Goal: Information Seeking & Learning: Learn about a topic

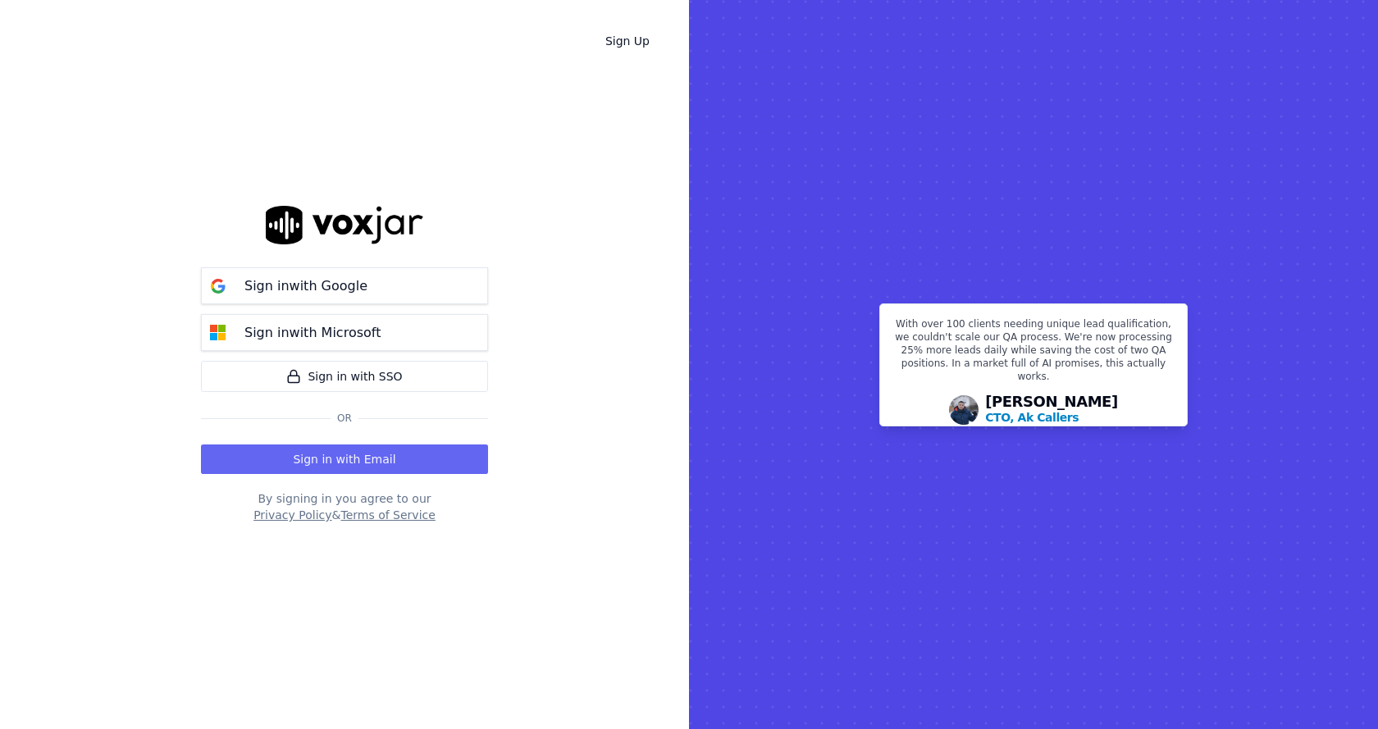
click at [328, 281] on p "Sign in with Google" at bounding box center [306, 287] width 123 height 20
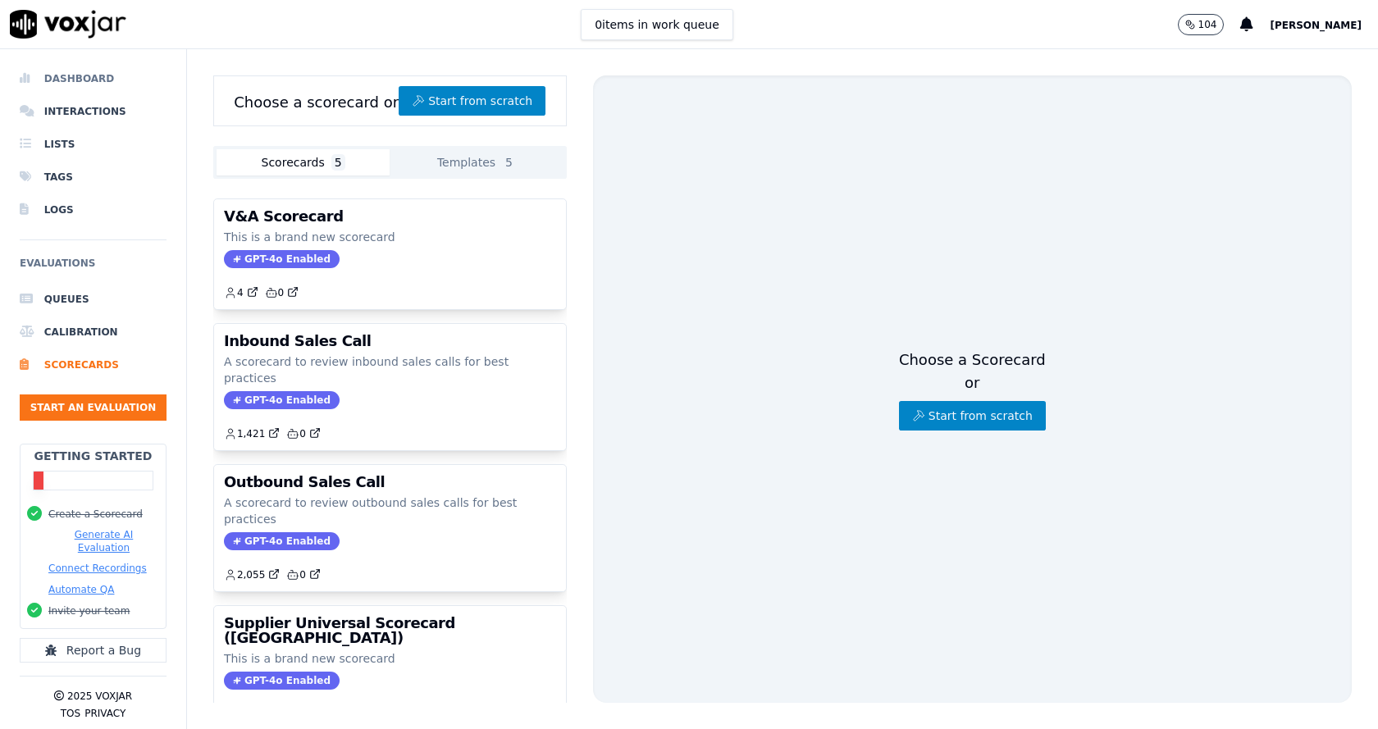
click at [117, 69] on li "Dashboard" at bounding box center [93, 78] width 147 height 33
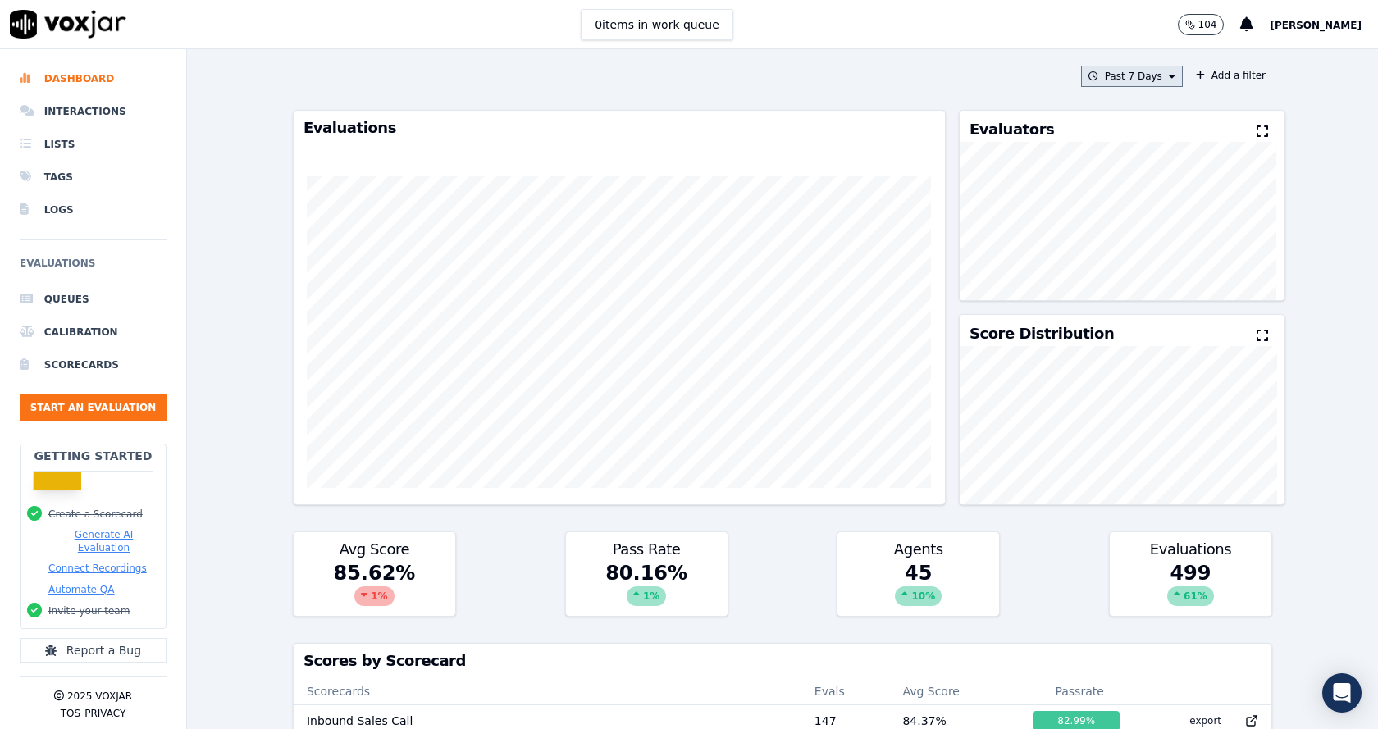
click at [1154, 66] on button "Past 7 Days" at bounding box center [1132, 76] width 102 height 21
click at [1108, 182] on div "Past 30 Days" at bounding box center [1140, 185] width 64 height 13
click at [1143, 270] on button "Add" at bounding box center [1159, 265] width 32 height 26
click at [1132, 83] on button "Past 30 Days" at bounding box center [1129, 76] width 108 height 21
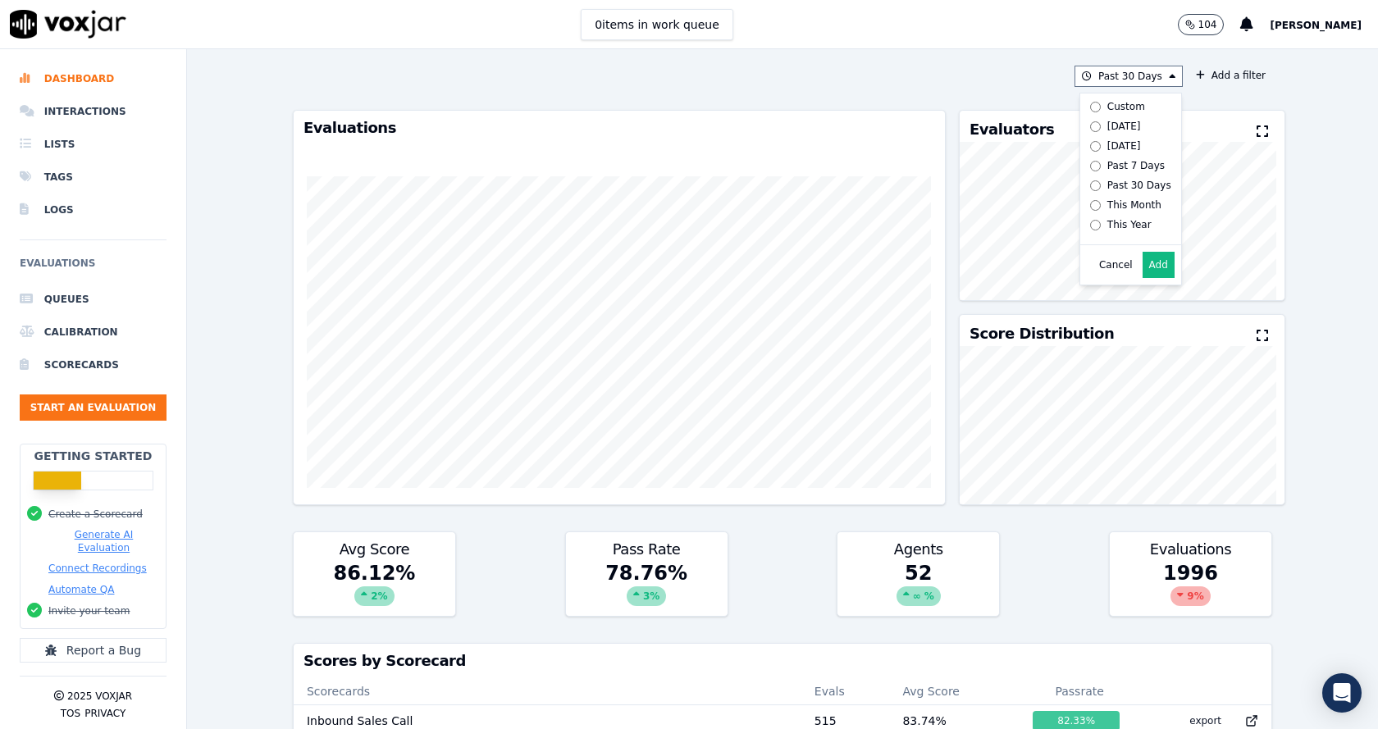
click at [1271, 254] on div "Past 30 Days Custom Today Yesterday Past 7 Days Past 30 Days This Month This Ye…" at bounding box center [782, 389] width 1191 height 680
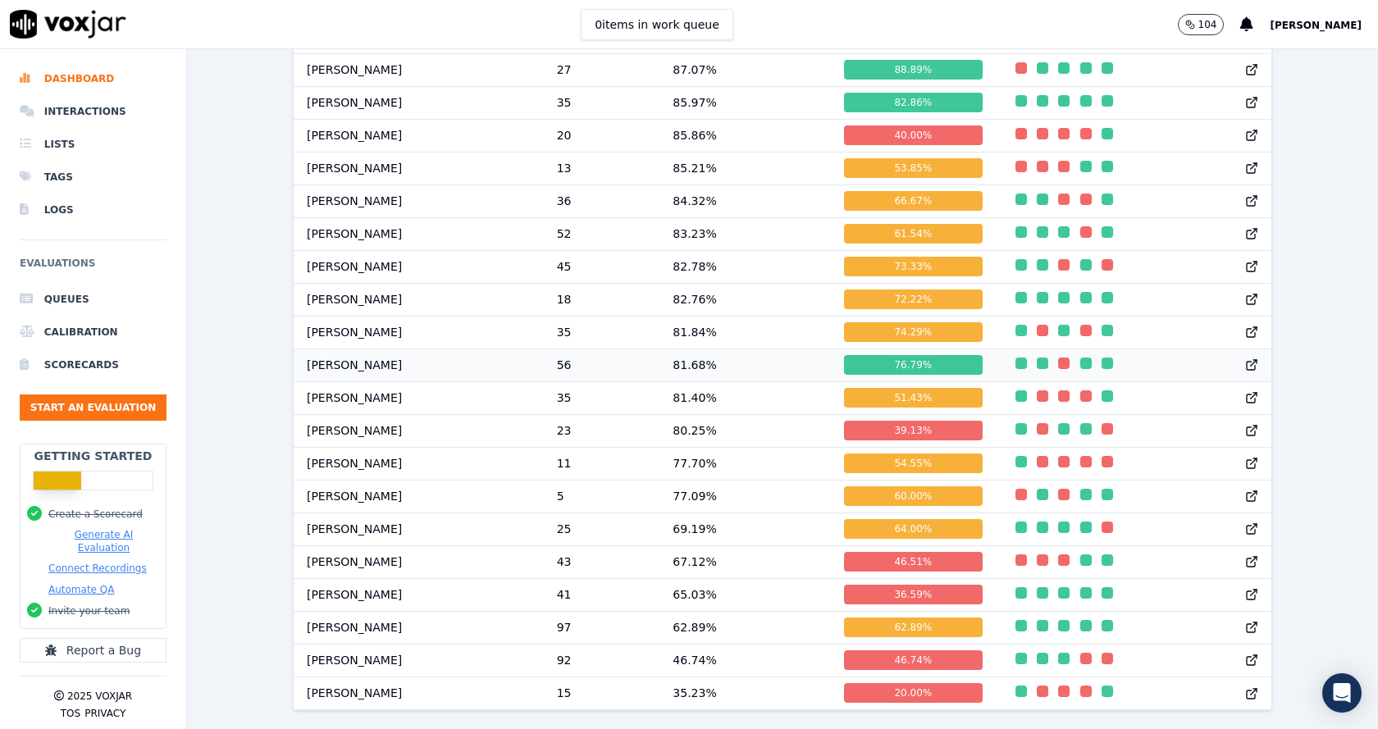
click at [1081, 369] on button "button" at bounding box center [1090, 363] width 18 height 11
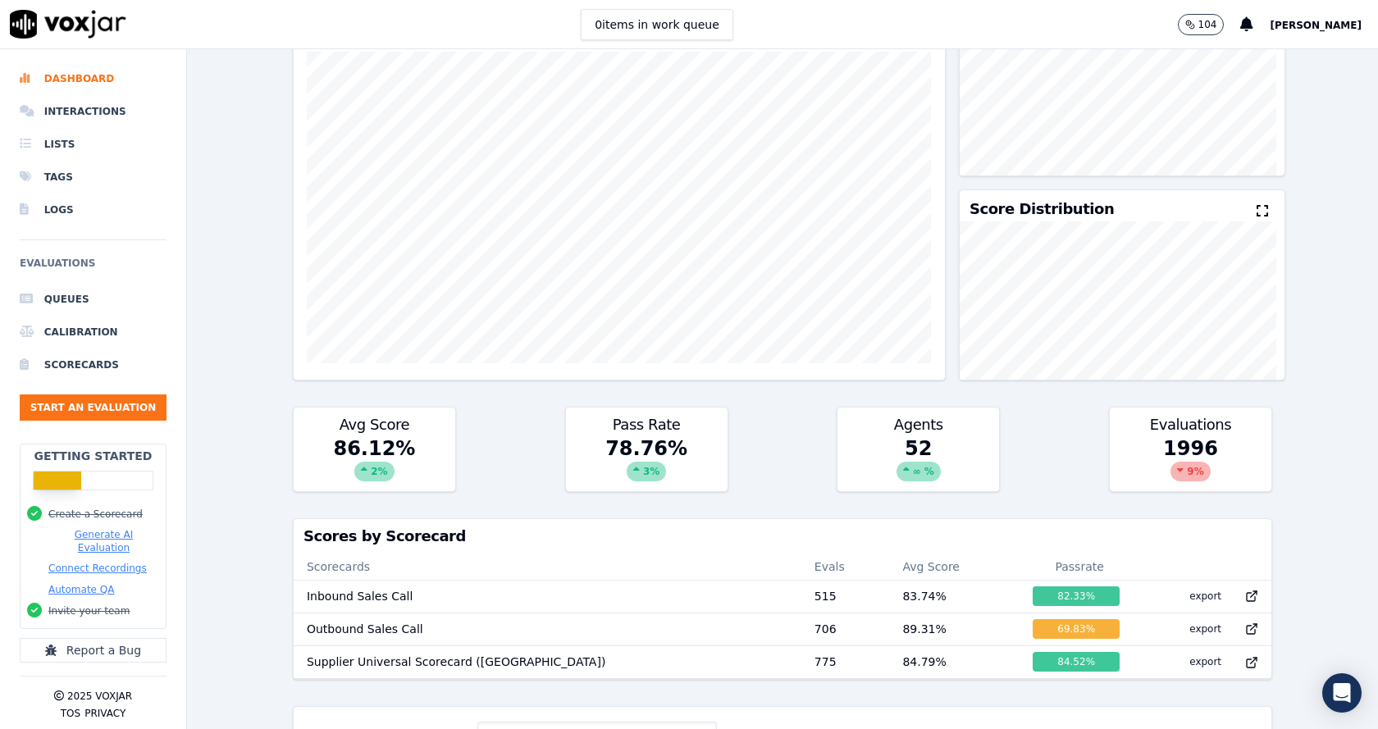
scroll to position [0, 0]
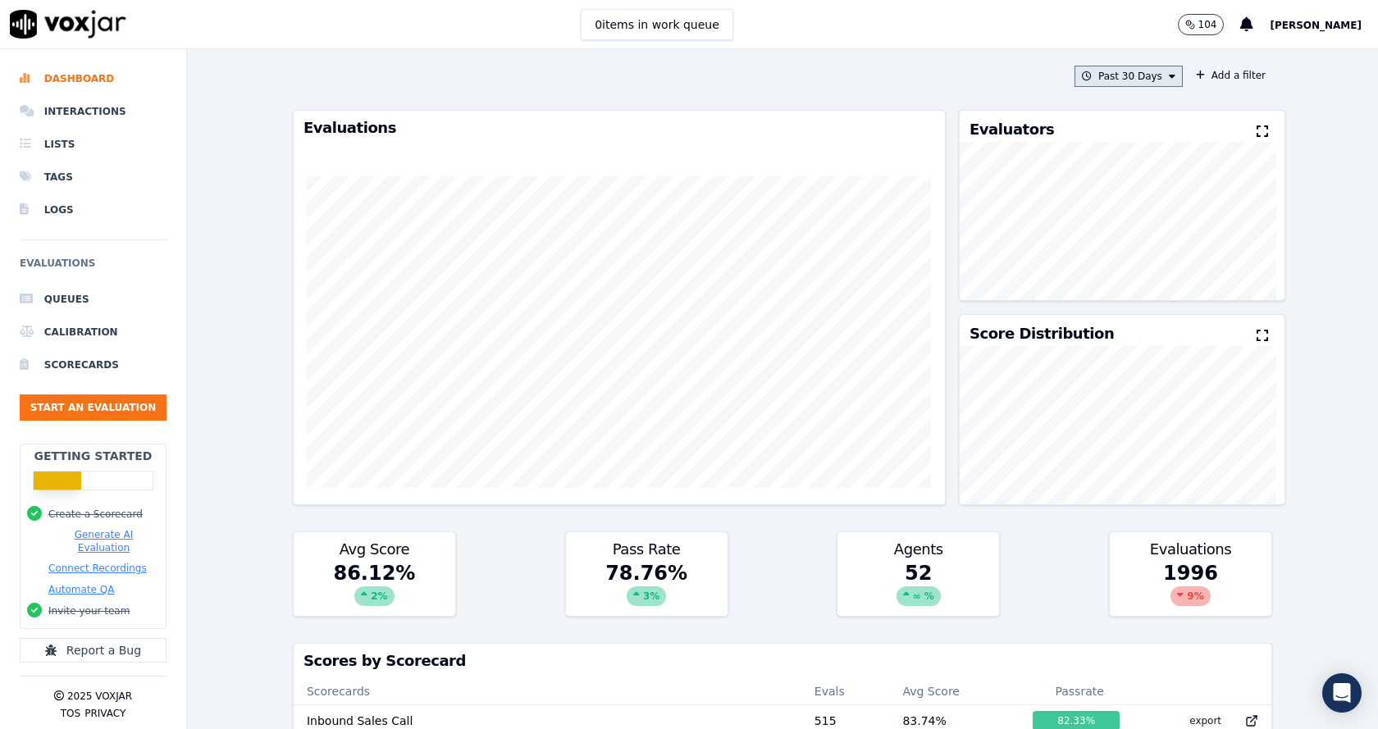
click at [1120, 75] on button "Past 30 Days" at bounding box center [1129, 76] width 108 height 21
click at [1110, 107] on div "Custom" at bounding box center [1127, 106] width 38 height 13
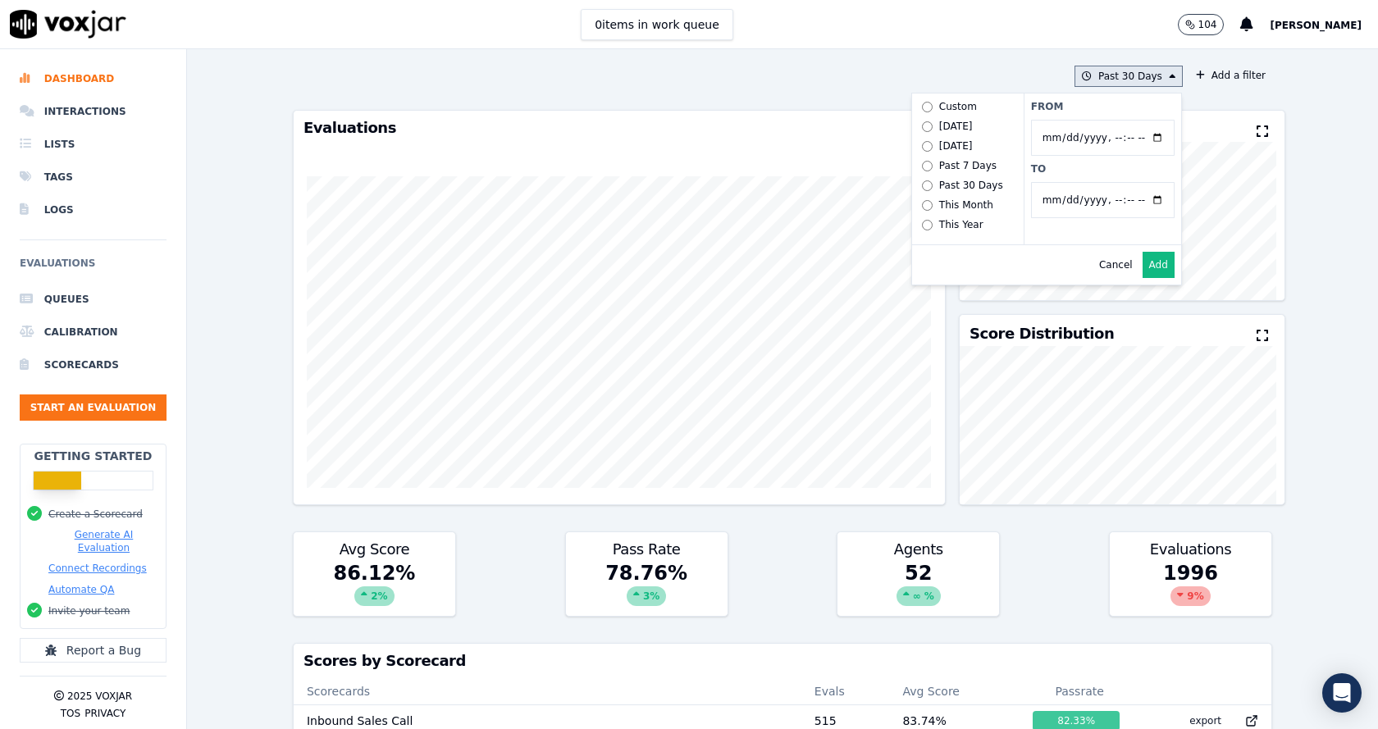
click at [1144, 139] on input "From" at bounding box center [1103, 138] width 144 height 36
click at [1120, 106] on label "From" at bounding box center [1103, 106] width 144 height 13
click at [1120, 120] on input "From" at bounding box center [1103, 138] width 144 height 36
click at [1083, 228] on div "From To" at bounding box center [1103, 169] width 158 height 151
click at [1139, 132] on input "From" at bounding box center [1103, 138] width 144 height 36
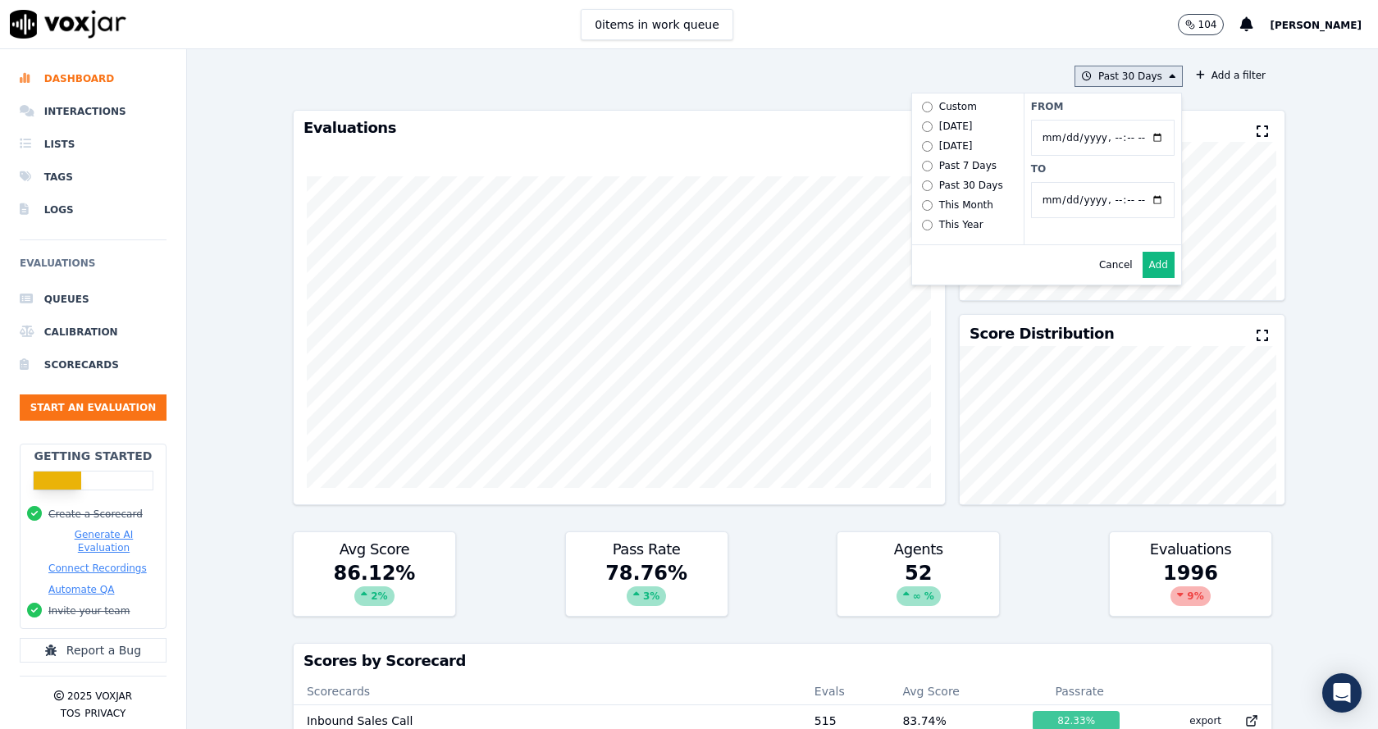
type input "2025-08-20T00:00"
click at [1008, 271] on div "Cancel Add" at bounding box center [1046, 264] width 269 height 39
click at [1141, 201] on input "To" at bounding box center [1103, 200] width 144 height 36
type input "2025-08-20T23:59"
click at [1007, 268] on div "Cancel Add" at bounding box center [1046, 264] width 269 height 39
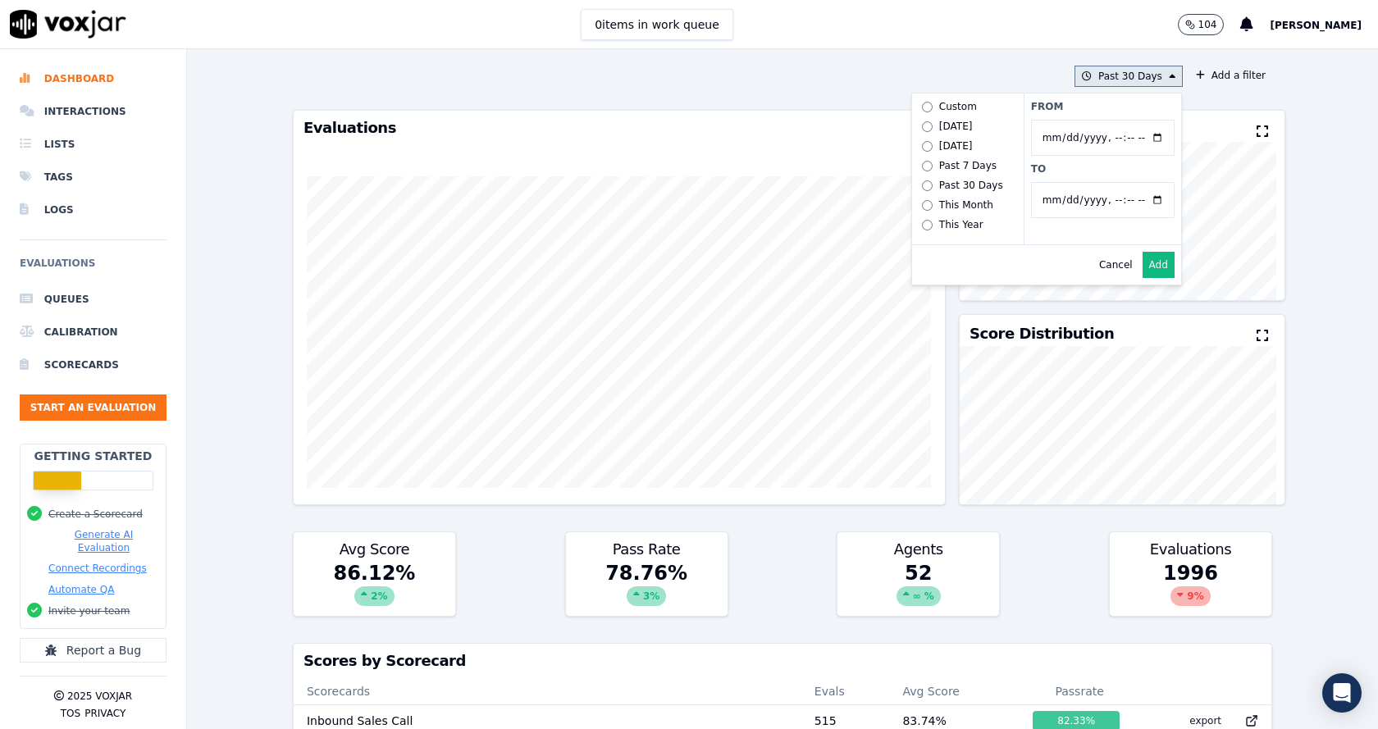
click at [1138, 135] on input "From" at bounding box center [1103, 138] width 144 height 36
type input "2025-07-20T00:00"
click at [1081, 108] on label "From" at bounding box center [1103, 106] width 144 height 13
click at [1081, 120] on input "From" at bounding box center [1103, 138] width 144 height 36
click at [1143, 277] on button "Add" at bounding box center [1159, 265] width 32 height 26
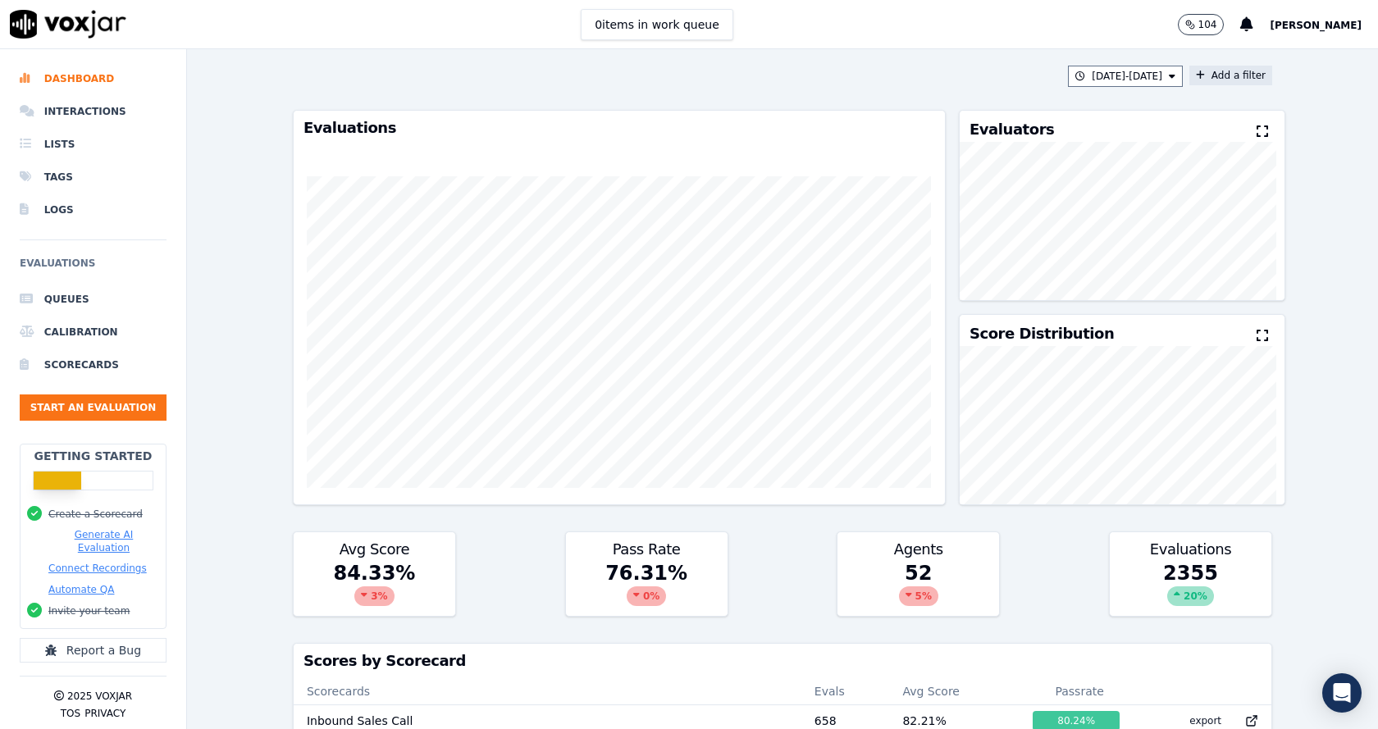
click at [1203, 73] on button "Add a filter" at bounding box center [1231, 76] width 83 height 20
click at [890, 164] on button "Fields" at bounding box center [908, 153] width 158 height 28
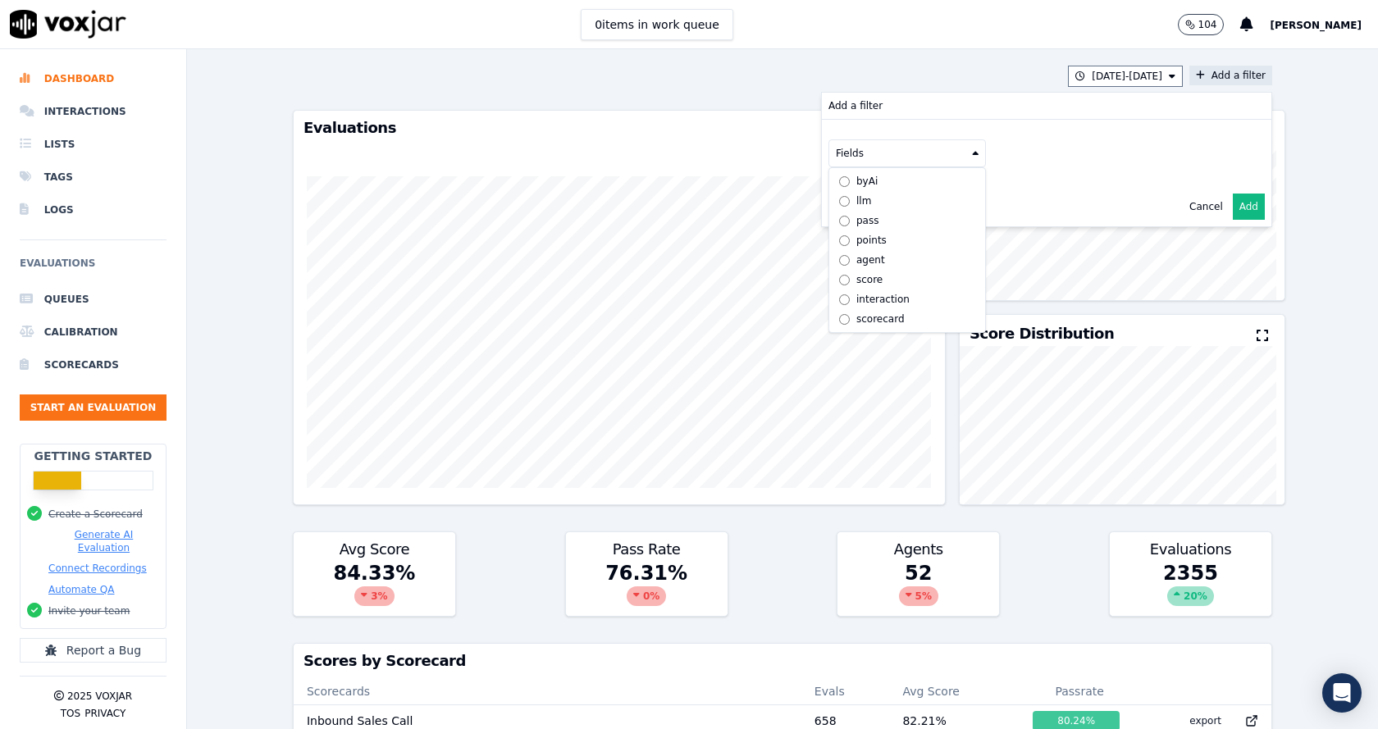
scroll to position [12, 0]
click at [857, 313] on div "scorecard" at bounding box center [881, 319] width 48 height 13
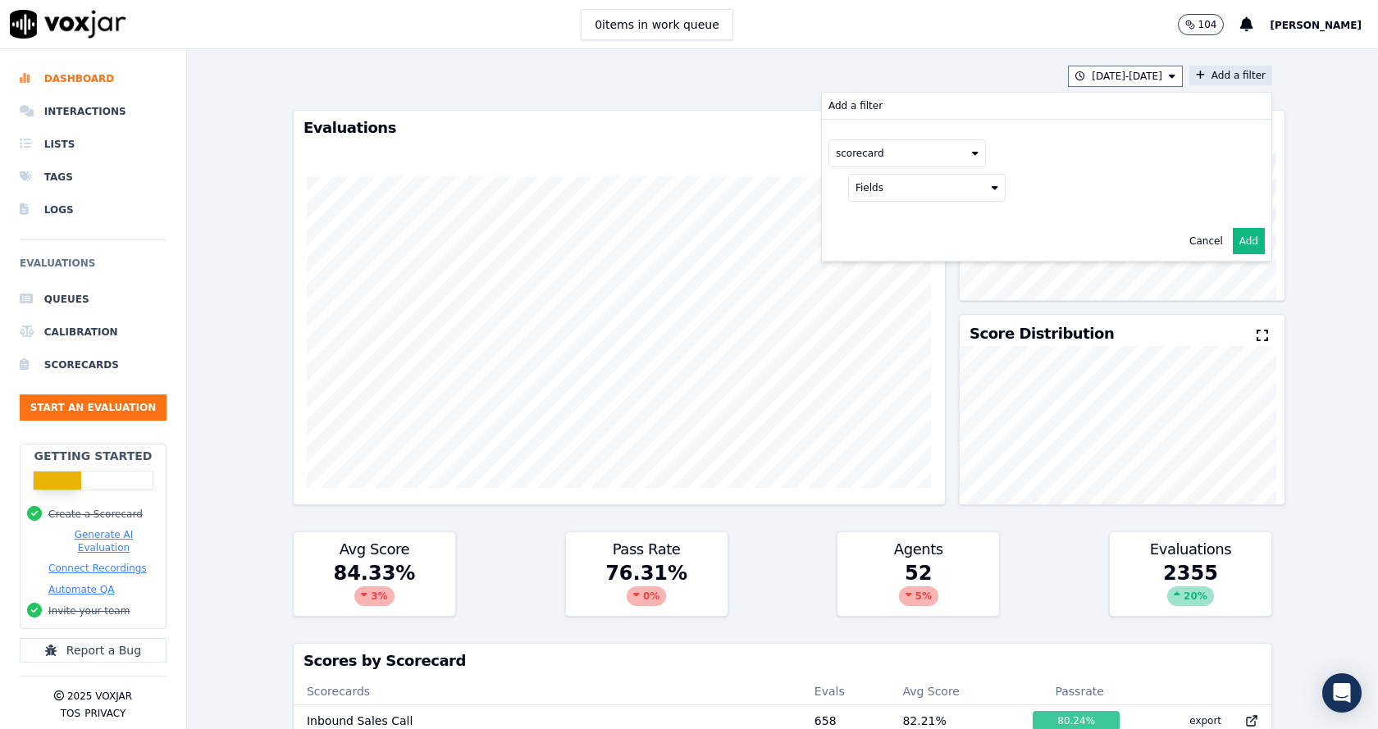
click at [896, 196] on button "Fields" at bounding box center [927, 188] width 158 height 28
click at [876, 218] on div "title" at bounding box center [885, 215] width 19 height 13
click at [992, 191] on icon at bounding box center [995, 188] width 7 height 10
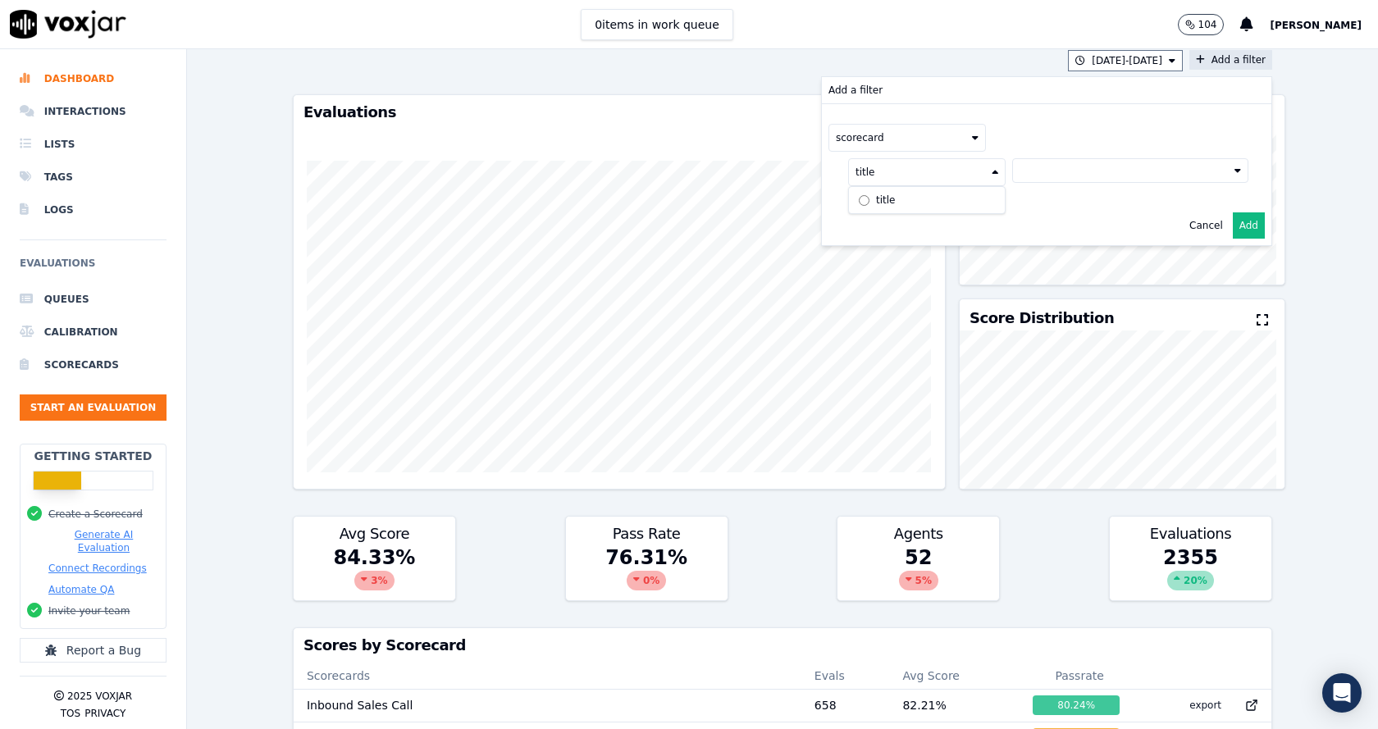
scroll to position [0, 0]
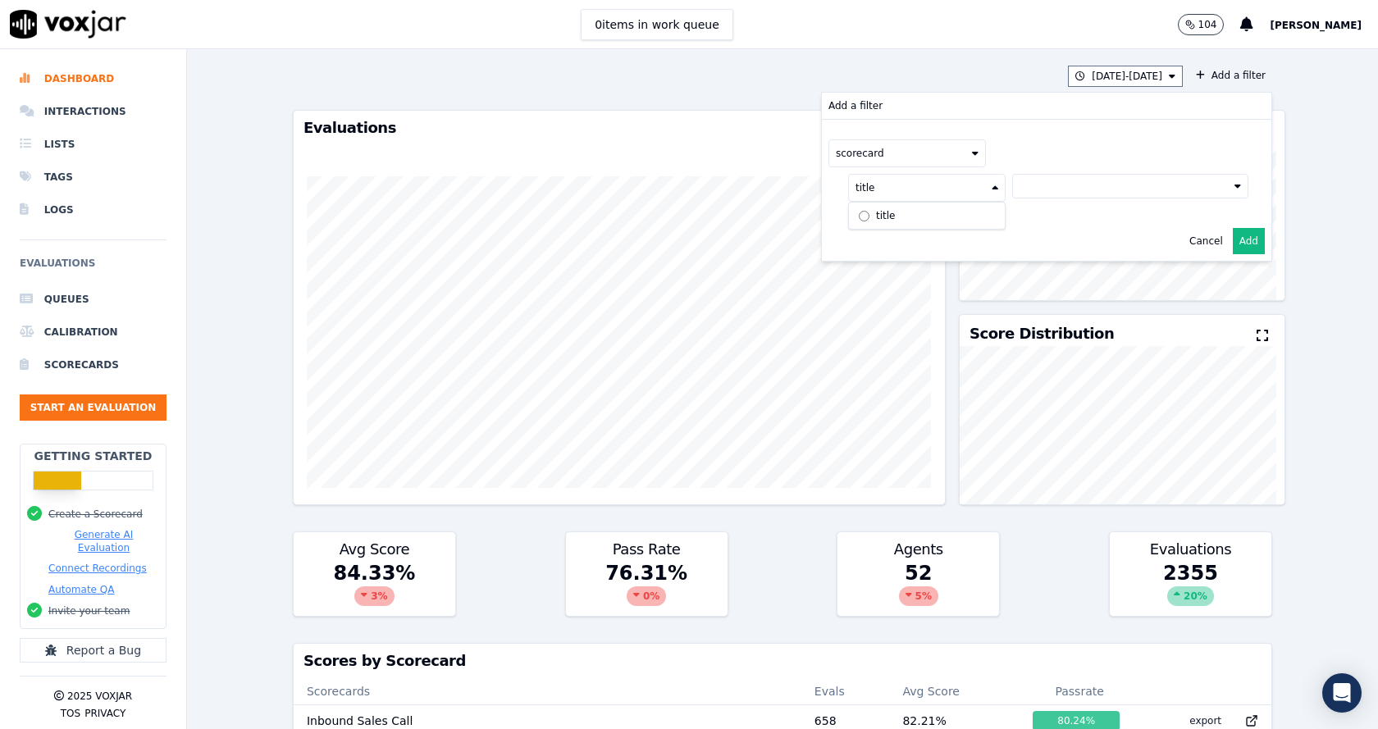
click at [891, 153] on button "scorecard" at bounding box center [908, 153] width 158 height 28
click at [872, 313] on div "scorecard" at bounding box center [881, 319] width 48 height 13
click at [1052, 213] on div "scorecard byAi llm pass points agent score interaction scorecard title" at bounding box center [1047, 171] width 450 height 102
click at [992, 190] on icon at bounding box center [995, 188] width 7 height 10
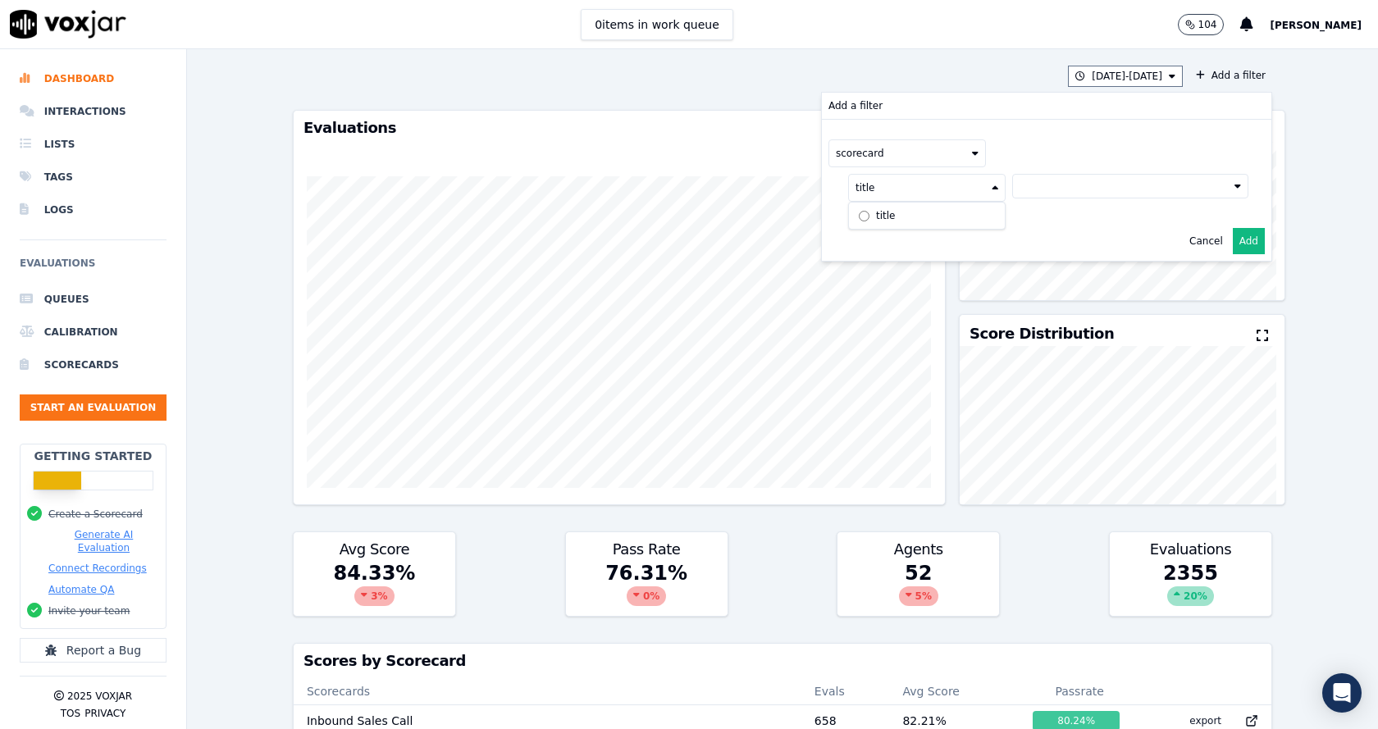
click at [884, 220] on label "title" at bounding box center [927, 216] width 149 height 20
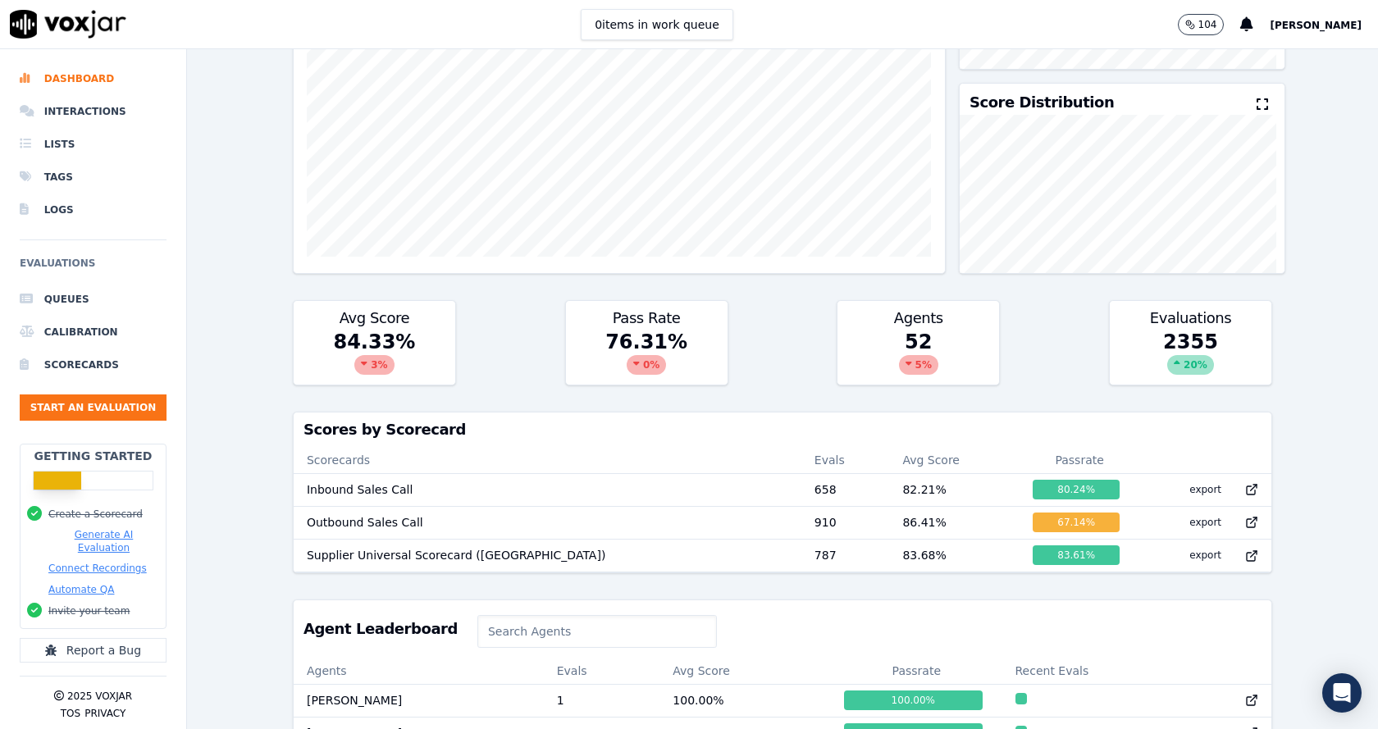
scroll to position [0, 0]
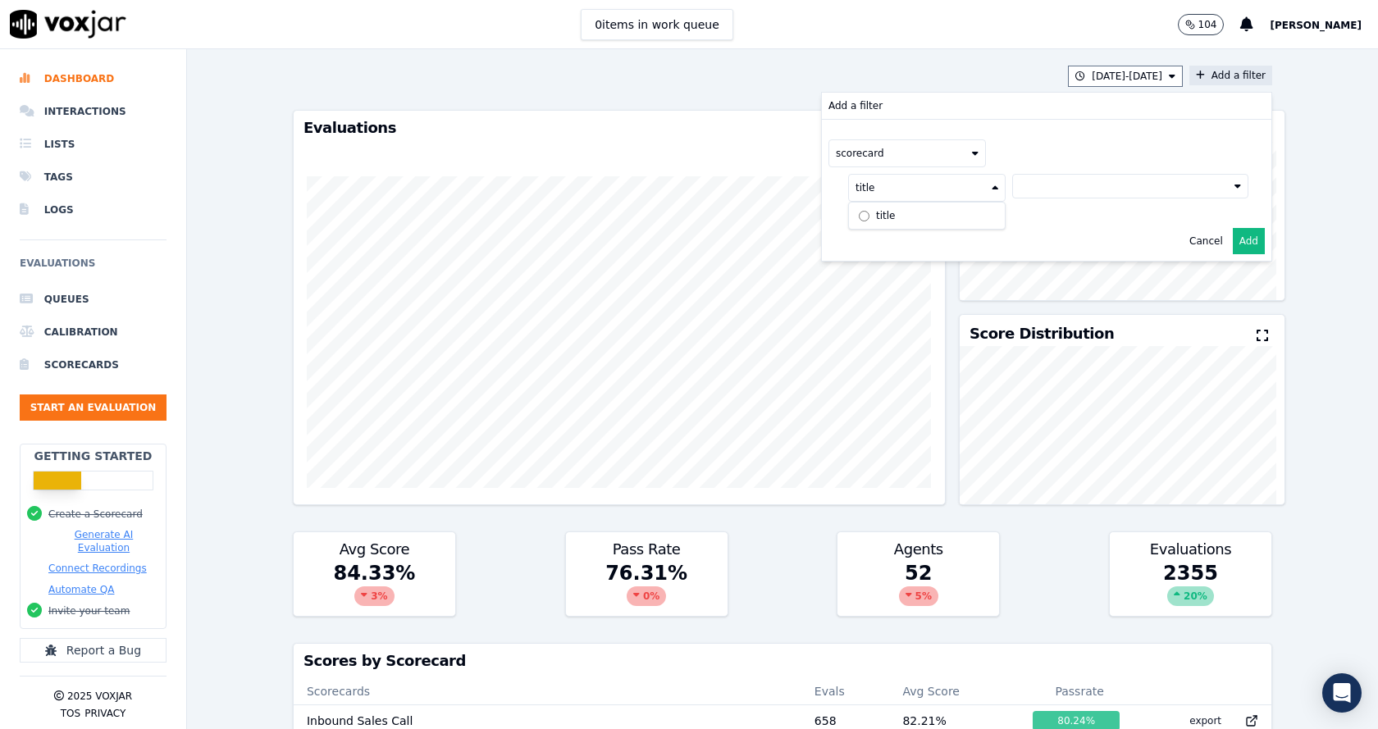
click at [1086, 207] on div "scorecard title title" at bounding box center [1047, 171] width 450 height 102
click at [1081, 199] on div "title title" at bounding box center [1048, 188] width 400 height 28
click at [1098, 190] on button at bounding box center [1131, 186] width 236 height 25
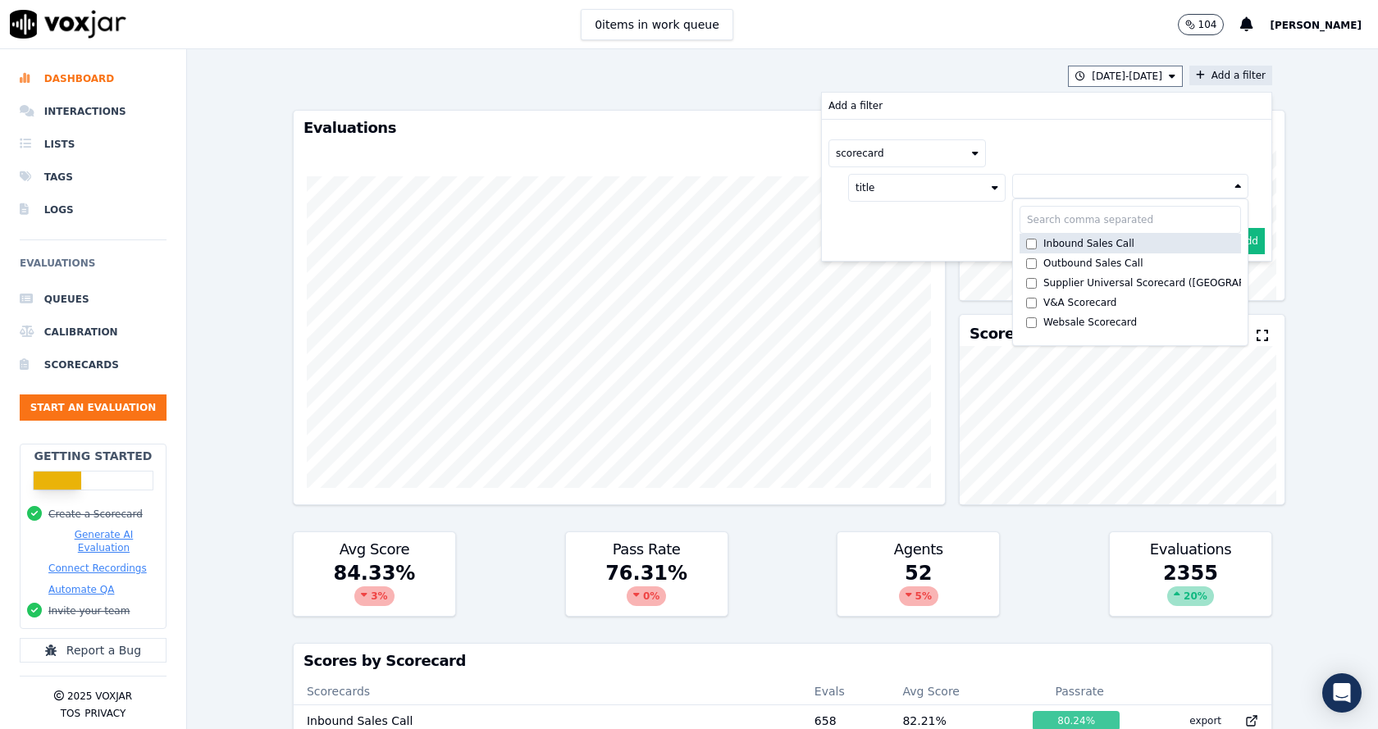
click at [1050, 245] on div "Inbound Sales Call" at bounding box center [1089, 243] width 91 height 13
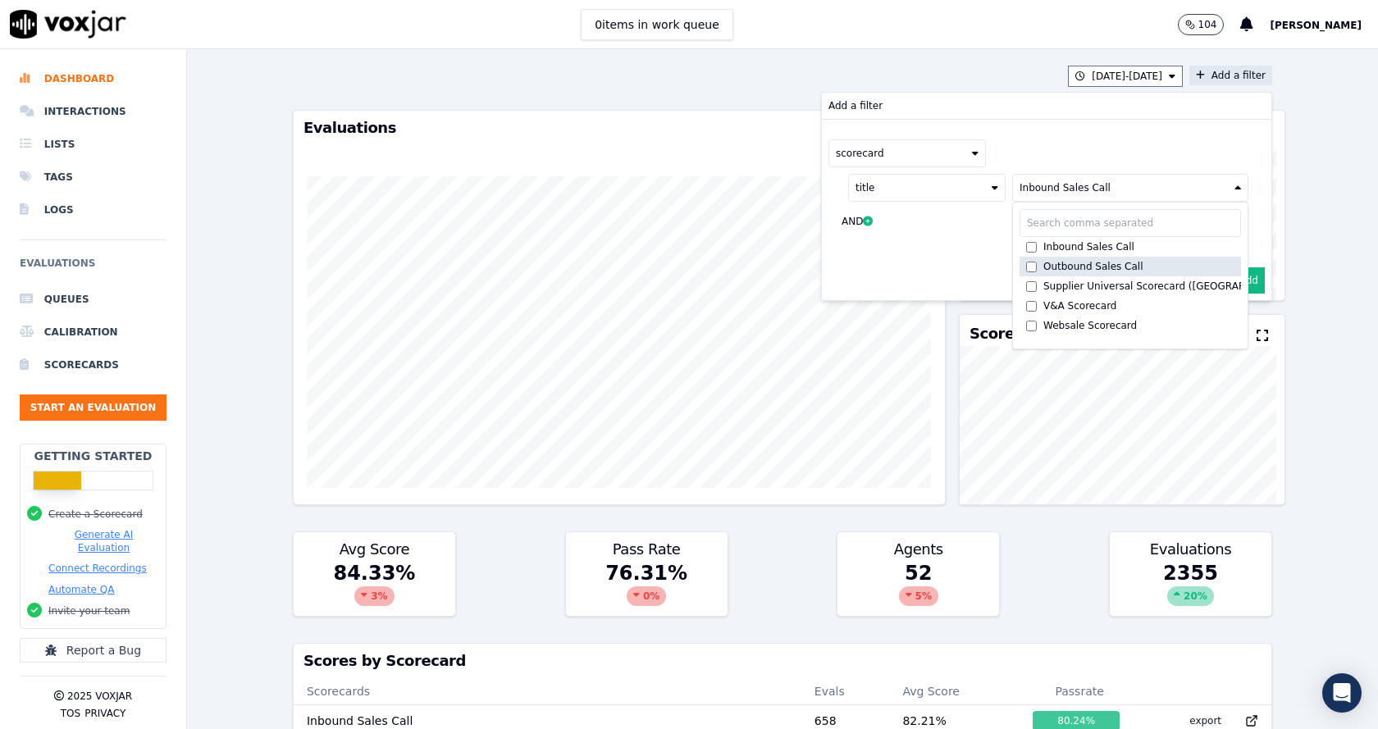
click at [1040, 259] on label "Outbound Sales Call" at bounding box center [1131, 267] width 222 height 20
click at [979, 281] on div "Cancel Add" at bounding box center [1047, 280] width 450 height 39
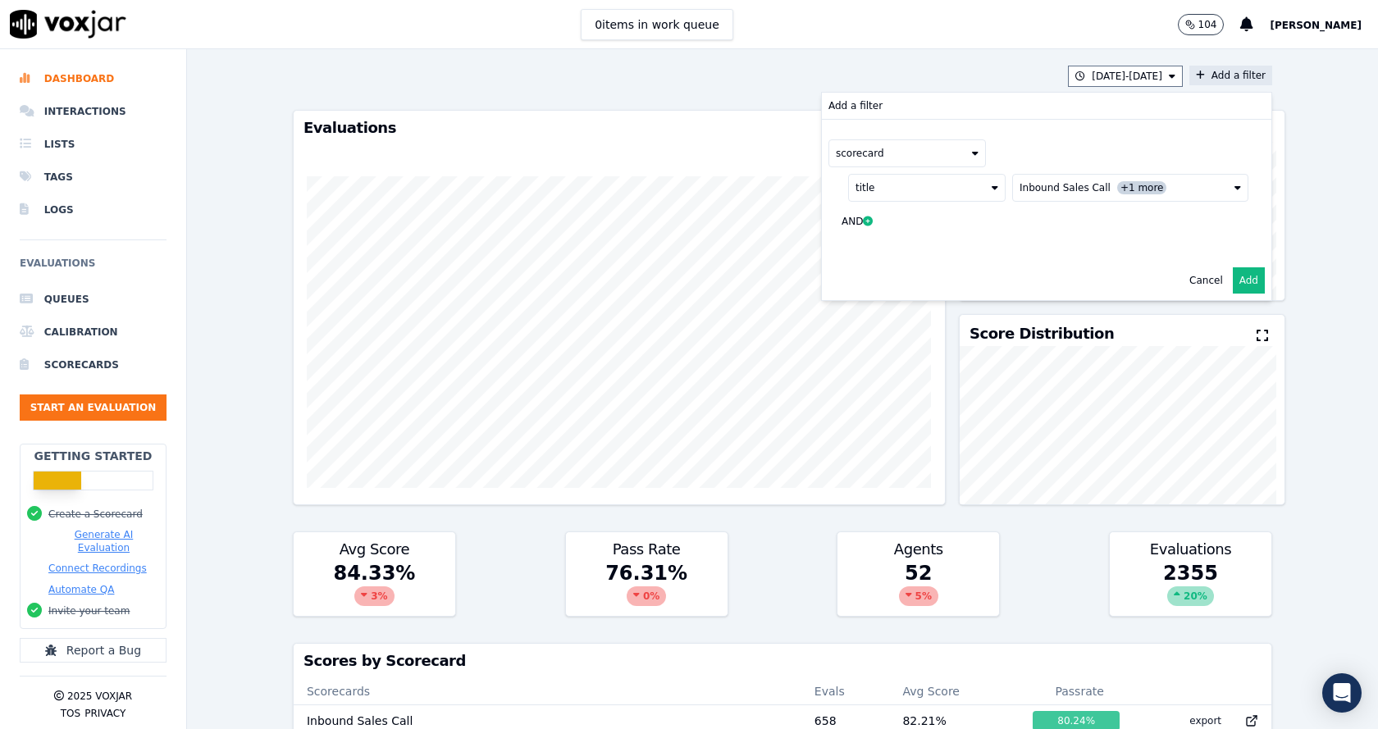
click at [1233, 281] on button "Add" at bounding box center [1249, 280] width 32 height 26
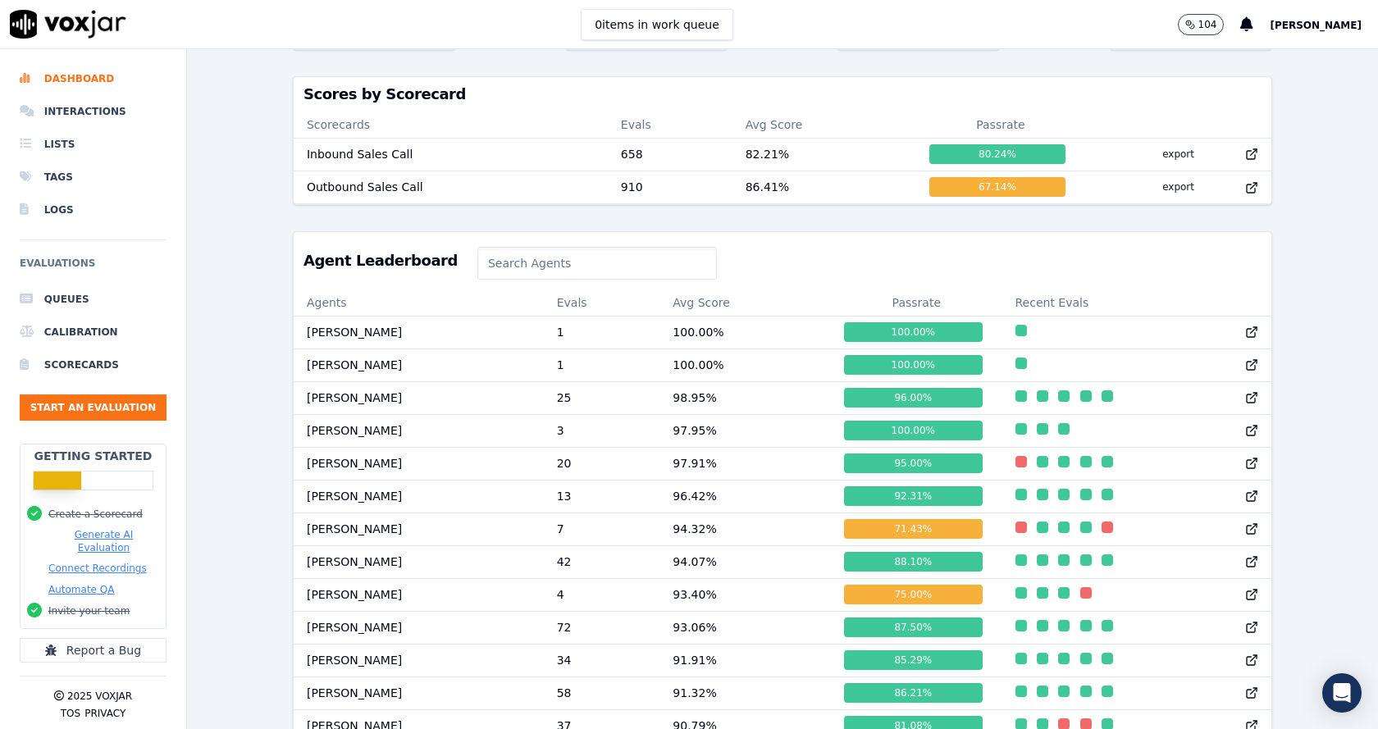
scroll to position [1401, 0]
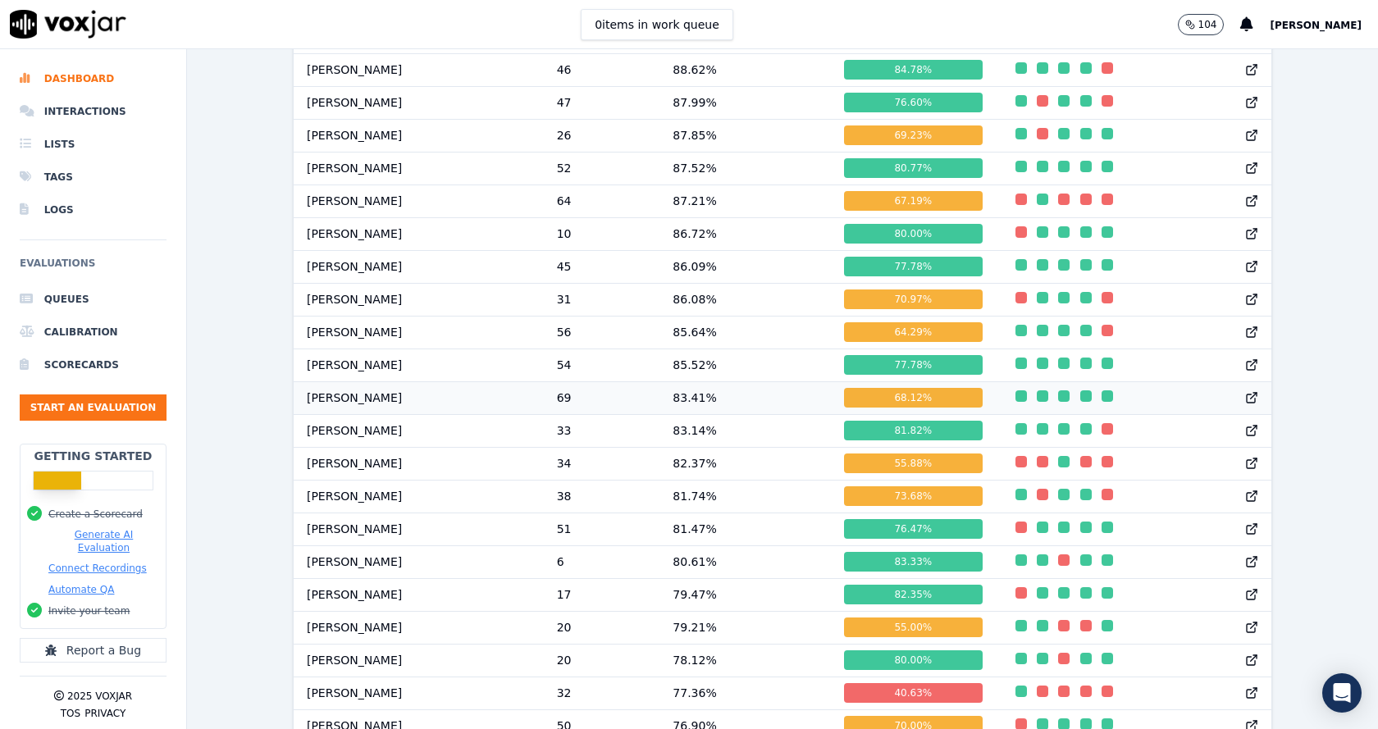
drag, startPoint x: 1017, startPoint y: 380, endPoint x: 653, endPoint y: 400, distance: 364.9
click at [656, 400] on tbody "Frank Sarkar 1 100.00 % 100.00 % Parker Majid 1 100.00 % 100.00 % Annie Singh 2…" at bounding box center [783, 217] width 978 height 1444
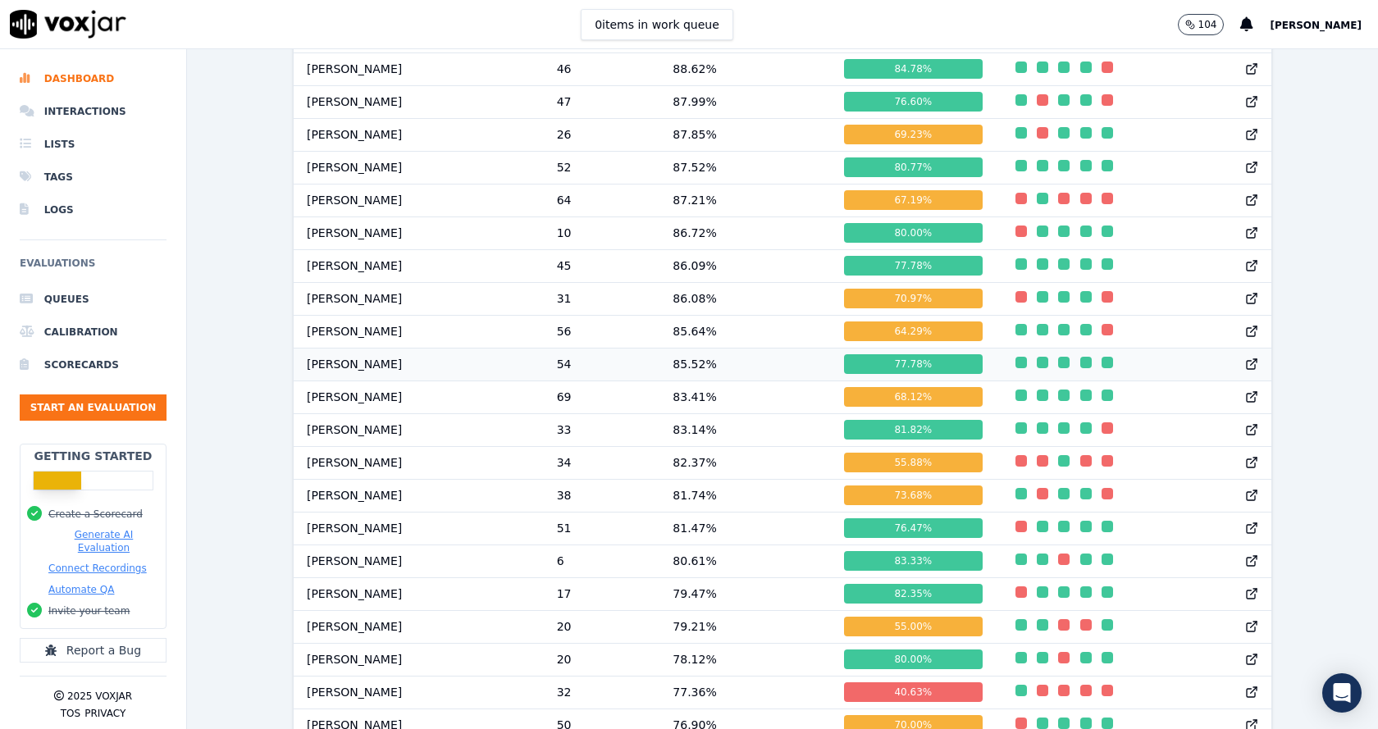
click at [1058, 381] on td at bounding box center [1137, 364] width 269 height 33
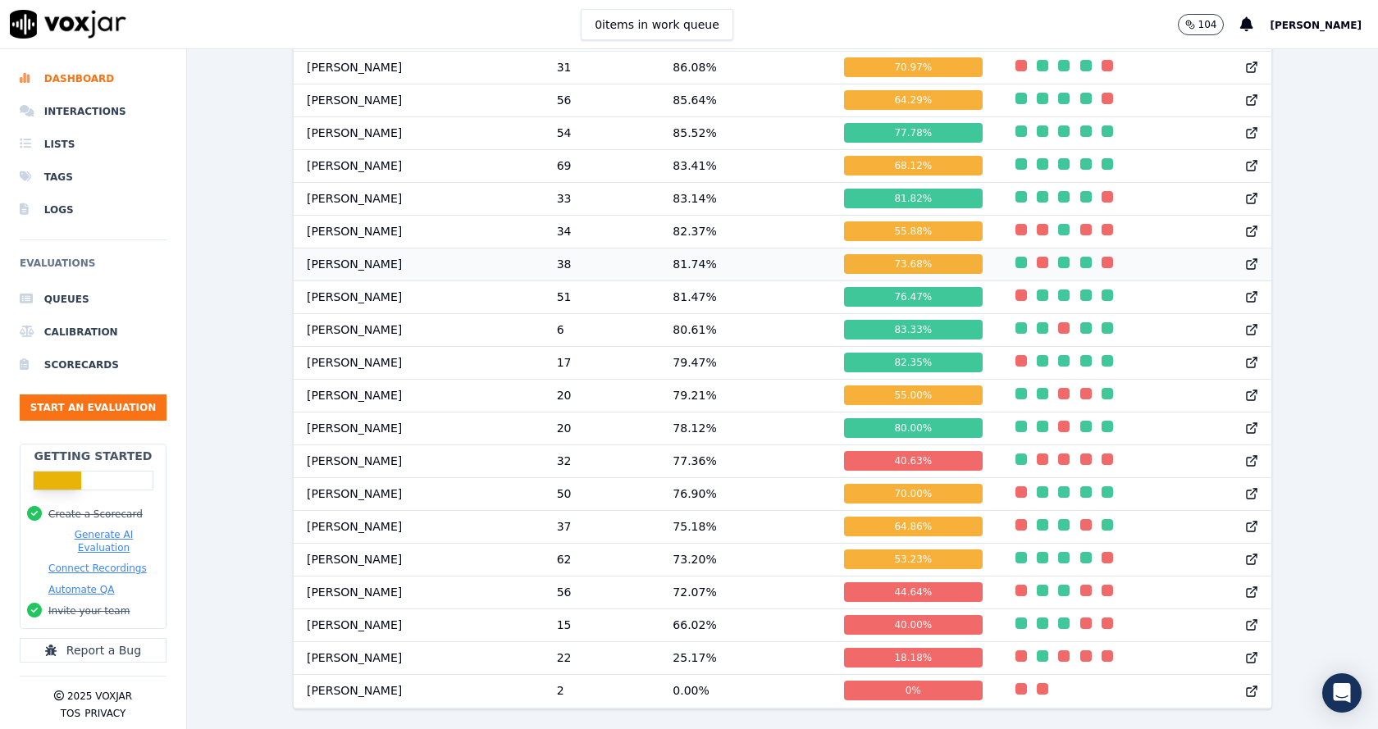
scroll to position [1681, 0]
click at [330, 543] on td "Nick Saraf" at bounding box center [419, 559] width 250 height 33
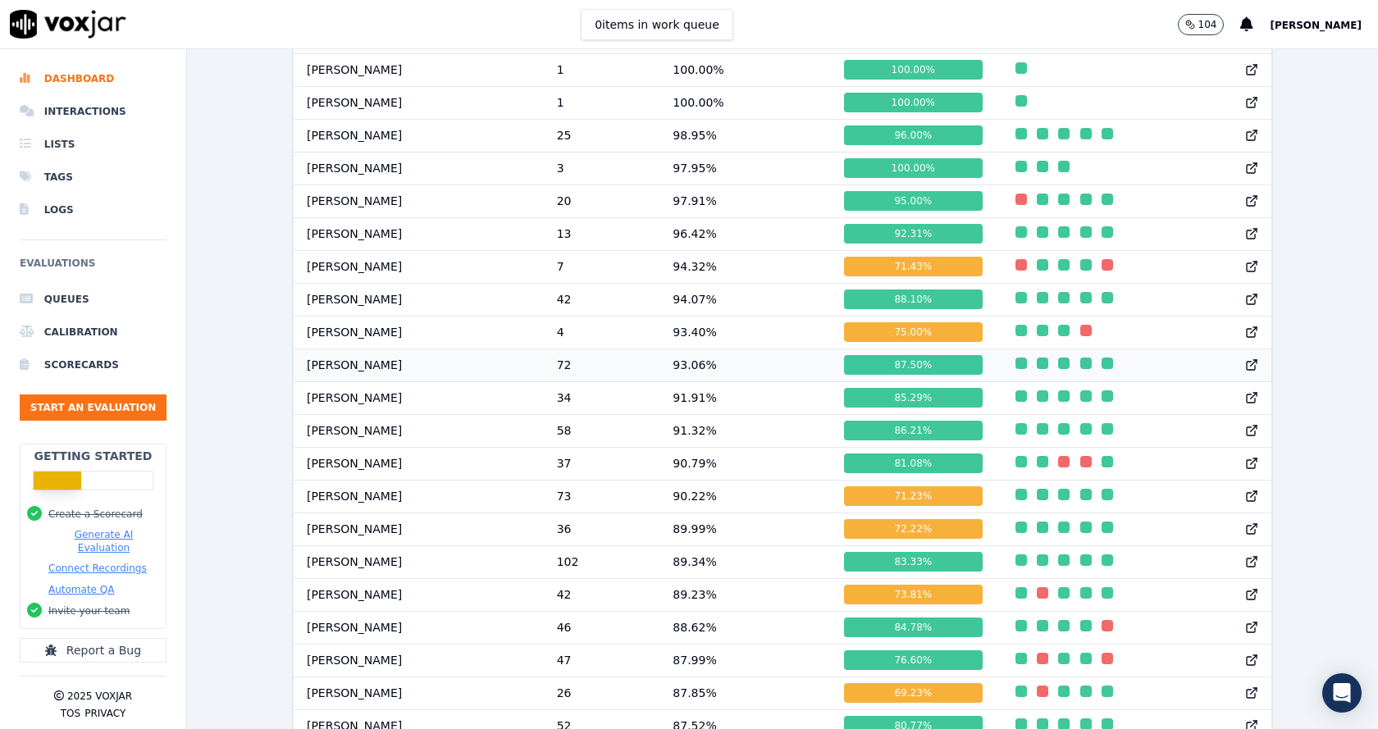
click at [1144, 380] on td at bounding box center [1137, 365] width 269 height 33
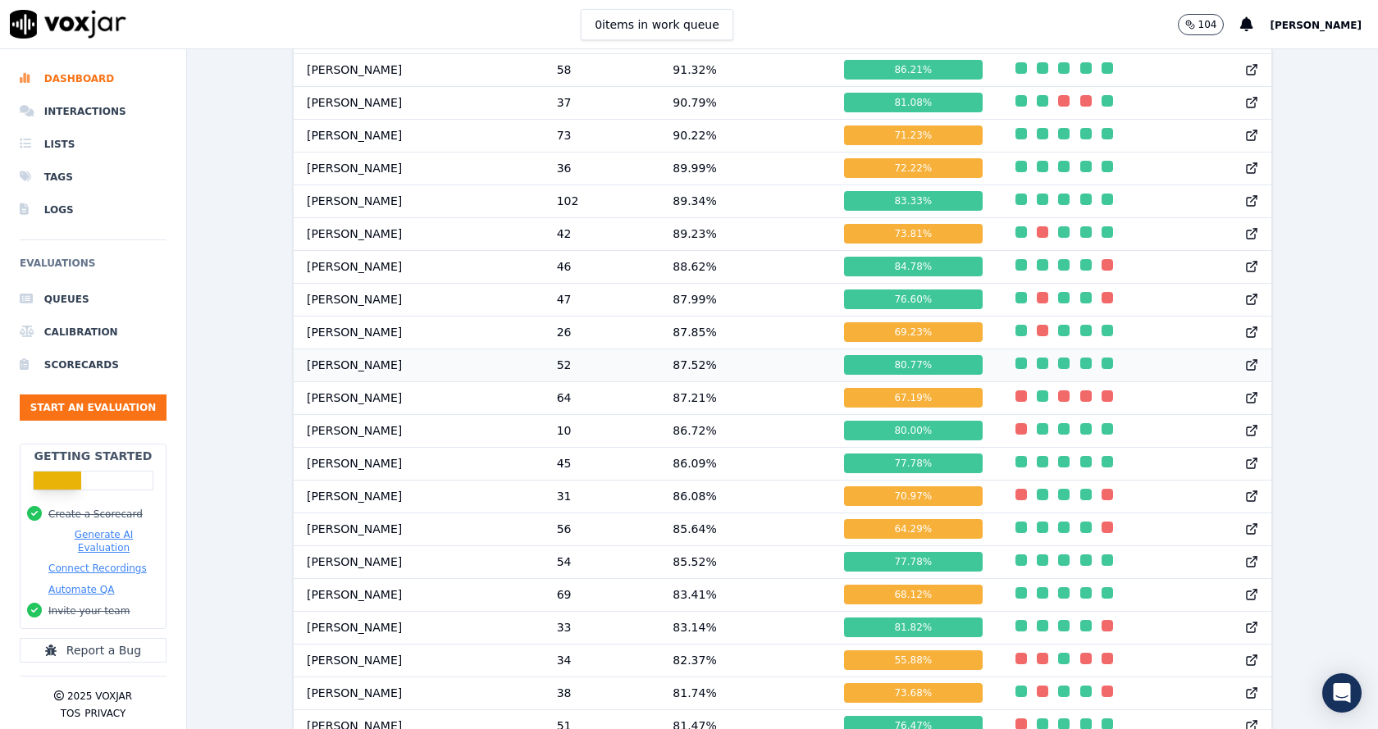
scroll to position [0, 0]
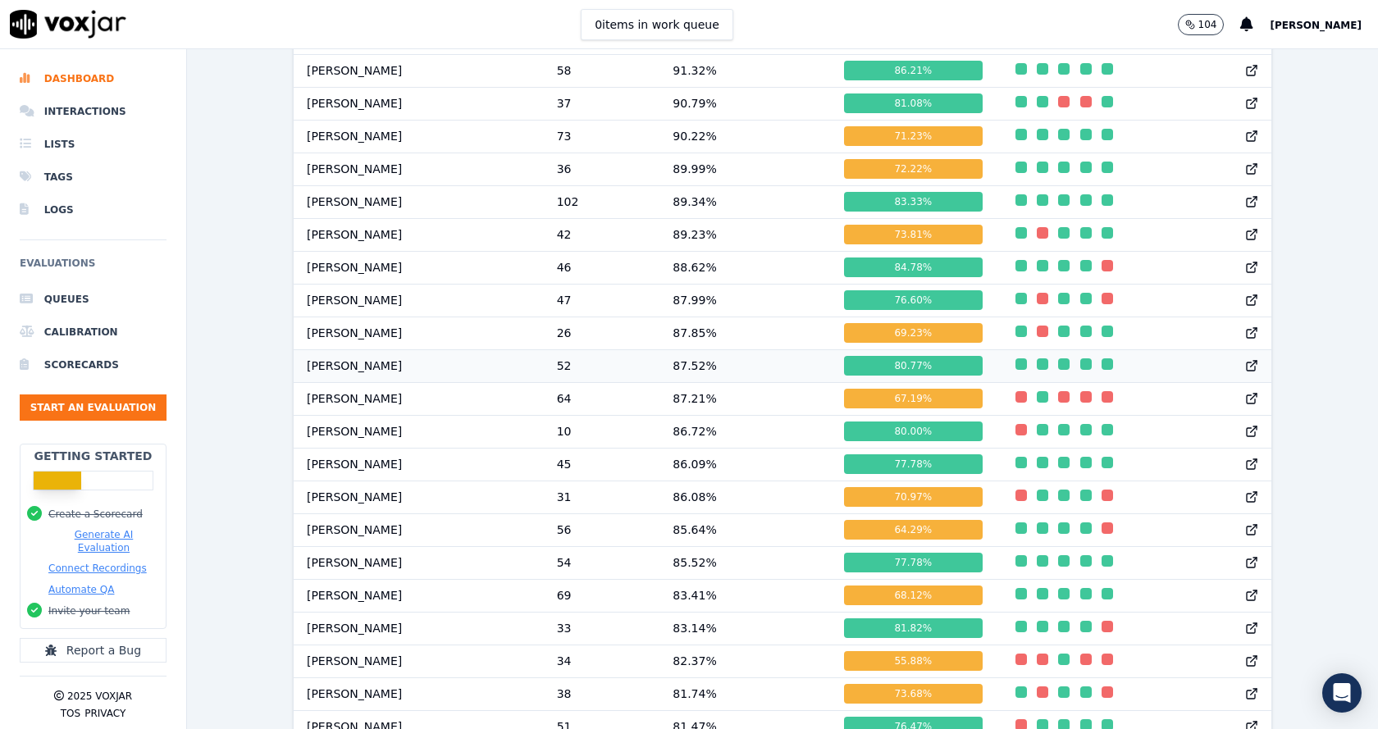
click at [1246, 373] on icon at bounding box center [1252, 365] width 13 height 13
click at [403, 368] on td "Martin Das" at bounding box center [419, 366] width 250 height 33
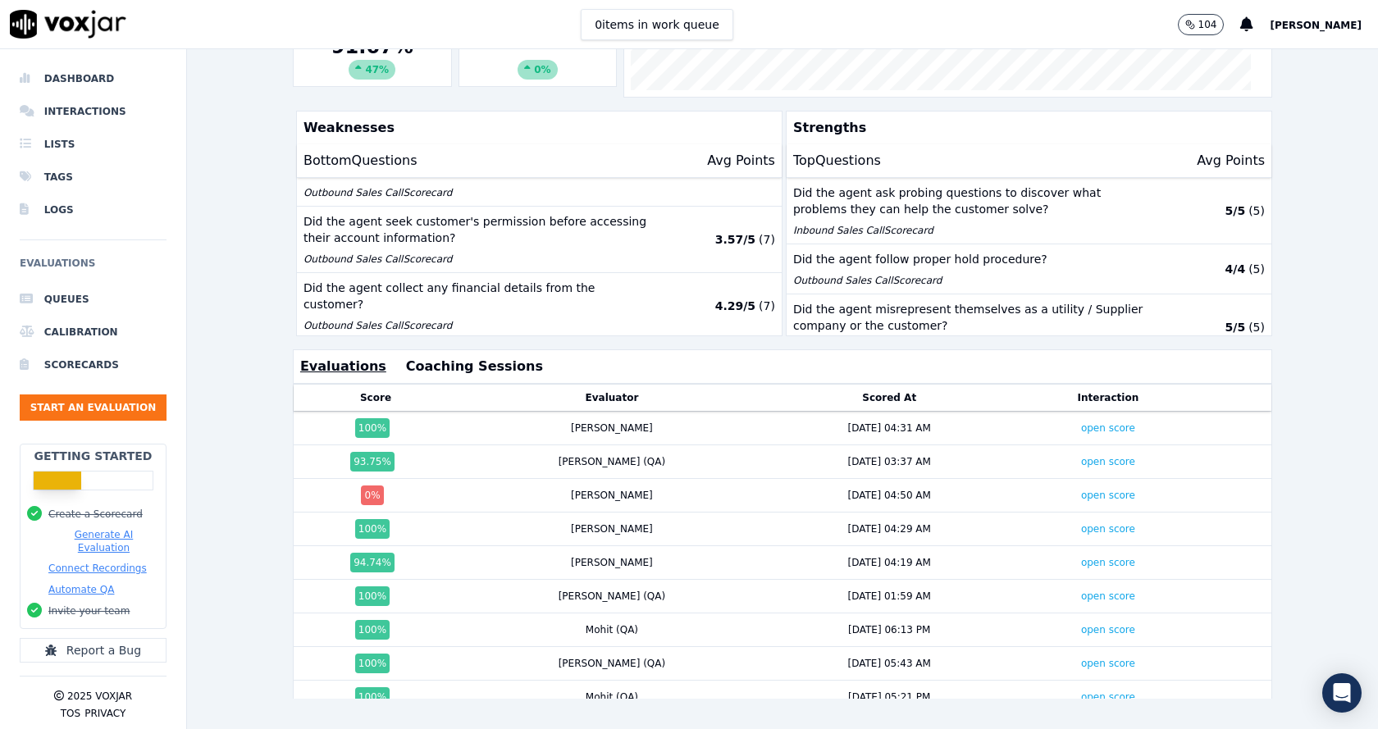
scroll to position [364, 0]
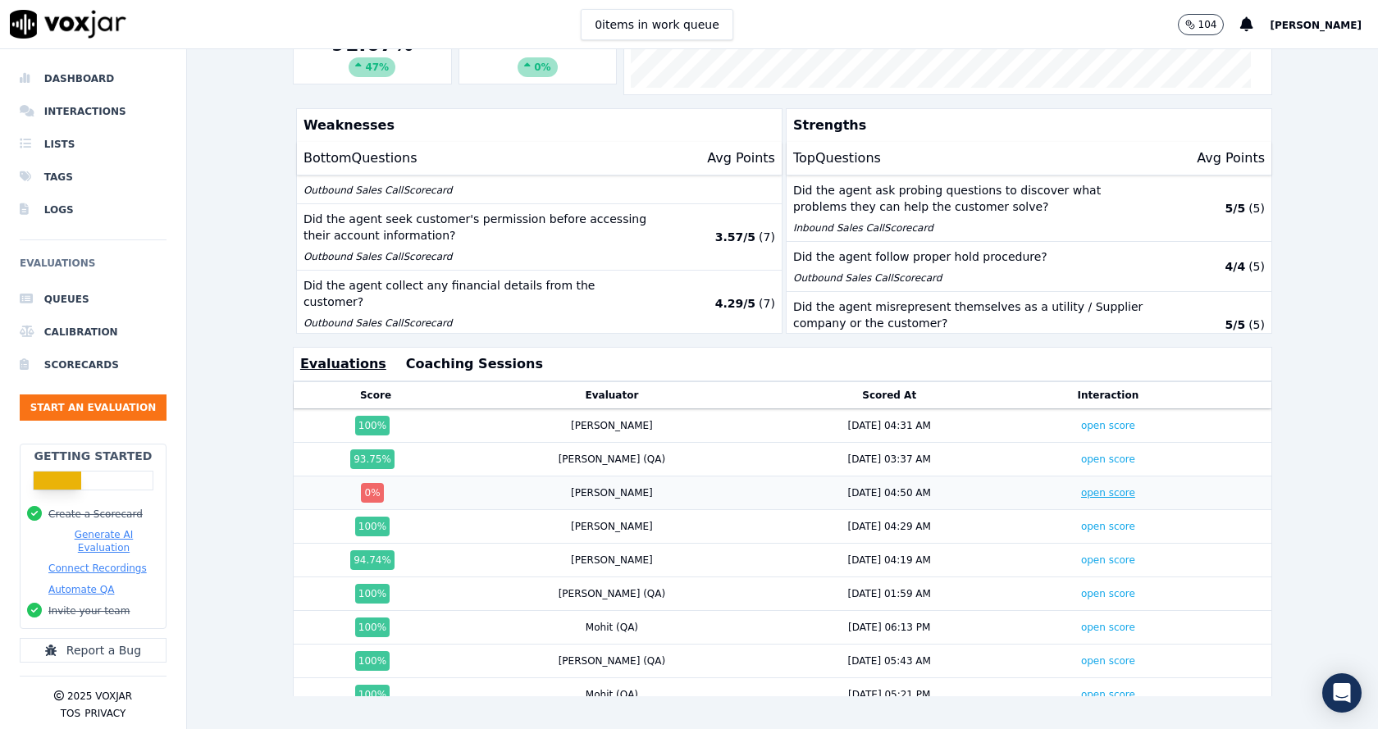
click at [1081, 487] on link "open score" at bounding box center [1108, 492] width 54 height 11
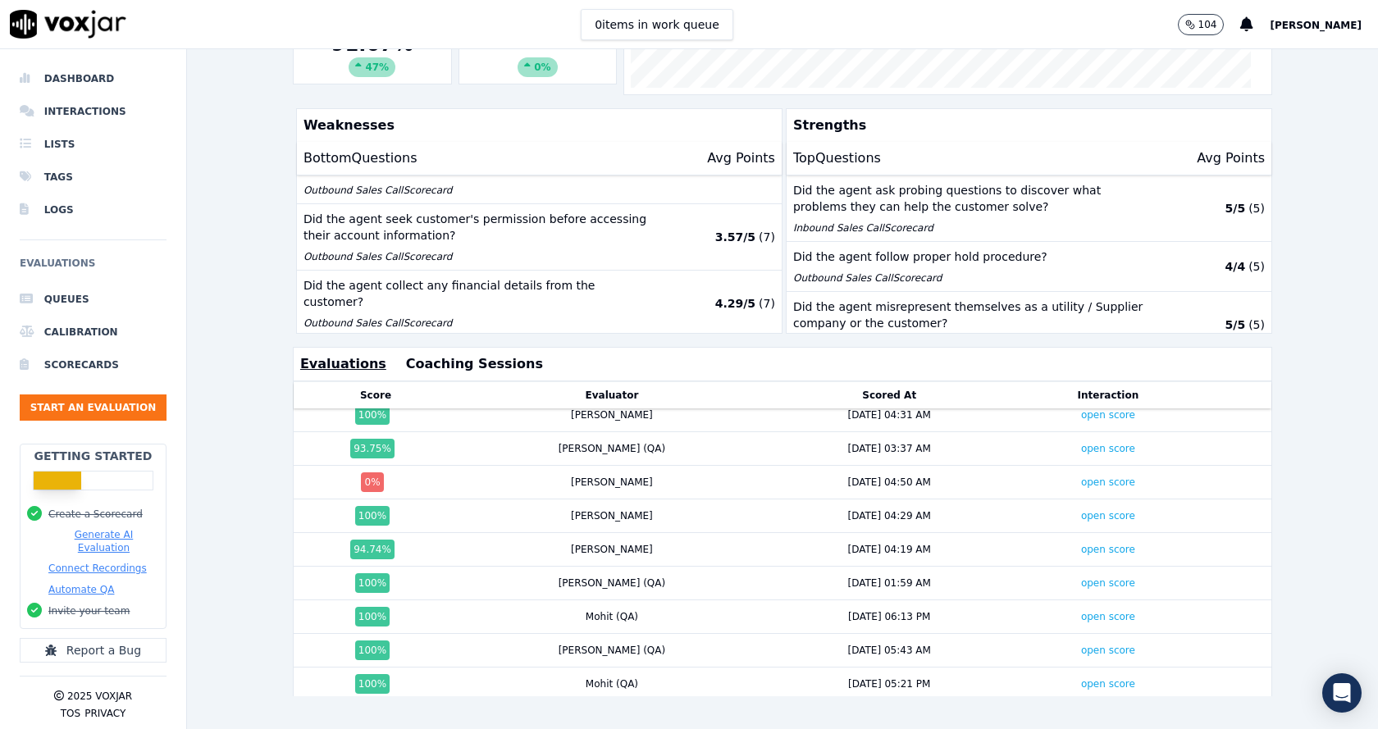
scroll to position [0, 0]
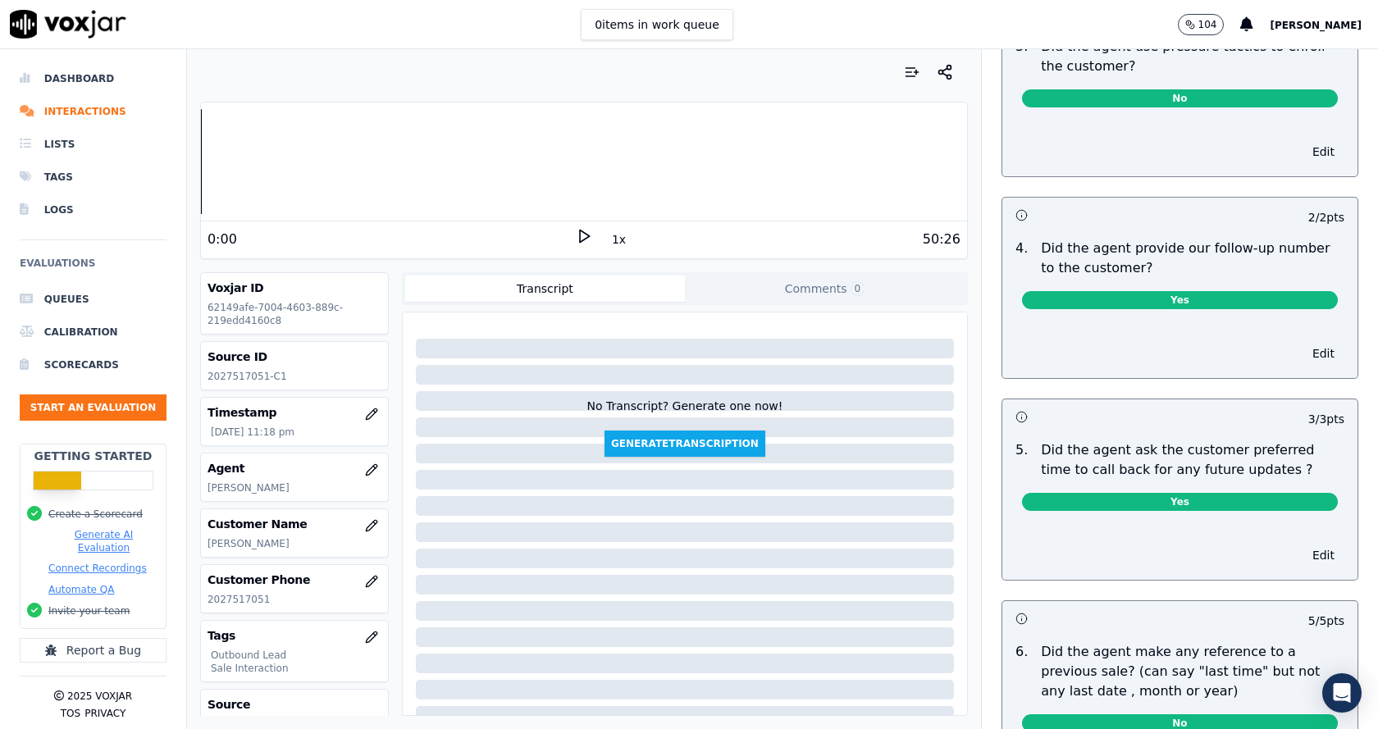
scroll to position [4024, 0]
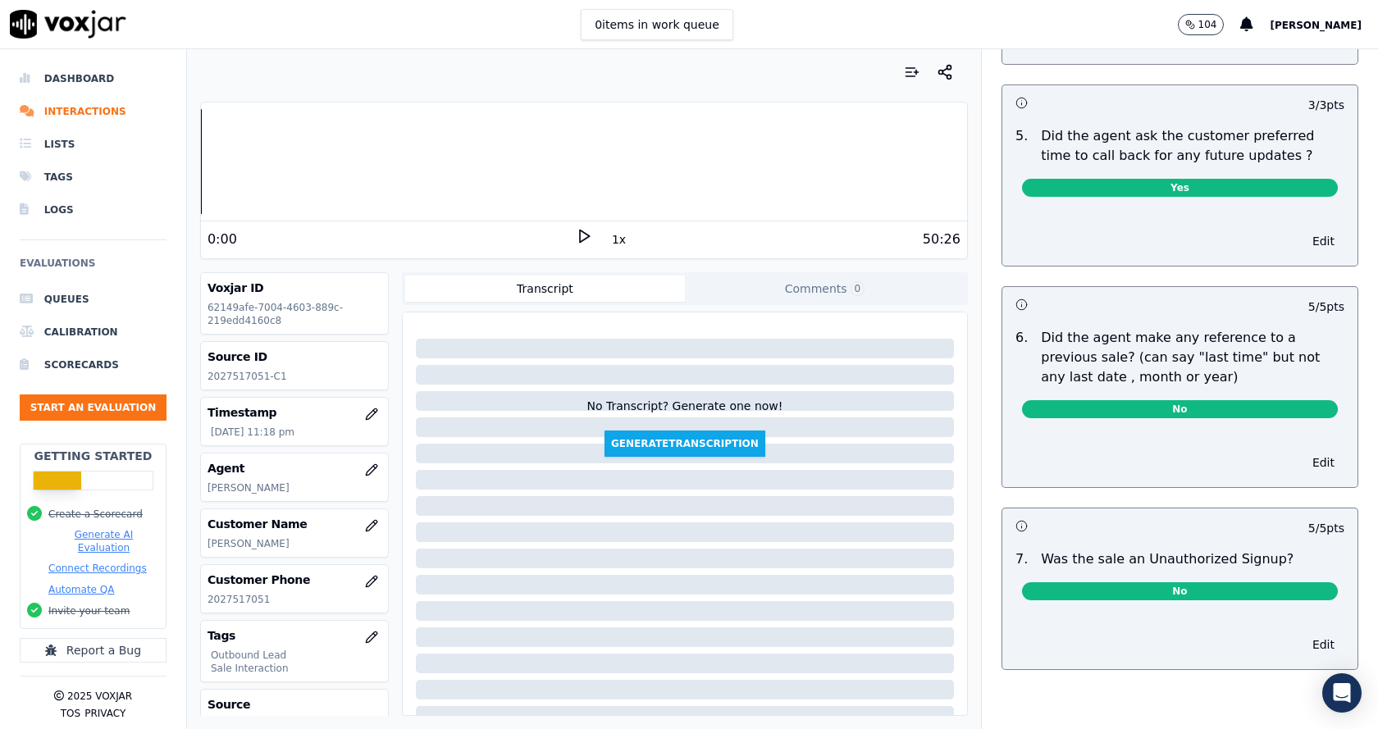
click at [242, 600] on p "2027517051" at bounding box center [295, 599] width 174 height 13
copy p "2027517051"
click at [583, 233] on icon at bounding box center [584, 236] width 16 height 16
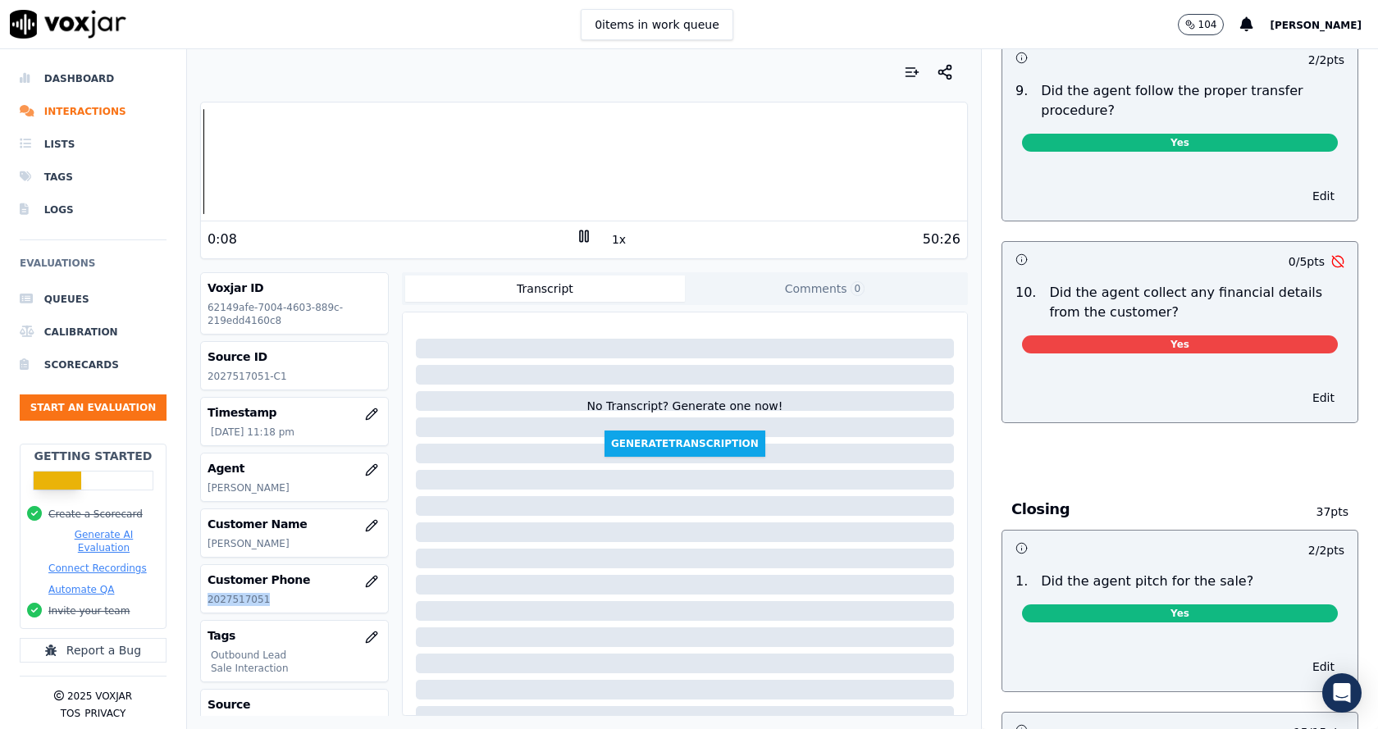
scroll to position [2629, 0]
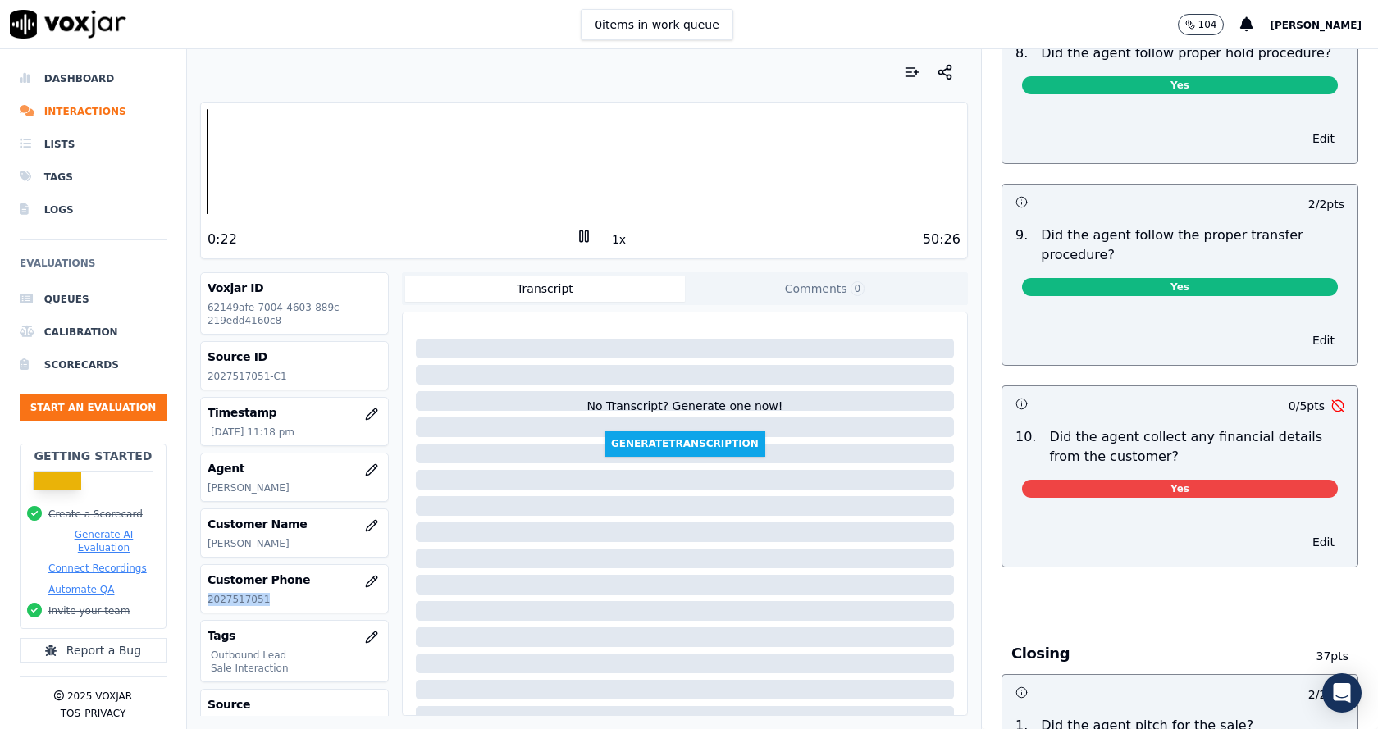
click at [609, 245] on button "1x" at bounding box center [619, 239] width 21 height 23
click at [609, 245] on button "1.5x" at bounding box center [625, 239] width 32 height 23
click at [611, 256] on div "Your browser does not support the audio element. 0:30 2x 50:26" at bounding box center [584, 181] width 768 height 158
click at [611, 241] on button "2x" at bounding box center [619, 239] width 21 height 23
click at [611, 241] on button "1x" at bounding box center [619, 239] width 21 height 23
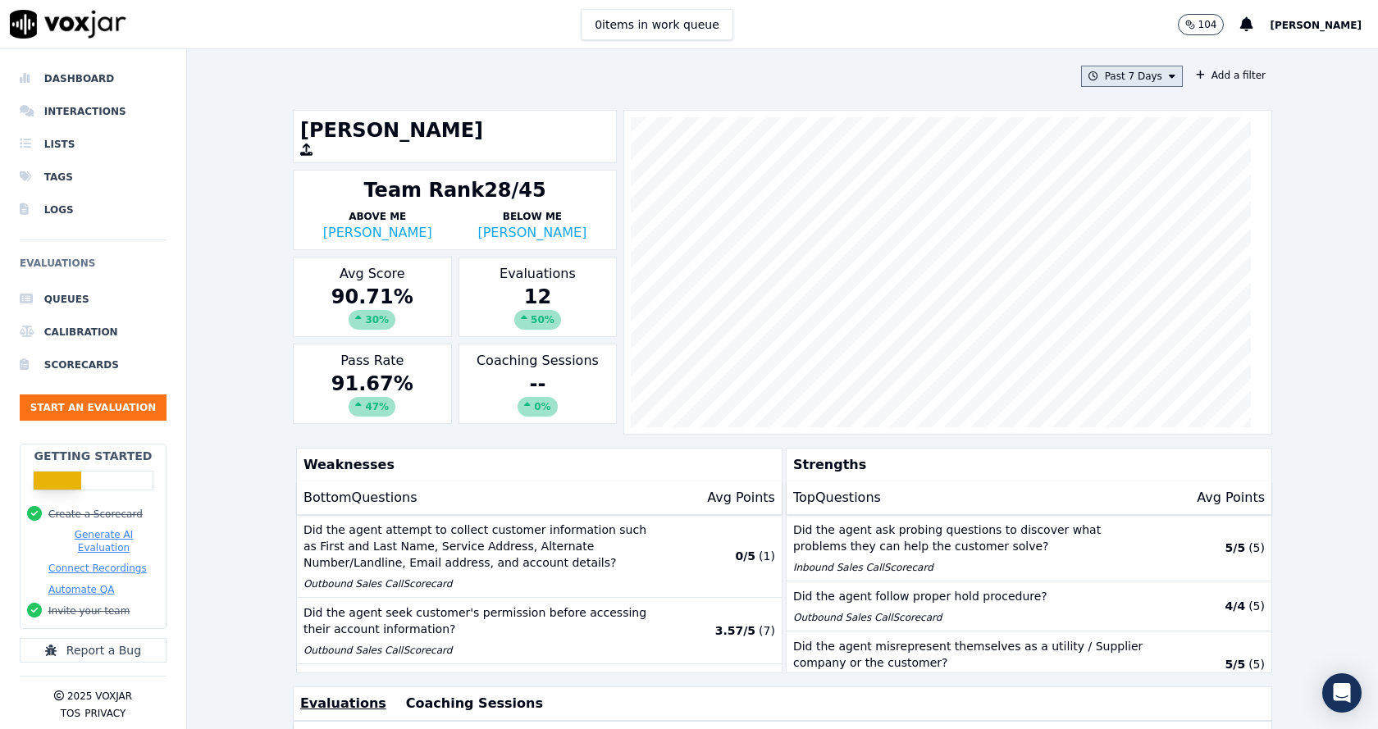
click at [1116, 76] on button "Past 7 Days" at bounding box center [1132, 76] width 102 height 21
click at [1105, 94] on div "Custom [DATE] [DATE] Past 7 Days Past 30 Days This Month This Year" at bounding box center [1128, 166] width 94 height 144
click at [1108, 103] on div "Custom" at bounding box center [1127, 106] width 38 height 13
click at [1141, 136] on input "From" at bounding box center [1103, 138] width 144 height 36
type input "2025-07-21T00:00"
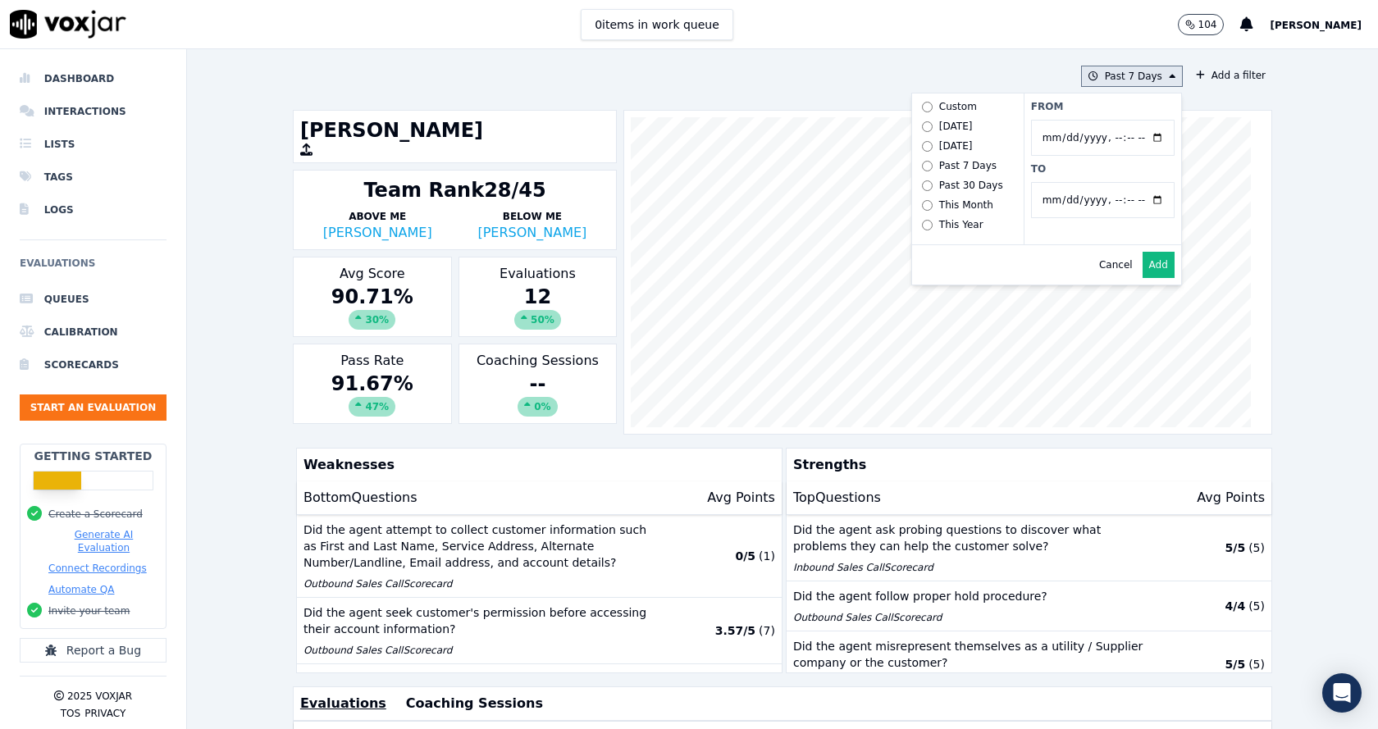
click at [1123, 123] on input "From" at bounding box center [1103, 138] width 144 height 36
click at [1135, 203] on input "To" at bounding box center [1103, 200] width 144 height 36
type input "2025-08-20T23:59"
click at [1090, 167] on label "To" at bounding box center [1103, 168] width 144 height 13
click at [1090, 182] on input "To" at bounding box center [1103, 200] width 144 height 36
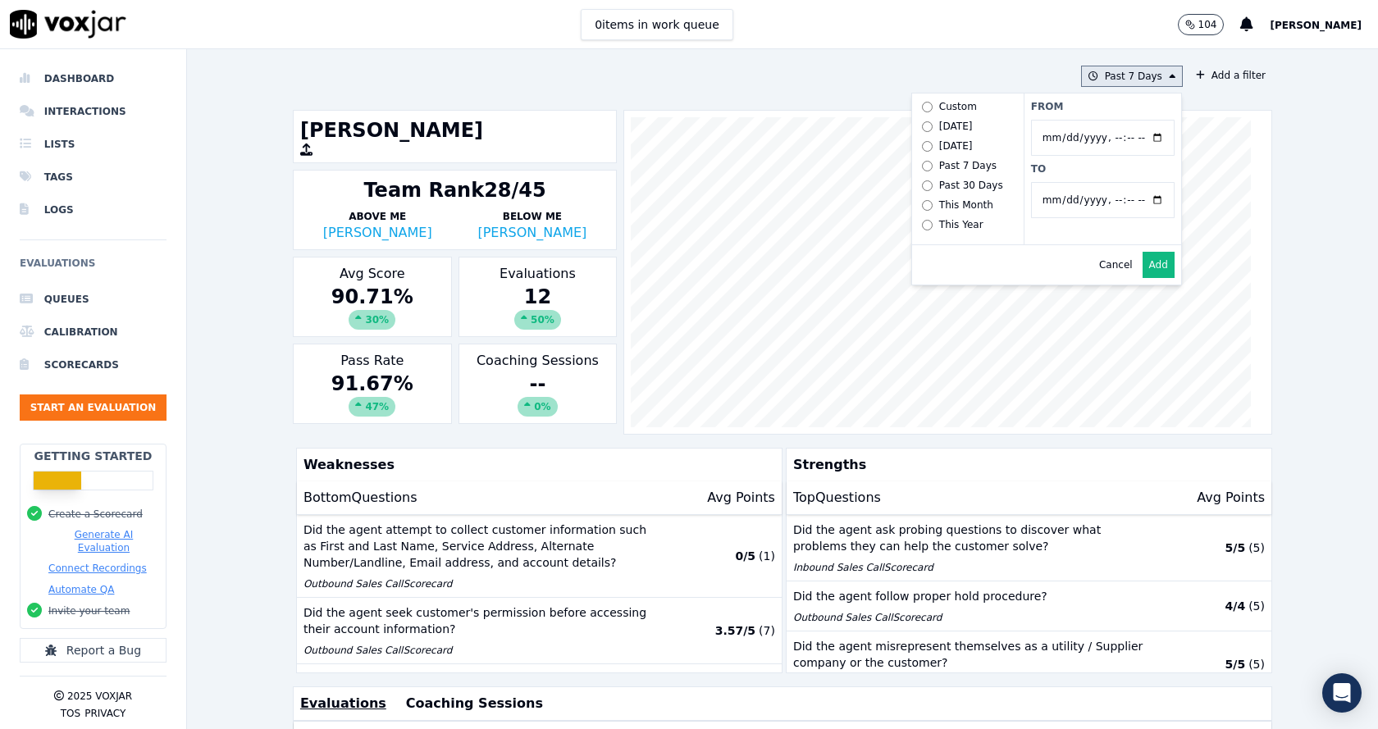
click at [1092, 238] on div "From To" at bounding box center [1103, 169] width 158 height 151
click at [1143, 272] on button "Add" at bounding box center [1159, 265] width 32 height 26
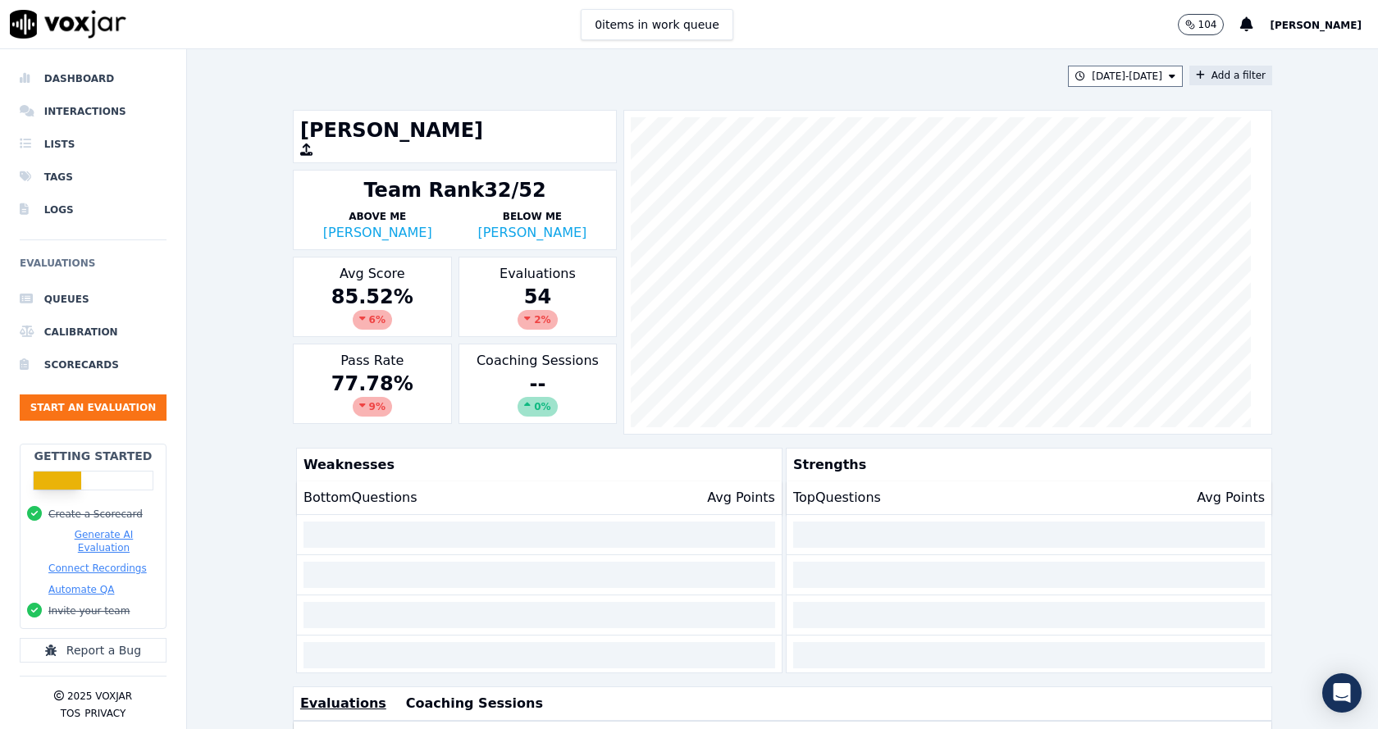
click at [1209, 83] on button "Add a filter" at bounding box center [1231, 76] width 83 height 20
click at [917, 150] on button "Fields" at bounding box center [908, 153] width 158 height 28
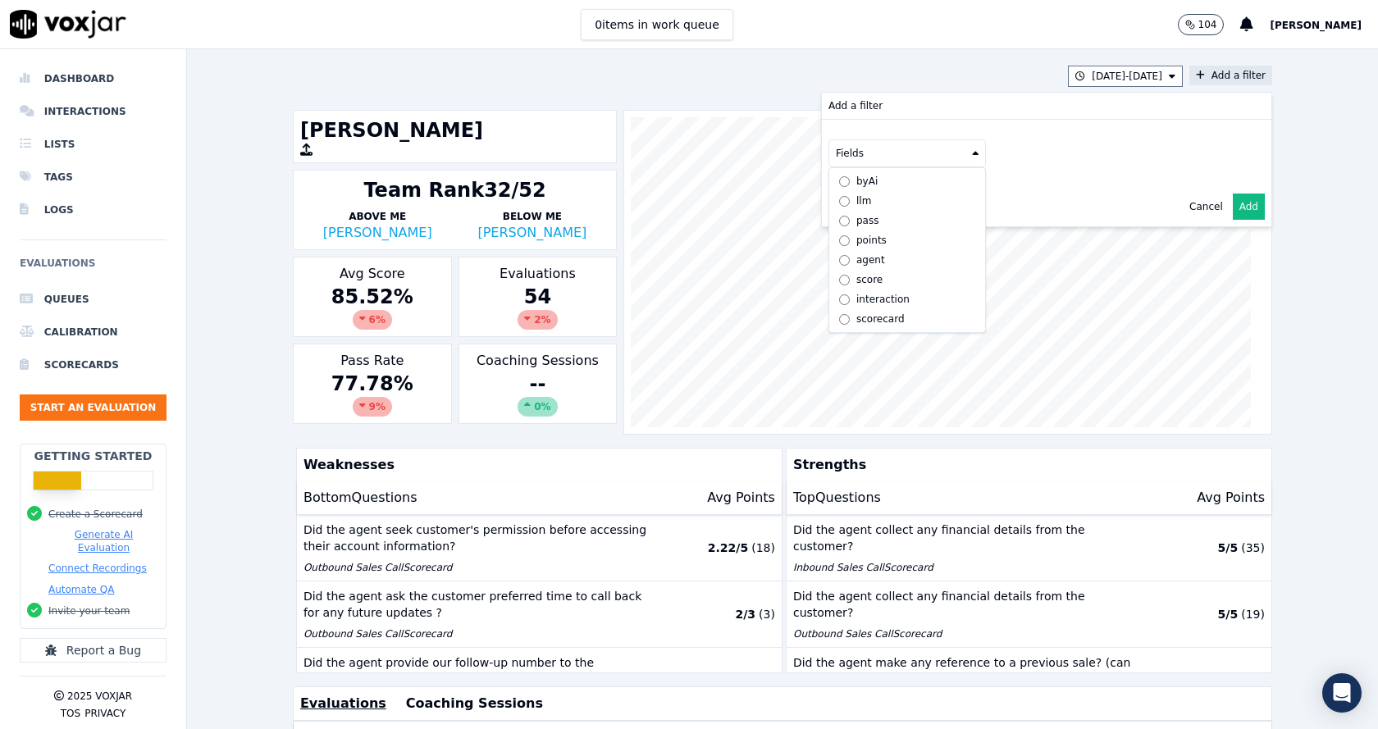
scroll to position [12, 0]
click at [857, 313] on div "scorecard" at bounding box center [881, 319] width 48 height 13
click at [931, 189] on button "Fields" at bounding box center [927, 188] width 158 height 28
click at [875, 222] on label "title" at bounding box center [927, 216] width 149 height 20
click at [1064, 193] on button at bounding box center [1131, 186] width 236 height 25
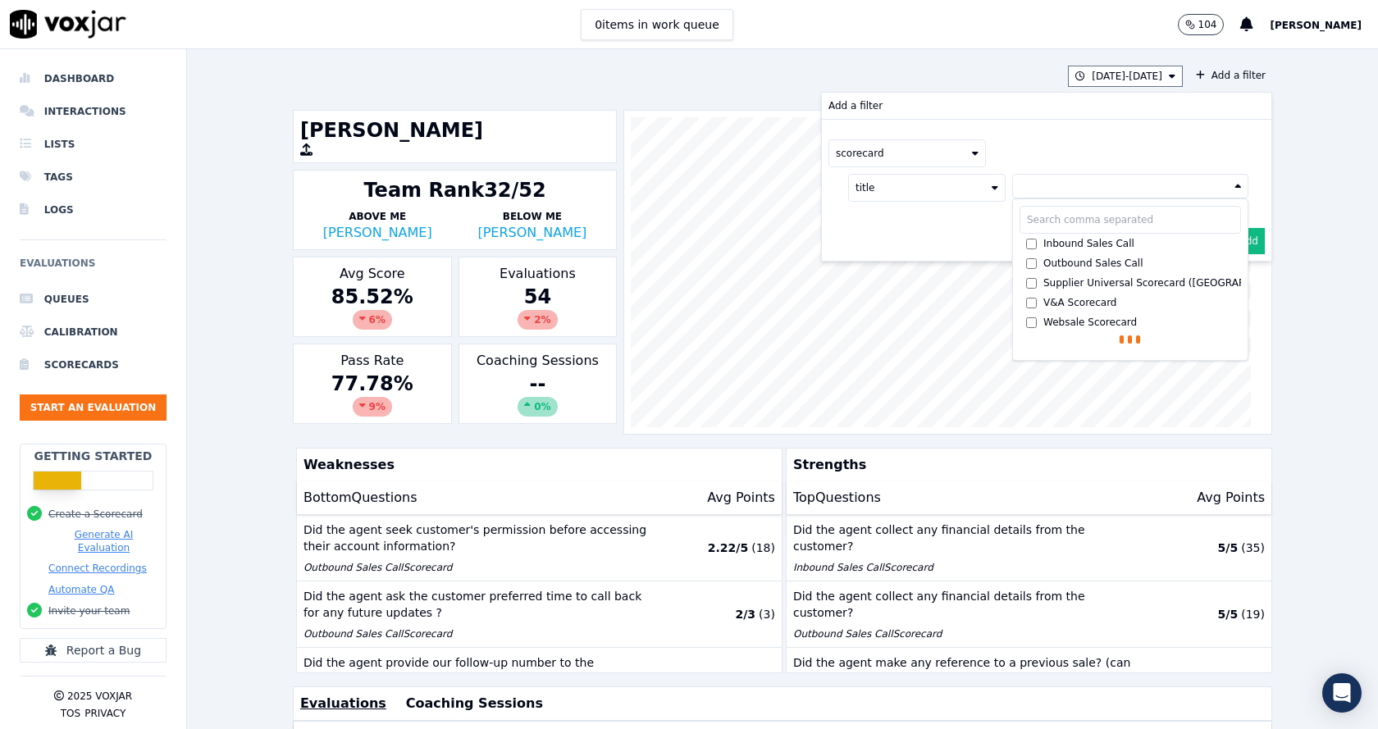
click at [1044, 240] on div "Inbound Sales Call" at bounding box center [1089, 243] width 91 height 13
click at [1044, 262] on div "Outbound Sales Call" at bounding box center [1094, 266] width 100 height 13
click at [954, 263] on div "Cancel Add" at bounding box center [1047, 280] width 450 height 39
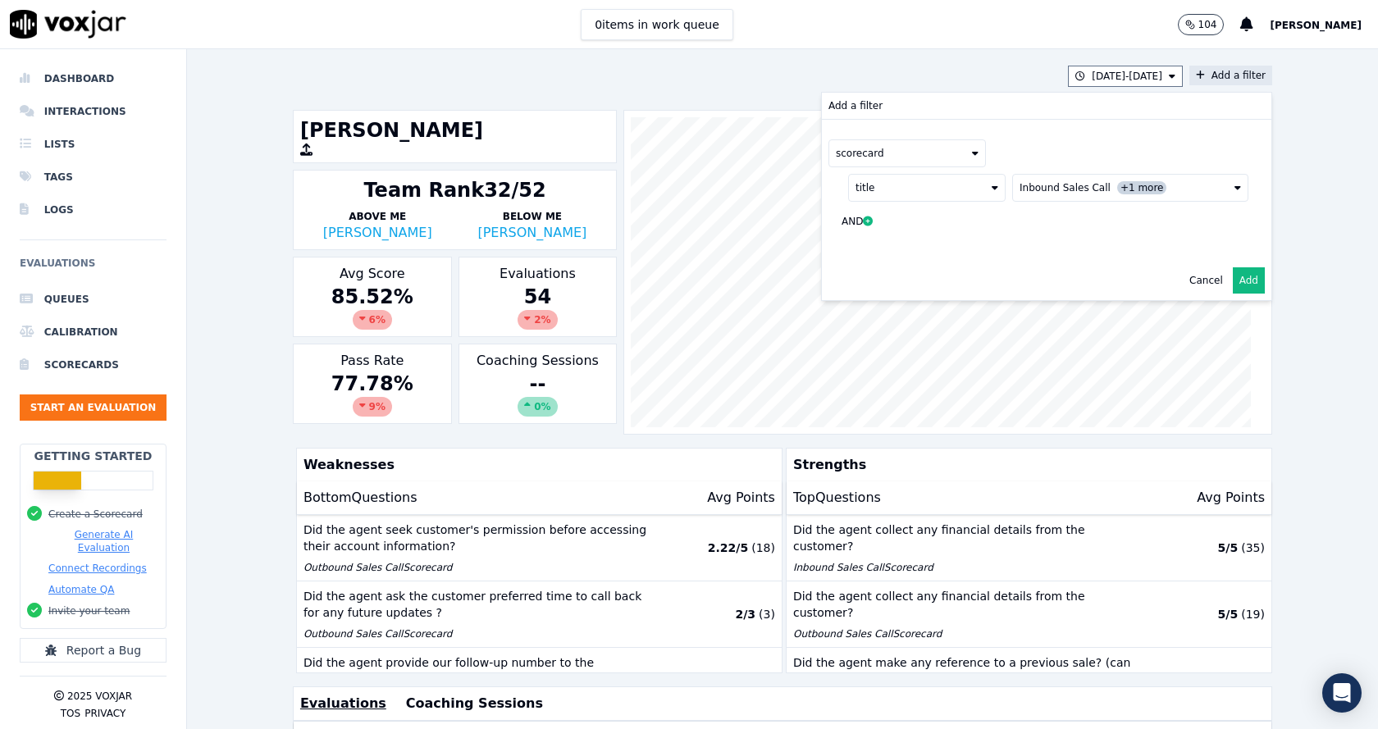
click at [1233, 280] on button "Add" at bounding box center [1249, 280] width 32 height 26
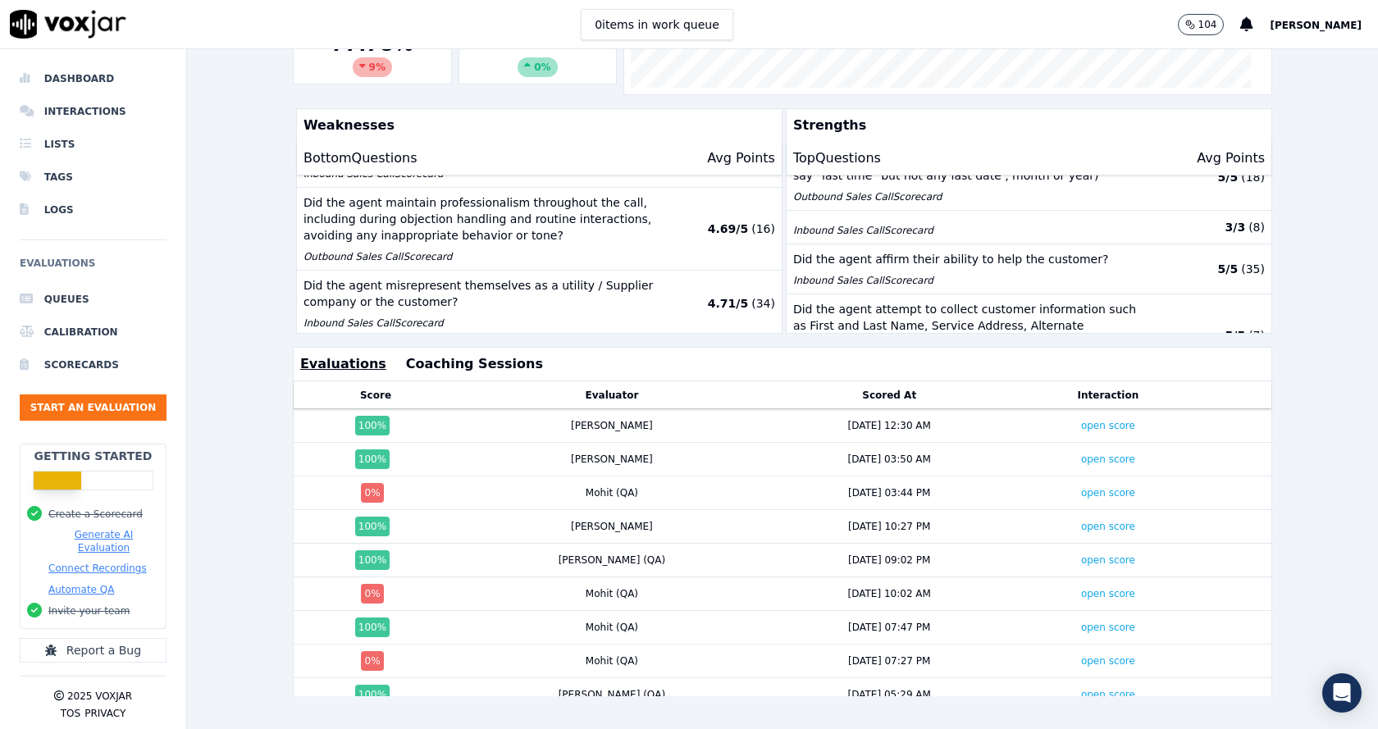
scroll to position [235, 0]
click at [1081, 488] on link "open score" at bounding box center [1108, 493] width 54 height 11
click at [1054, 578] on td "open score" at bounding box center [1108, 595] width 190 height 34
click at [1081, 589] on link "open score" at bounding box center [1108, 594] width 54 height 11
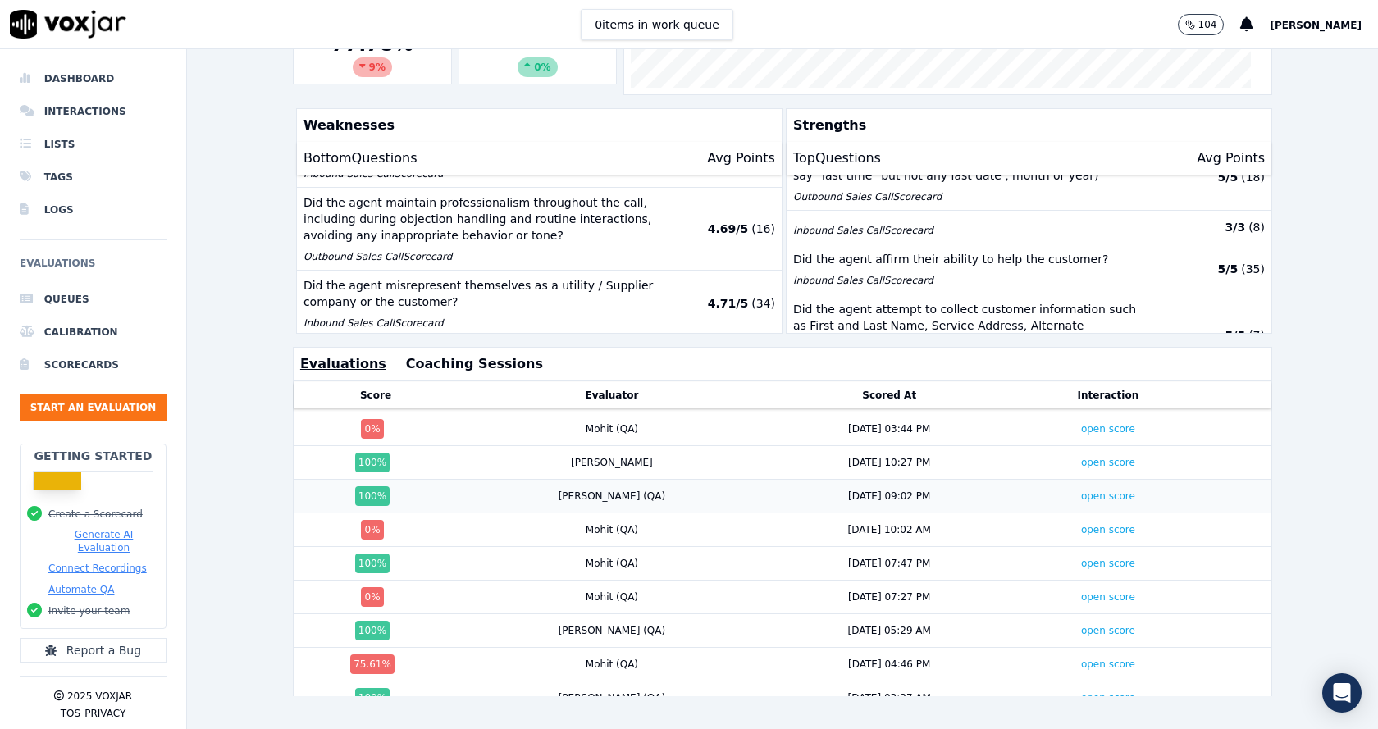
scroll to position [328, 0]
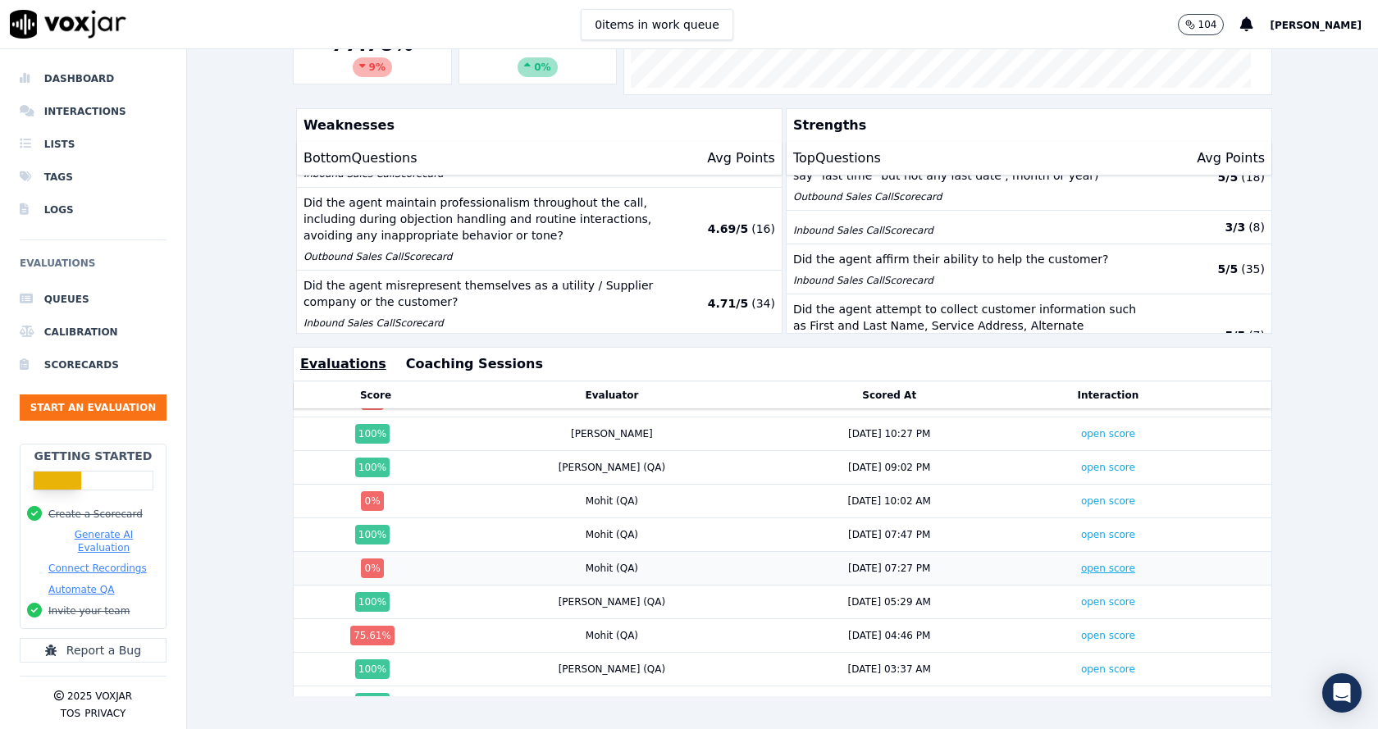
click at [1081, 563] on link "open score" at bounding box center [1108, 568] width 54 height 11
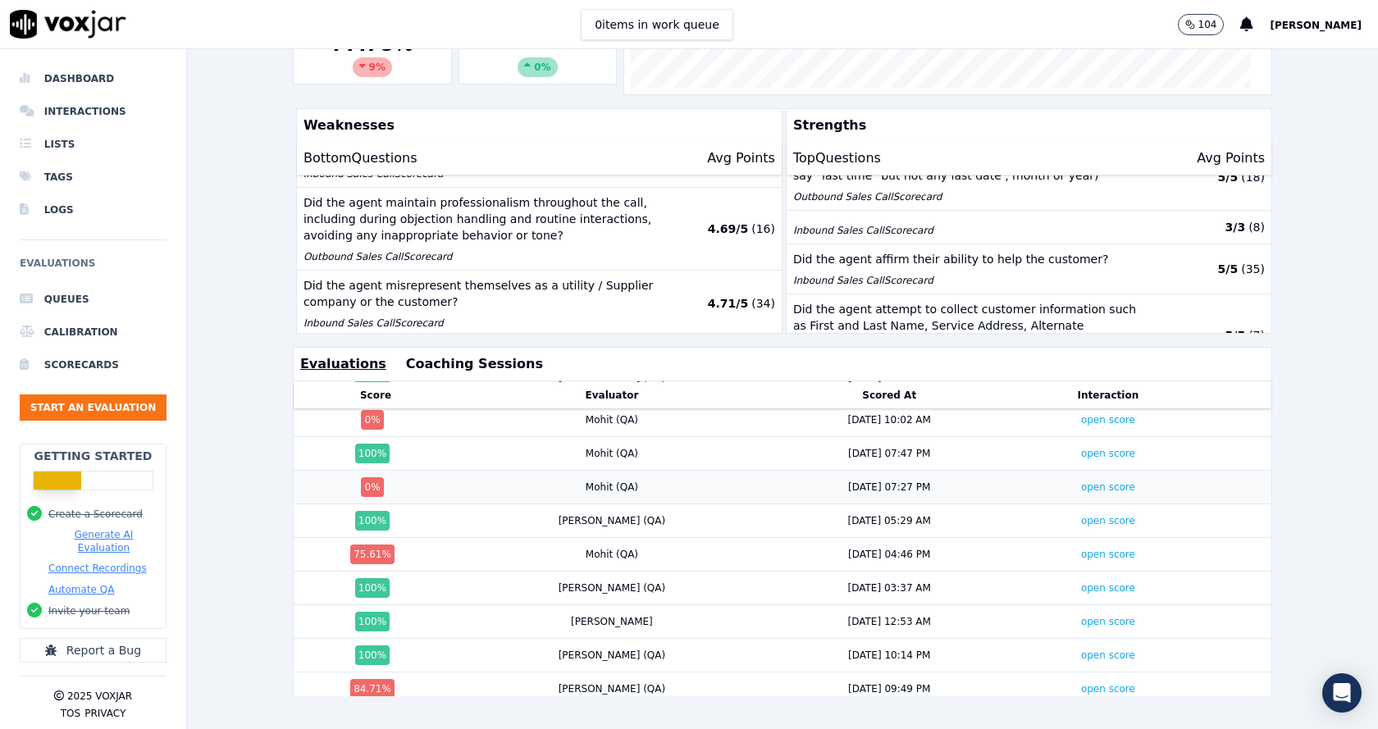
scroll to position [410, 0]
click at [1059, 537] on td "open score" at bounding box center [1108, 554] width 190 height 34
click at [1081, 548] on link "open score" at bounding box center [1108, 553] width 54 height 11
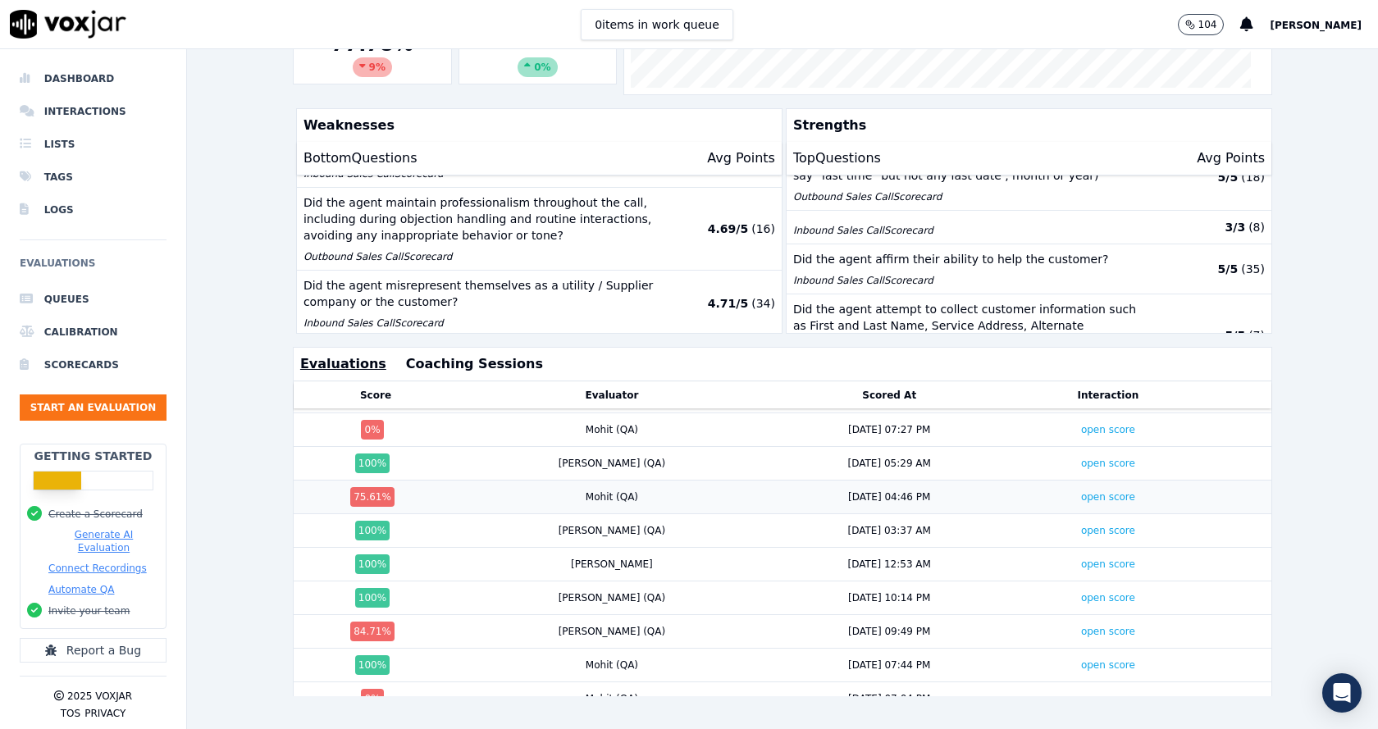
scroll to position [492, 0]
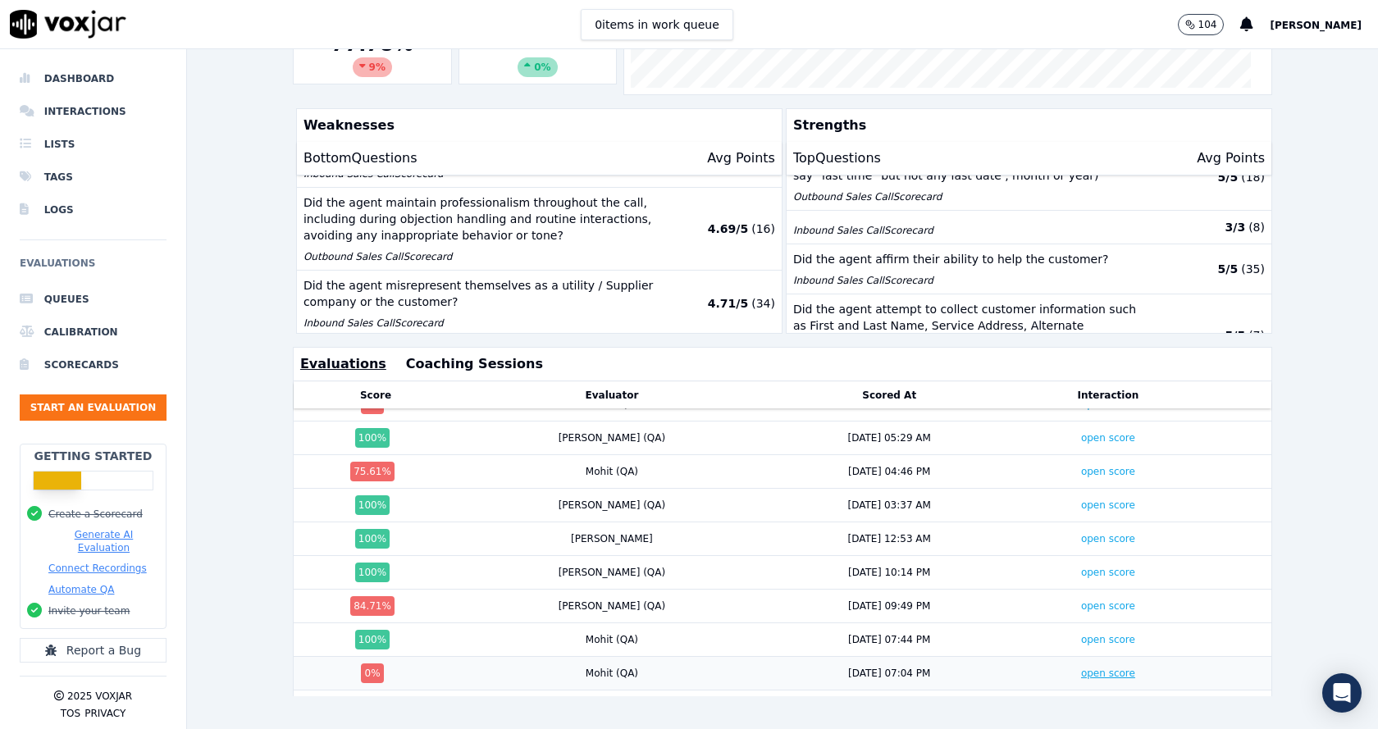
click at [1081, 668] on link "open score" at bounding box center [1108, 673] width 54 height 11
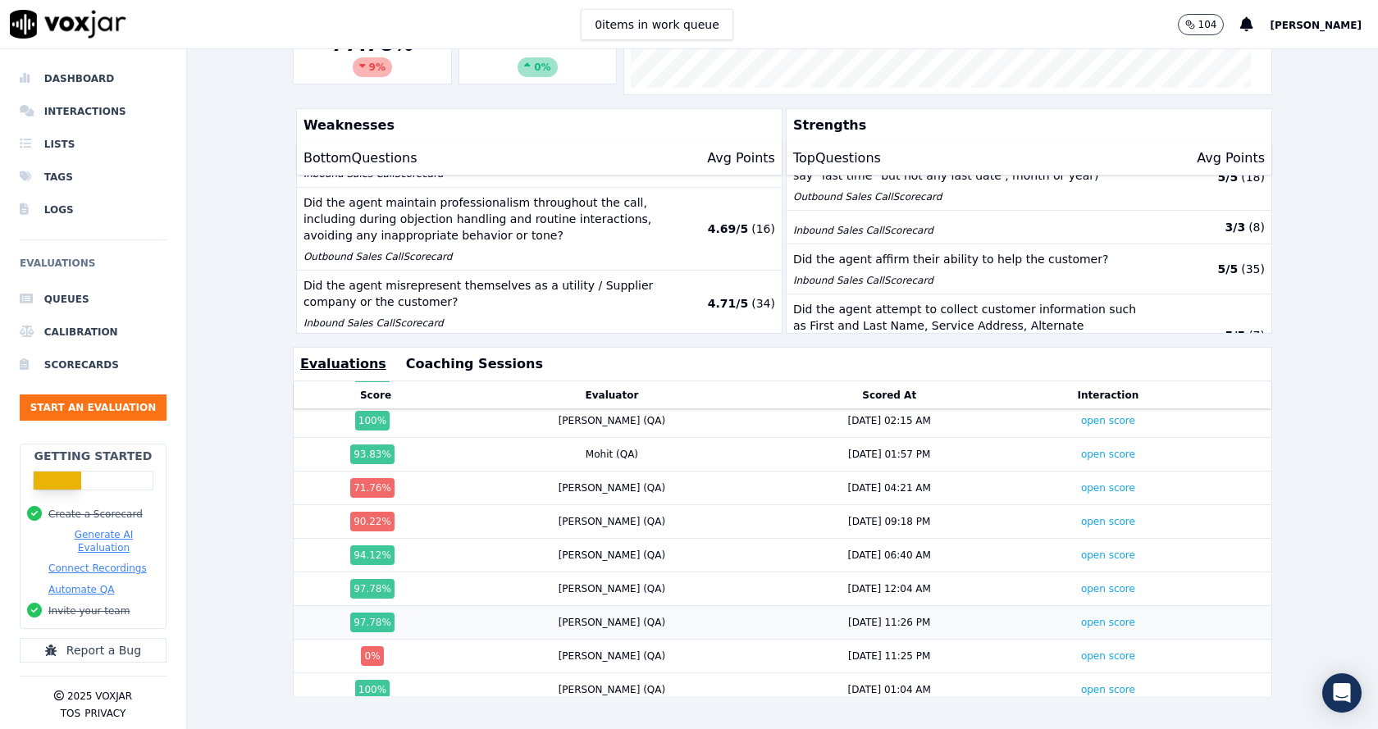
scroll to position [985, 0]
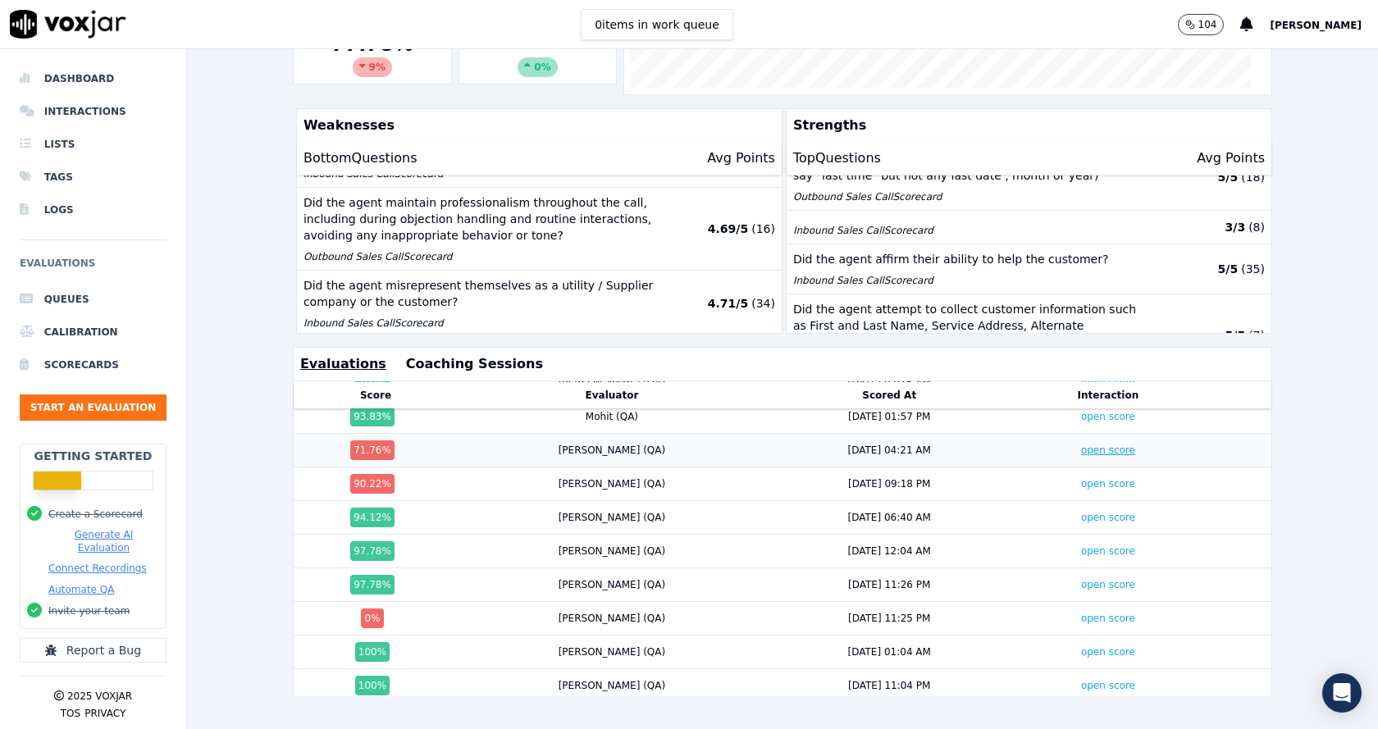
click at [1081, 445] on link "open score" at bounding box center [1108, 450] width 54 height 11
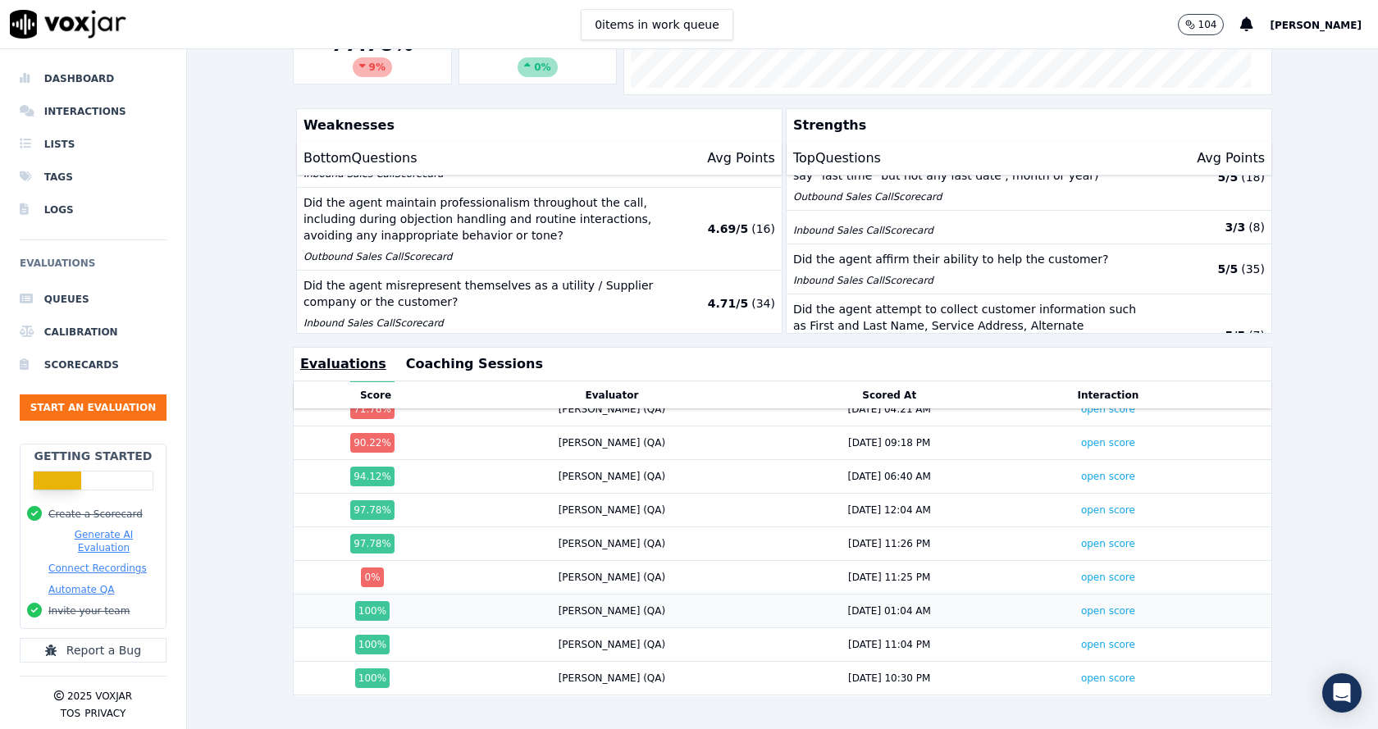
scroll to position [1067, 0]
click at [1081, 538] on link "open score" at bounding box center [1108, 543] width 54 height 11
click at [1081, 673] on link "open score" at bounding box center [1108, 678] width 54 height 11
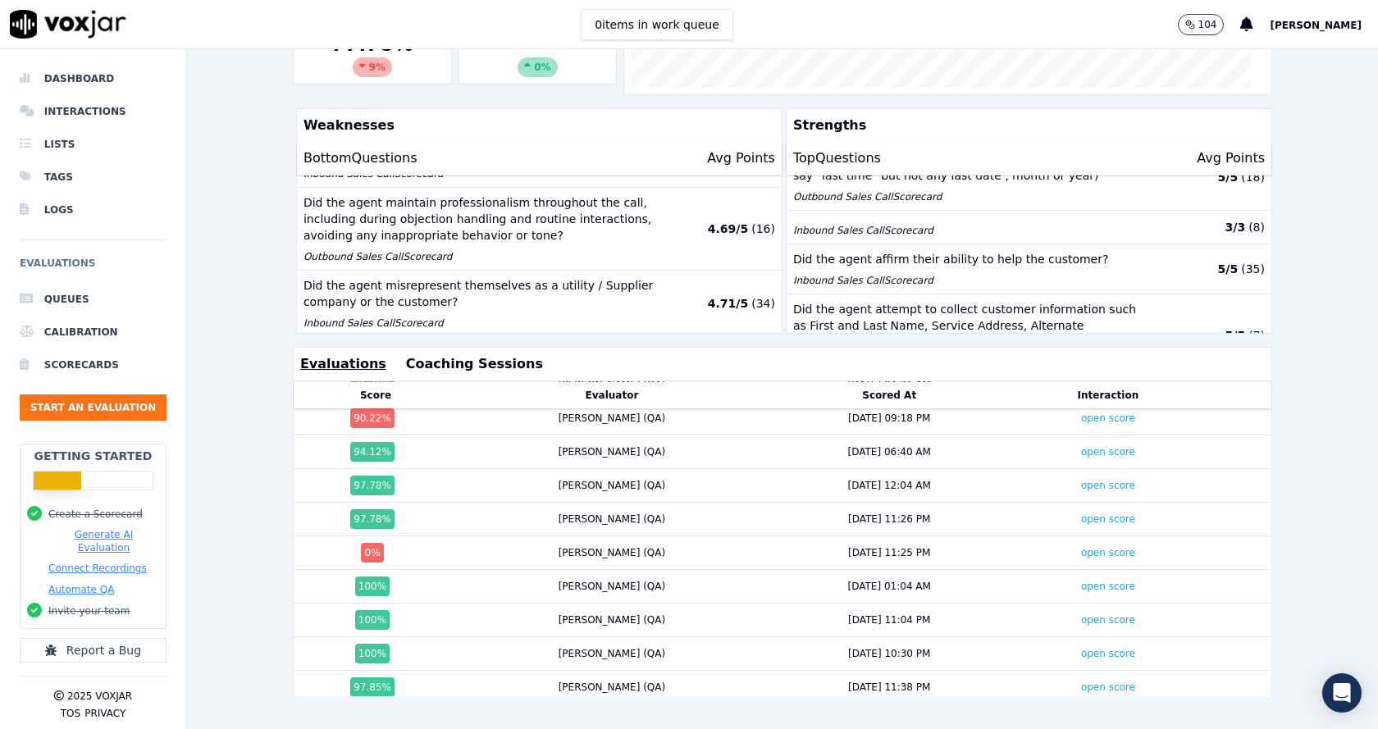
scroll to position [1214, 0]
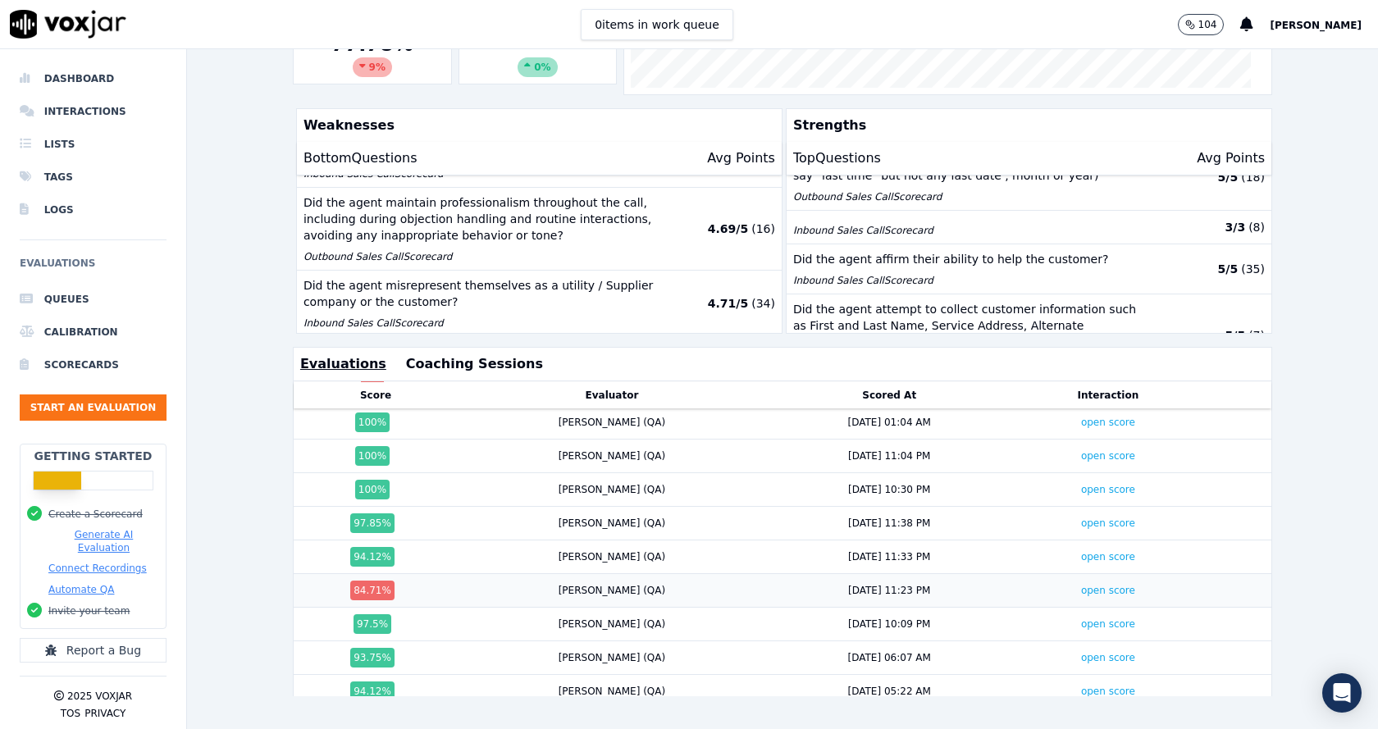
click at [1068, 574] on td "open score" at bounding box center [1108, 591] width 190 height 34
click at [1081, 585] on link "open score" at bounding box center [1108, 590] width 54 height 11
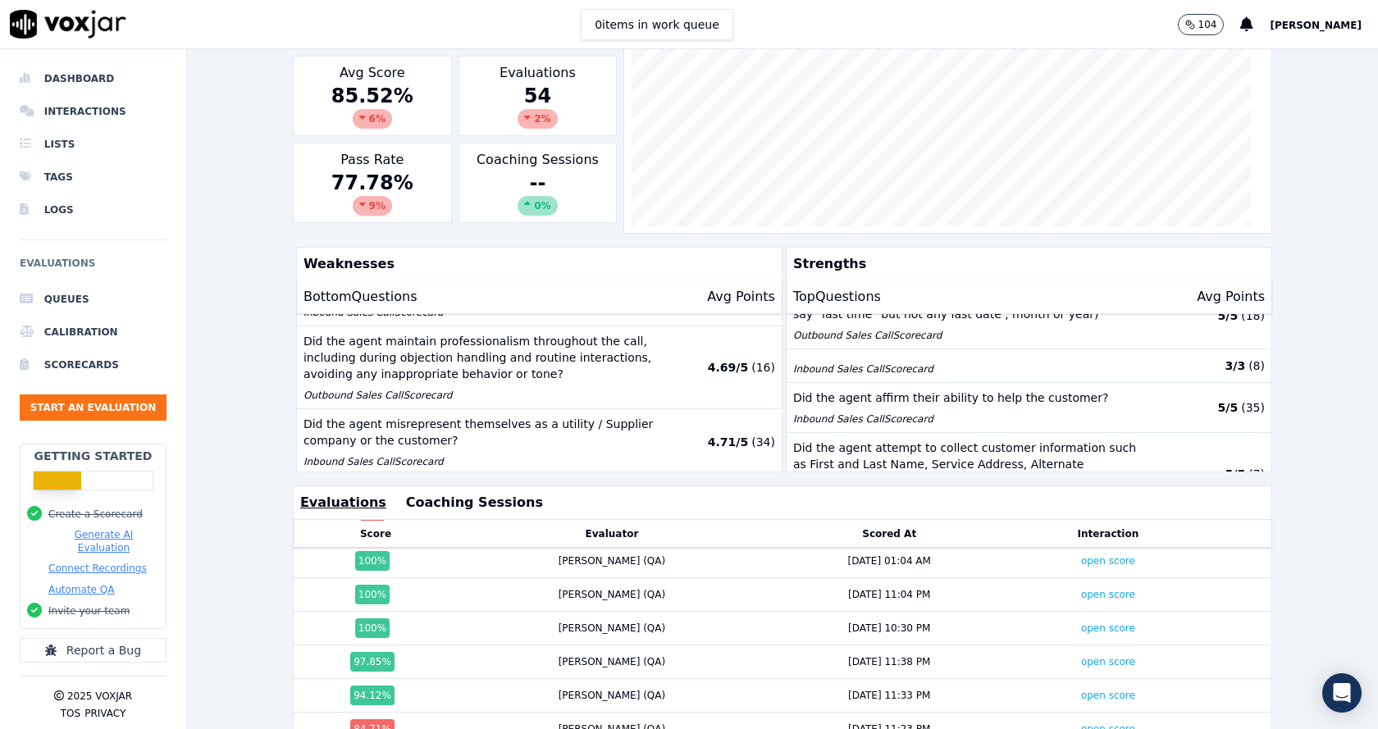
scroll to position [0, 0]
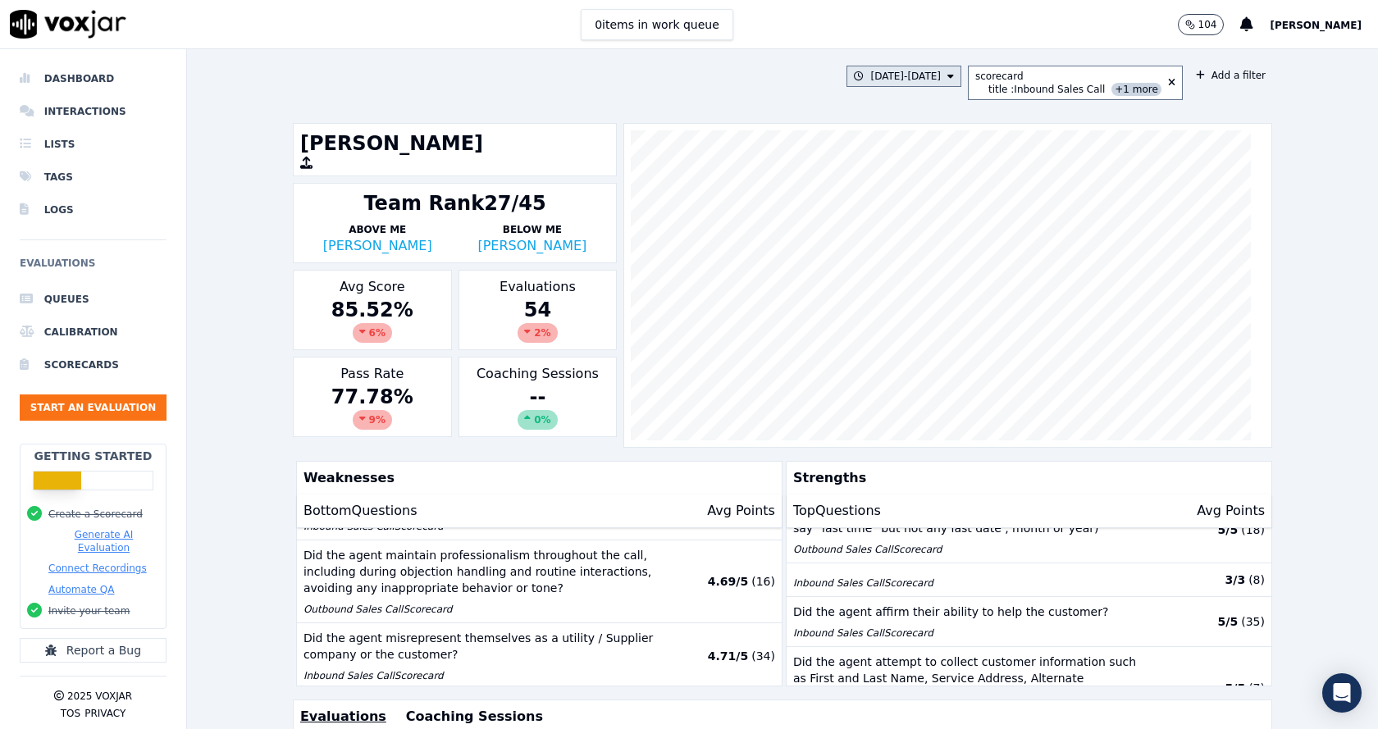
click at [896, 73] on button "7/21/25 - 8/20/25" at bounding box center [904, 76] width 115 height 21
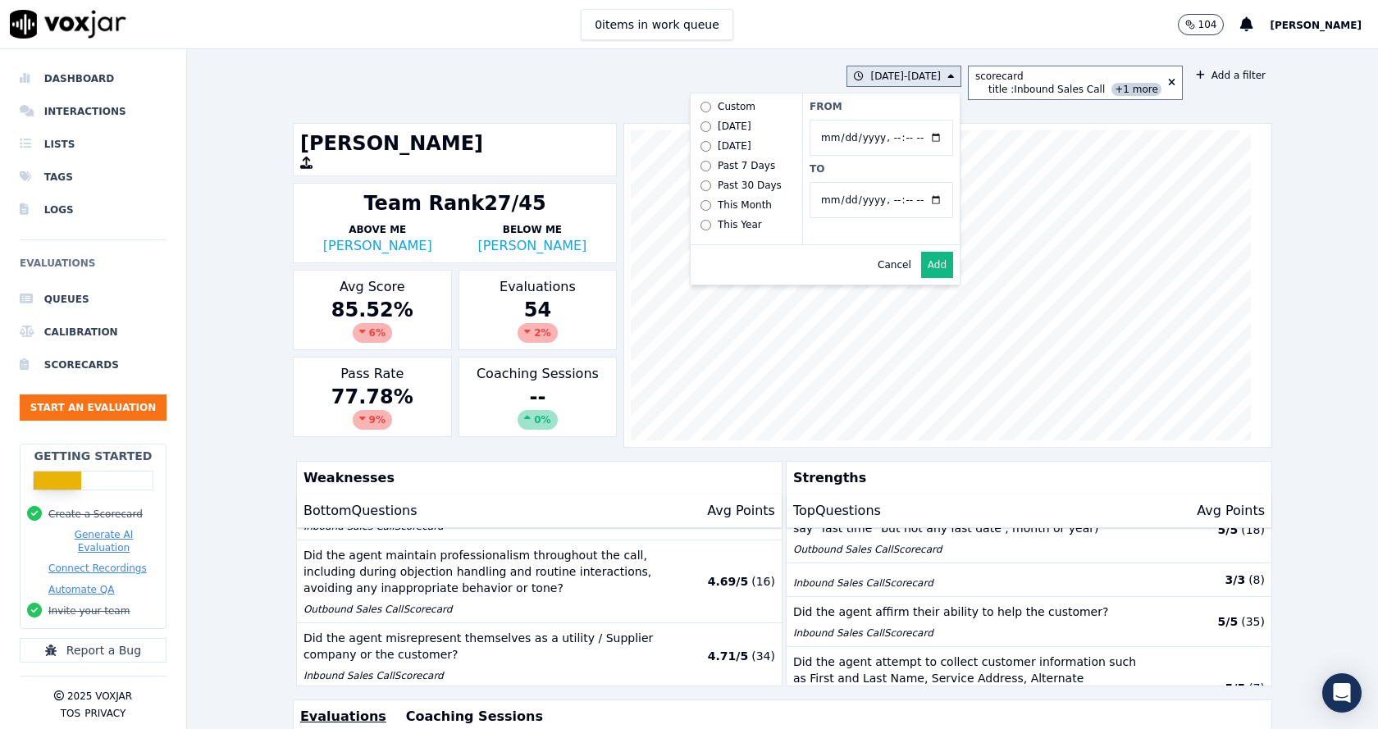
click at [729, 172] on label "Past 7 Days" at bounding box center [746, 166] width 105 height 20
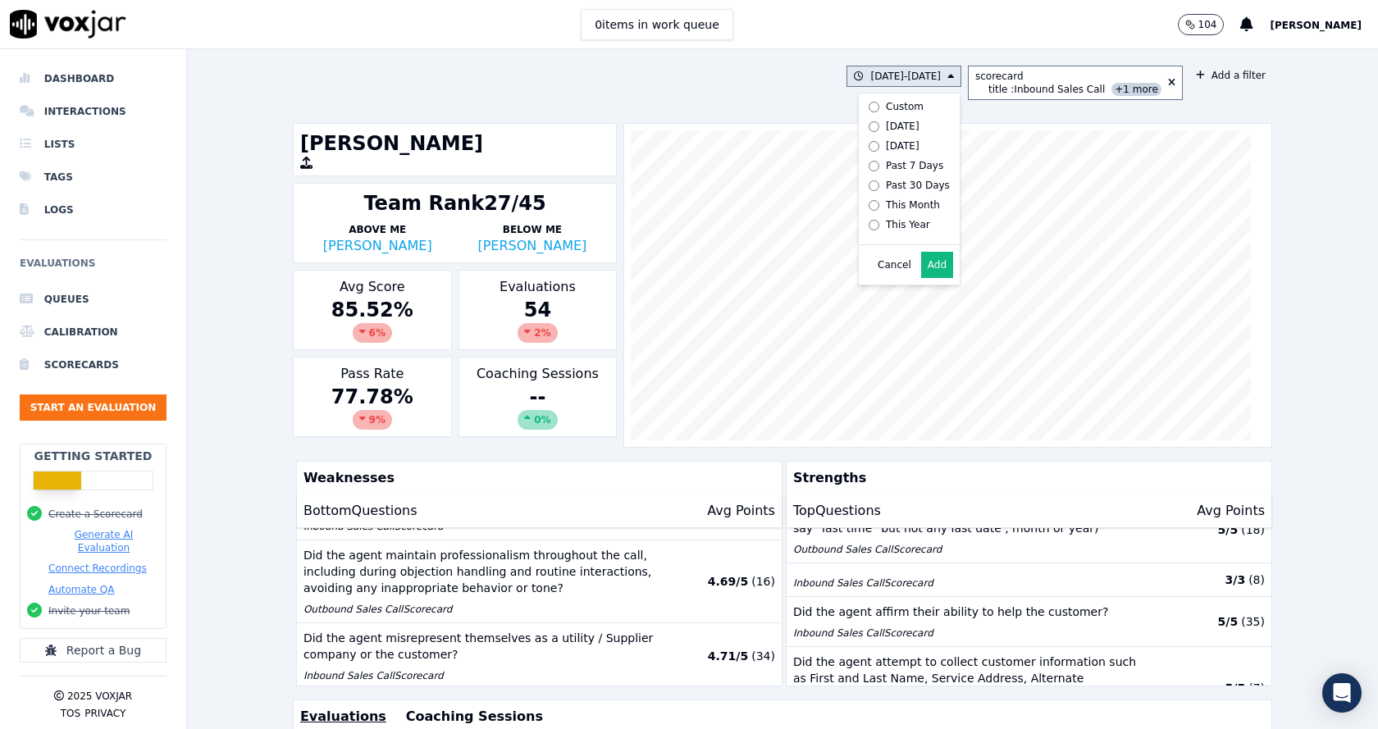
click at [930, 273] on button "Add" at bounding box center [937, 265] width 32 height 26
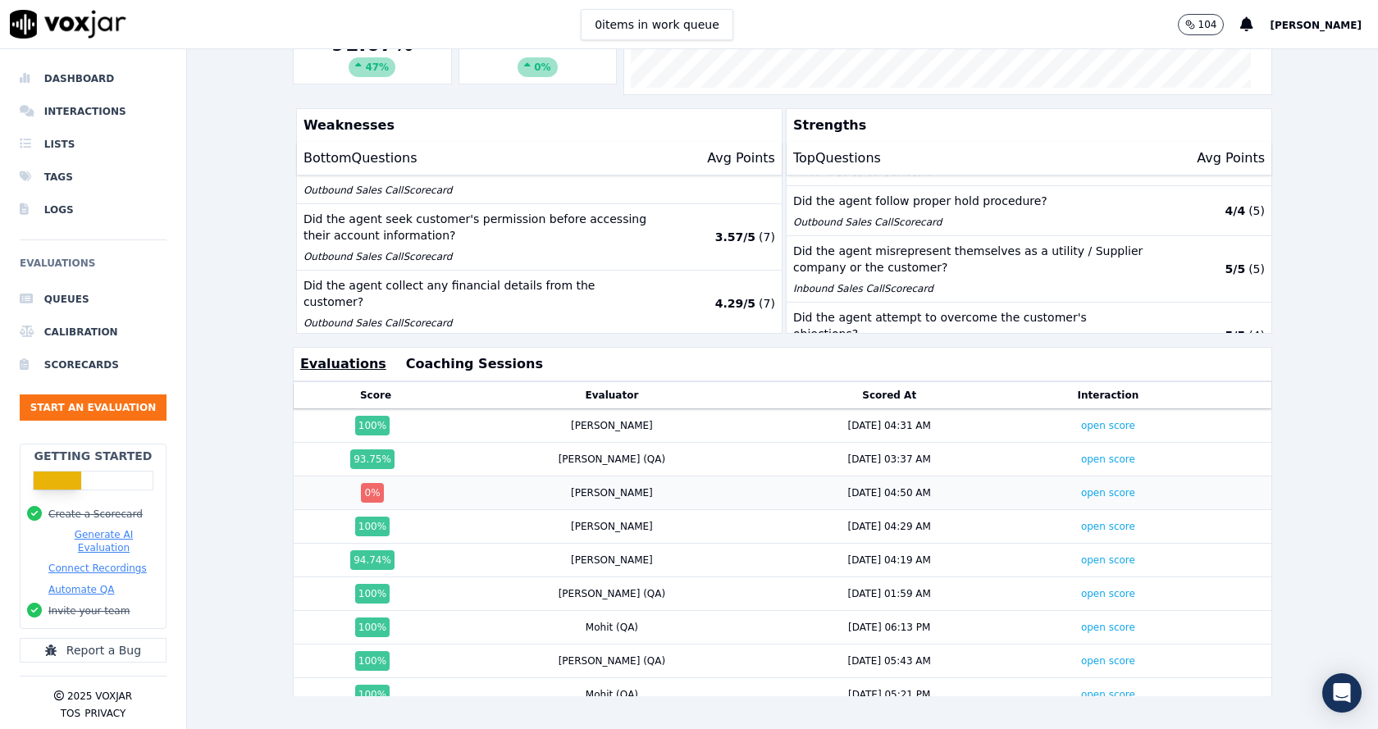
click at [1023, 487] on div "open score" at bounding box center [1108, 493] width 177 height 13
click at [1081, 487] on link "open score" at bounding box center [1108, 492] width 54 height 11
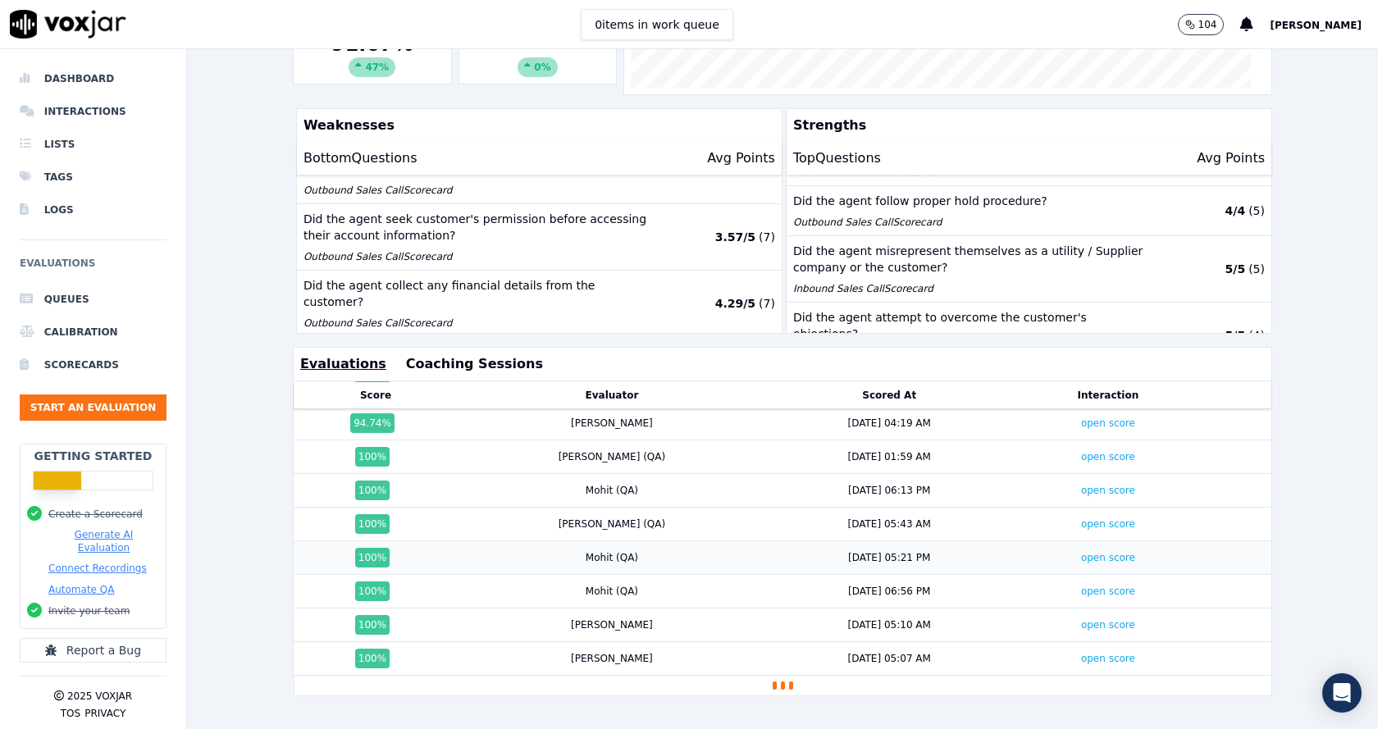
scroll to position [130, 0]
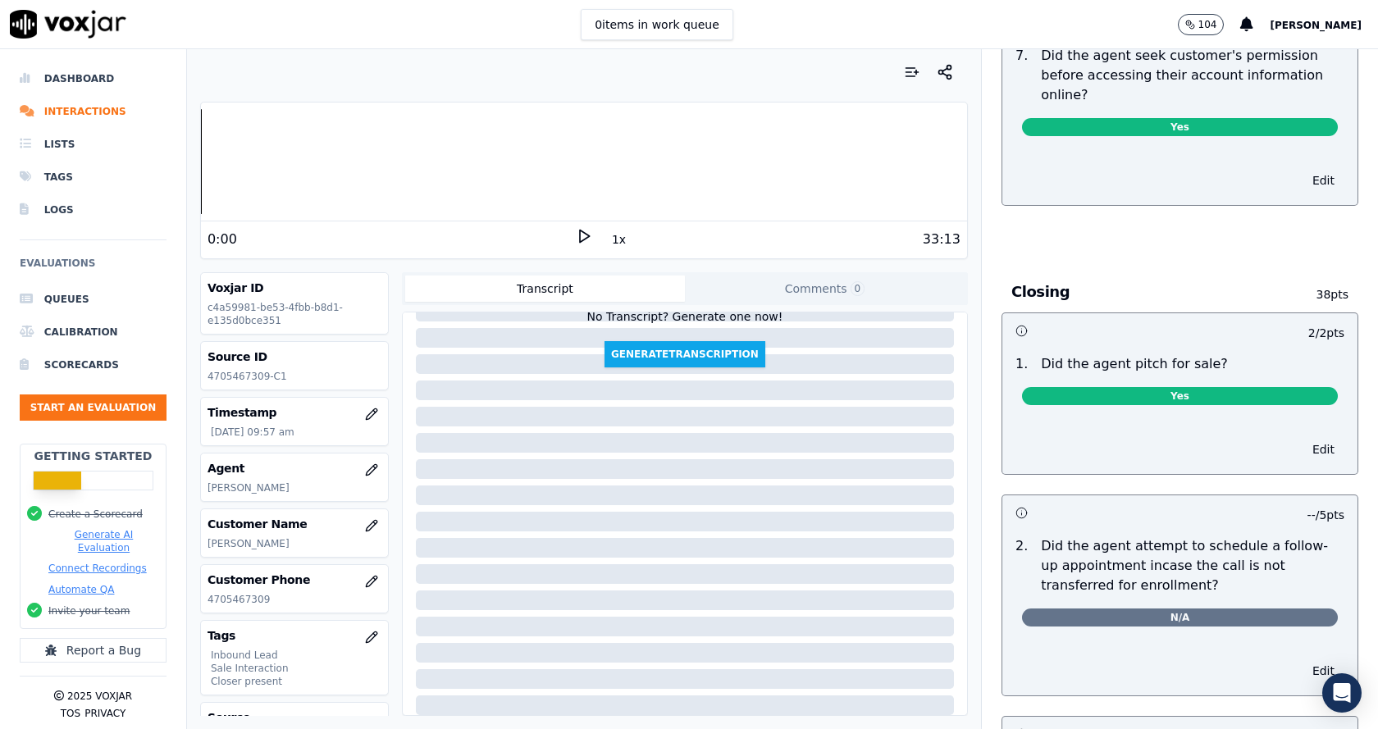
scroll to position [3692, 0]
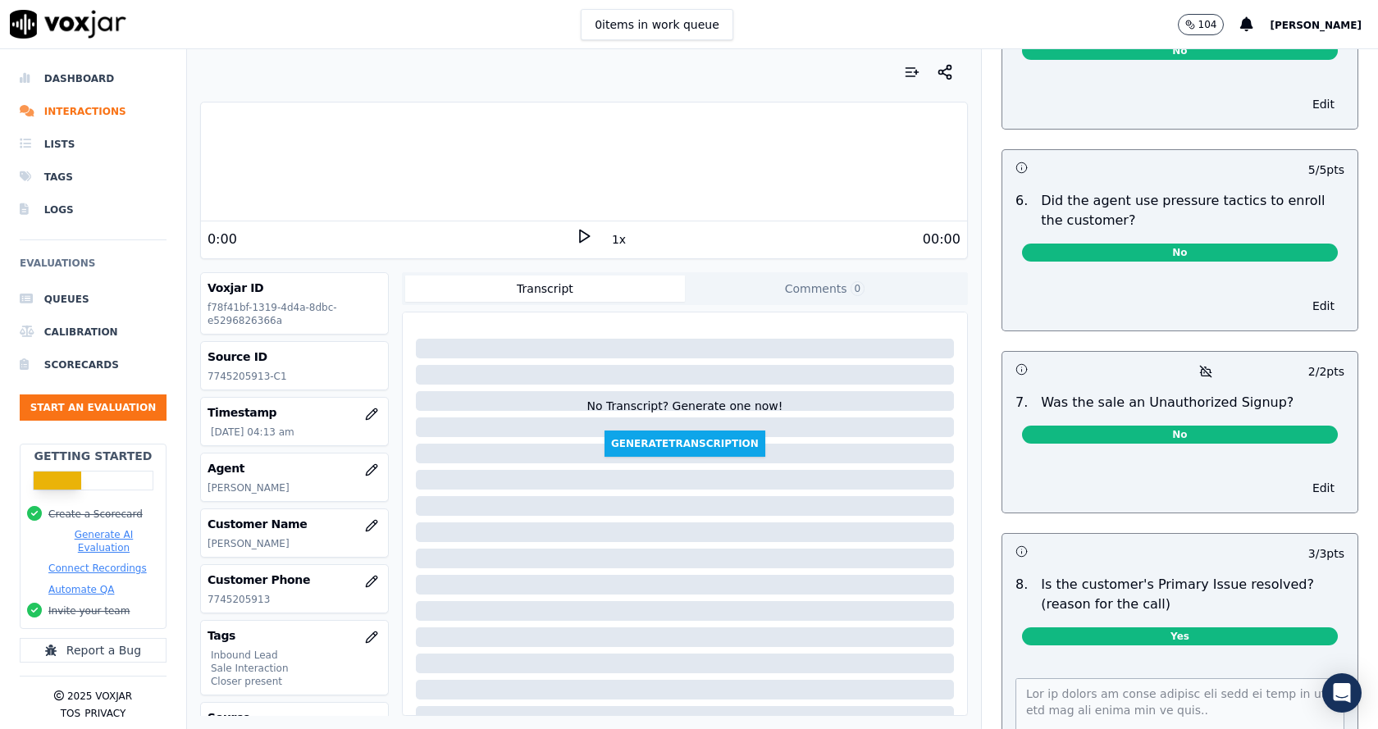
scroll to position [4698, 0]
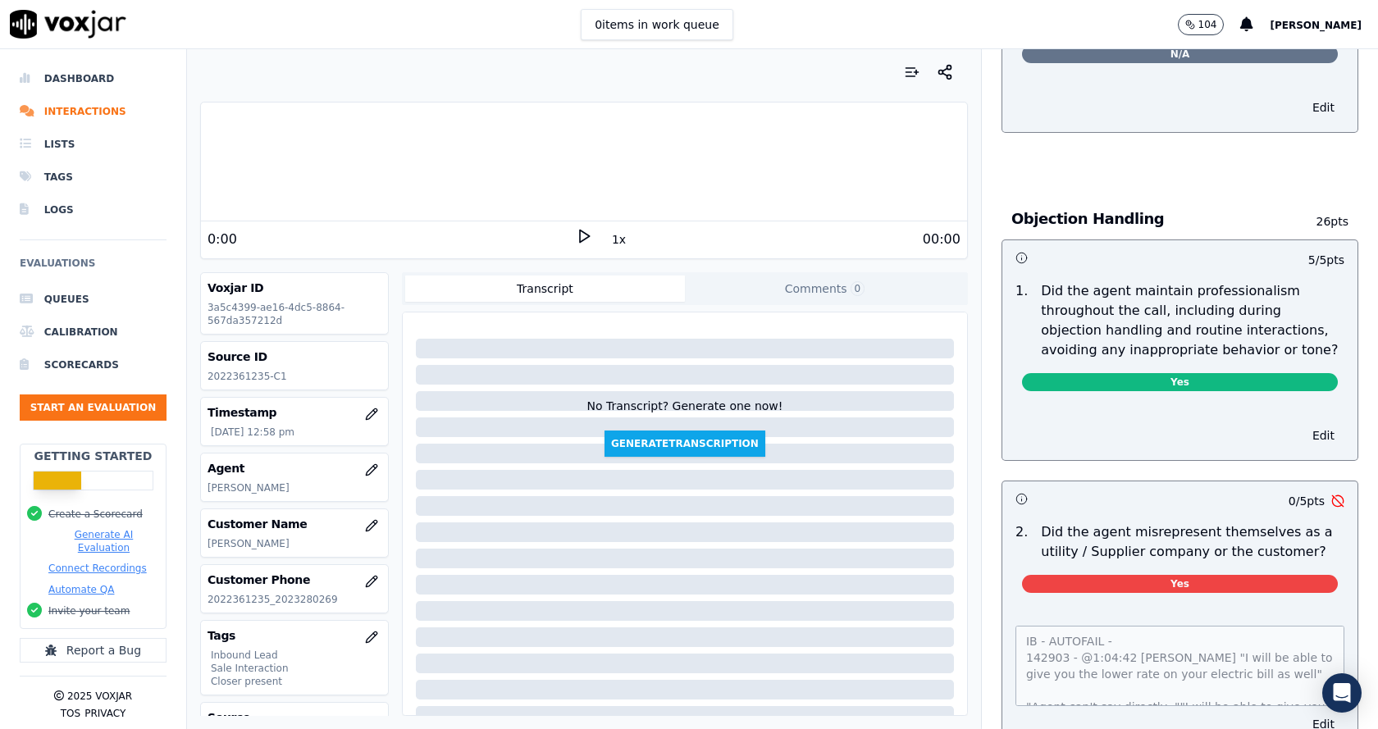
scroll to position [2051, 0]
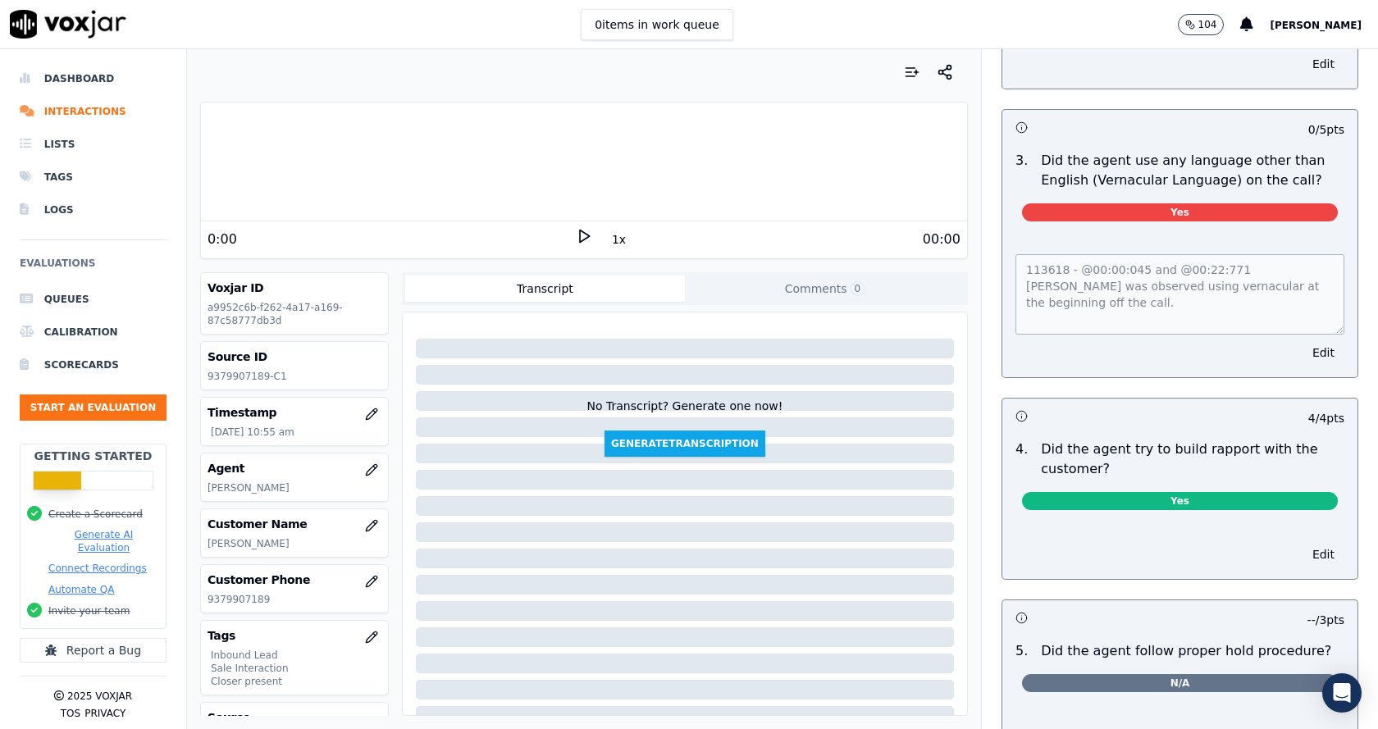
scroll to position [2380, 0]
click at [565, 242] on div "0:00" at bounding box center [392, 240] width 368 height 20
click at [576, 238] on icon at bounding box center [584, 236] width 16 height 16
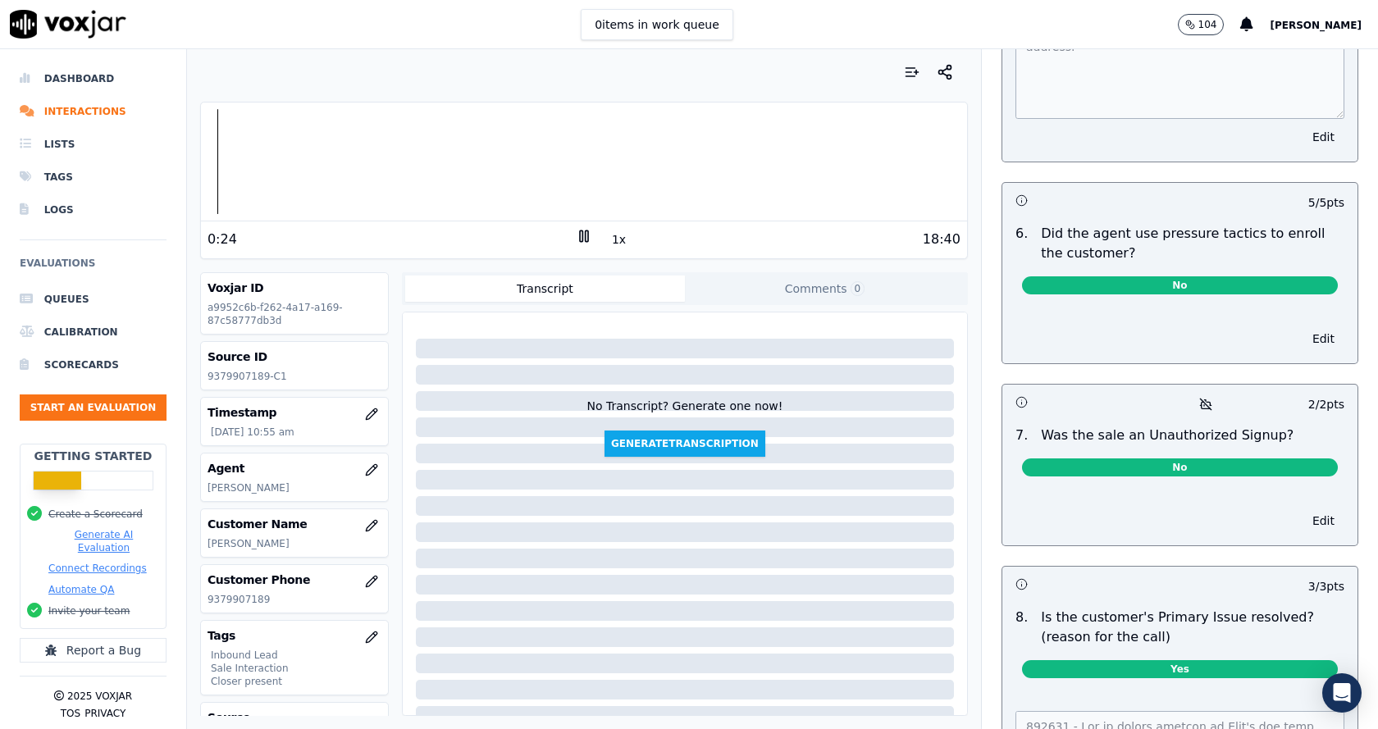
scroll to position [4776, 0]
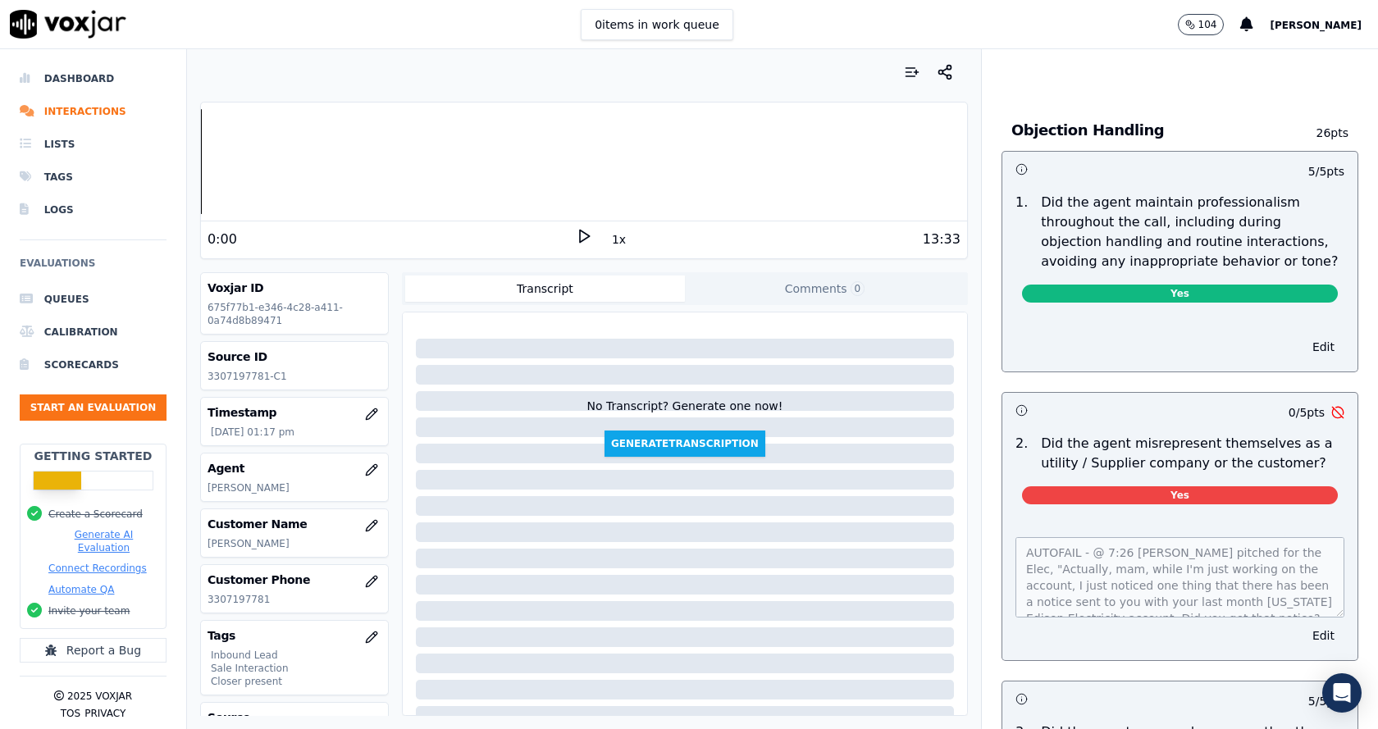
scroll to position [2051, 0]
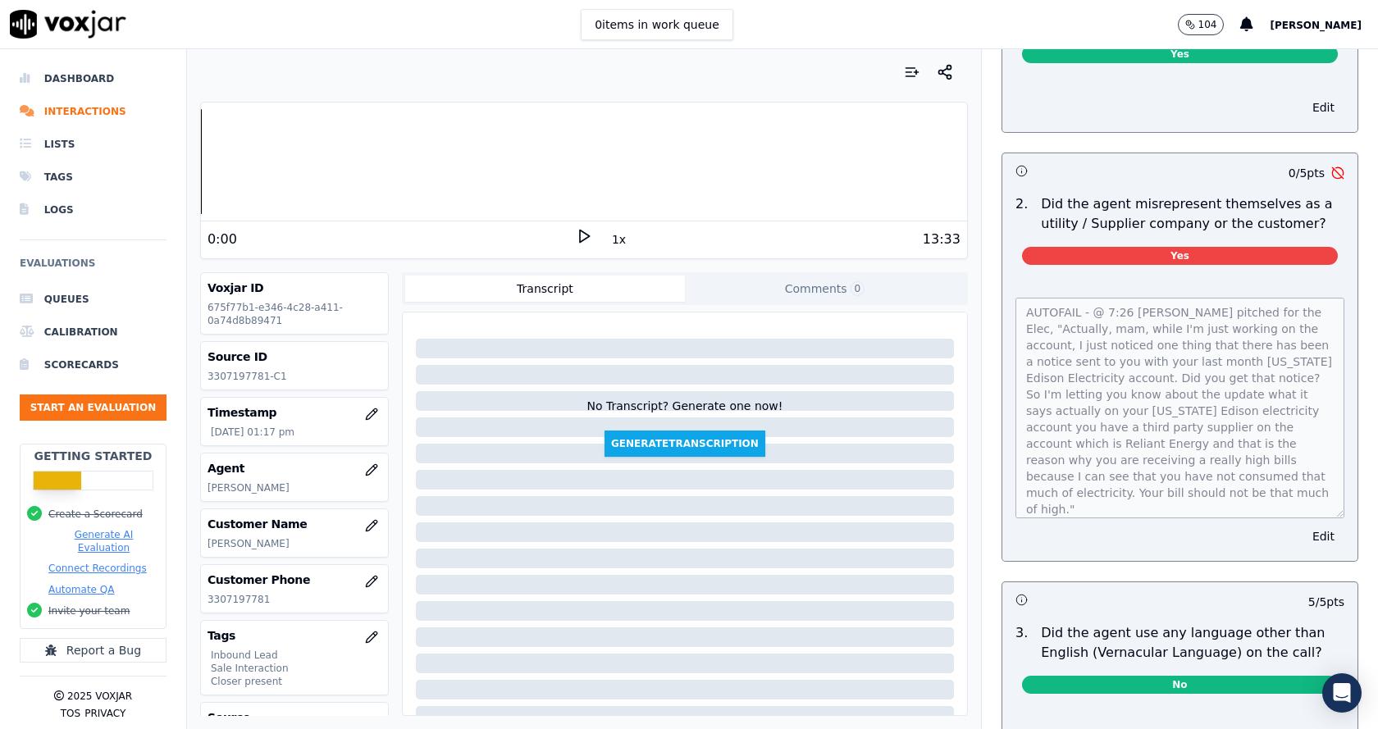
scroll to position [0, 0]
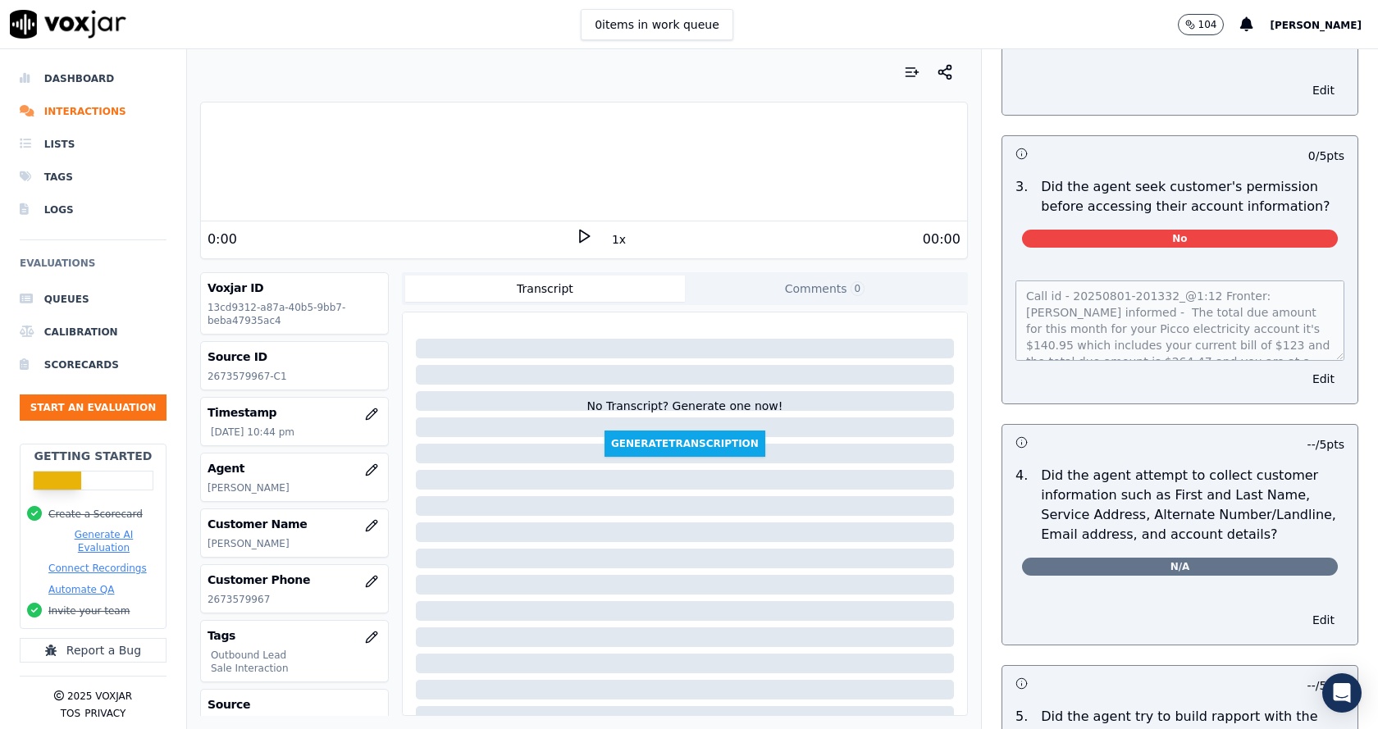
scroll to position [1313, 0]
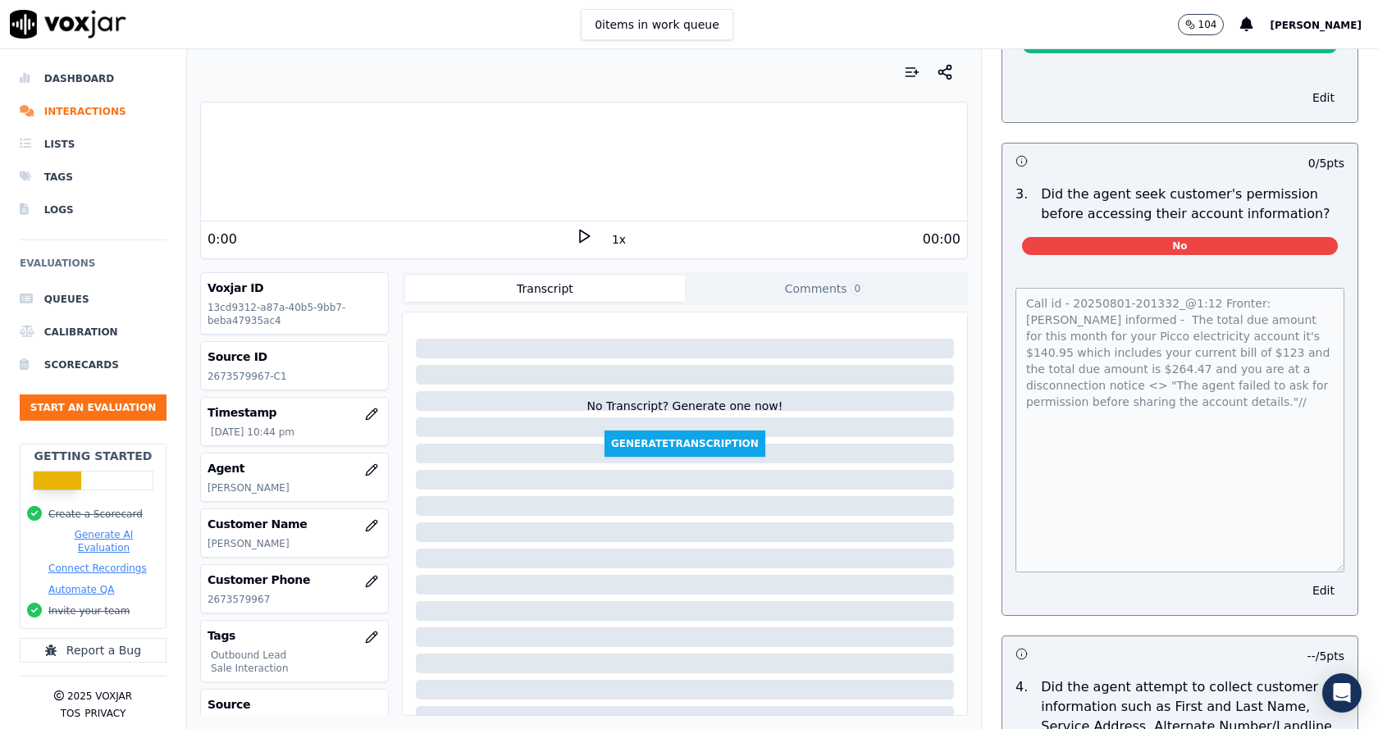
click at [1319, 601] on div "Call id - 20250801-201332_@1:12 Fronter: [PERSON_NAME] informed - The total due…" at bounding box center [1180, 441] width 355 height 347
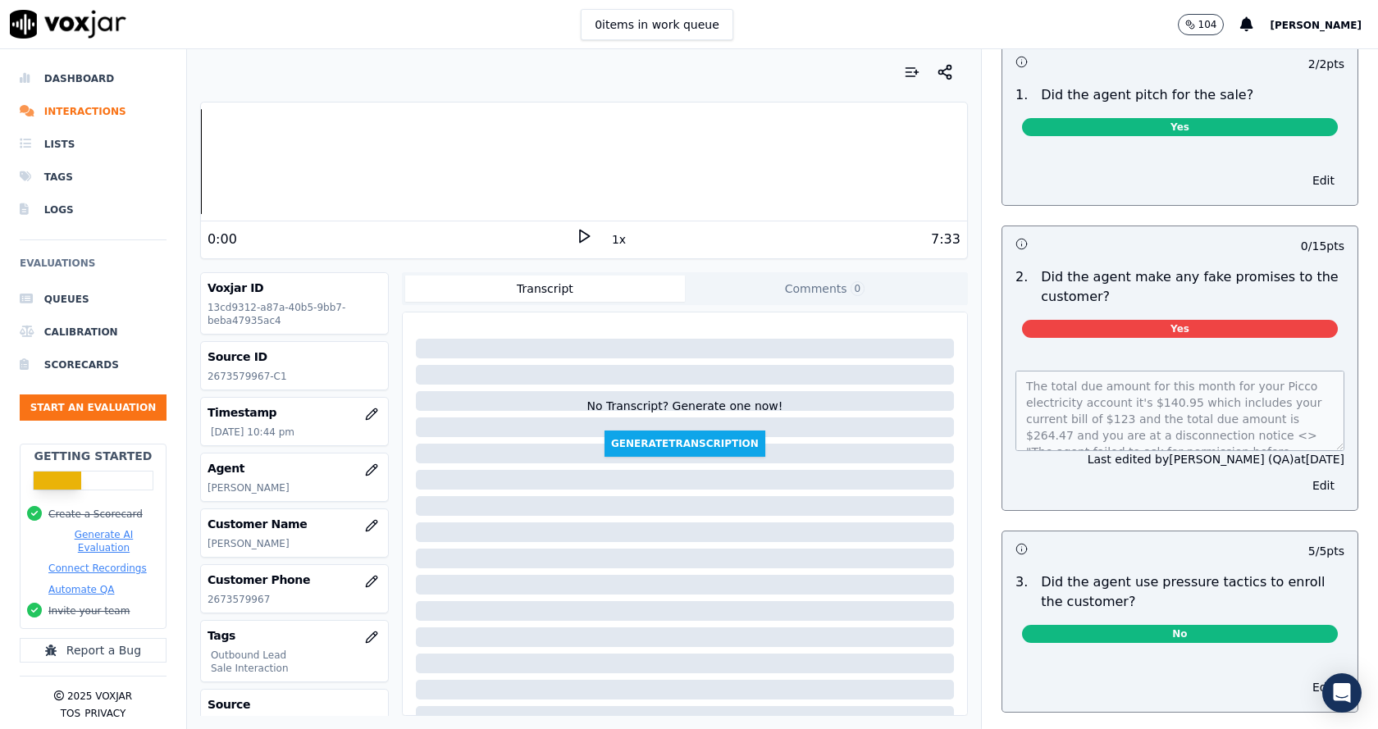
scroll to position [3610, 0]
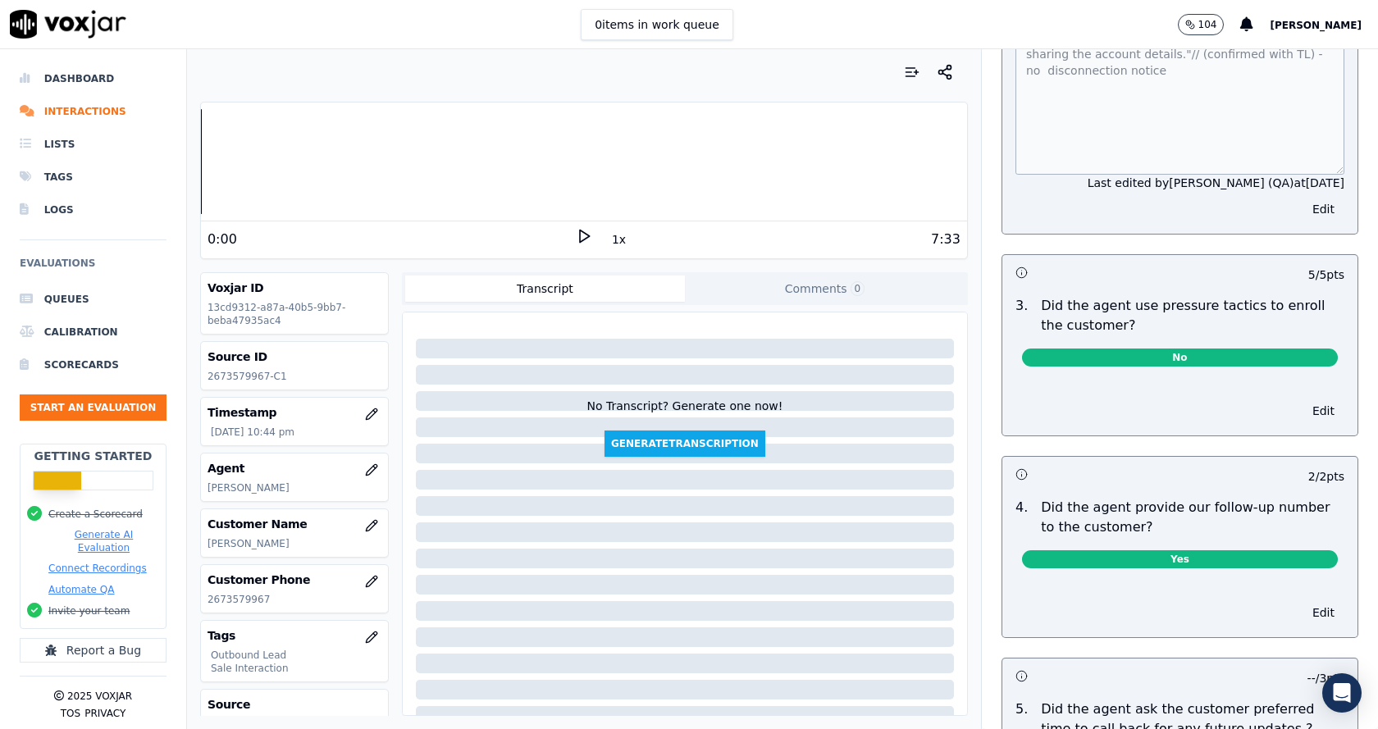
scroll to position [3774, 0]
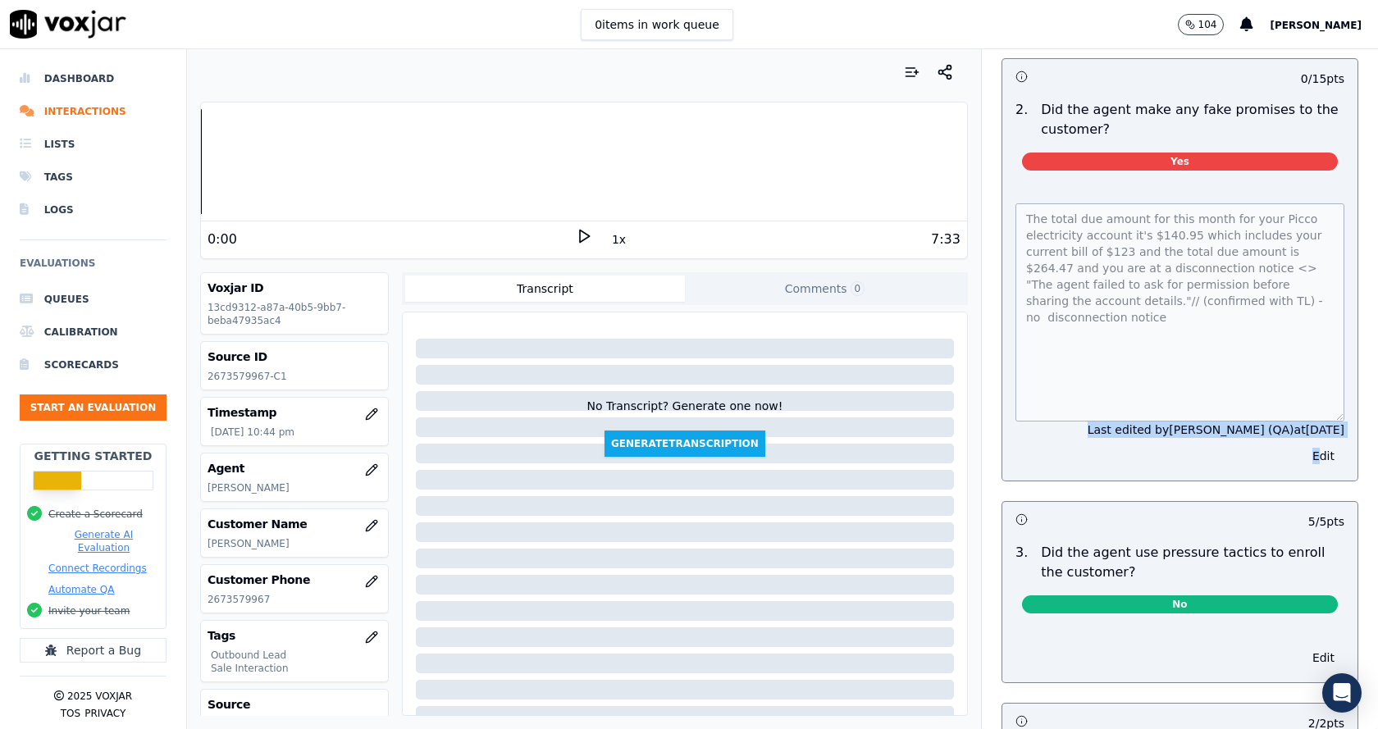
drag, startPoint x: 1103, startPoint y: 414, endPoint x: 1287, endPoint y: 423, distance: 184.8
click at [1287, 423] on div "The total due amount for this month for your Picco electricity account it's $14…" at bounding box center [1180, 332] width 355 height 297
click at [1139, 428] on div "The total due amount for this month for your Picco electricity account it's $14…" at bounding box center [1180, 332] width 355 height 297
click at [235, 593] on p "2673579967" at bounding box center [295, 599] width 174 height 13
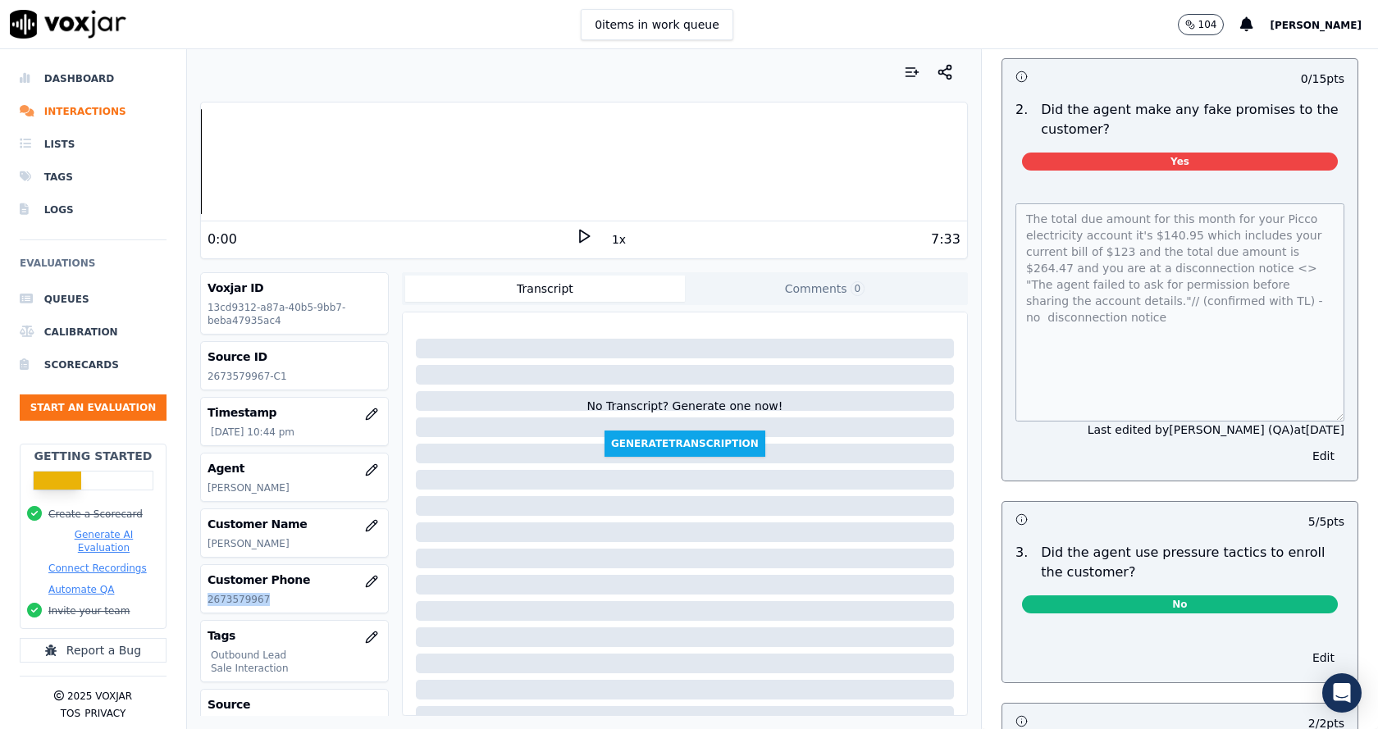
copy p "2673579967"
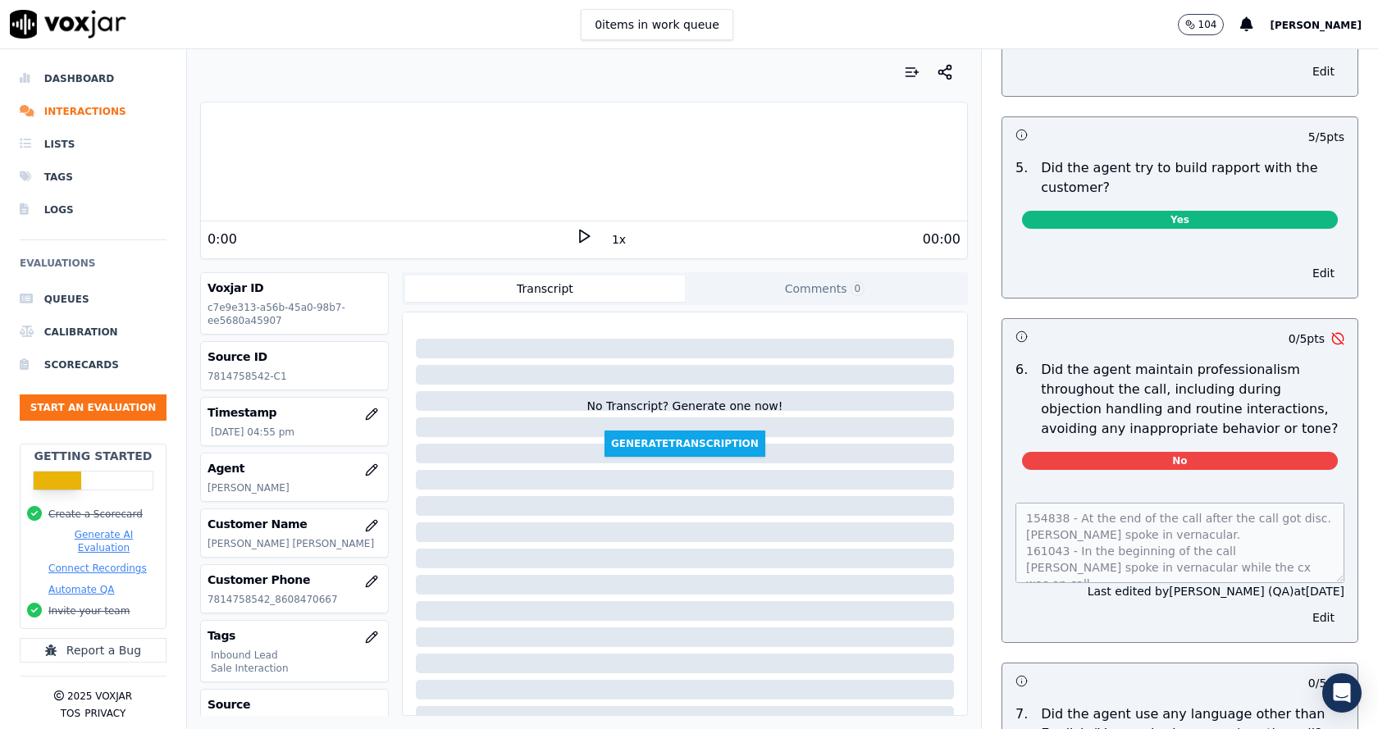
scroll to position [1805, 0]
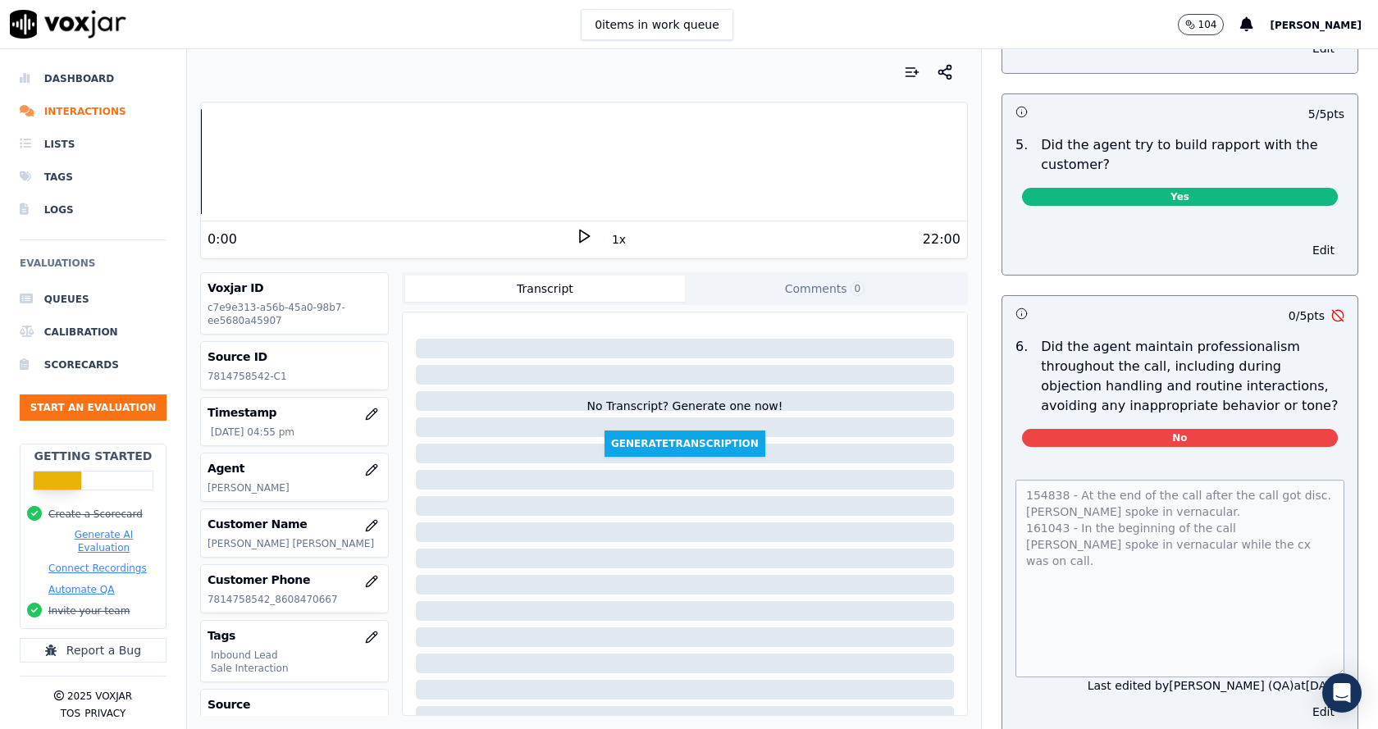
click at [576, 238] on icon at bounding box center [584, 236] width 16 height 16
click at [282, 158] on div at bounding box center [584, 161] width 766 height 105
click at [609, 242] on button "1x" at bounding box center [619, 239] width 21 height 23
click at [618, 241] on button "1.5x" at bounding box center [625, 239] width 32 height 23
click at [609, 241] on button "2x" at bounding box center [619, 239] width 21 height 23
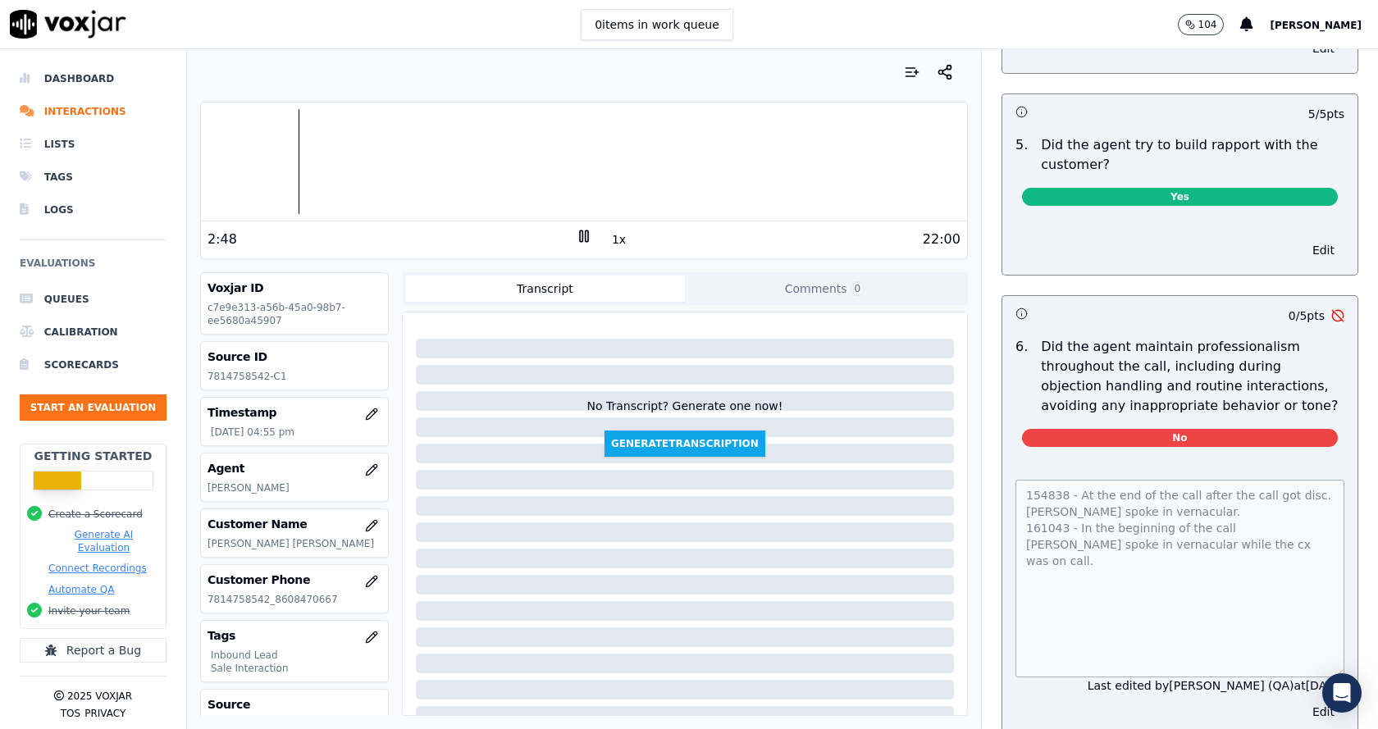
click at [609, 241] on button "1x" at bounding box center [619, 239] width 21 height 23
click at [915, 164] on div at bounding box center [584, 161] width 766 height 105
click at [891, 164] on div at bounding box center [584, 161] width 766 height 105
click at [813, 164] on div at bounding box center [584, 161] width 766 height 105
click at [800, 162] on div at bounding box center [584, 161] width 766 height 105
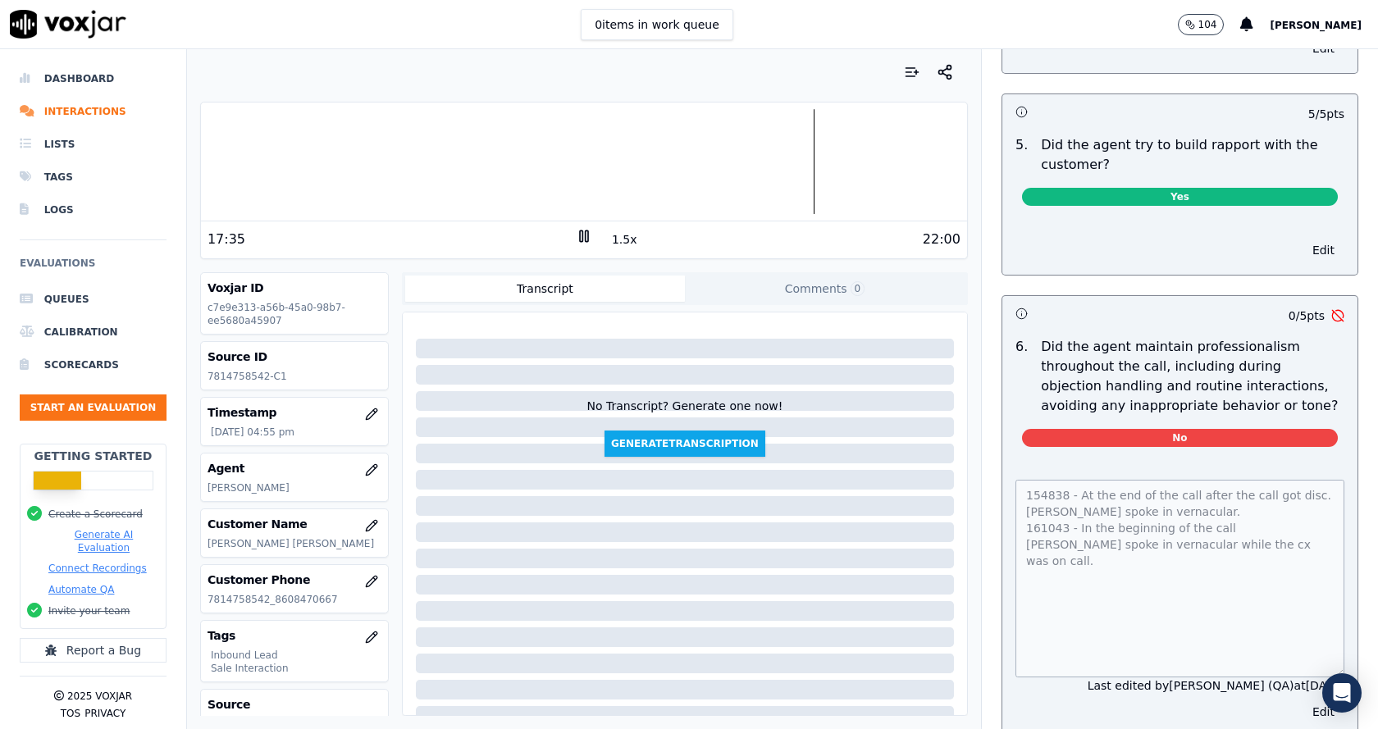
click at [752, 162] on div at bounding box center [584, 161] width 766 height 105
click at [235, 593] on p "7814758542_8608470667" at bounding box center [295, 599] width 174 height 13
copy p "7814758542_8608470667"
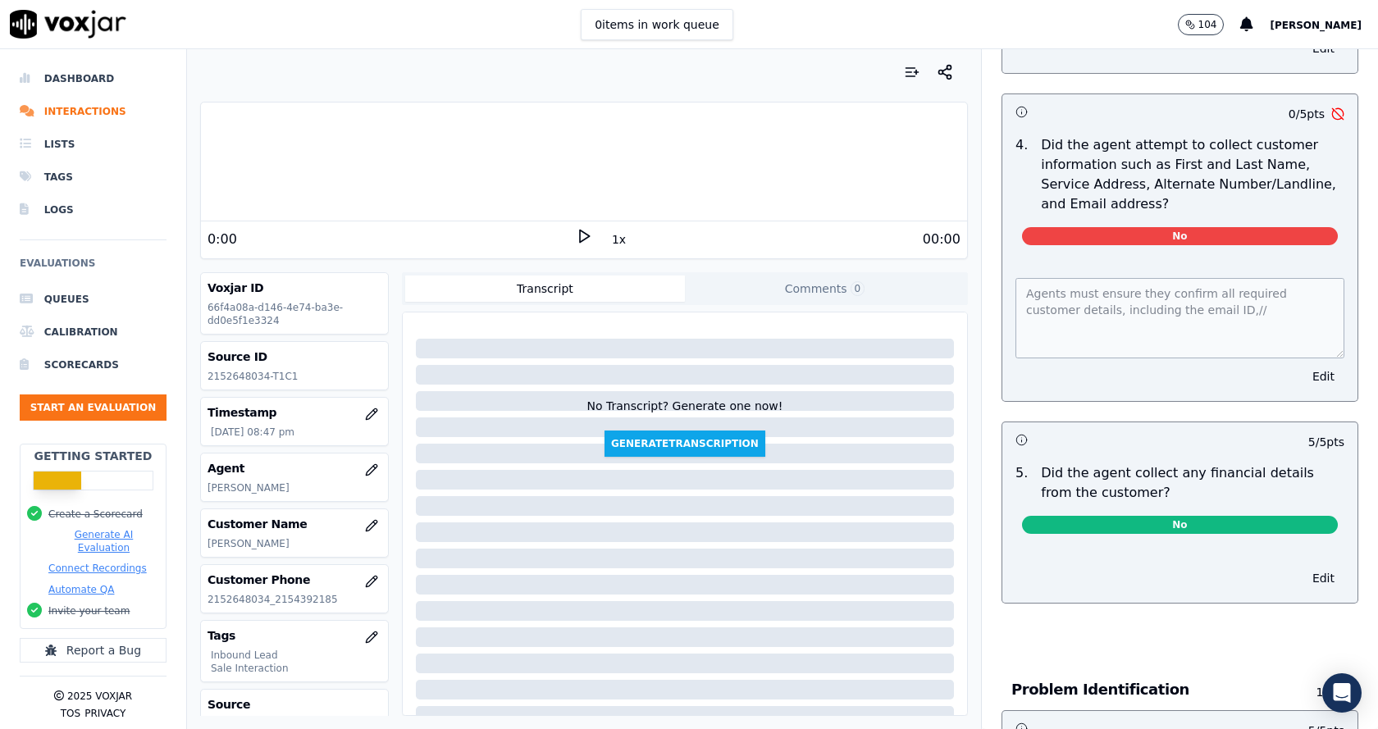
scroll to position [656, 0]
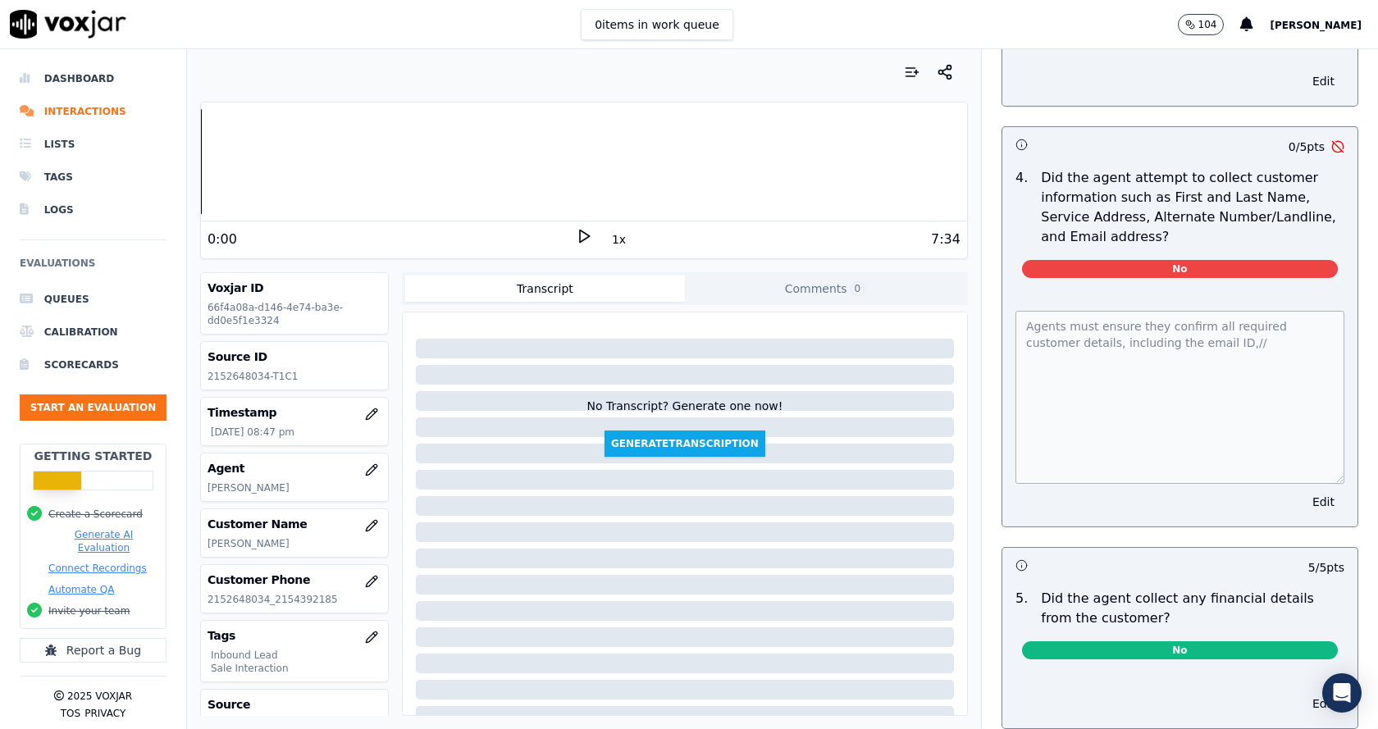
click at [1314, 482] on div "Agents must ensure they confirm all required customer details, including the em…" at bounding box center [1180, 408] width 355 height 235
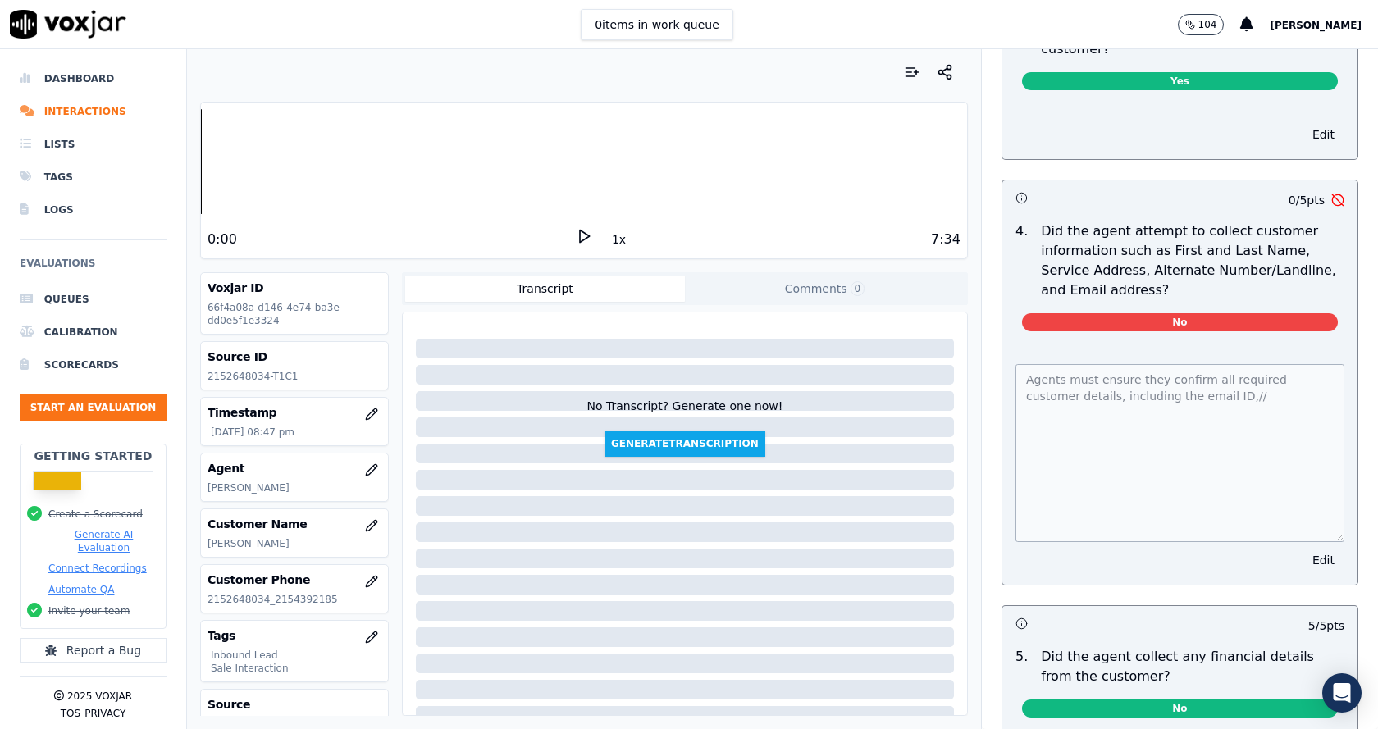
scroll to position [574, 0]
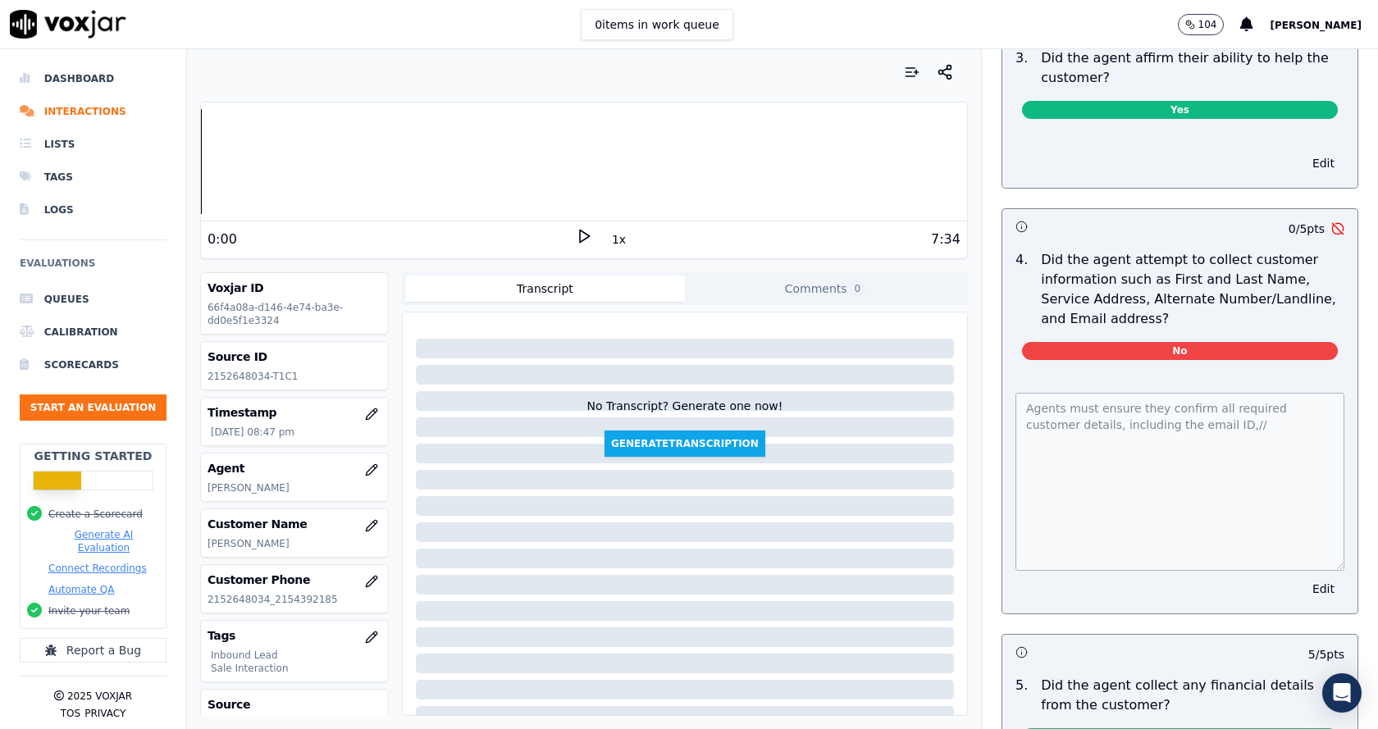
click at [709, 245] on div "7:34" at bounding box center [776, 240] width 368 height 20
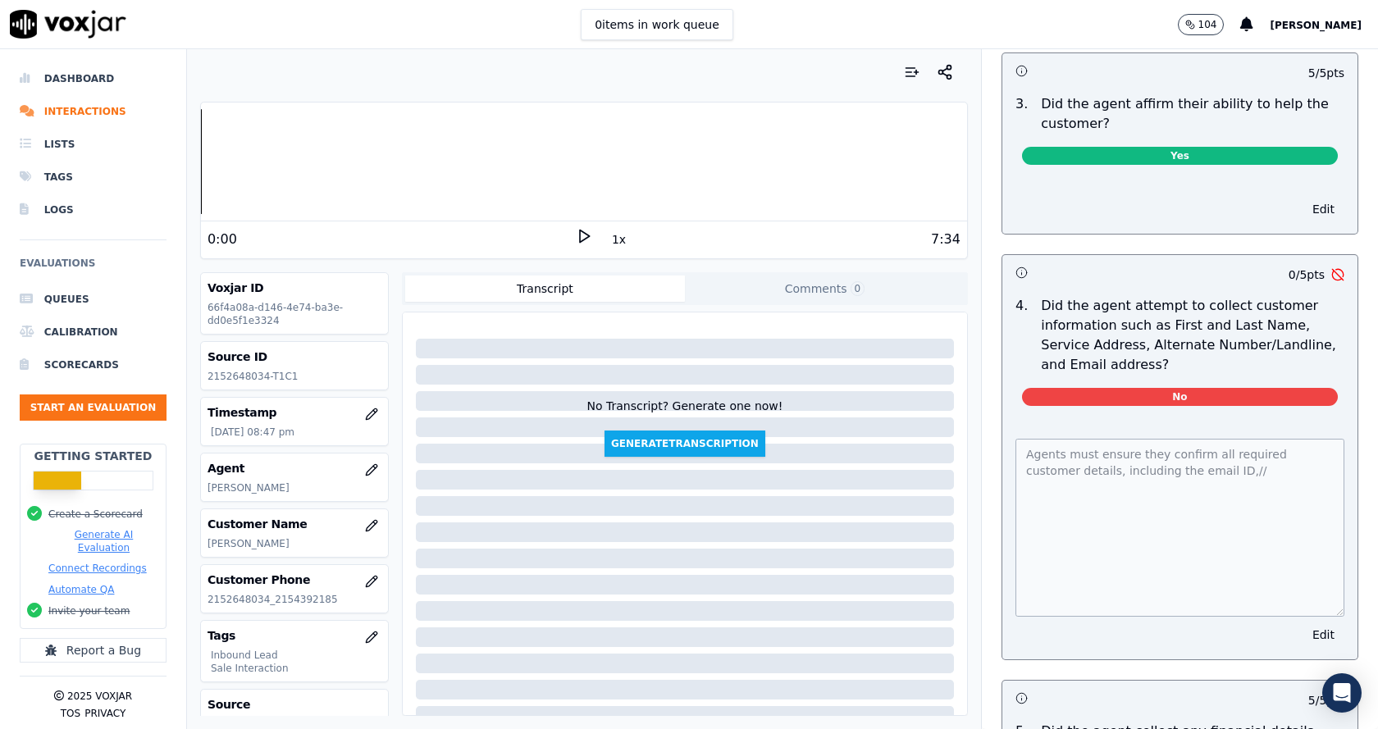
scroll to position [410, 0]
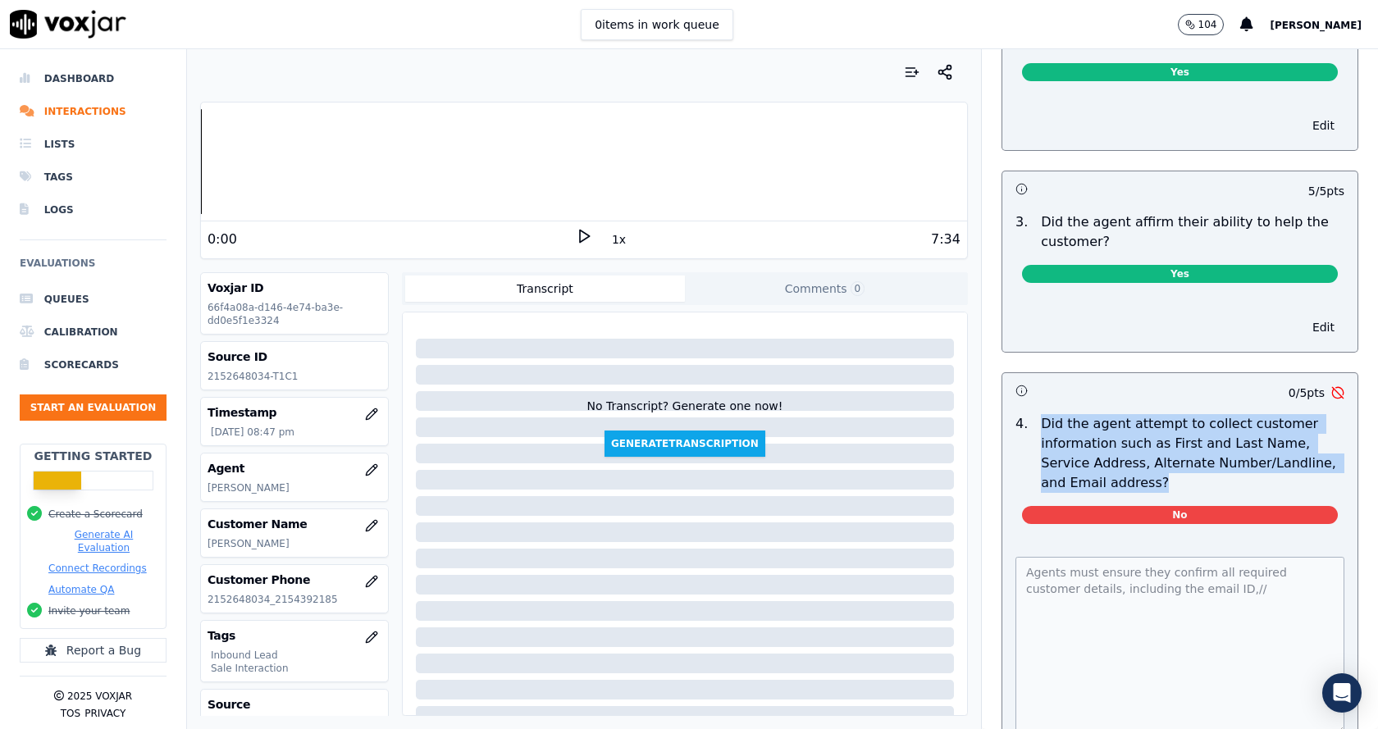
drag, startPoint x: 1023, startPoint y: 422, endPoint x: 1090, endPoint y: 478, distance: 87.3
click at [1090, 478] on p "Did the agent attempt to collect customer information such as First and Last Na…" at bounding box center [1193, 453] width 304 height 79
click at [1090, 489] on p "Did the agent attempt to collect customer information such as First and Last Na…" at bounding box center [1193, 453] width 304 height 79
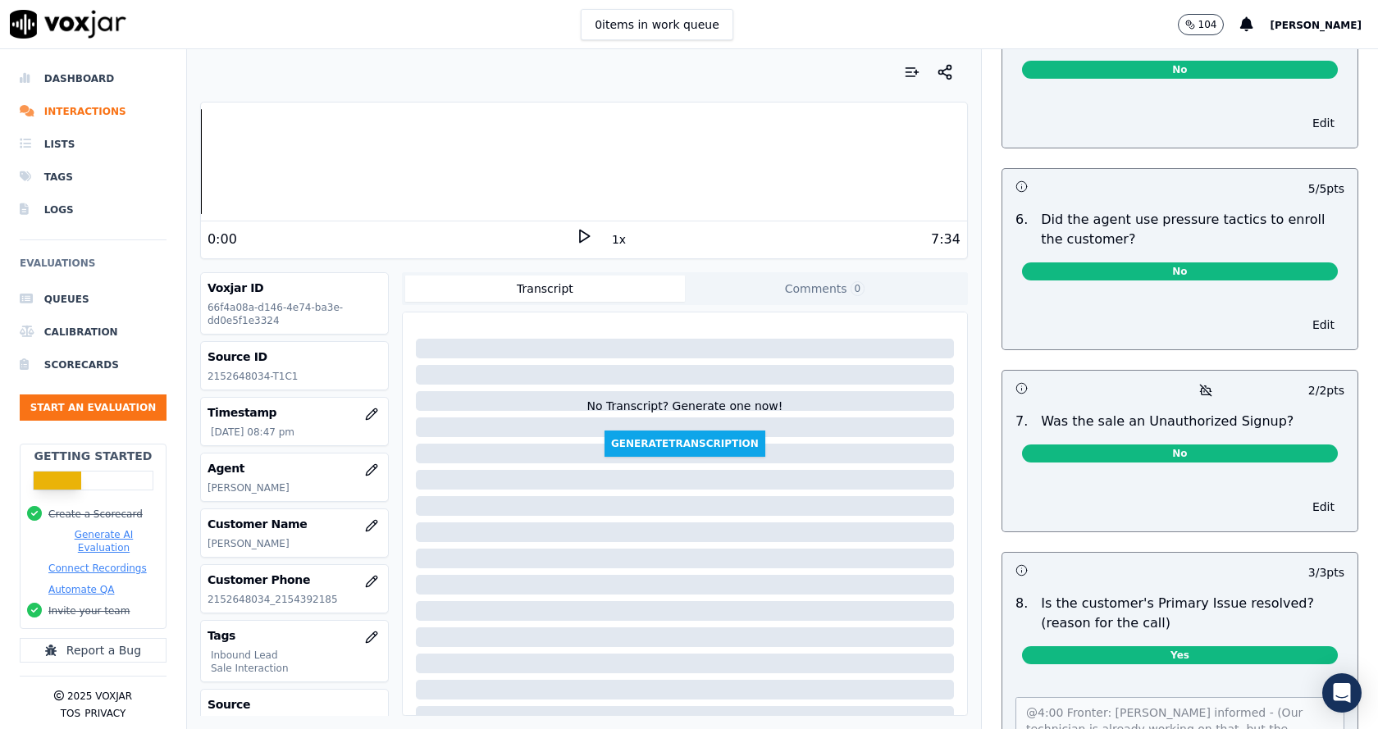
scroll to position [4468, 0]
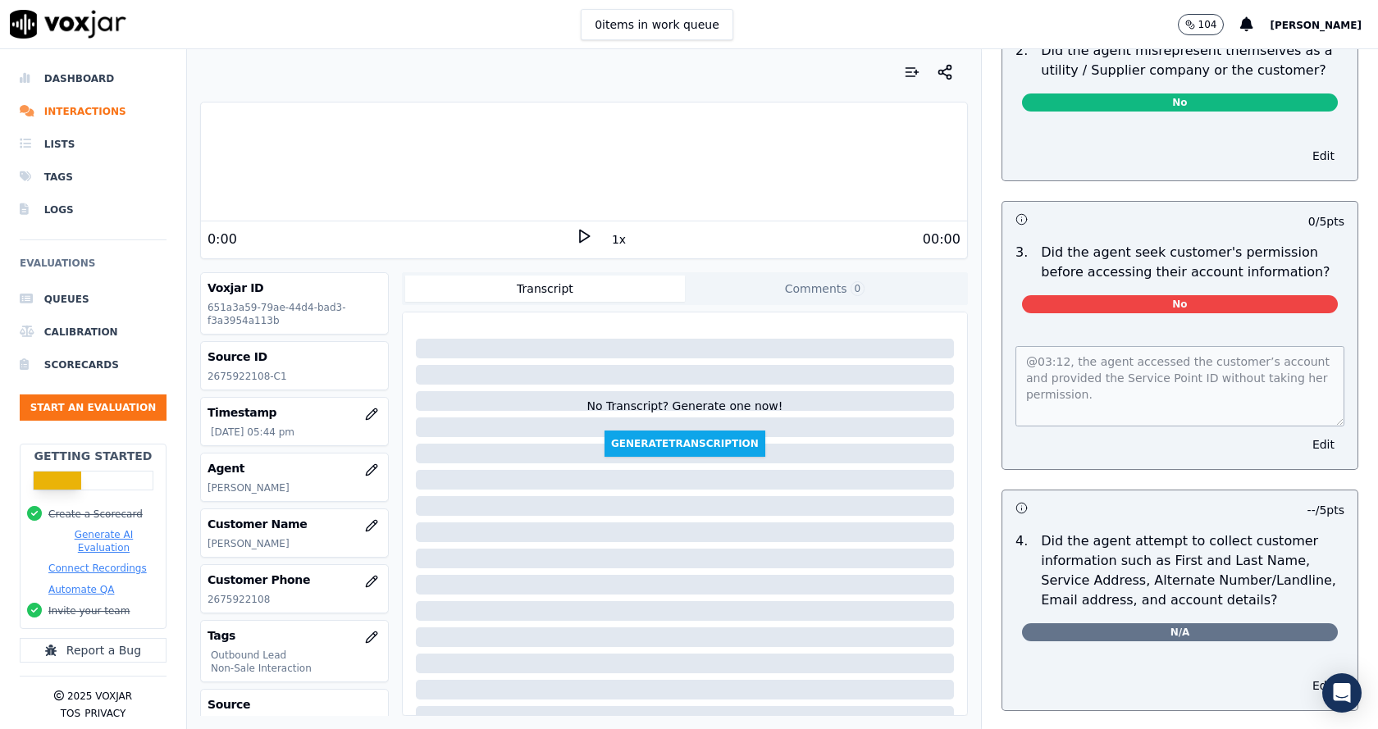
scroll to position [1313, 0]
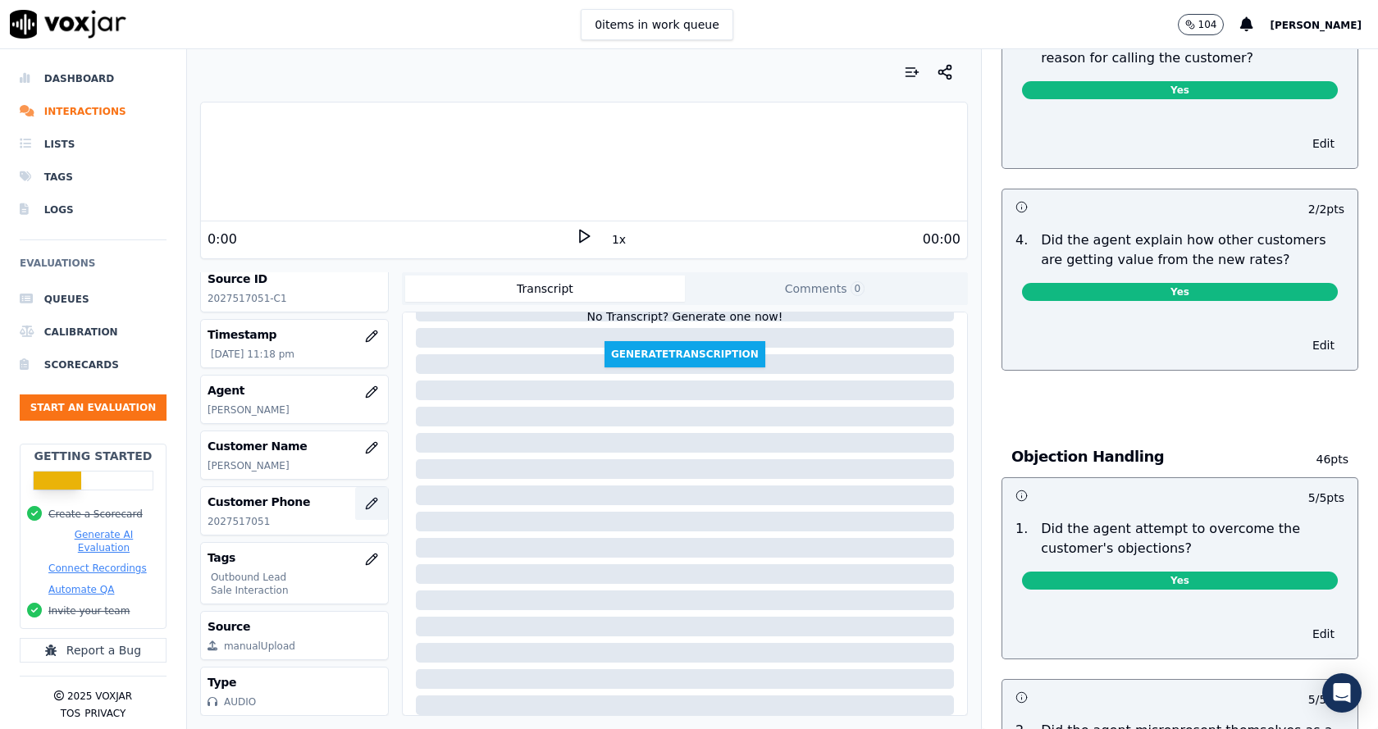
scroll to position [115, 0]
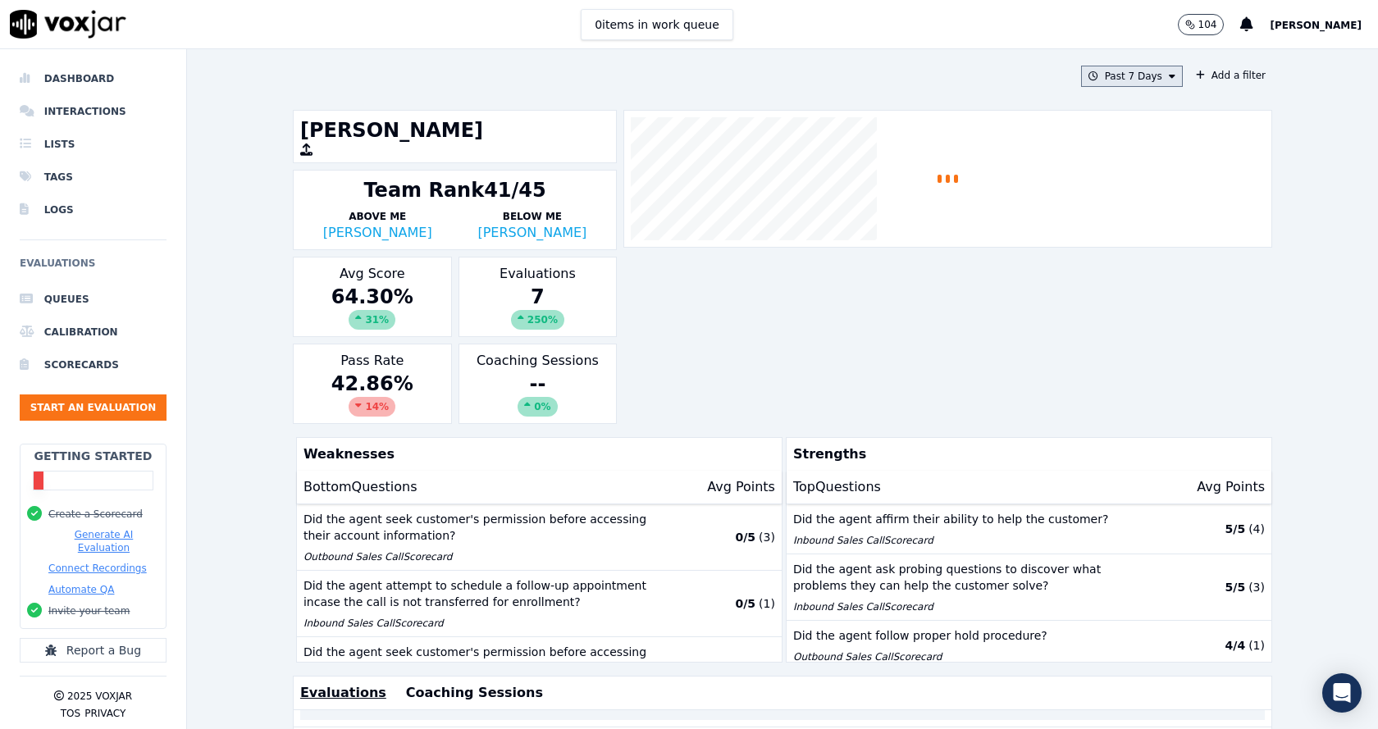
click at [1121, 75] on button "Past 7 Days" at bounding box center [1132, 76] width 102 height 21
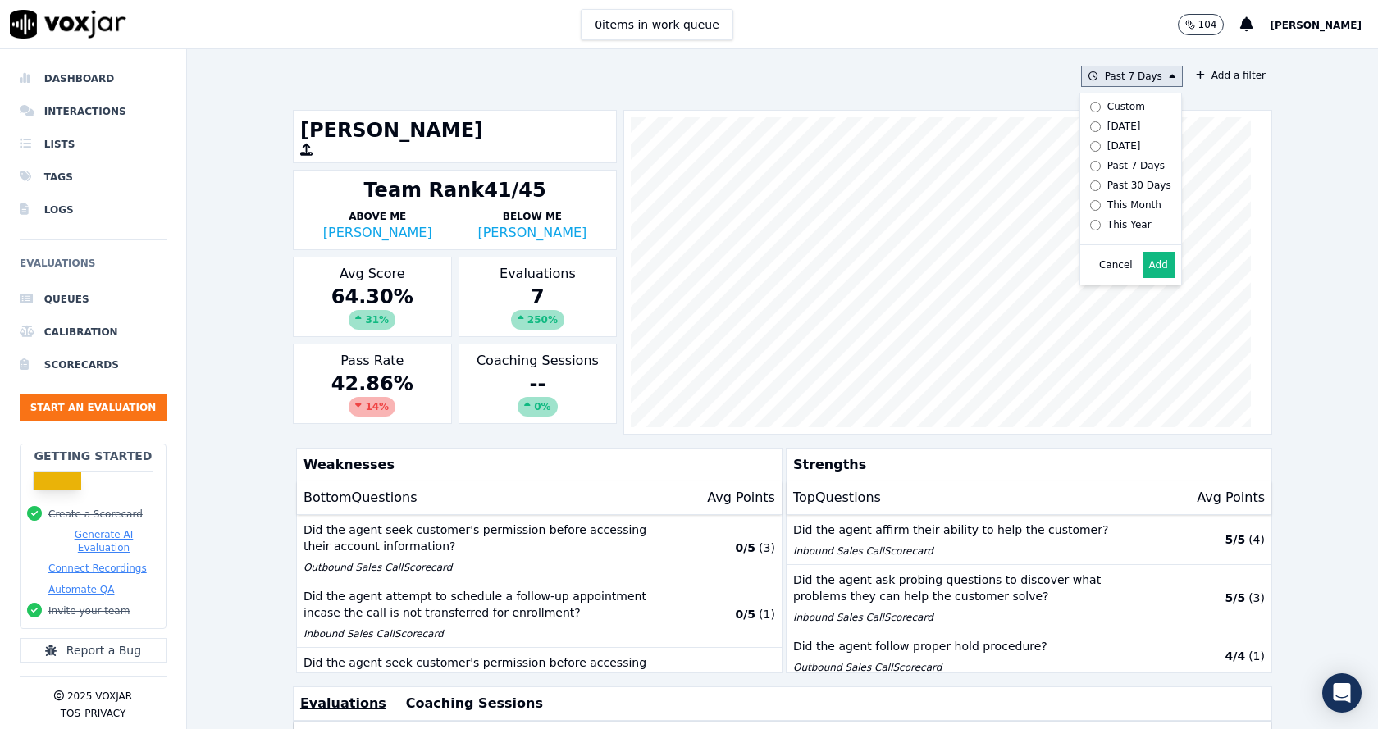
click at [1108, 103] on div "Custom" at bounding box center [1127, 106] width 38 height 13
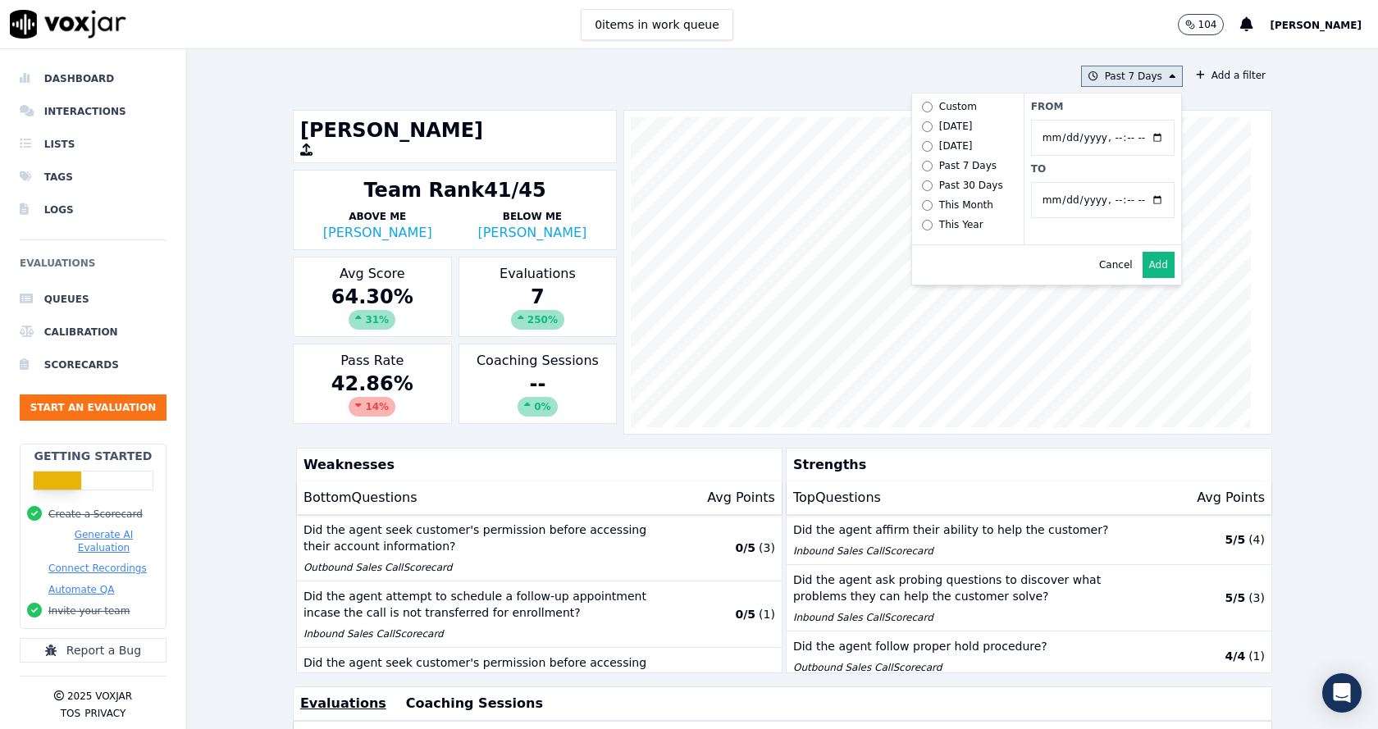
click at [1144, 139] on input "From" at bounding box center [1103, 138] width 144 height 36
type input "2025-08-21T00:00"
click at [1106, 107] on label "From" at bounding box center [1103, 106] width 144 height 13
click at [1106, 120] on input "From" at bounding box center [1103, 138] width 144 height 36
click at [1136, 199] on input "To" at bounding box center [1103, 200] width 144 height 36
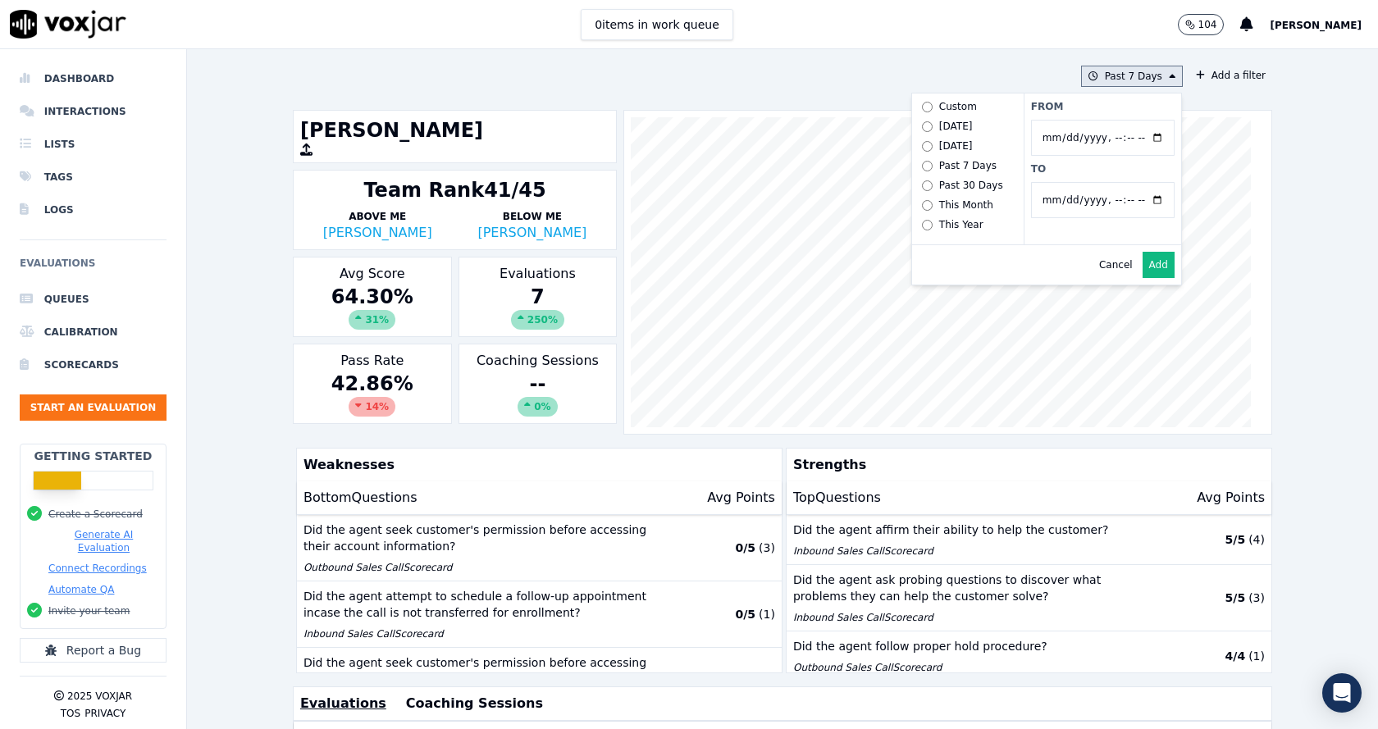
type input "2025-10-20T23:59"
click at [1080, 166] on label "To" at bounding box center [1103, 168] width 144 height 13
click at [1080, 182] on input "To" at bounding box center [1103, 200] width 144 height 36
click at [1061, 240] on div "From To" at bounding box center [1103, 169] width 158 height 151
click at [1067, 233] on div "From To" at bounding box center [1103, 169] width 158 height 151
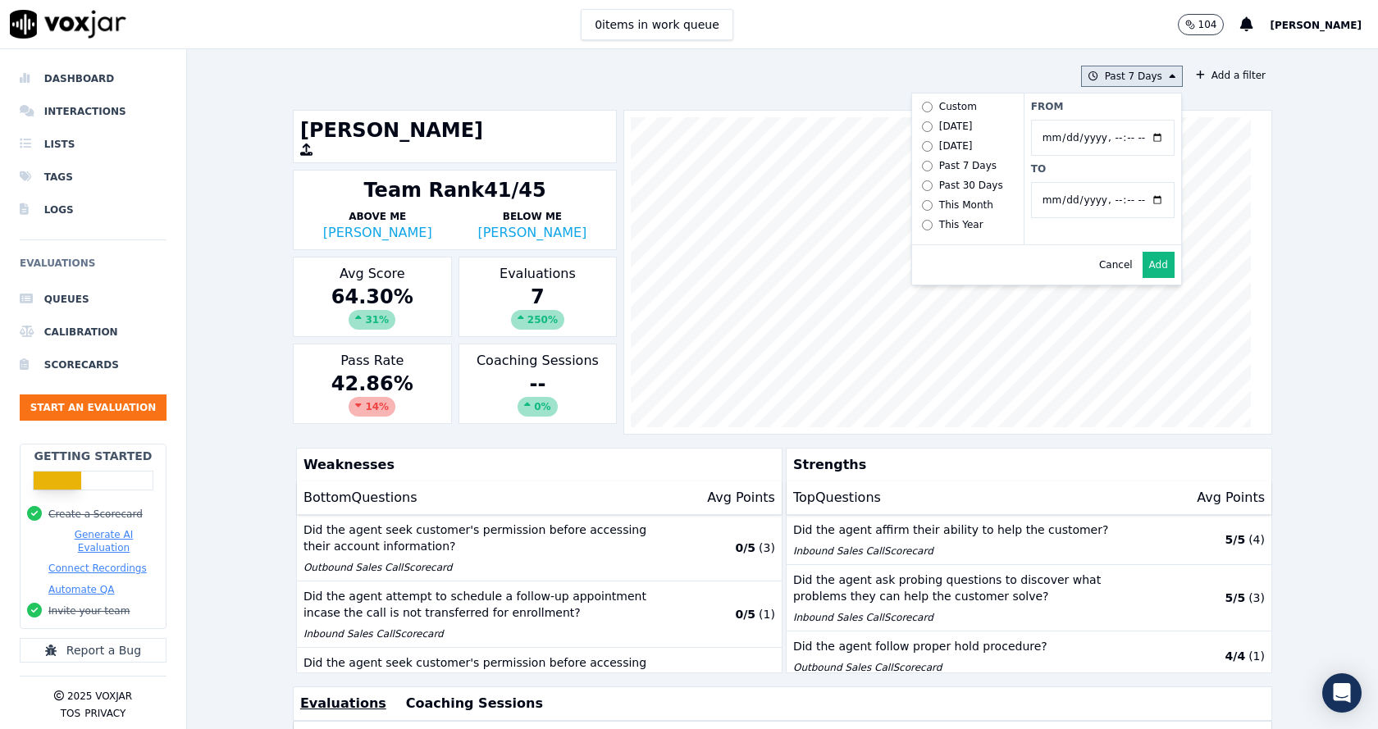
click at [1067, 233] on div "From To" at bounding box center [1103, 169] width 158 height 151
click at [1143, 278] on button "Add" at bounding box center [1159, 265] width 32 height 26
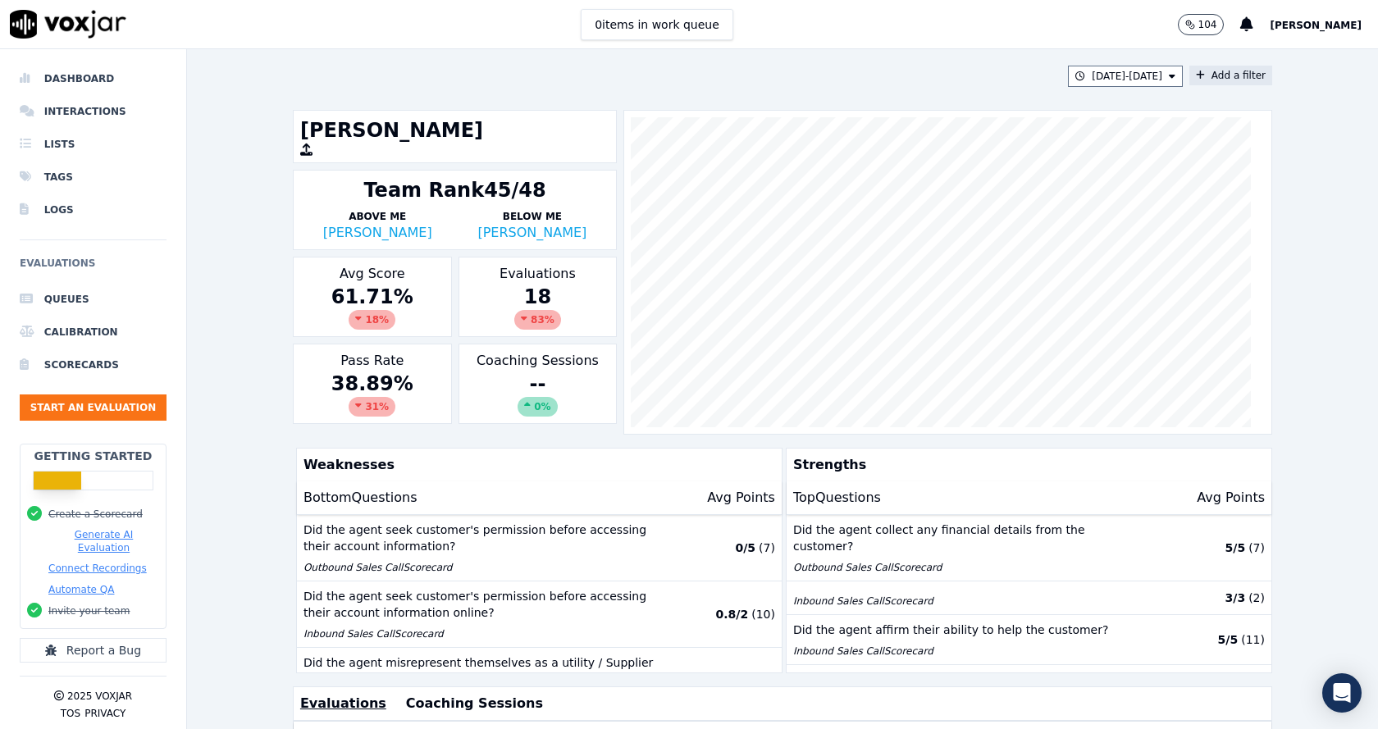
drag, startPoint x: 1205, startPoint y: 69, endPoint x: 1202, endPoint y: 80, distance: 11.9
click at [1206, 71] on button "Add a filter" at bounding box center [1231, 76] width 83 height 20
click at [875, 159] on button "Fields" at bounding box center [908, 153] width 158 height 28
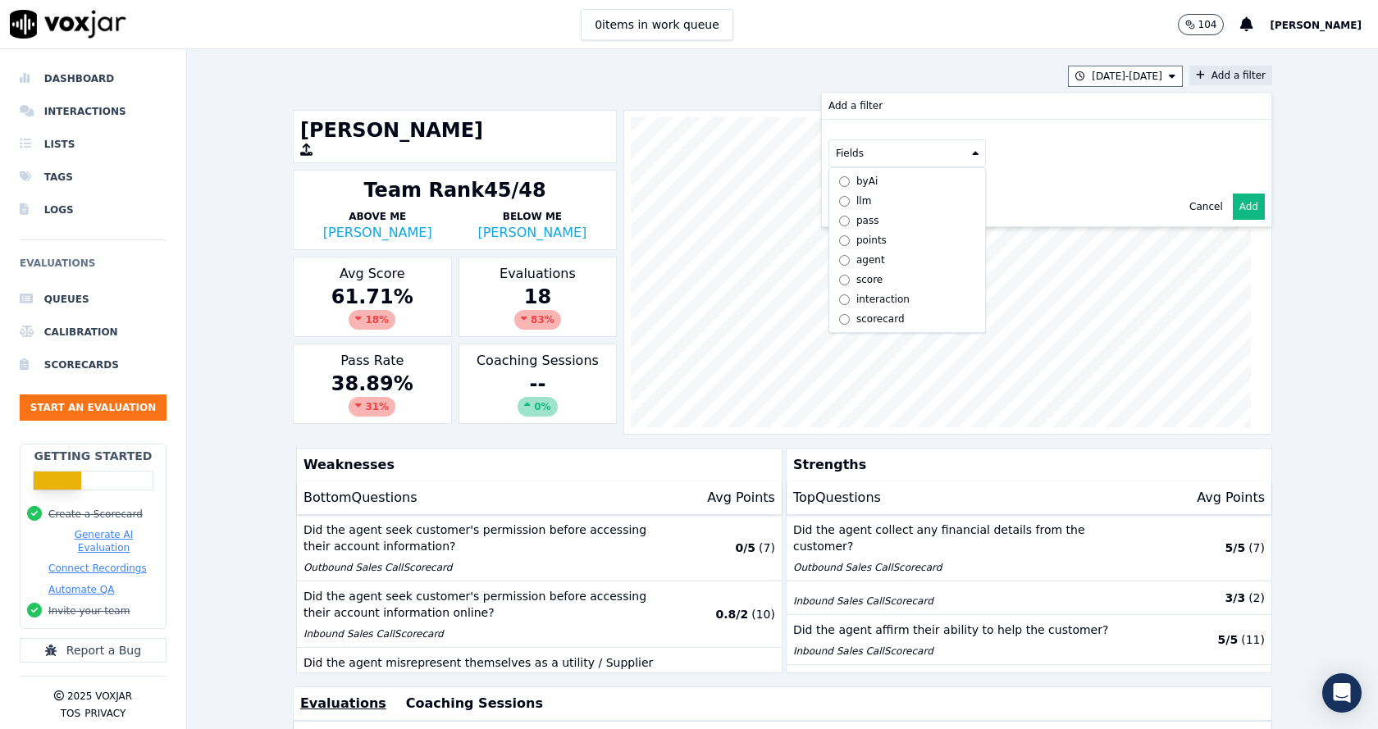
scroll to position [12, 0]
click at [857, 313] on div "scorecard" at bounding box center [881, 319] width 48 height 13
click at [935, 190] on button "Fields" at bounding box center [927, 188] width 158 height 28
click at [890, 219] on label "title" at bounding box center [927, 216] width 149 height 20
click at [1068, 186] on button at bounding box center [1131, 186] width 236 height 25
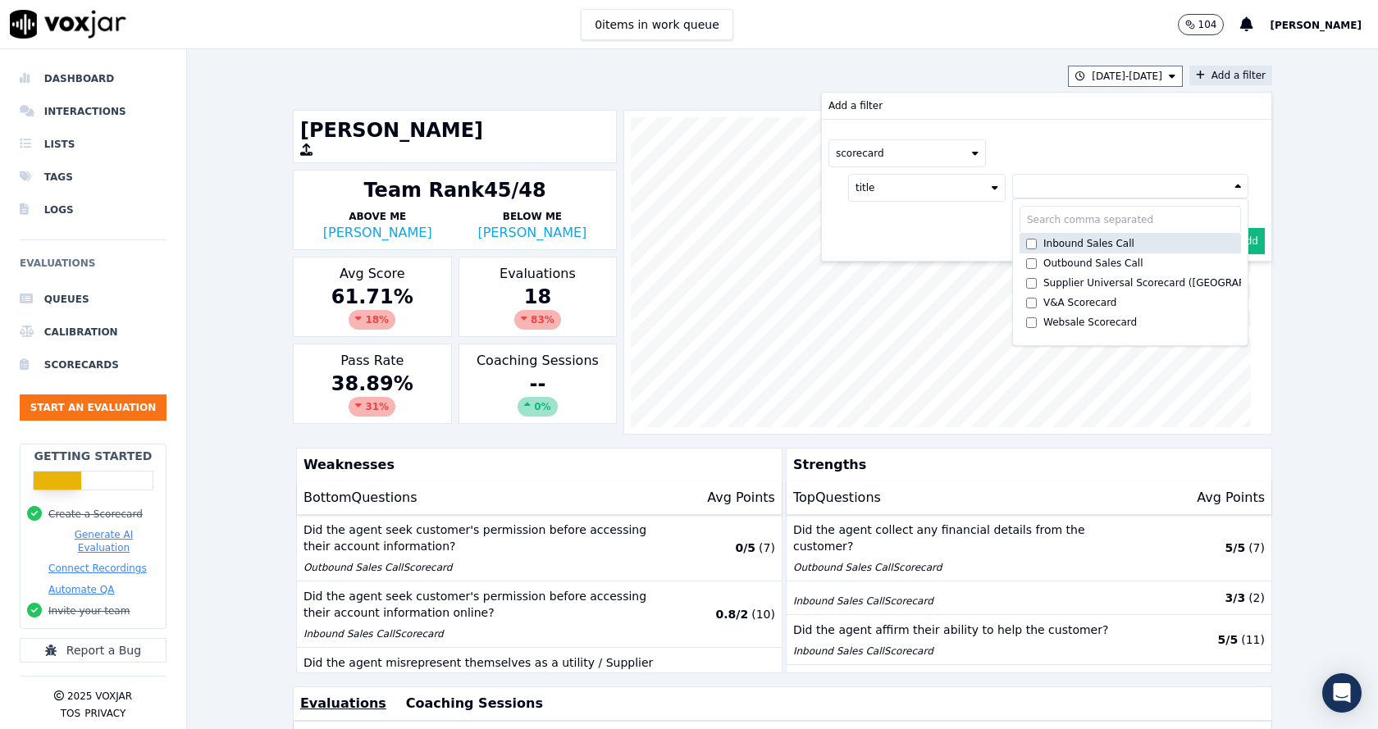
click at [1044, 240] on div "Inbound Sales Call" at bounding box center [1089, 243] width 91 height 13
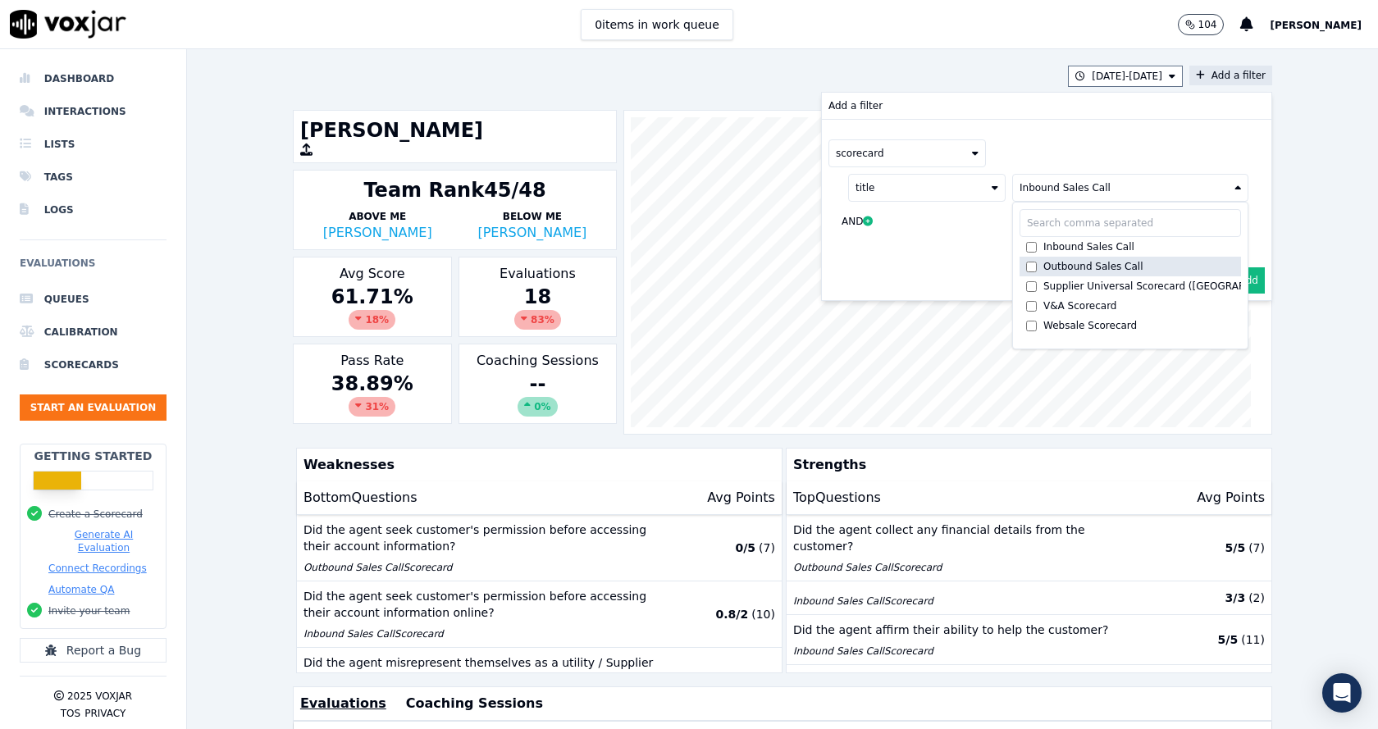
click at [1044, 263] on div "Outbound Sales Call" at bounding box center [1094, 266] width 100 height 13
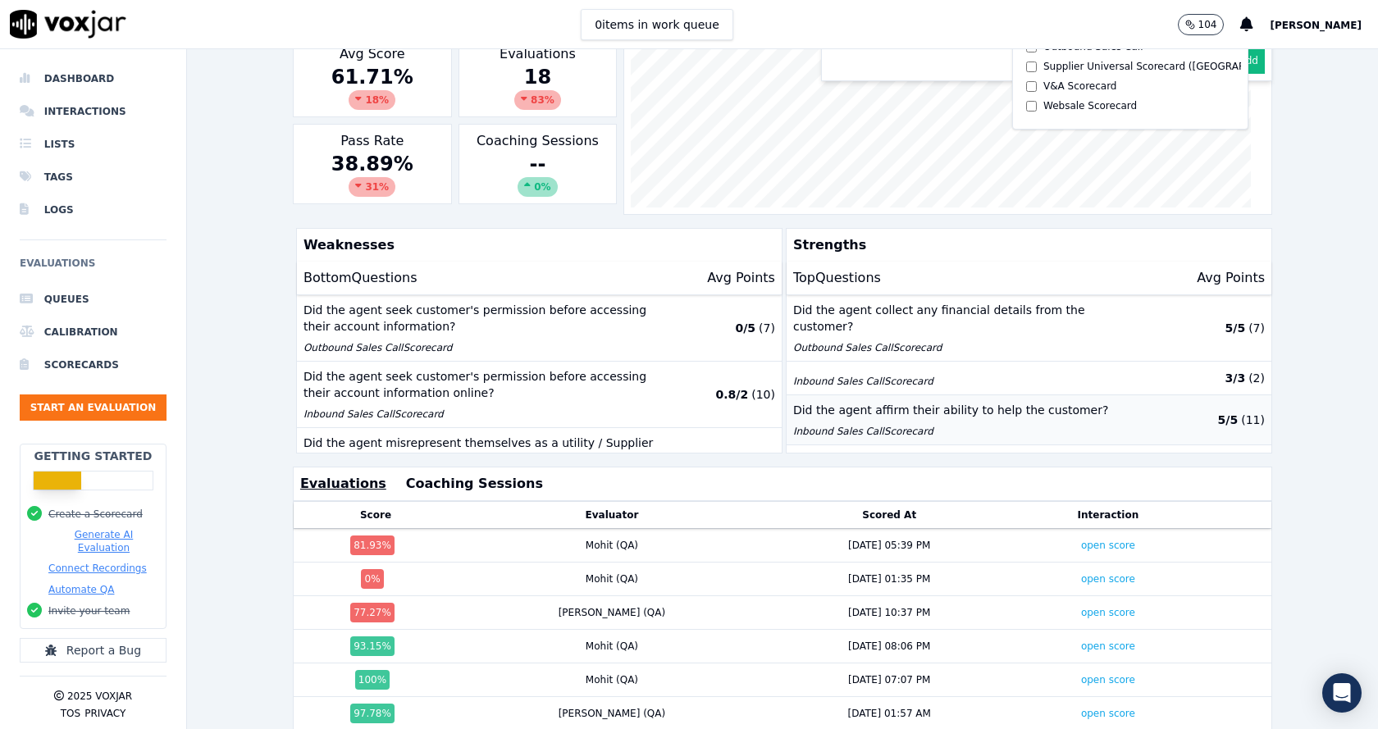
scroll to position [0, 0]
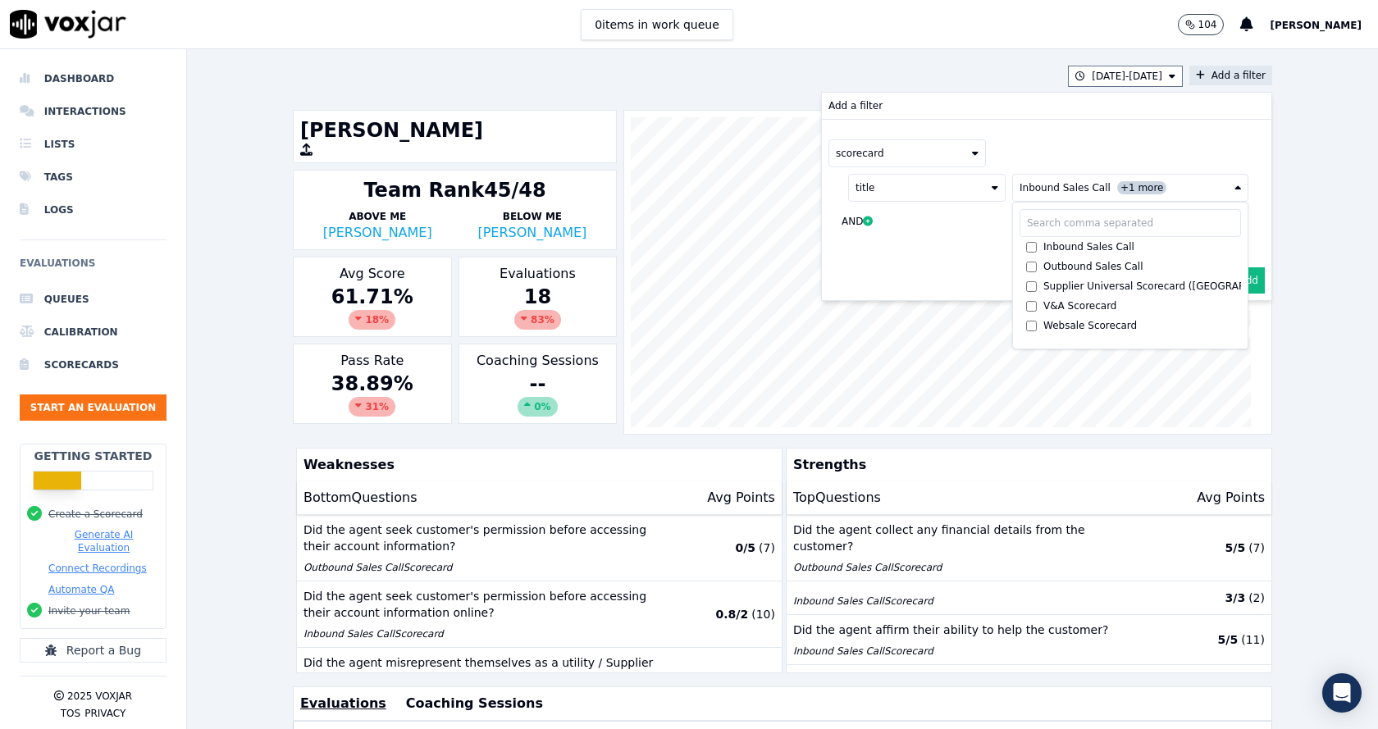
click at [957, 252] on div "scorecard title Inbound Sales Call +1 more Inbound Sales Call Outbound Sales Ca…" at bounding box center [1047, 190] width 450 height 141
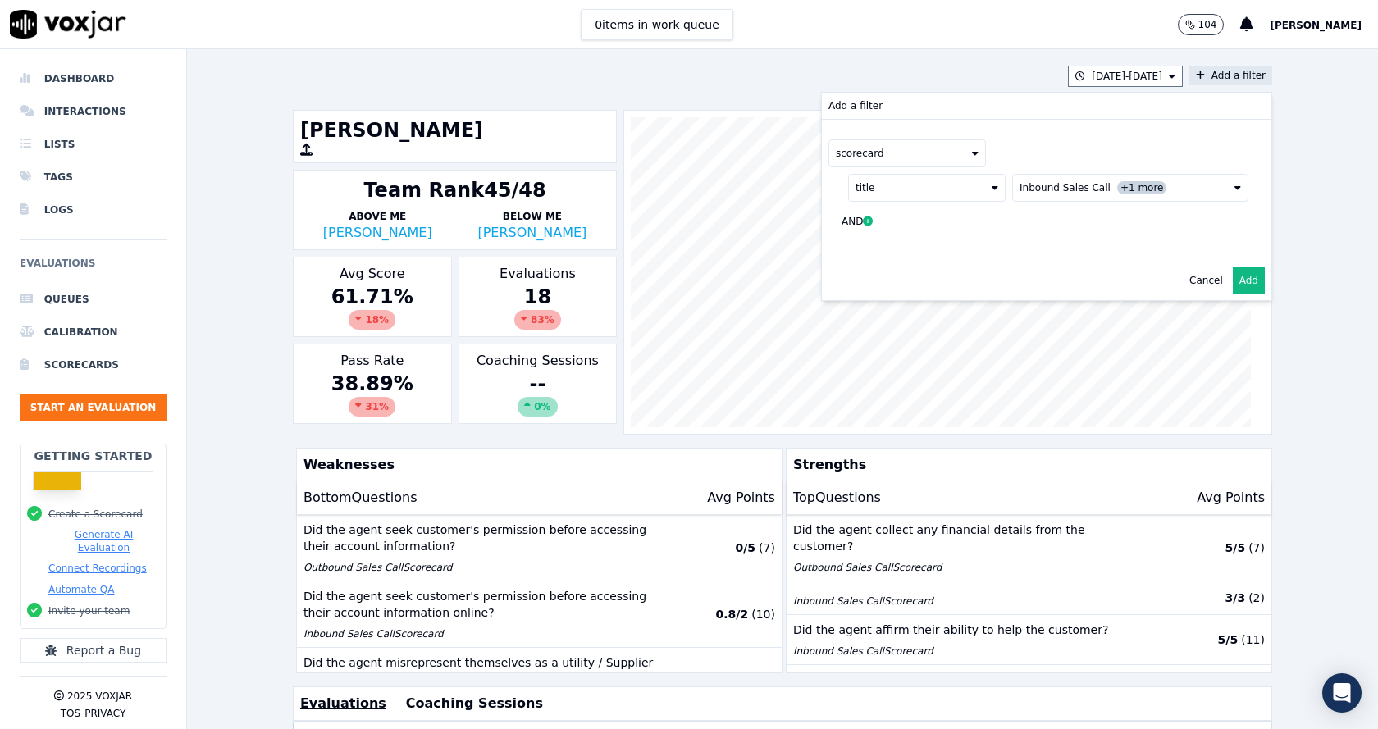
click at [1233, 277] on button "Add" at bounding box center [1249, 280] width 32 height 26
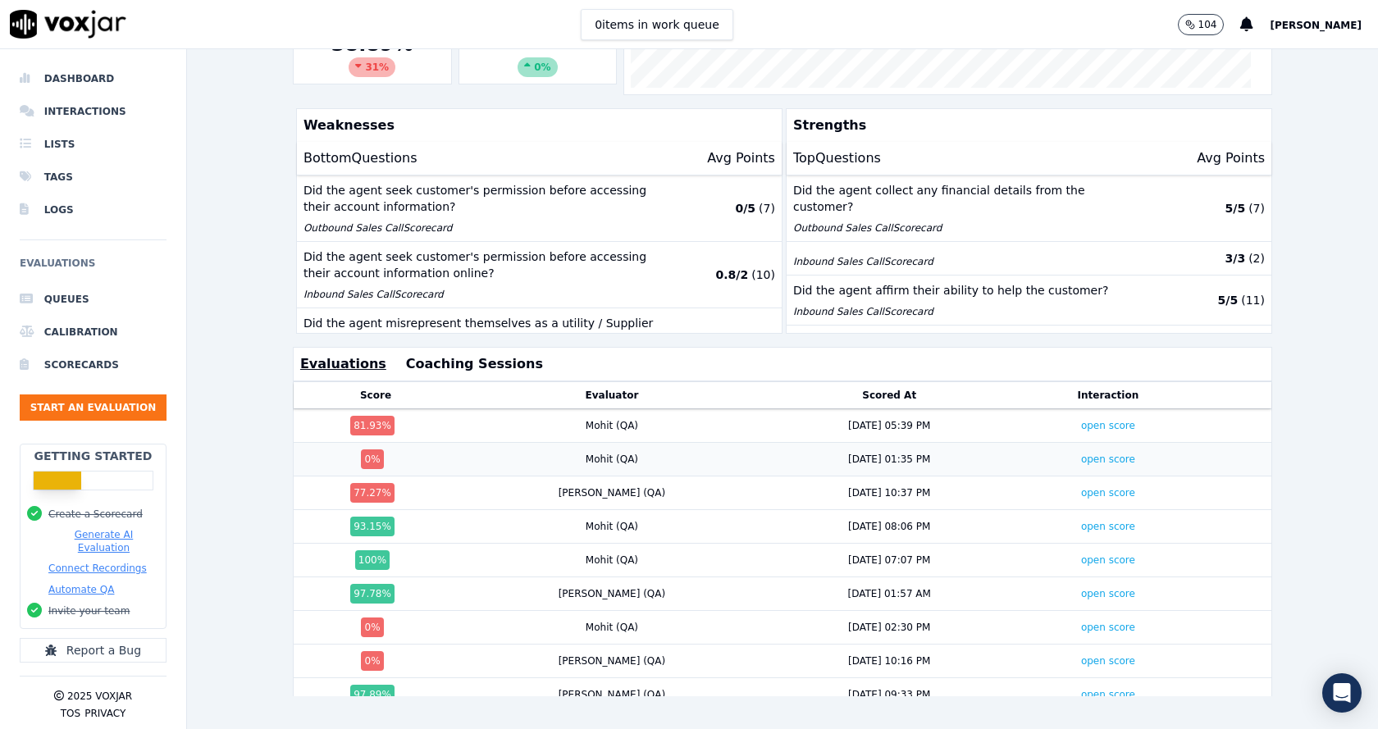
scroll to position [295, 0]
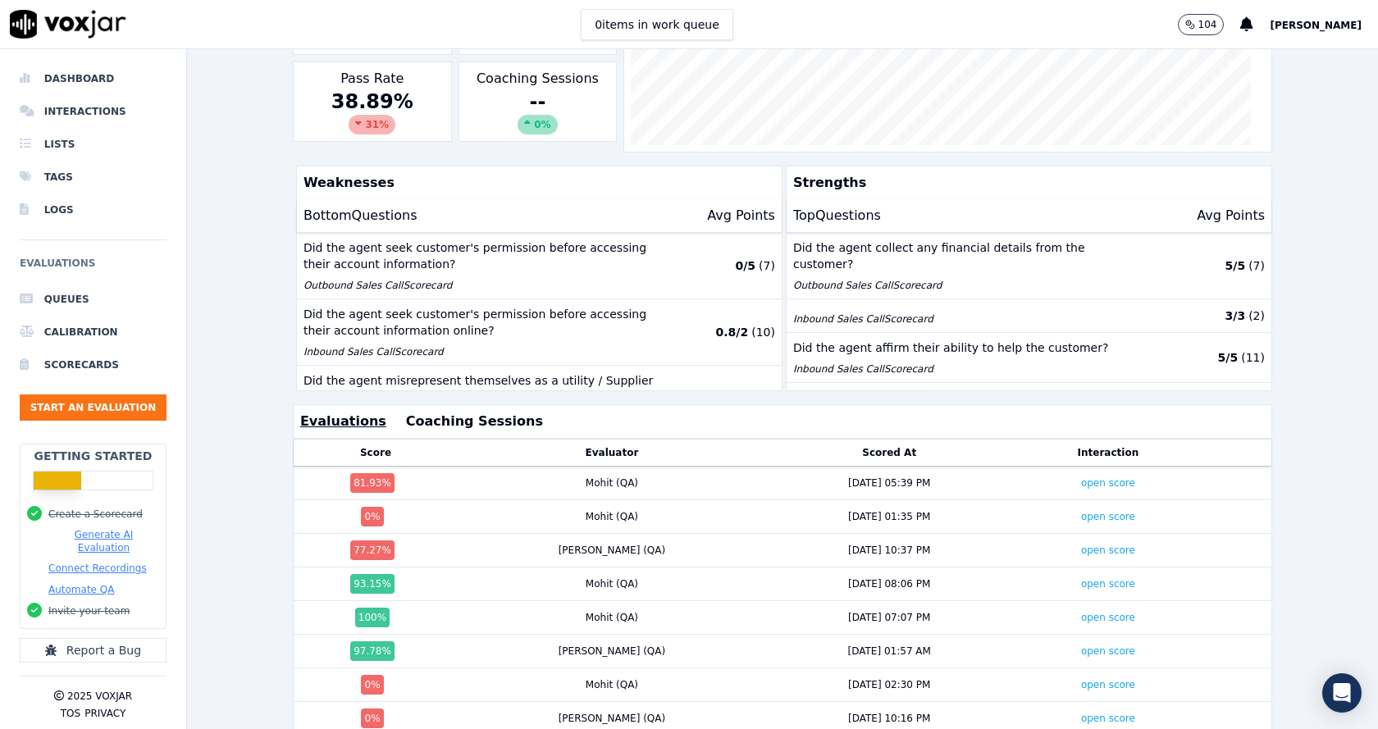
click at [251, 449] on div "8/21/25 - 10/20/25 scorecard title : Inbound Sales Call +1 more Add a filter Ni…" at bounding box center [782, 389] width 1191 height 680
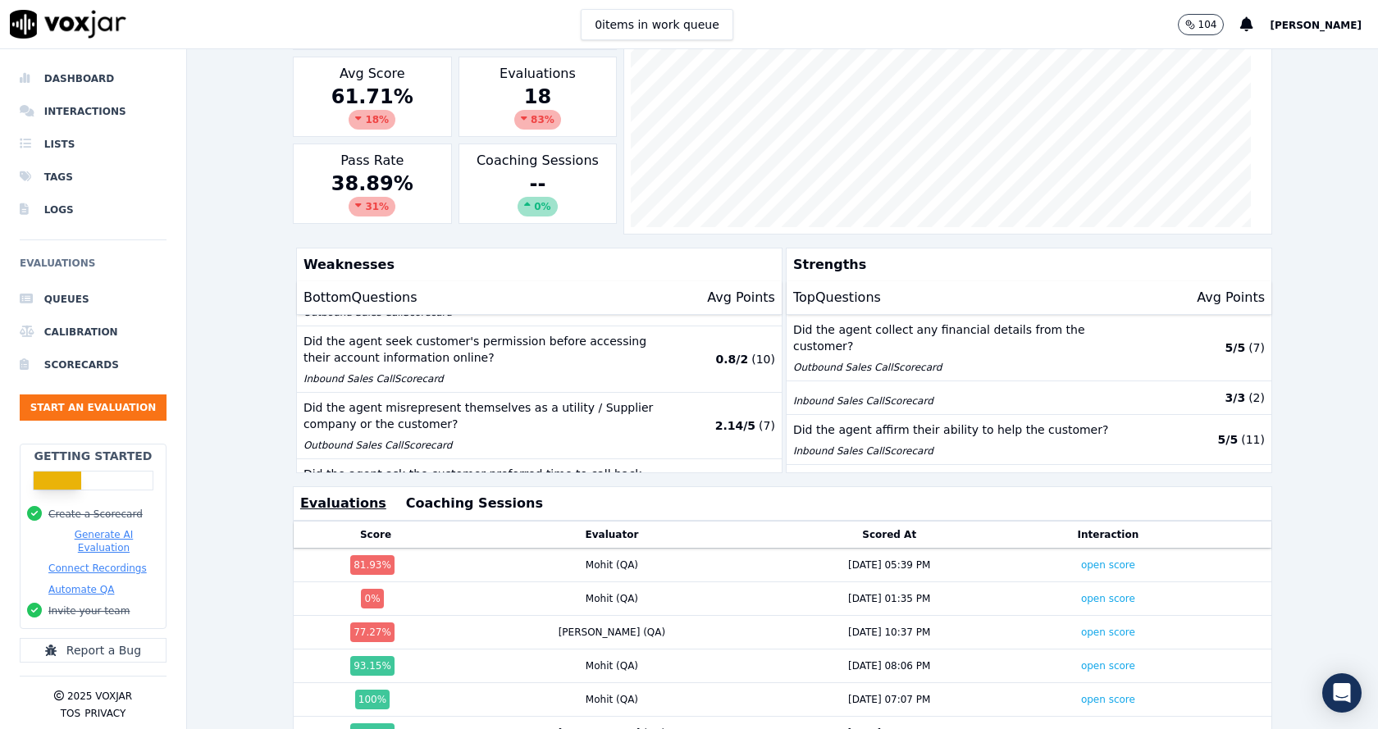
scroll to position [82, 0]
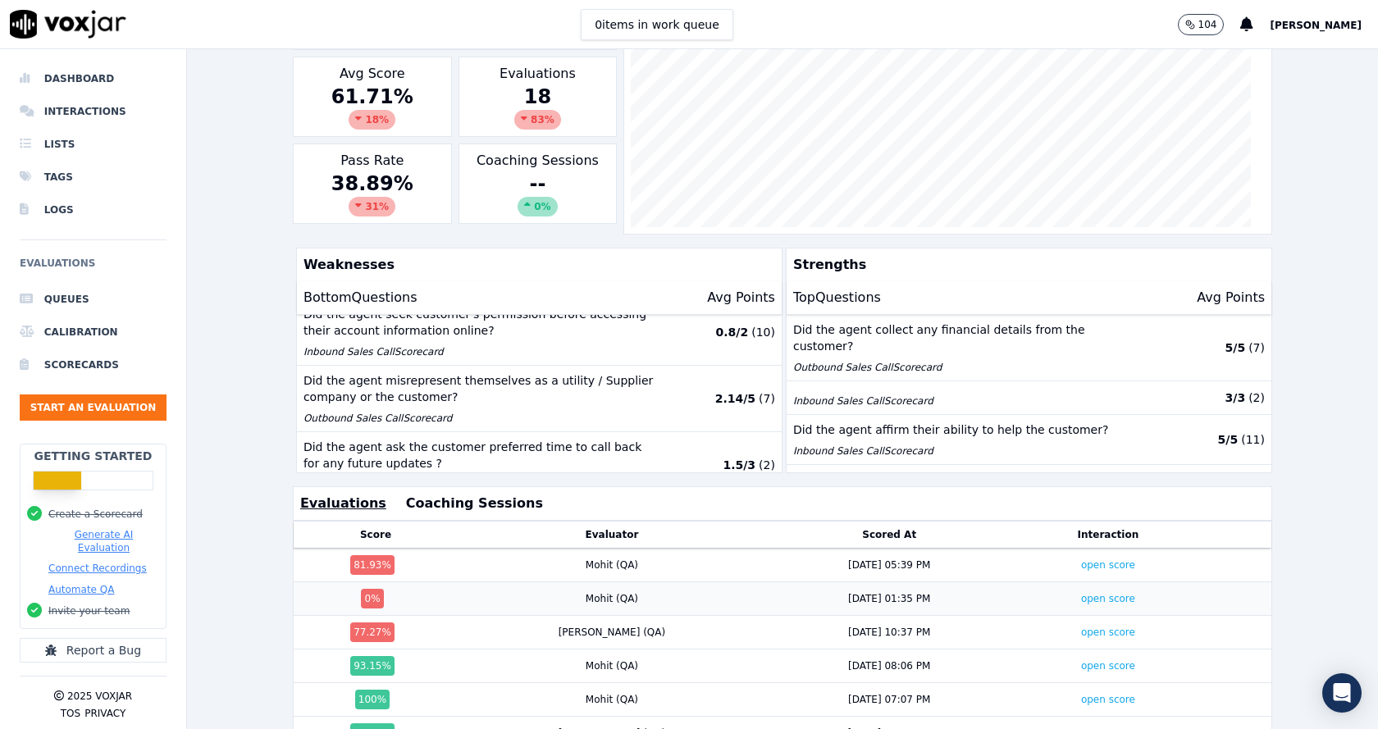
click at [440, 599] on div "0 %" at bounding box center [375, 599] width 151 height 20
click at [1081, 601] on link "open score" at bounding box center [1108, 598] width 54 height 11
click at [225, 320] on div "8/21/25 - 10/20/25 scorecard title : Inbound Sales Call +1 more Add a filter Ni…" at bounding box center [782, 389] width 1191 height 680
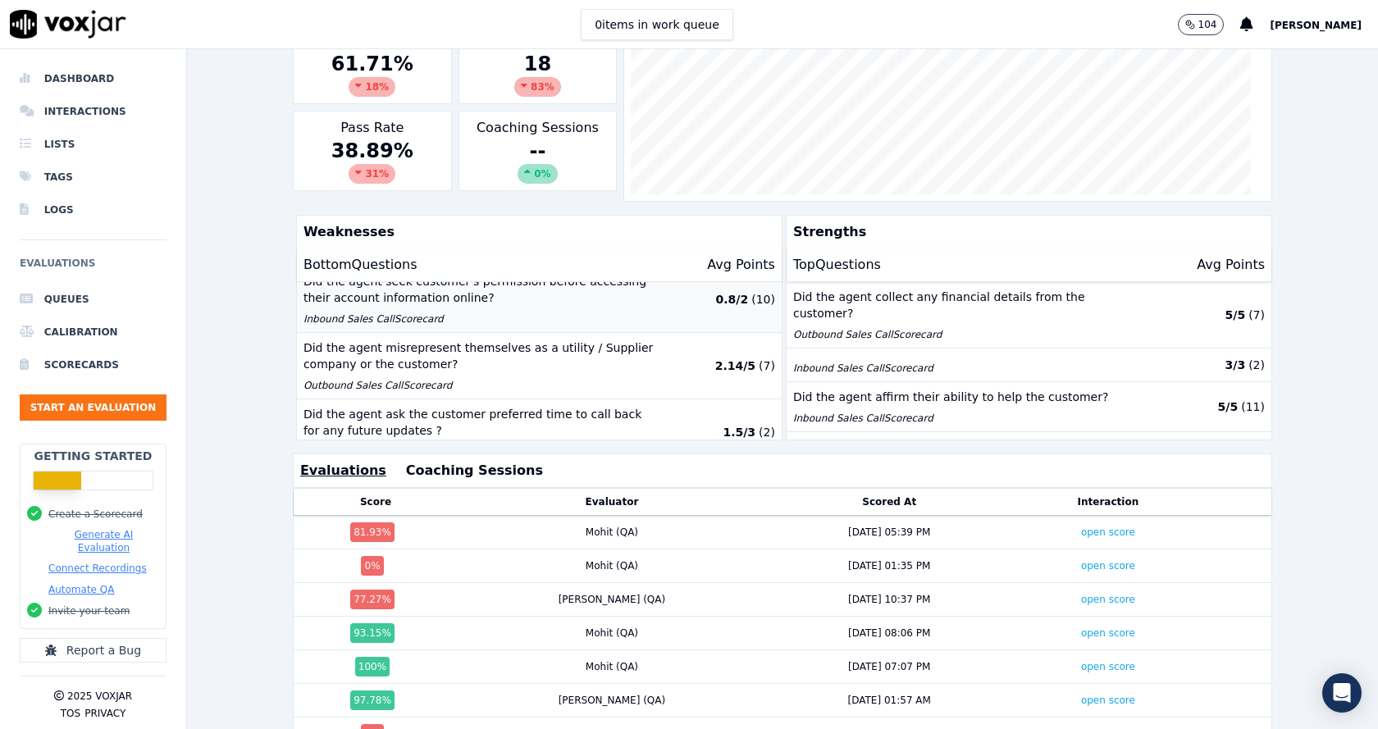
scroll to position [0, 0]
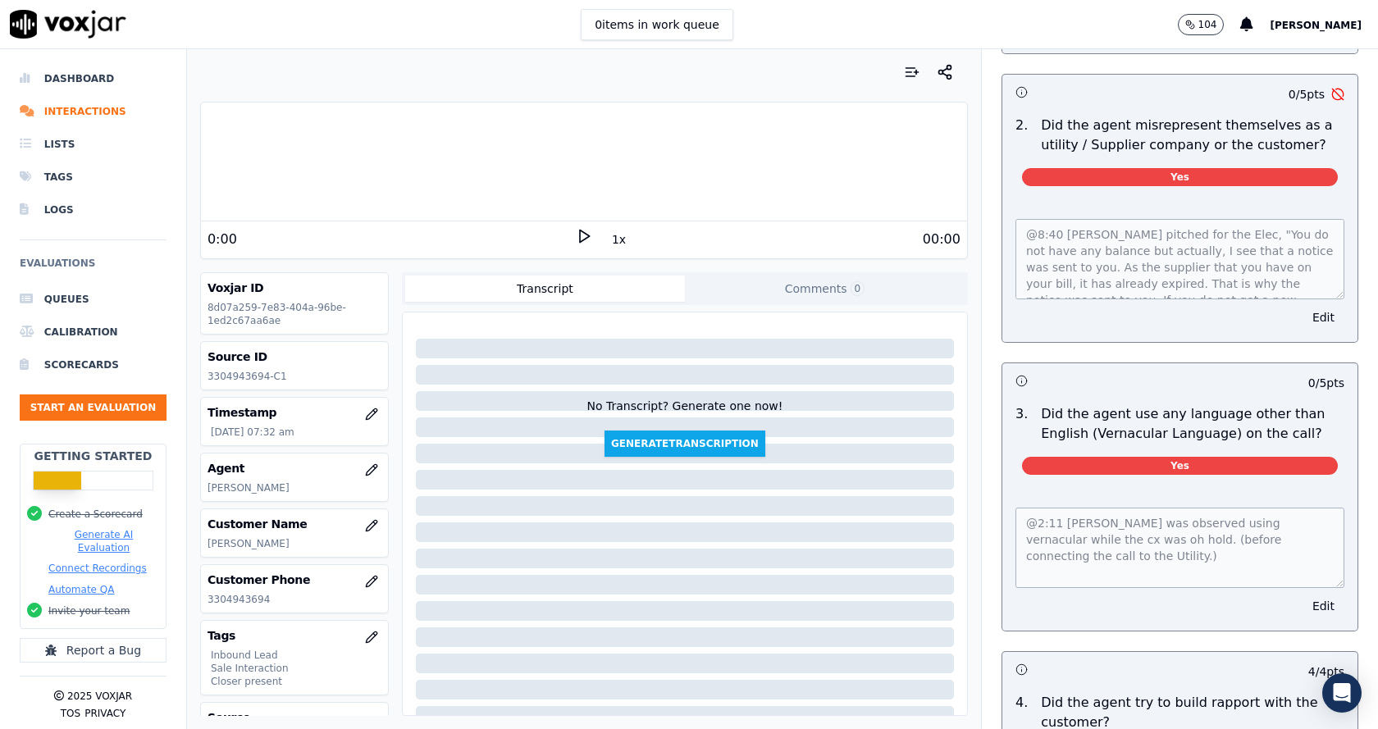
scroll to position [2215, 0]
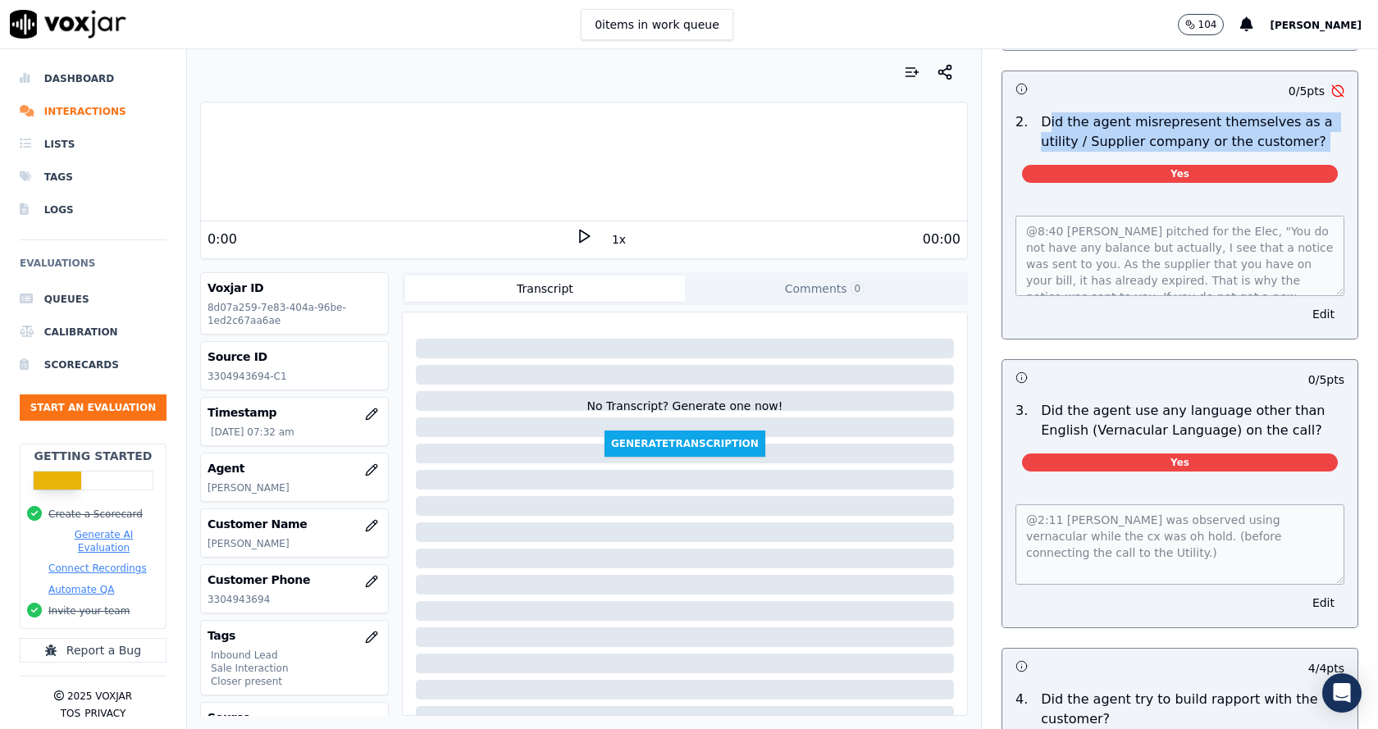
drag, startPoint x: 1032, startPoint y: 99, endPoint x: 1290, endPoint y: 133, distance: 259.8
click at [1290, 133] on div "2 . Did the agent misrepresent themselves as a utility / Supplier company or th…" at bounding box center [1180, 151] width 355 height 90
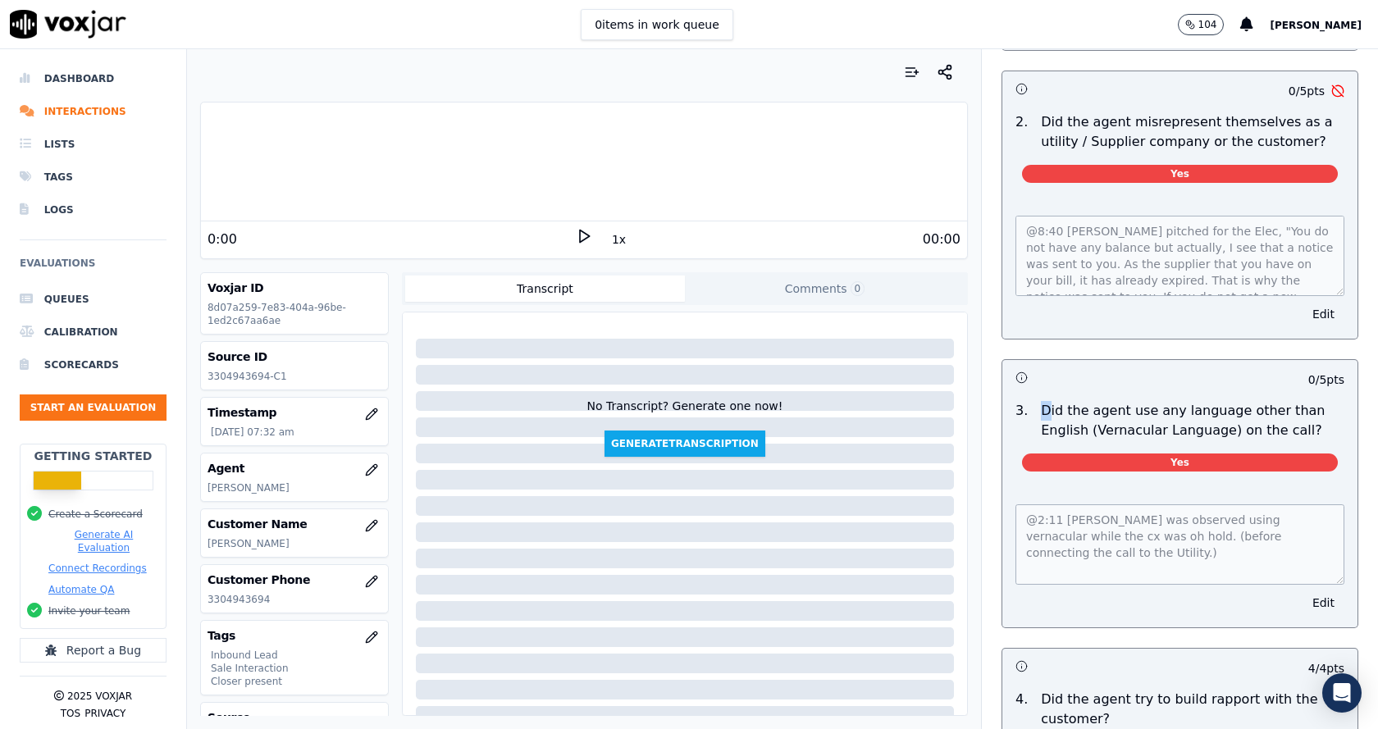
click at [1041, 401] on p "Did the agent use any language other than English (Vernacular Language) on the …" at bounding box center [1193, 420] width 304 height 39
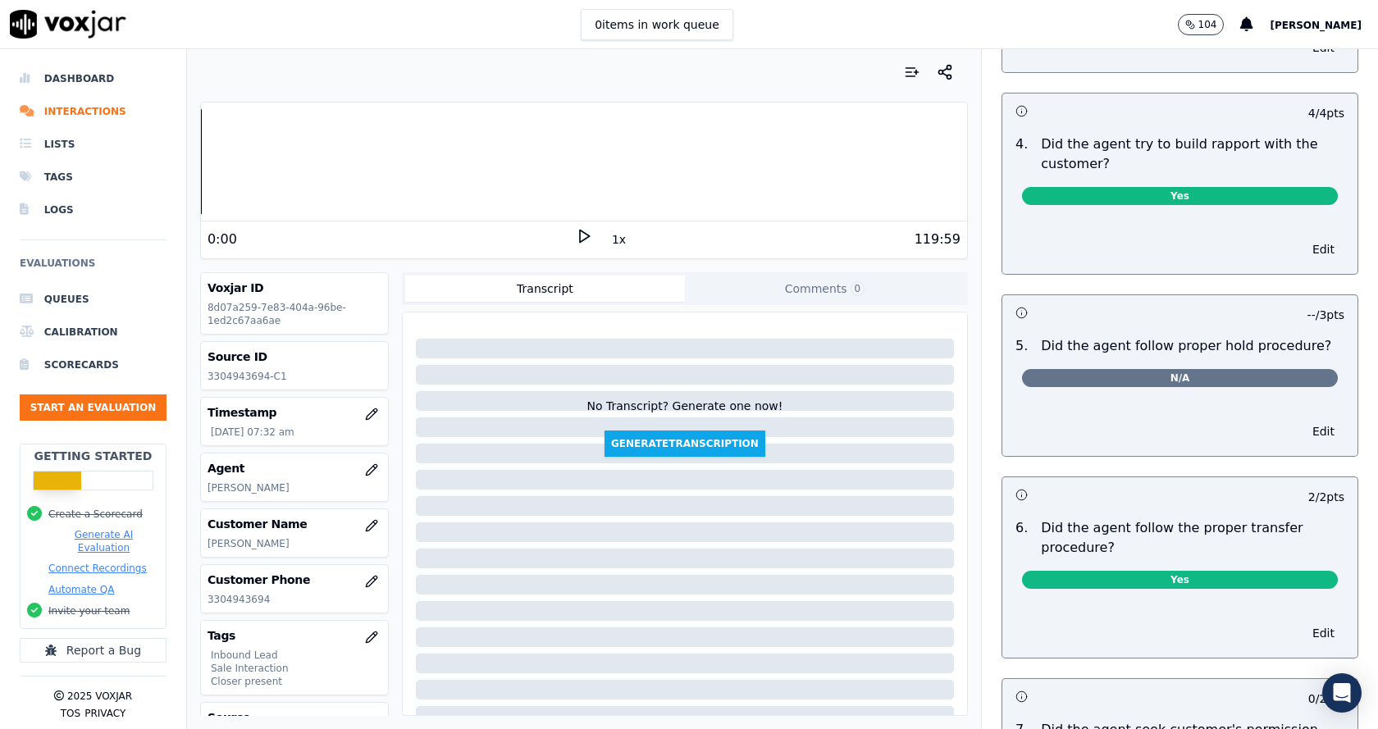
scroll to position [2790, 0]
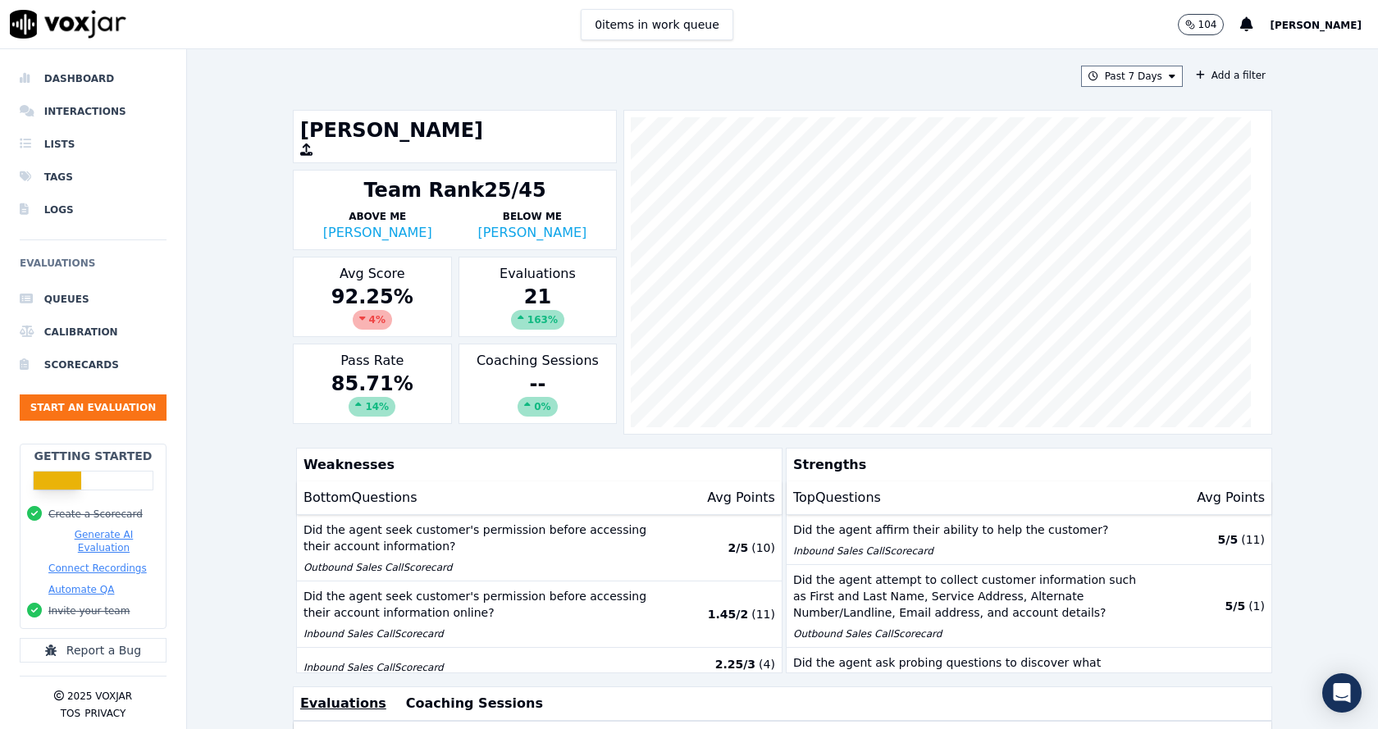
click at [1116, 88] on div "Past 7 Days Add a filter [PERSON_NAME] Team Rank 25/45 Above Me [PERSON_NAME] B…" at bounding box center [782, 389] width 993 height 680
click at [1120, 76] on button "Past 7 Days" at bounding box center [1132, 76] width 102 height 21
click at [1121, 107] on div "Custom" at bounding box center [1127, 106] width 38 height 13
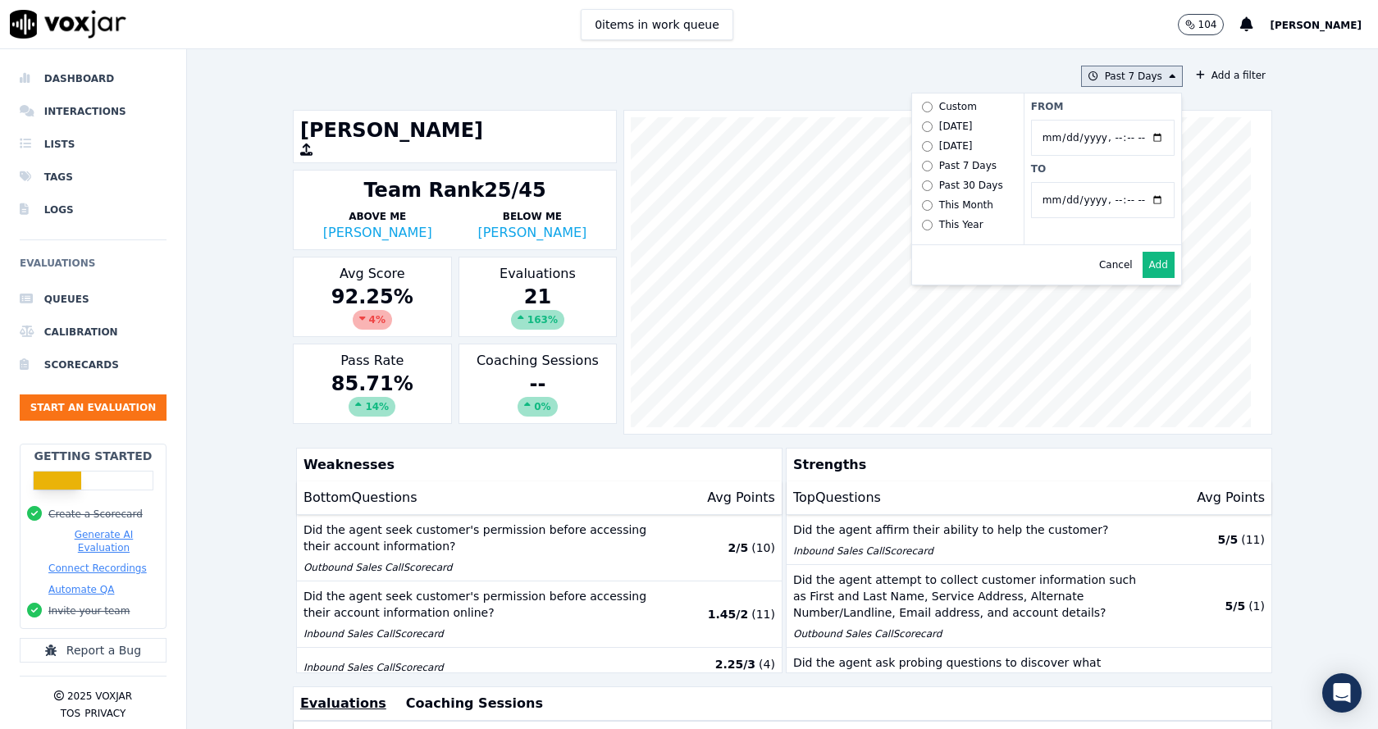
click at [1054, 130] on input "From" at bounding box center [1103, 138] width 144 height 36
click at [1133, 137] on input "From" at bounding box center [1103, 138] width 144 height 36
click at [1102, 110] on label "From" at bounding box center [1103, 106] width 144 height 13
click at [1102, 120] on input "From" at bounding box center [1103, 138] width 144 height 36
click at [1139, 202] on input "To" at bounding box center [1103, 200] width 144 height 36
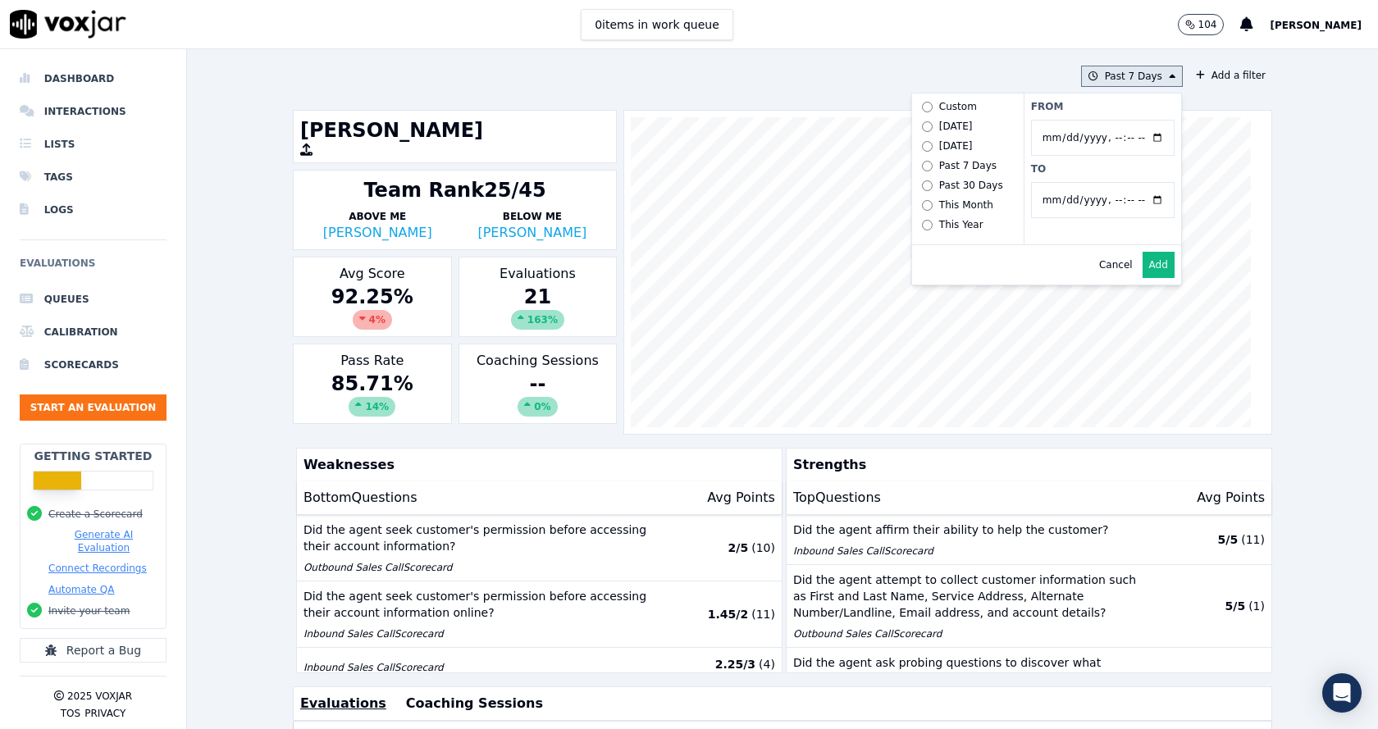
click at [1086, 101] on label "From" at bounding box center [1103, 106] width 144 height 13
click at [1086, 120] on input "From" at bounding box center [1103, 138] width 144 height 36
click at [1139, 140] on input "From" at bounding box center [1103, 138] width 144 height 36
type input "[DATE]T00:00"
click at [1091, 103] on label "From" at bounding box center [1103, 106] width 144 height 13
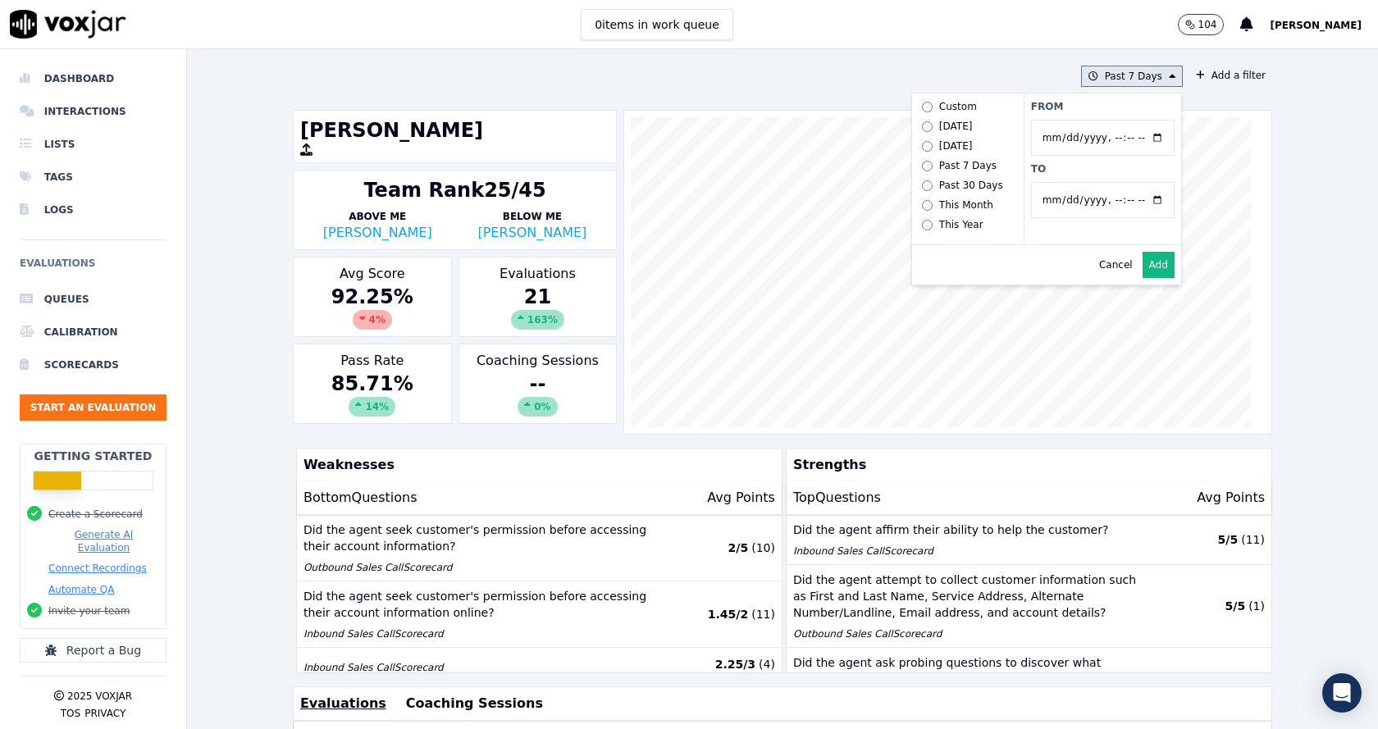
click at [1091, 120] on input "From" at bounding box center [1103, 138] width 144 height 36
click at [1144, 201] on input "To" at bounding box center [1103, 200] width 144 height 36
type input "[DATE]T23:59"
drag, startPoint x: 1088, startPoint y: 171, endPoint x: 1078, endPoint y: 209, distance: 39.8
click at [1087, 170] on label "To" at bounding box center [1103, 168] width 144 height 13
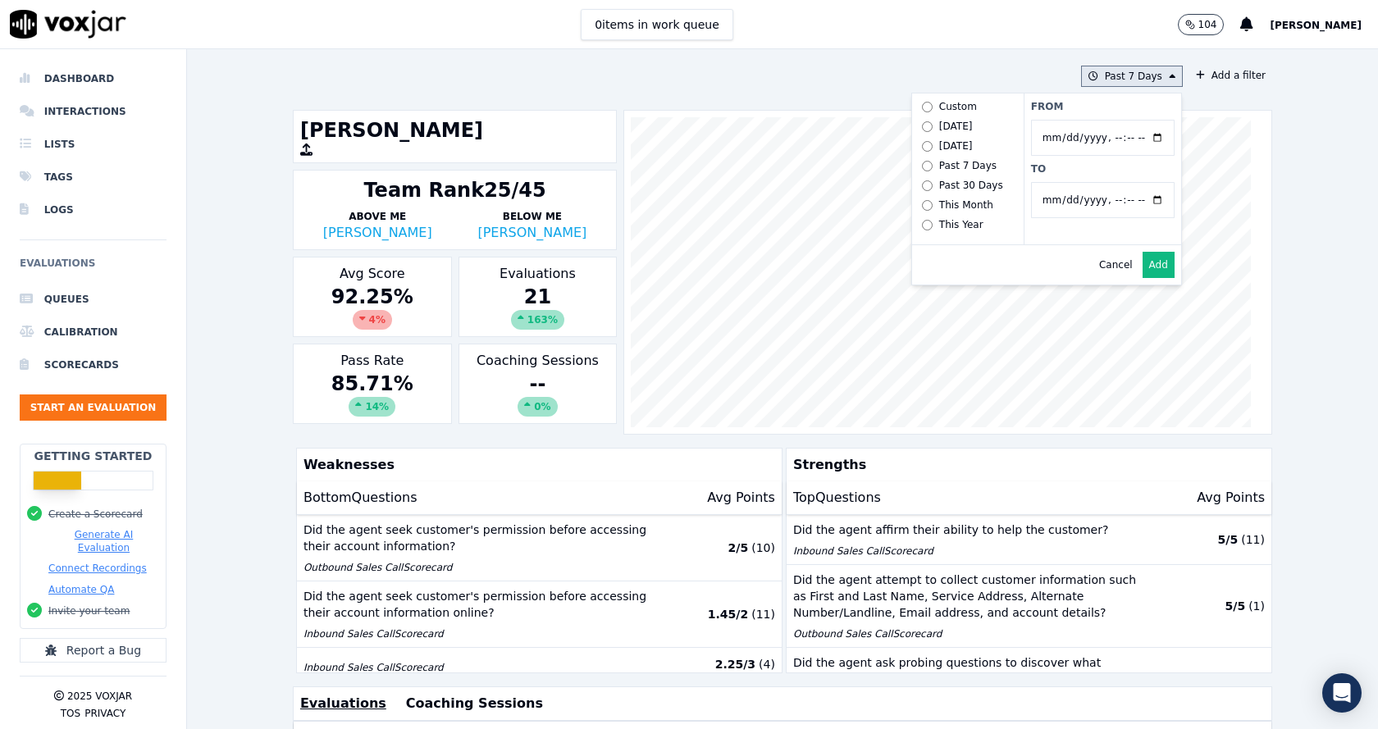
click at [1087, 182] on input "To" at bounding box center [1103, 200] width 144 height 36
click at [1143, 277] on button "Add" at bounding box center [1159, 265] width 32 height 26
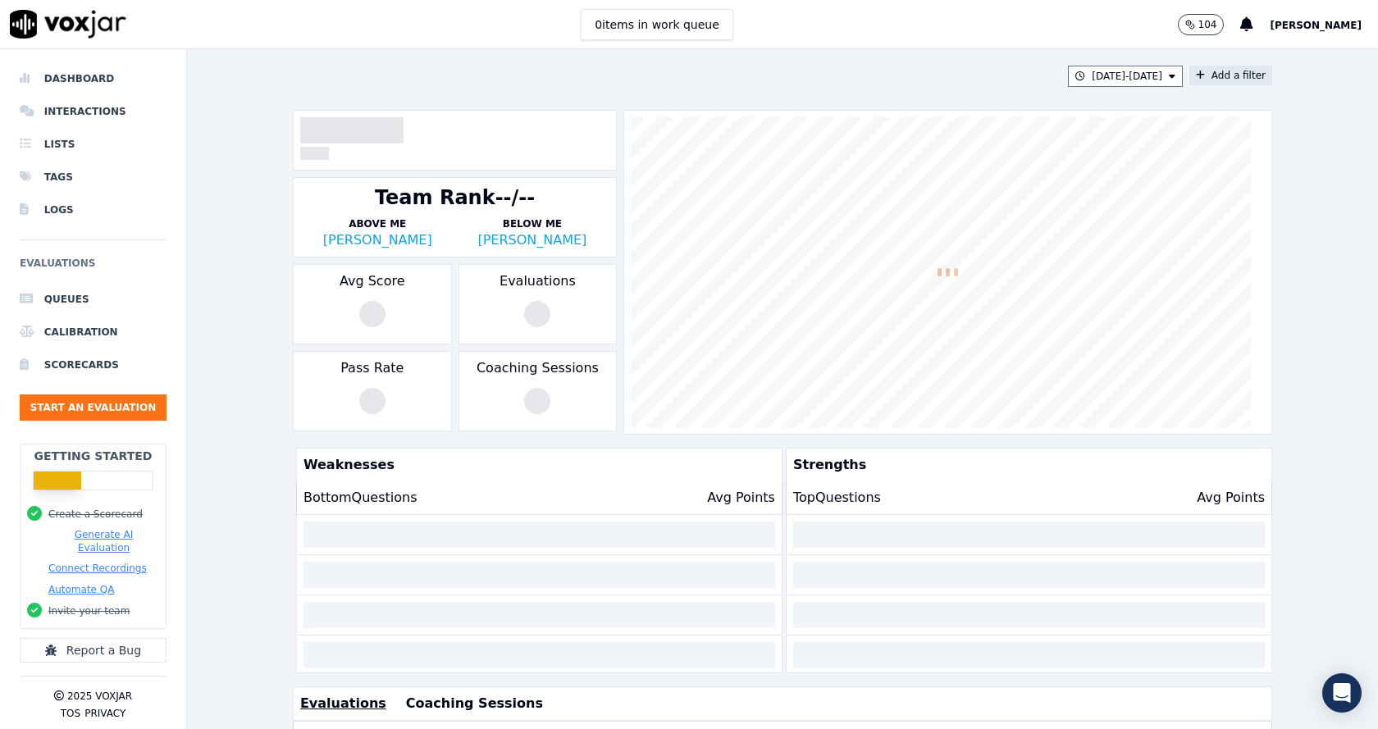
click at [1200, 73] on button "Add a filter" at bounding box center [1231, 76] width 83 height 20
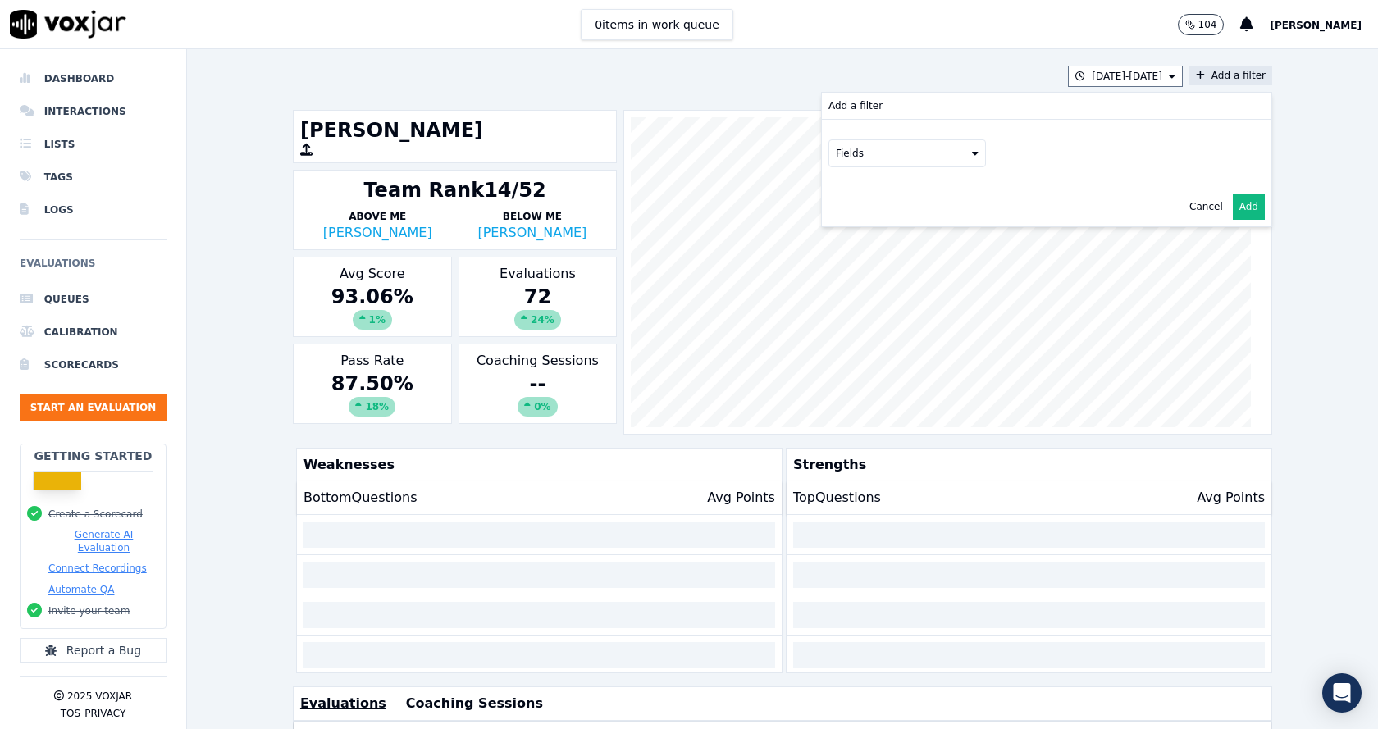
click at [930, 148] on button "Fields" at bounding box center [908, 153] width 158 height 28
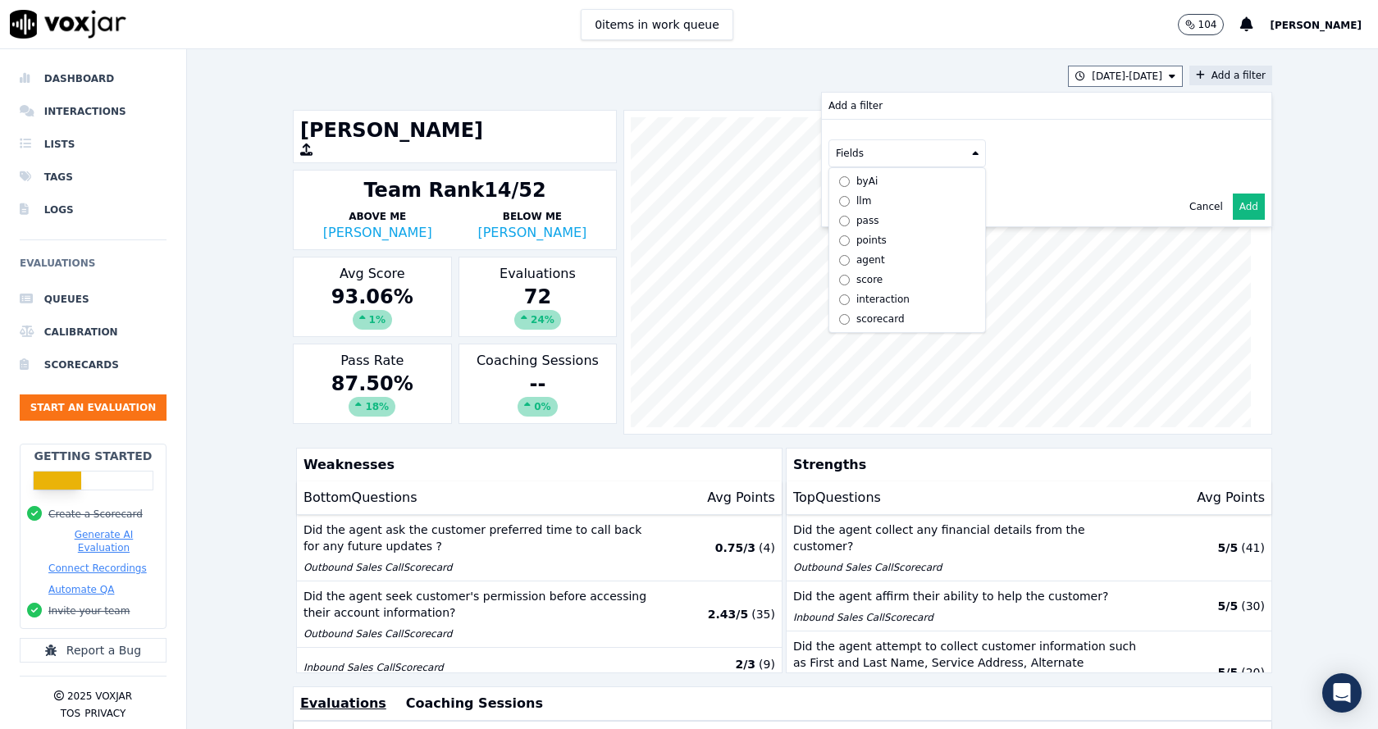
scroll to position [12, 0]
click at [861, 313] on div "scorecard" at bounding box center [881, 319] width 48 height 13
click at [923, 185] on button "Fields" at bounding box center [927, 188] width 158 height 28
click at [1087, 185] on button at bounding box center [1131, 186] width 236 height 25
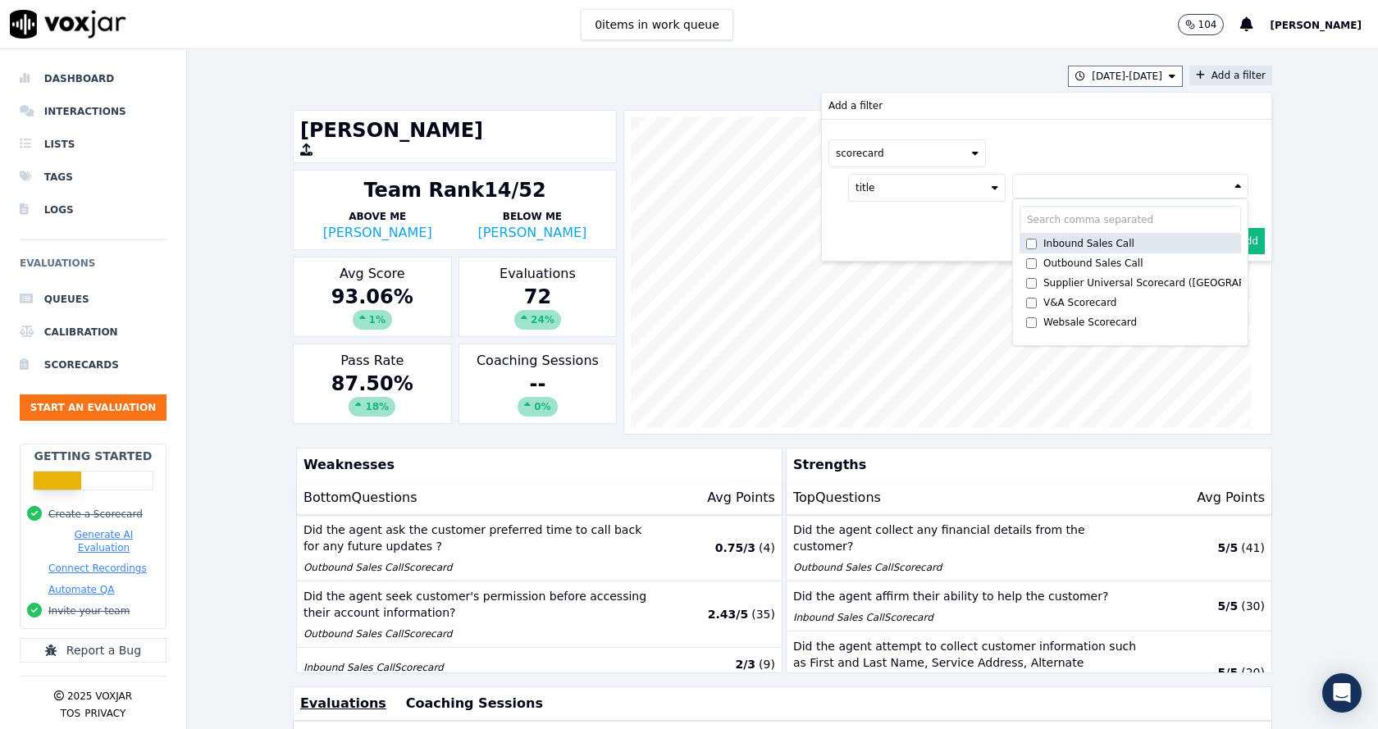
click at [1044, 241] on div "Inbound Sales Call" at bounding box center [1089, 243] width 91 height 13
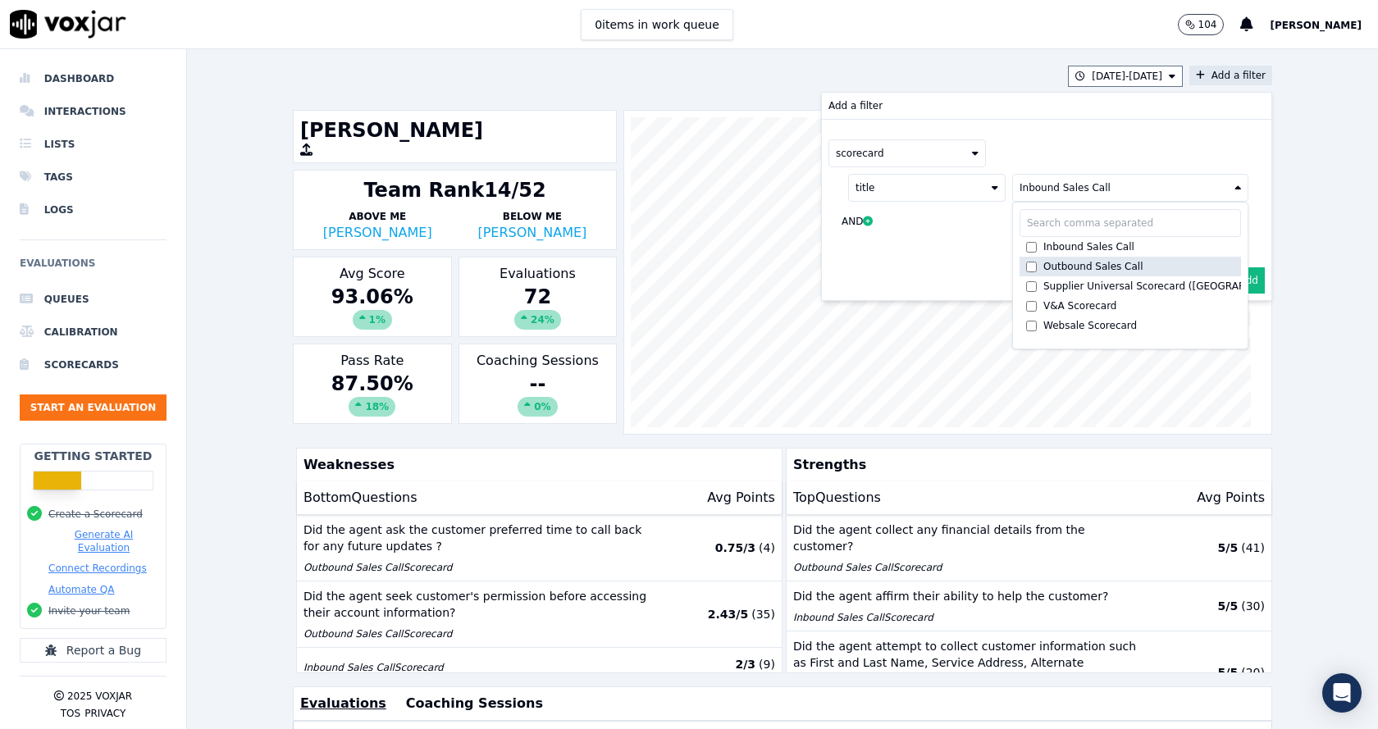
click at [1044, 268] on div "Outbound Sales Call" at bounding box center [1094, 266] width 100 height 13
click at [903, 268] on div "Cancel Add" at bounding box center [1047, 280] width 450 height 39
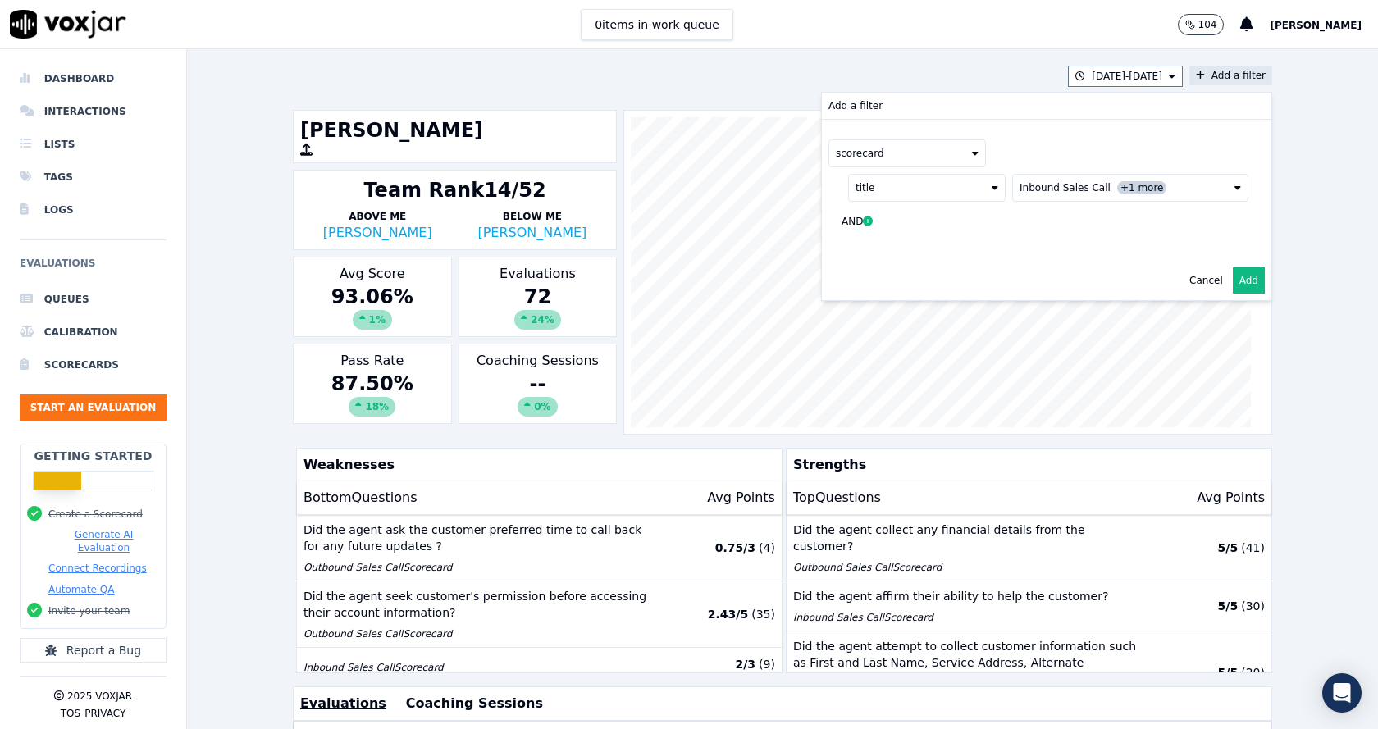
click at [1233, 277] on button "Add" at bounding box center [1249, 280] width 32 height 26
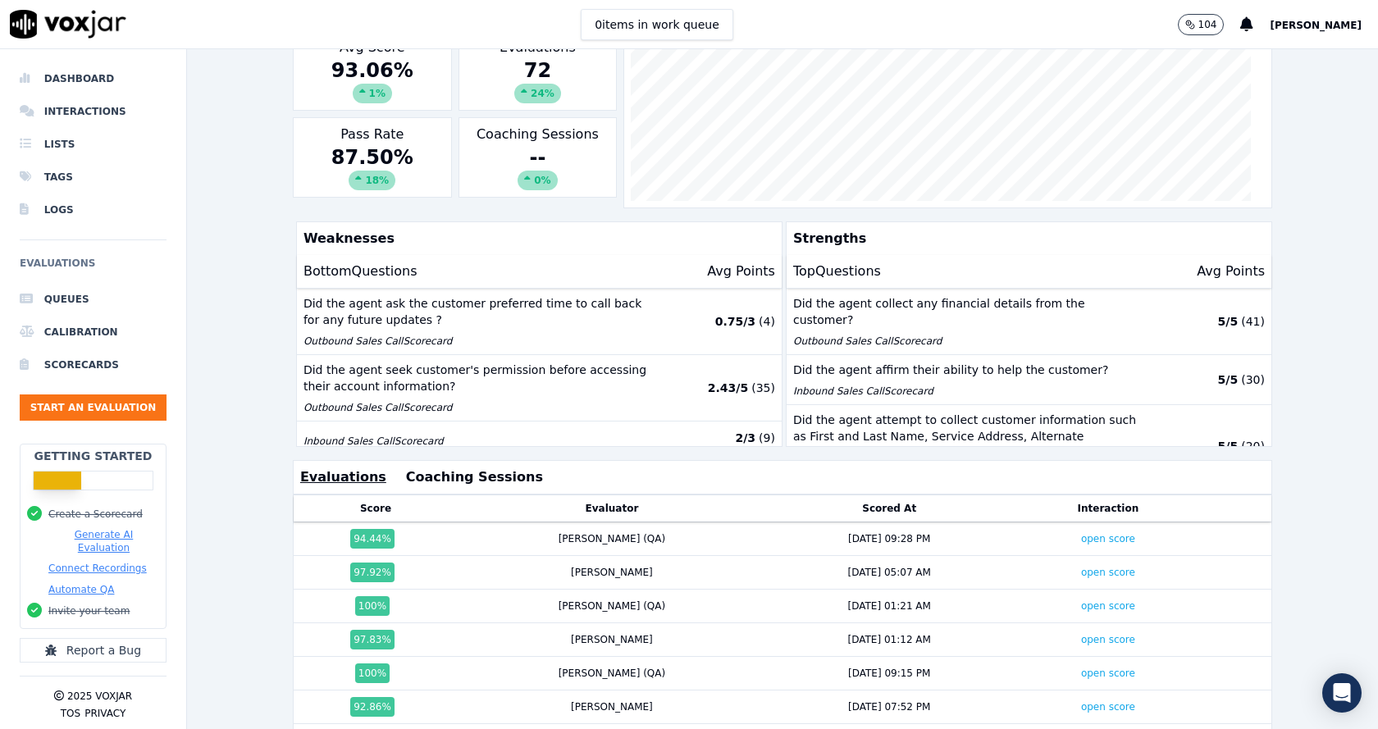
scroll to position [246, 0]
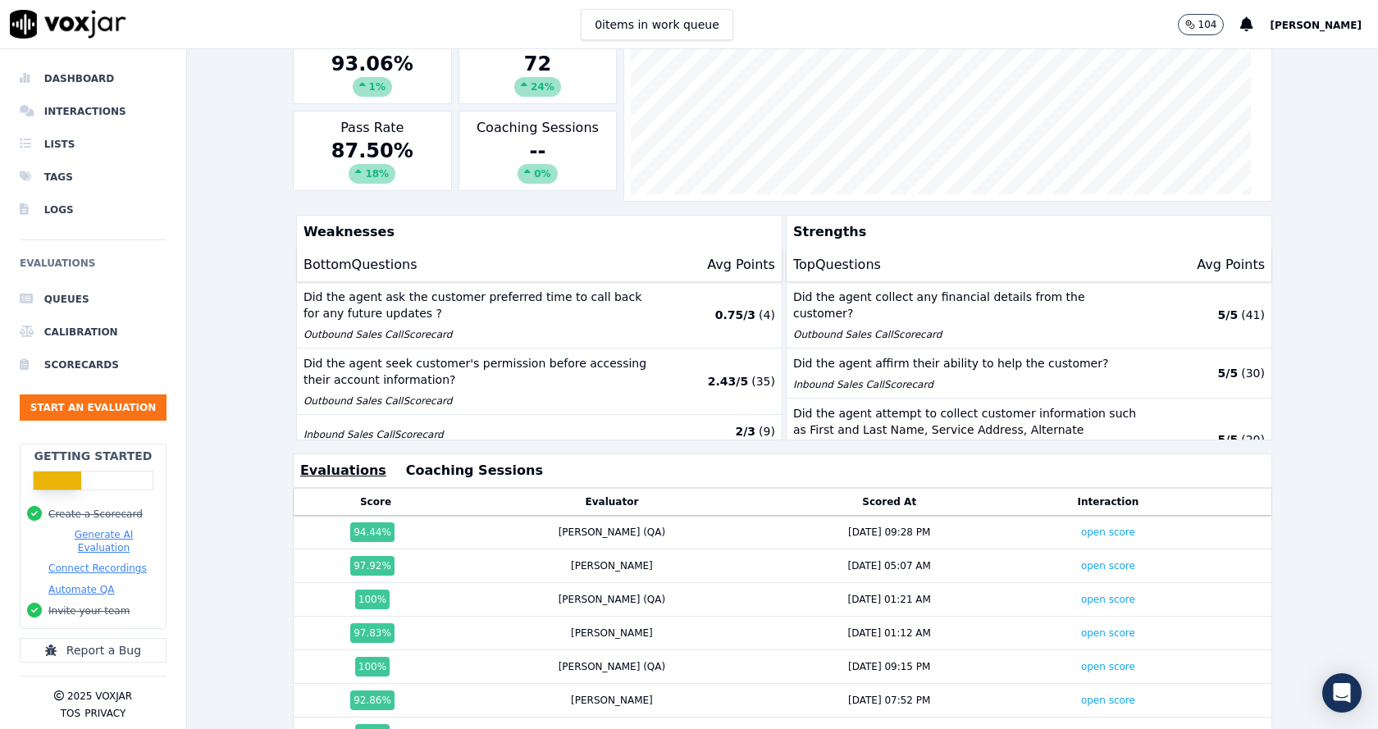
click at [249, 373] on div "7/21/25 - 8/20/25 scorecard title : Inbound Sales Call +1 more Add a filter Ann…" at bounding box center [782, 389] width 1191 height 680
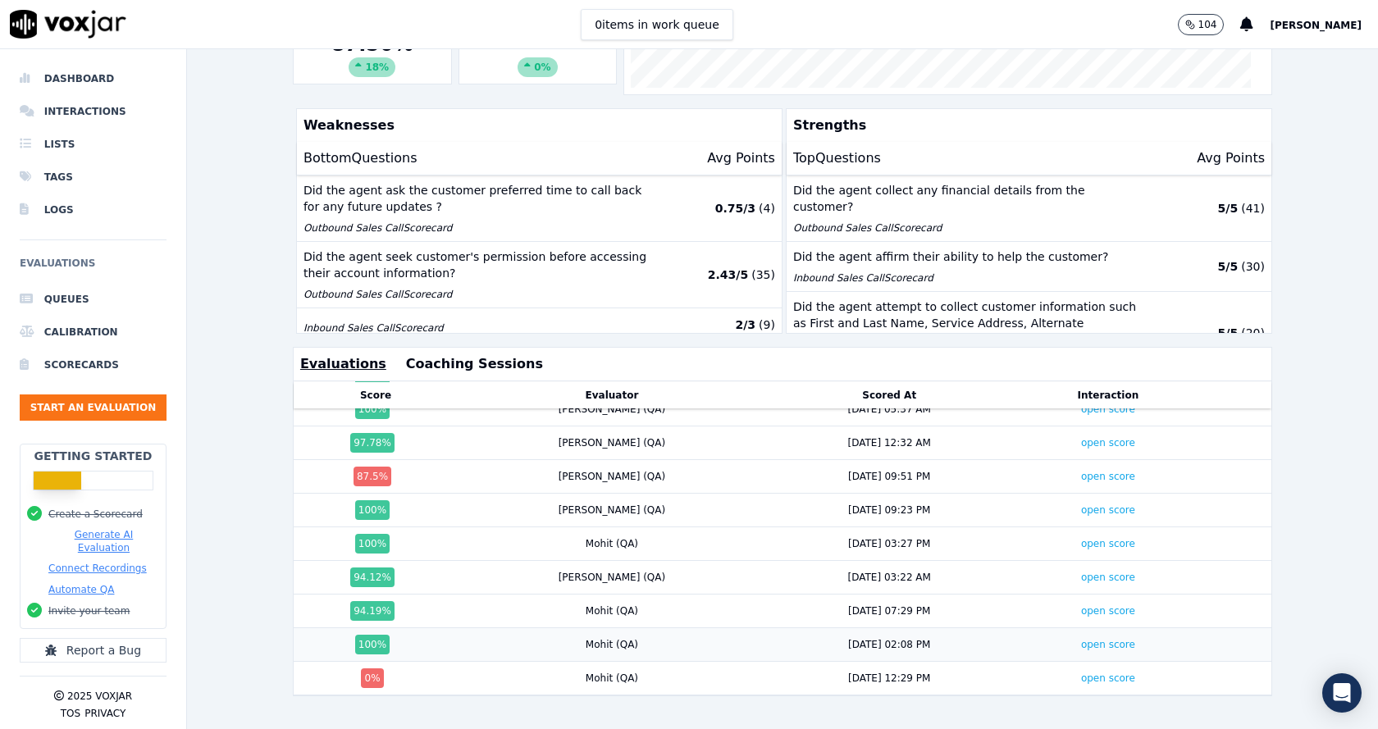
scroll to position [2148, 0]
click at [221, 418] on div "7/21/25 - 8/20/25 scorecard title : Inbound Sales Call +1 more Add a filter Ann…" at bounding box center [782, 389] width 1191 height 680
click at [251, 258] on div "7/21/25 - 8/20/25 scorecard title : Inbound Sales Call +1 more Add a filter Ann…" at bounding box center [782, 389] width 1191 height 680
click at [226, 394] on div "7/21/25 - 8/20/25 scorecard title : Inbound Sales Call +1 more Add a filter Ann…" at bounding box center [782, 389] width 1191 height 680
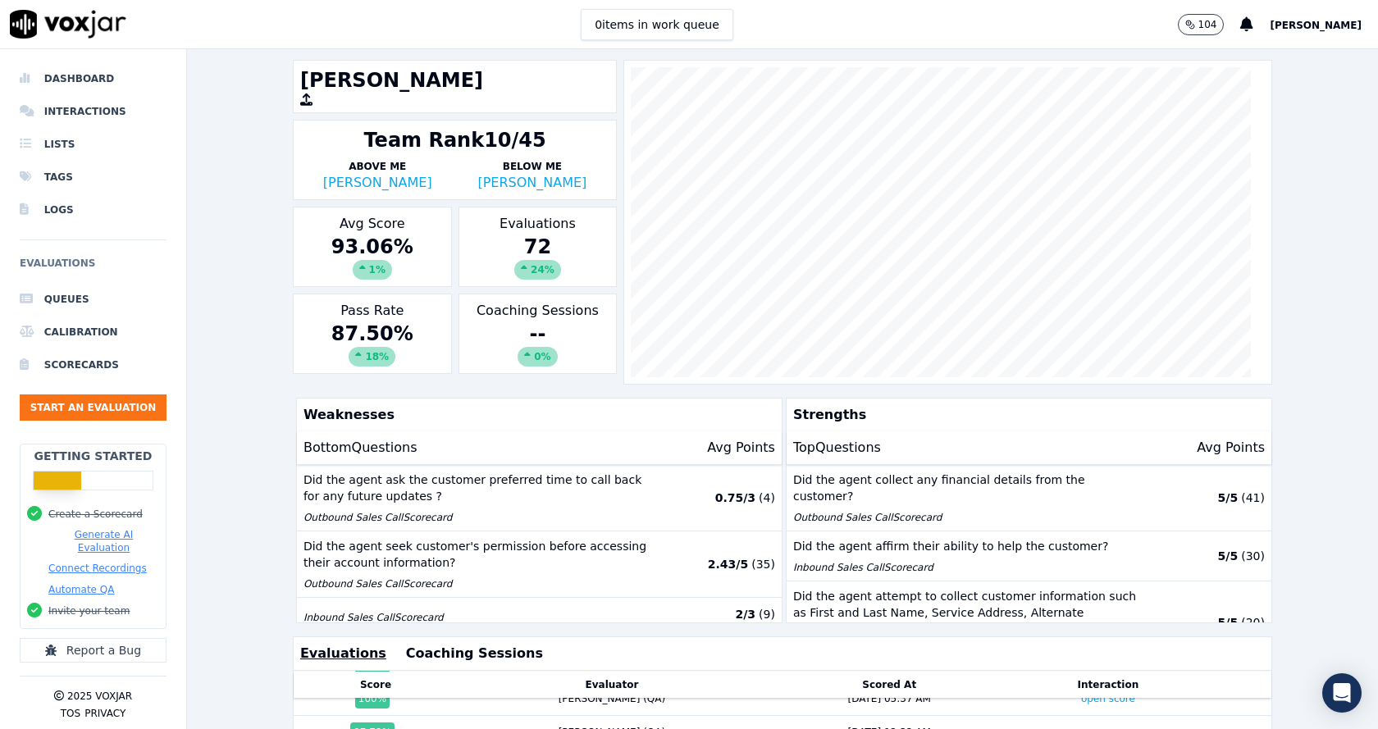
scroll to position [0, 0]
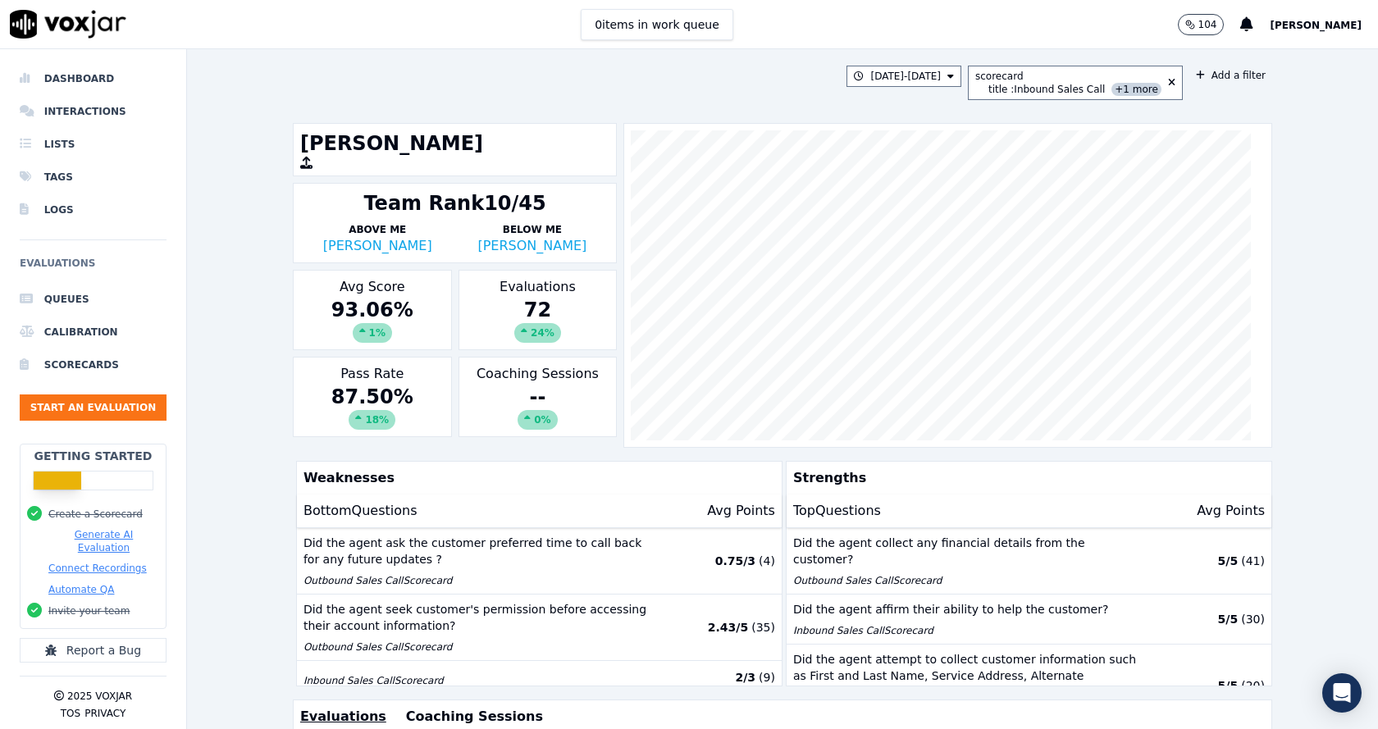
click at [240, 277] on div "7/21/25 - 8/20/25 scorecard title : Inbound Sales Call +1 more Add a filter Ann…" at bounding box center [782, 389] width 1191 height 680
click at [274, 420] on div "7/21/25 - 8/20/25 scorecard title : Inbound Sales Call +1 more Add a filter Ann…" at bounding box center [782, 389] width 1191 height 680
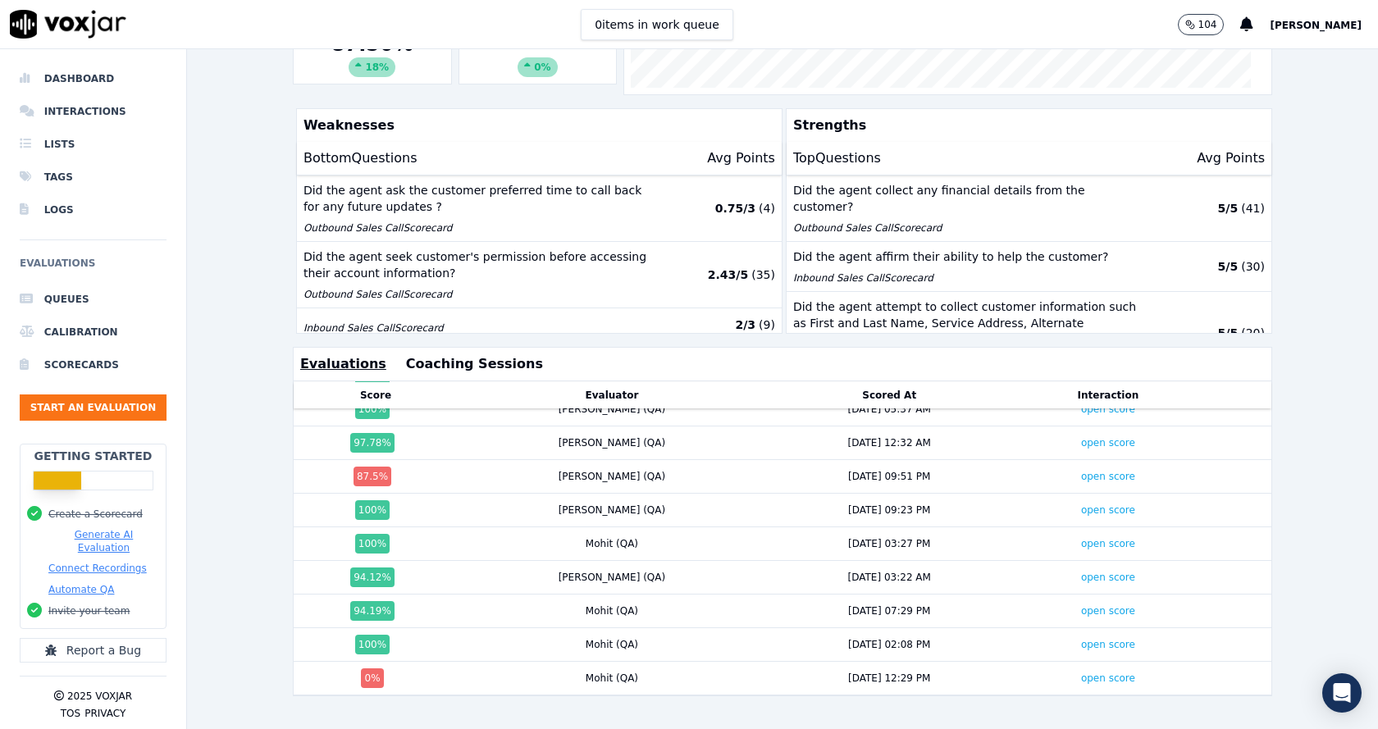
scroll to position [2148, 0]
click at [1081, 673] on link "open score" at bounding box center [1108, 678] width 54 height 11
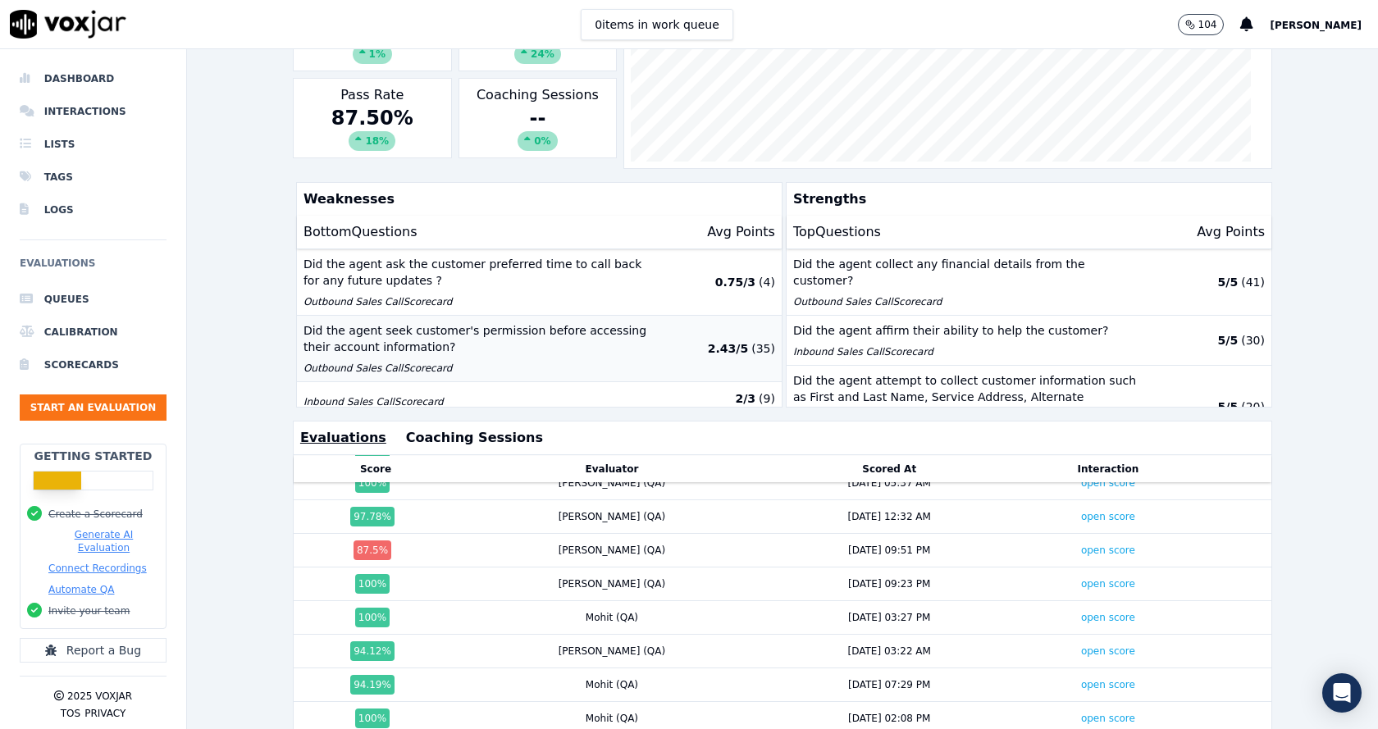
scroll to position [49, 0]
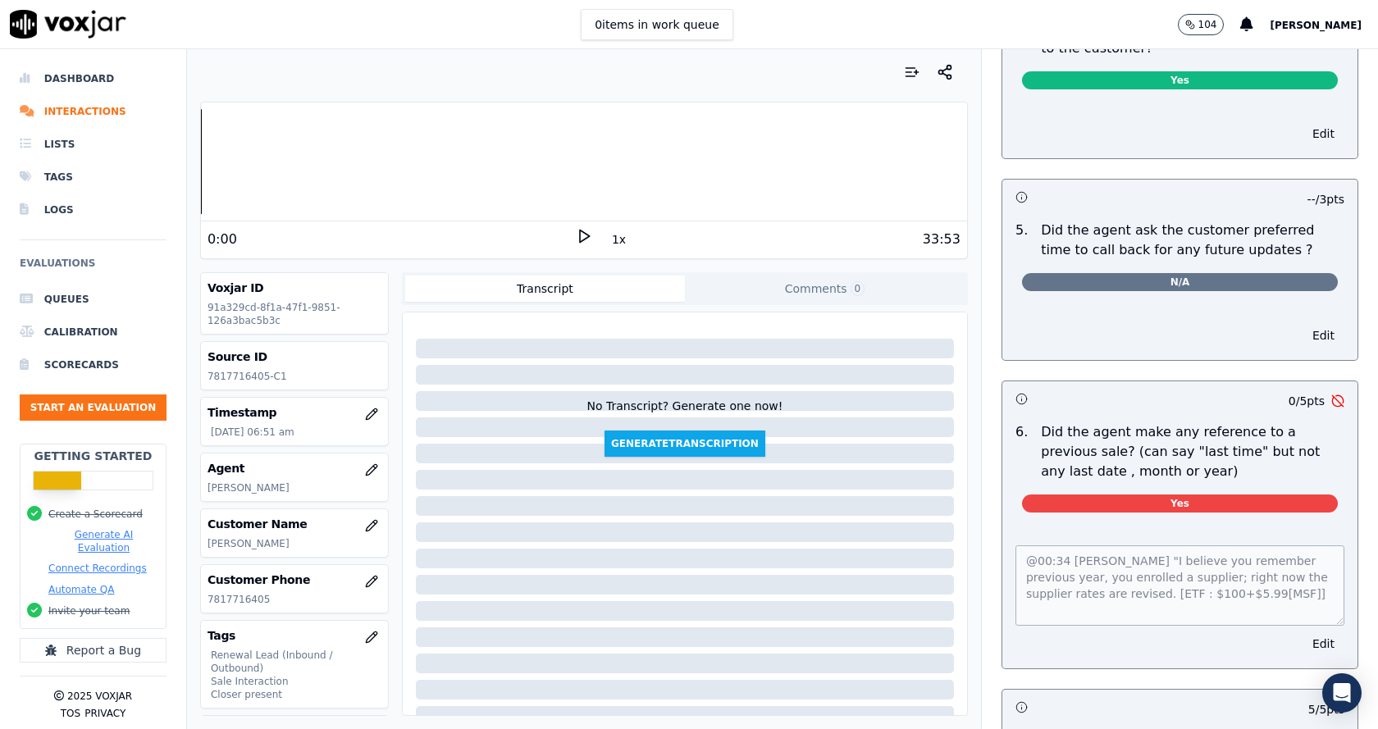
scroll to position [4185, 0]
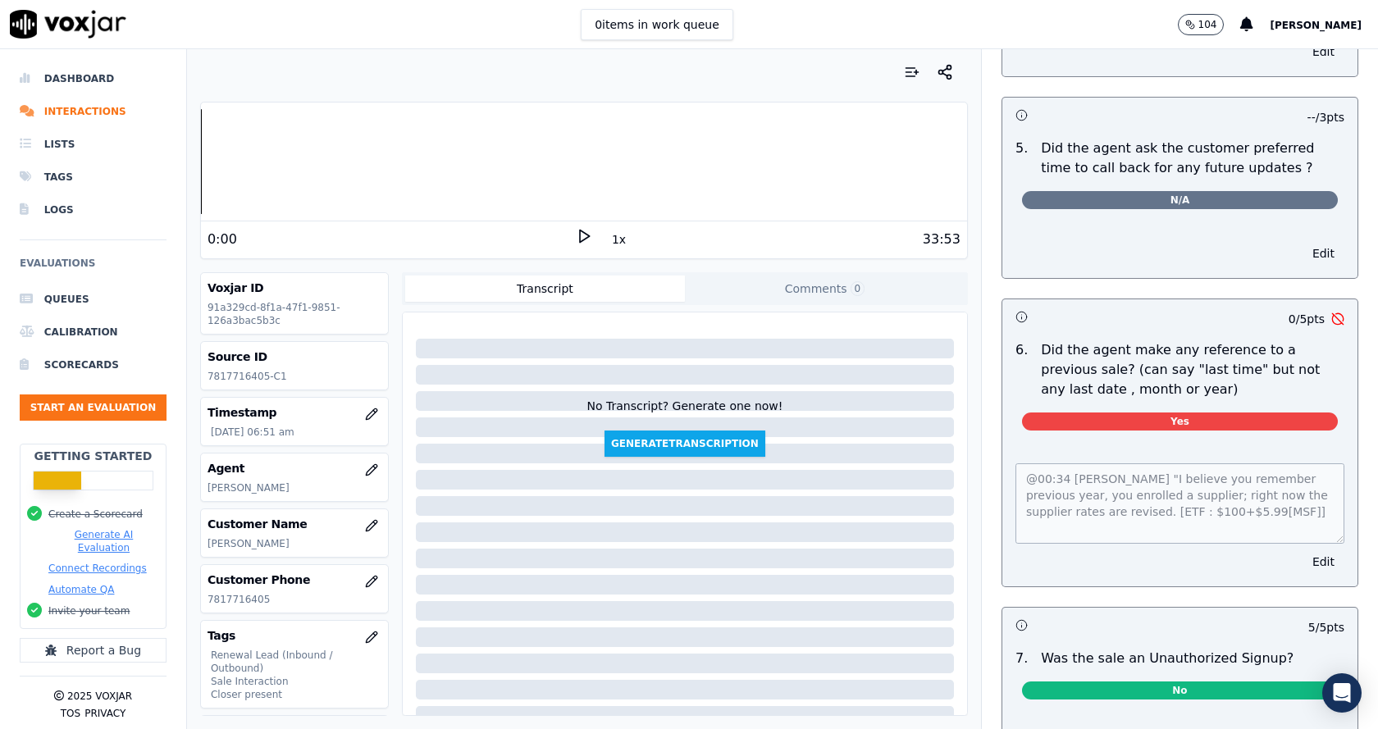
click at [989, 308] on div "Closing 37 pts 2 / 2 pts 1 . Did the agent pitch for the sale? Yes Edit 15 / 15…" at bounding box center [1180, 72] width 383 height 1634
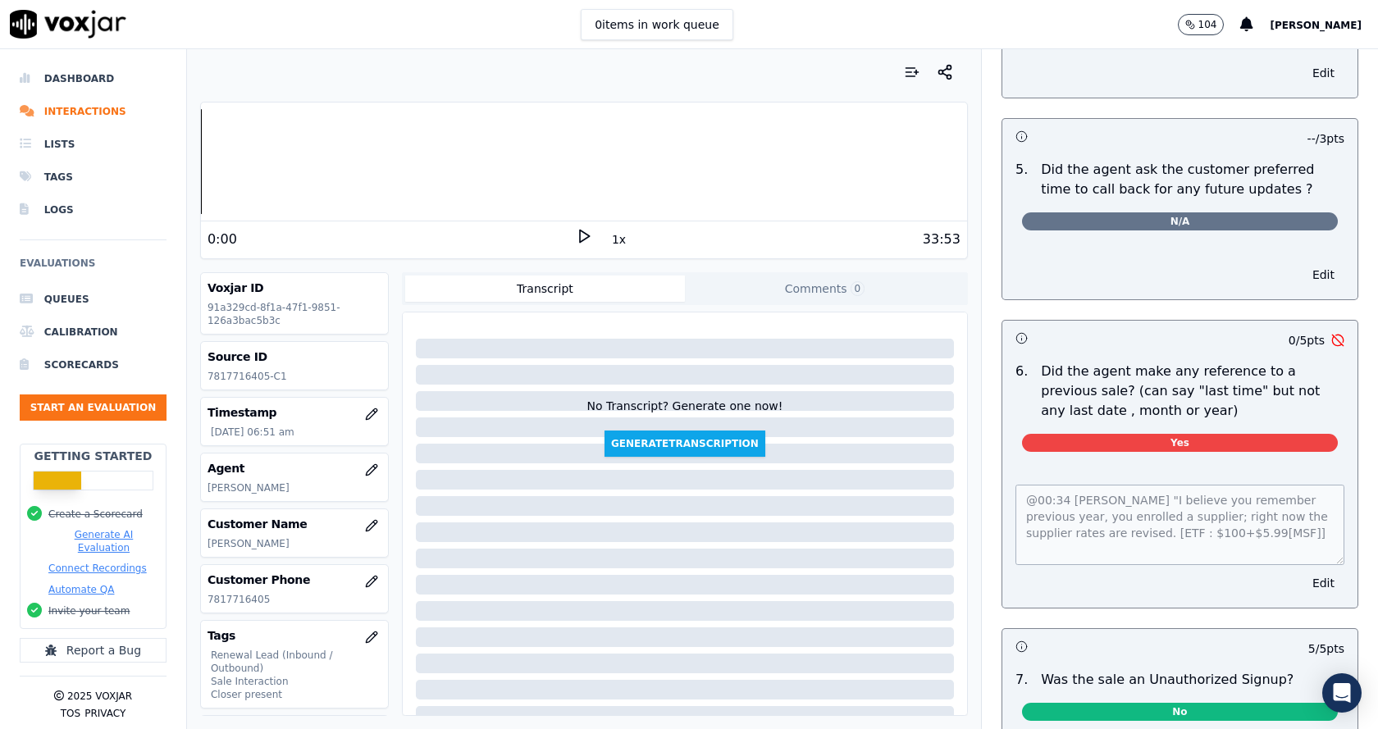
scroll to position [4142, 0]
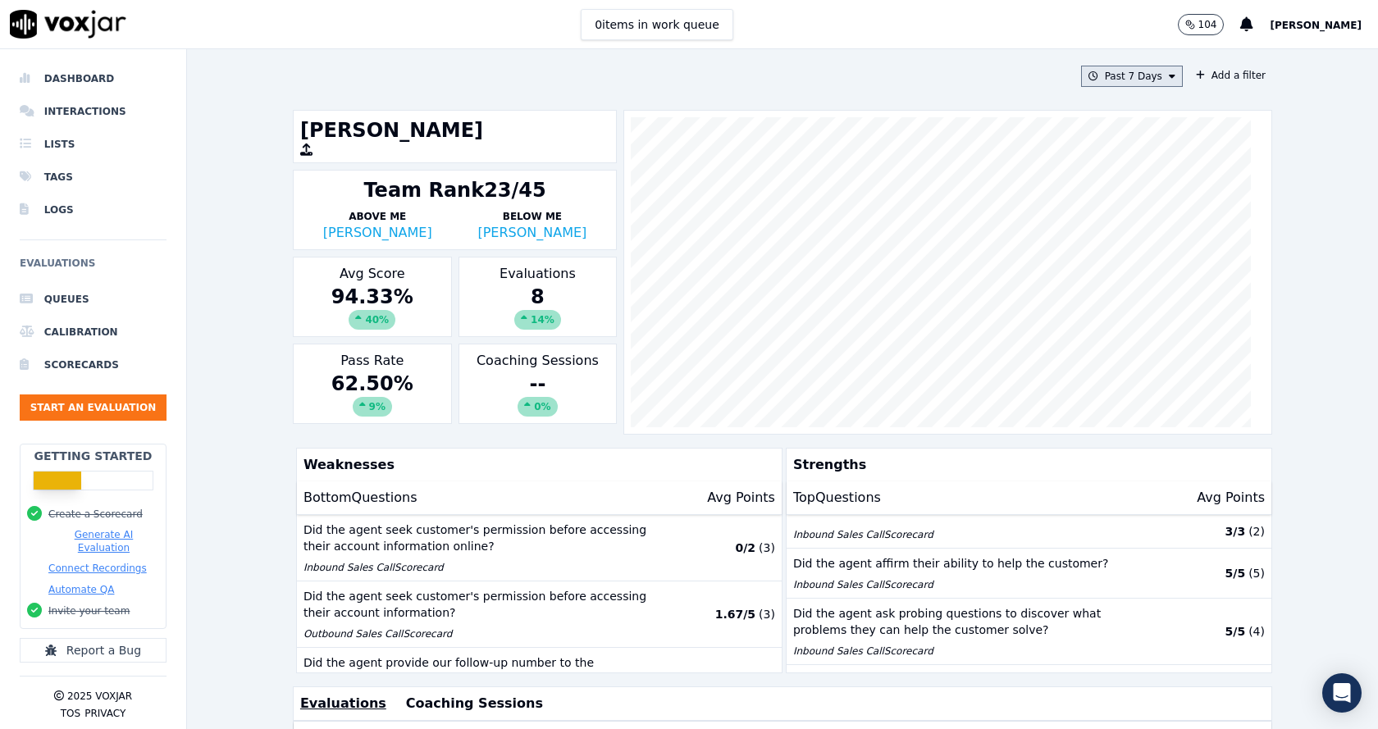
click at [1105, 76] on button "Past 7 Days" at bounding box center [1132, 76] width 102 height 21
click at [1108, 105] on div "Custom" at bounding box center [1127, 106] width 38 height 13
click at [1065, 144] on input "From" at bounding box center [1103, 138] width 144 height 36
click at [1146, 137] on input "From" at bounding box center [1103, 138] width 144 height 36
type input "2025-07-21T00:00"
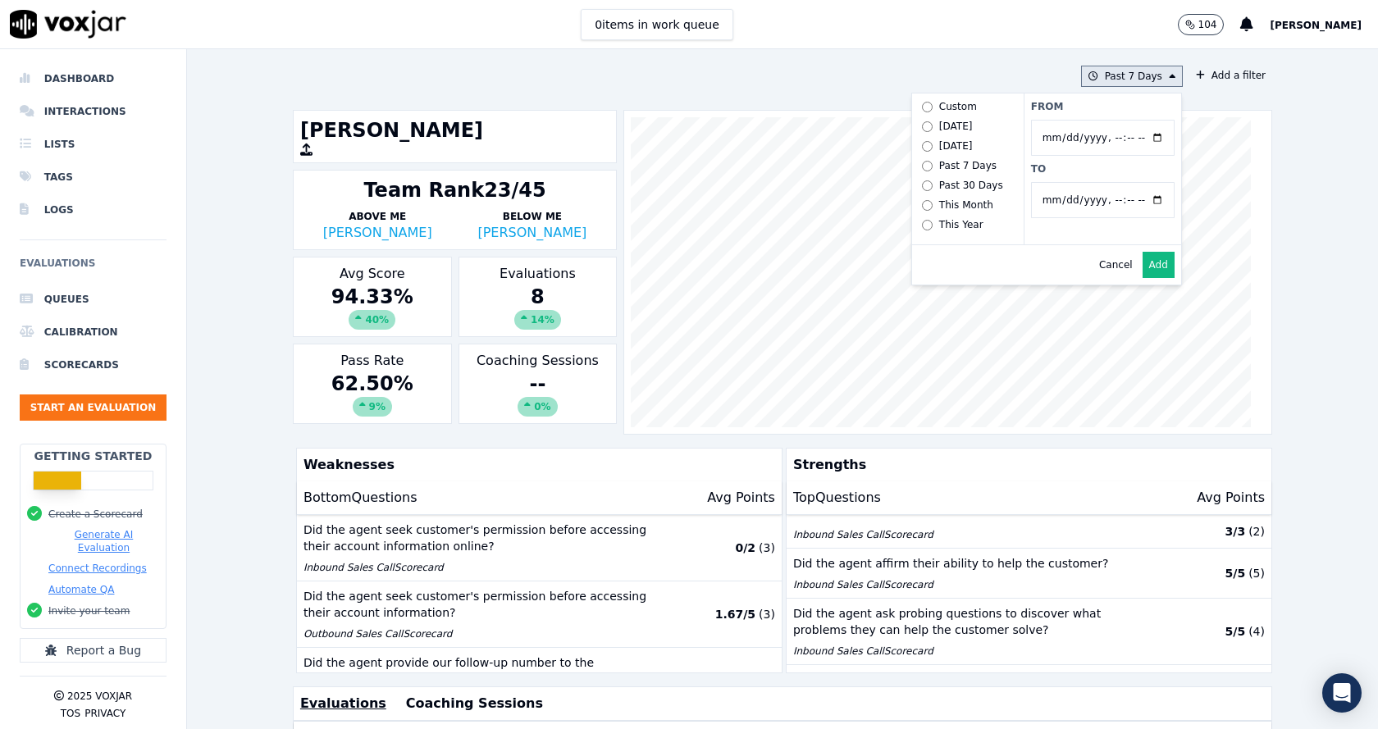
drag, startPoint x: 1115, startPoint y: 112, endPoint x: 1101, endPoint y: 121, distance: 17.1
click at [1113, 112] on label "From" at bounding box center [1103, 106] width 144 height 13
click at [1113, 120] on input "From" at bounding box center [1103, 138] width 144 height 36
click at [1140, 195] on input "To" at bounding box center [1103, 200] width 144 height 36
type input "[DATE]T23:59"
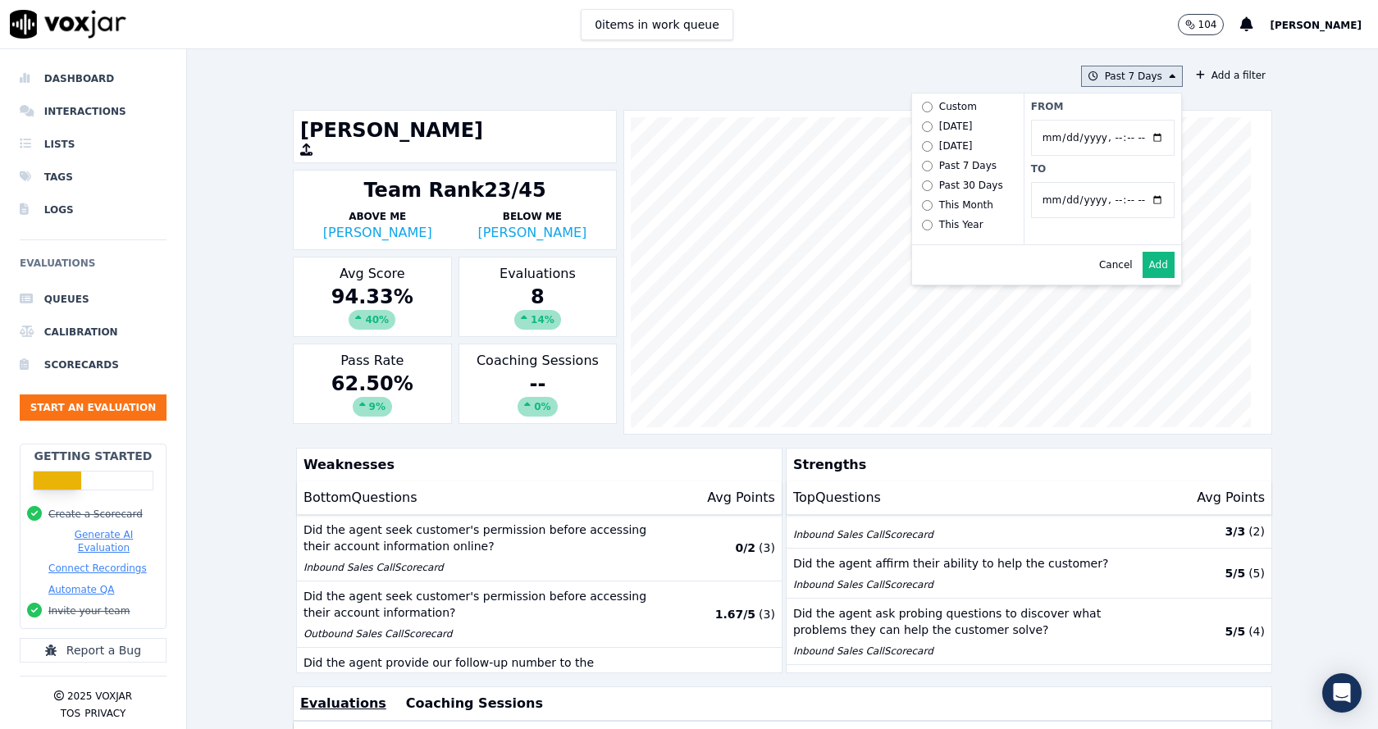
click at [1057, 108] on label "From" at bounding box center [1103, 106] width 144 height 13
click at [1057, 120] on input "From" at bounding box center [1103, 138] width 144 height 36
click at [1143, 278] on button "Add" at bounding box center [1159, 265] width 32 height 26
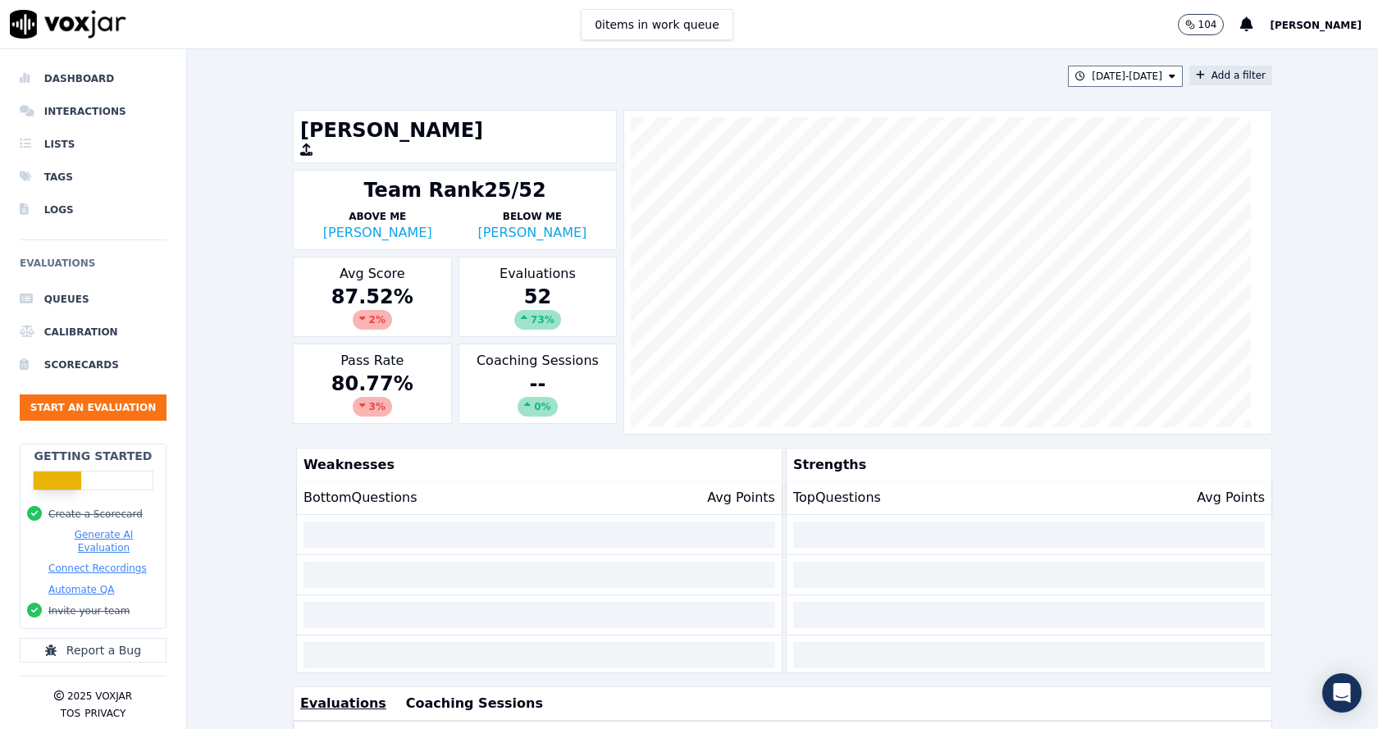
click at [1220, 75] on button "Add a filter" at bounding box center [1231, 76] width 83 height 20
click at [885, 148] on button "Fields" at bounding box center [908, 153] width 158 height 28
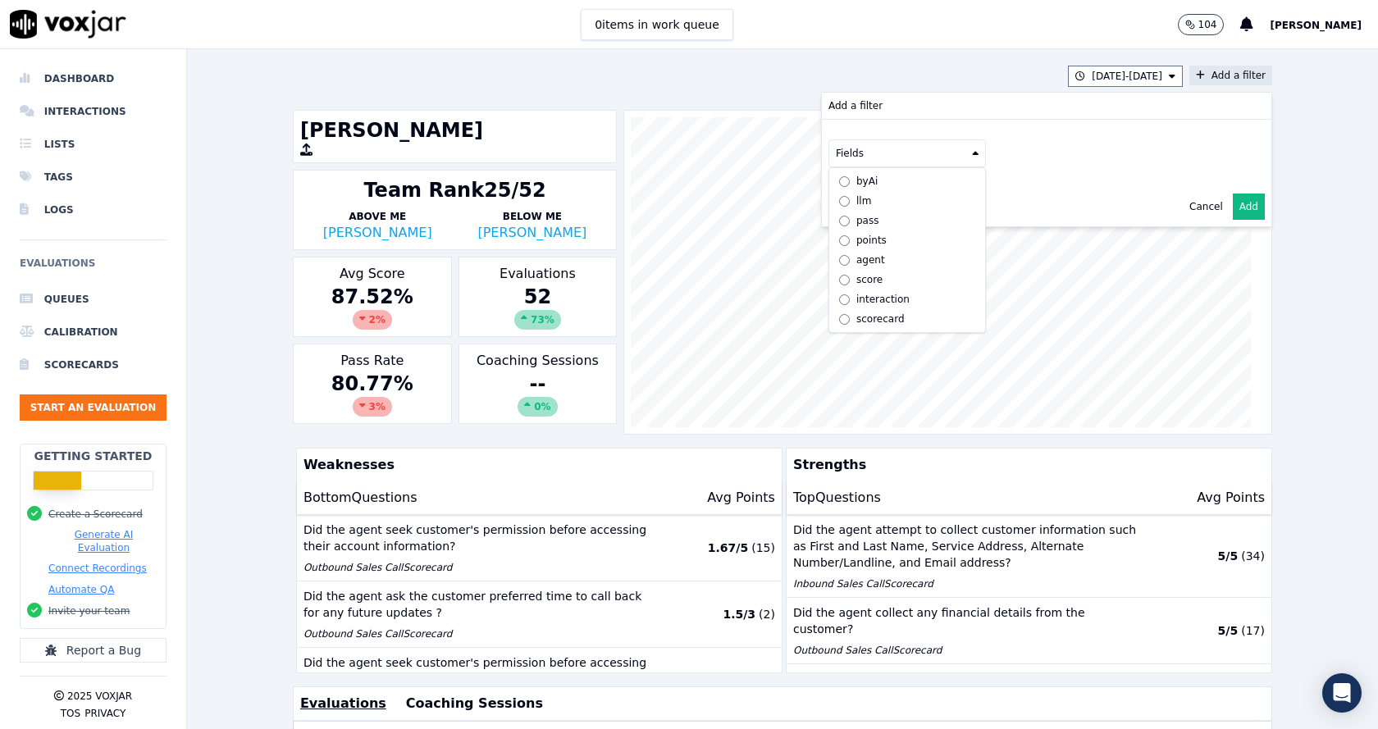
click at [879, 300] on div "interaction" at bounding box center [883, 299] width 53 height 13
click at [916, 192] on button "Fields" at bounding box center [927, 188] width 158 height 28
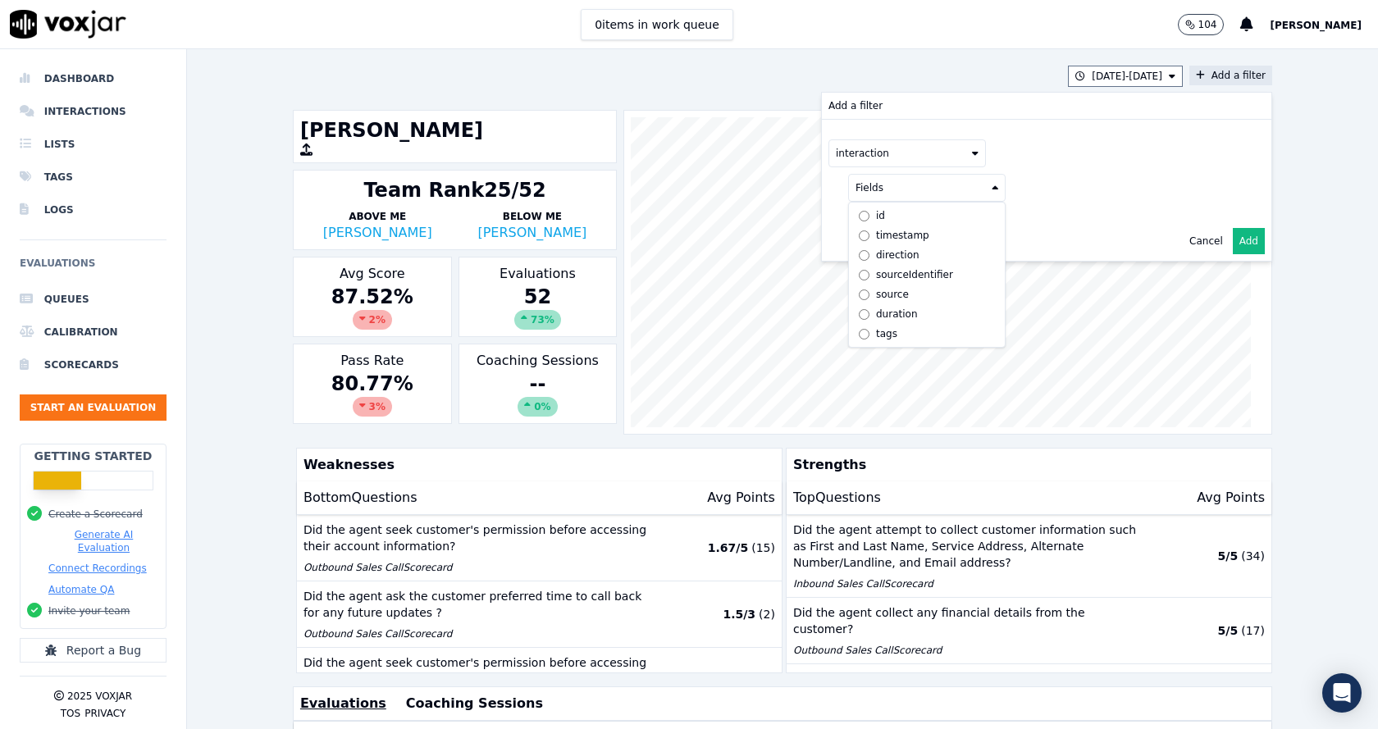
drag, startPoint x: 1068, startPoint y: 174, endPoint x: 906, endPoint y: 185, distance: 162.1
click at [1068, 173] on div "interaction Fields id timestamp direction sourceIdentifier source duration tags" at bounding box center [1047, 171] width 450 height 102
click at [909, 143] on button "interaction" at bounding box center [908, 153] width 158 height 28
click at [922, 147] on button "interaction" at bounding box center [908, 153] width 158 height 28
click at [956, 193] on button "Fields" at bounding box center [927, 188] width 158 height 28
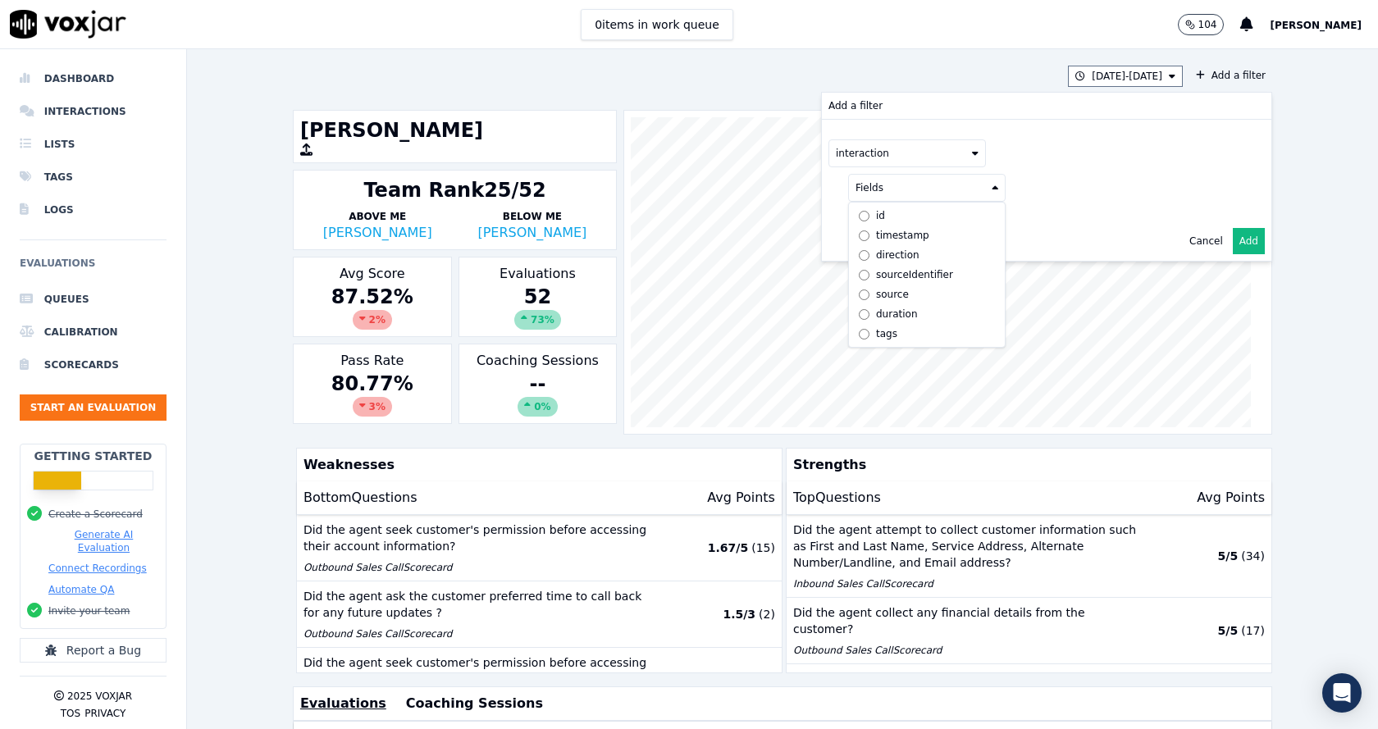
click at [876, 216] on div "id" at bounding box center [880, 215] width 9 height 13
click at [1021, 195] on button at bounding box center [1131, 186] width 236 height 25
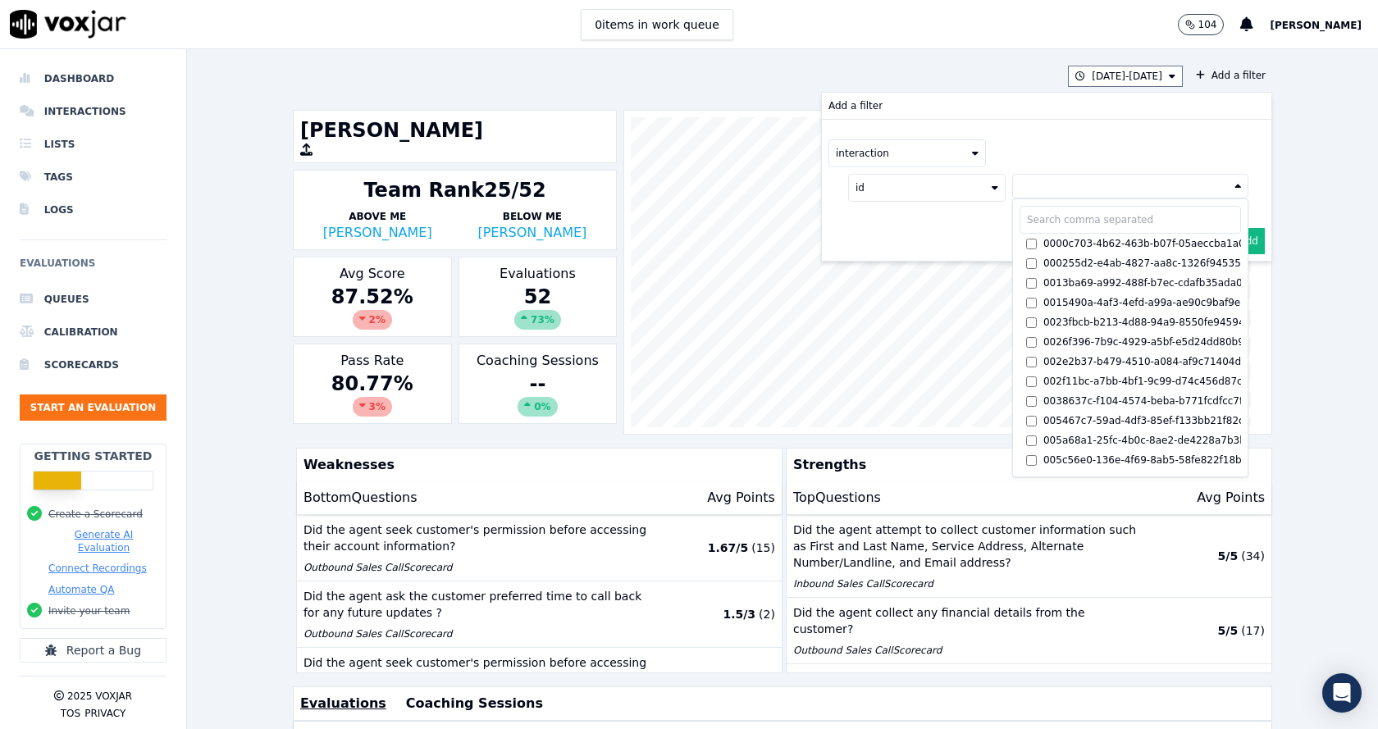
click at [1021, 191] on button at bounding box center [1131, 186] width 236 height 25
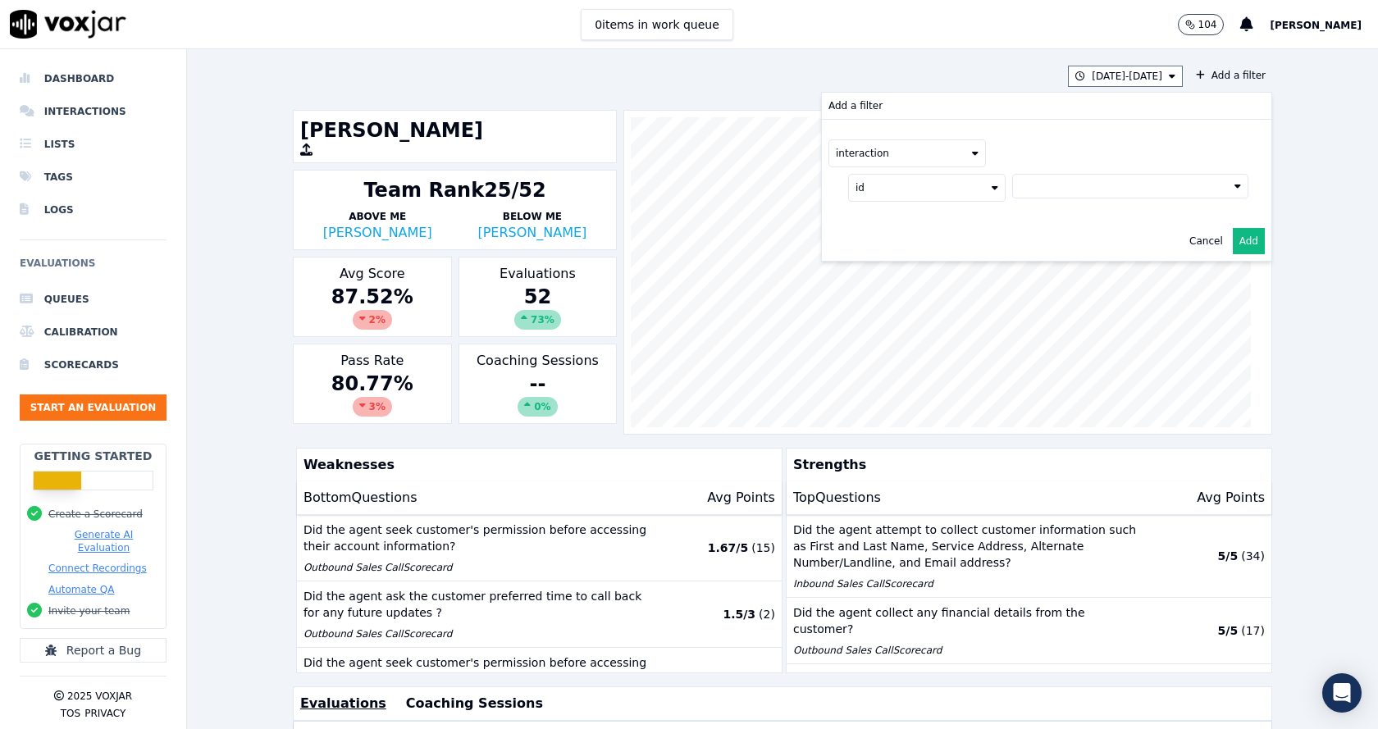
click at [857, 191] on button "id" at bounding box center [927, 188] width 158 height 28
drag, startPoint x: 863, startPoint y: 230, endPoint x: 867, endPoint y: 240, distance: 11.4
click at [876, 231] on div "timestamp" at bounding box center [902, 235] width 53 height 13
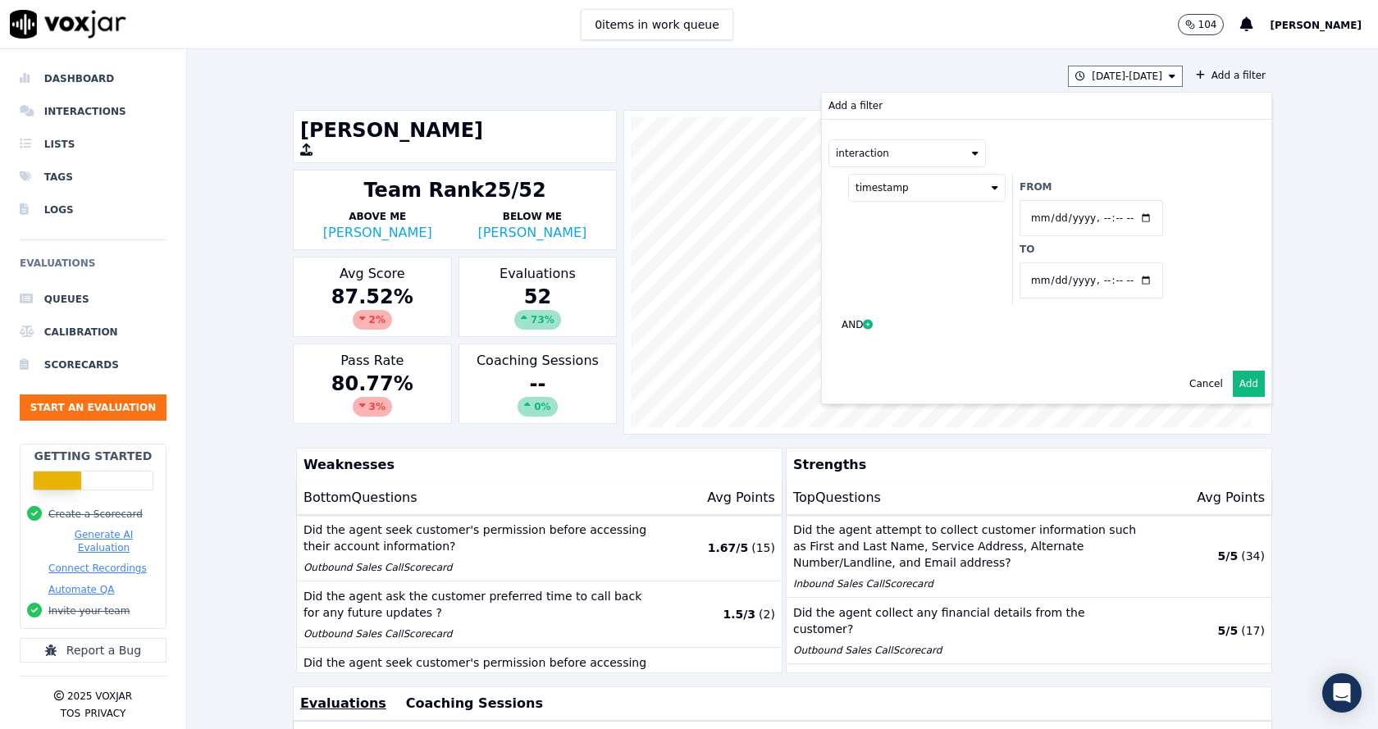
click at [876, 184] on button "timestamp" at bounding box center [927, 188] width 158 height 28
click at [879, 295] on div "source" at bounding box center [892, 294] width 33 height 13
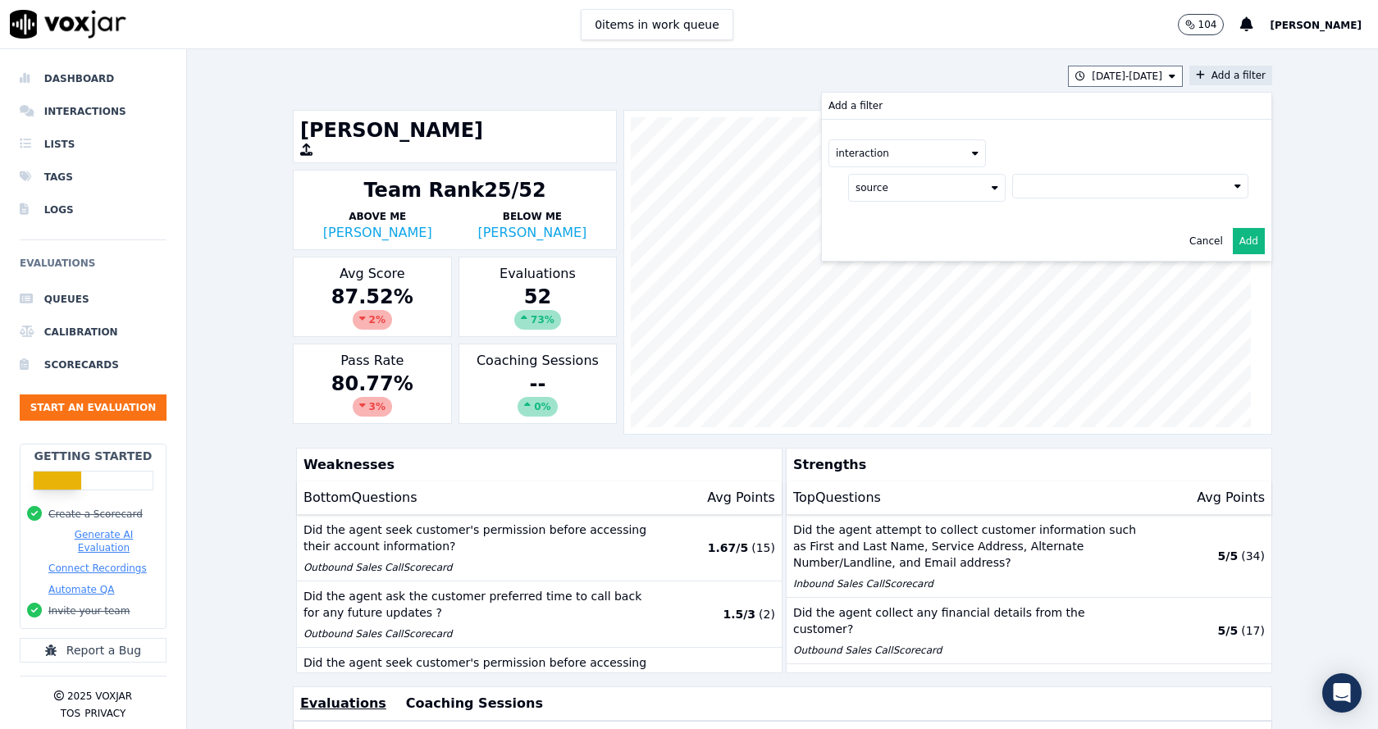
click at [1034, 172] on div "source" at bounding box center [1039, 184] width 420 height 34
click at [1036, 189] on button at bounding box center [1131, 186] width 236 height 25
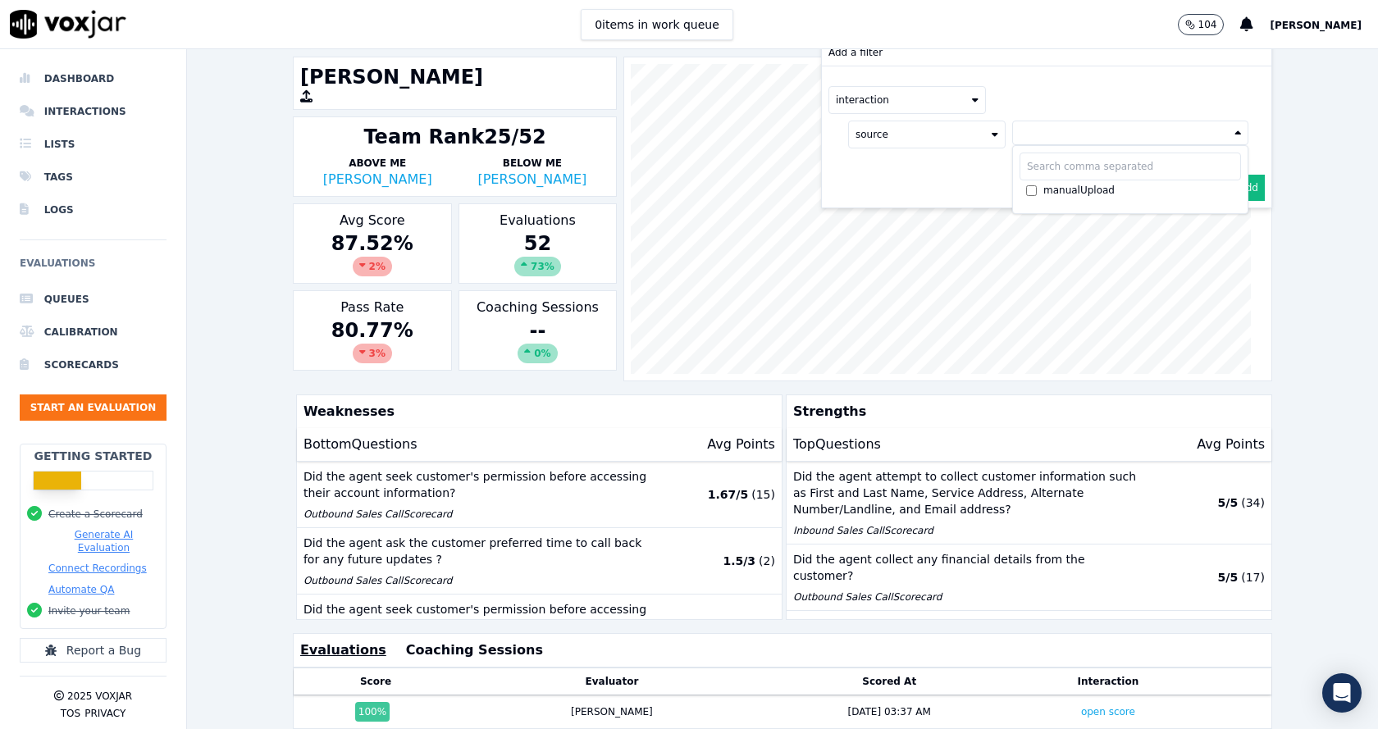
scroll to position [82, 0]
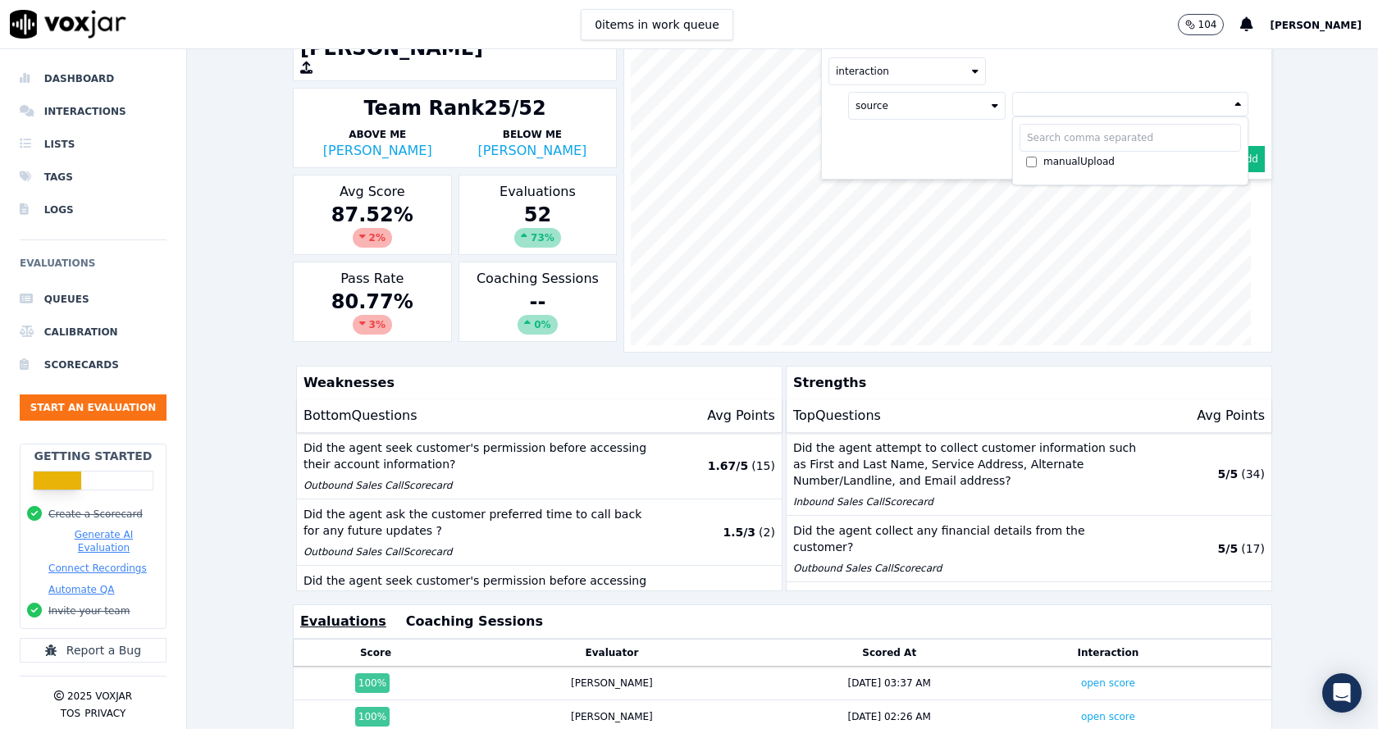
click at [883, 126] on div "interaction source manualUpload" at bounding box center [1047, 89] width 450 height 102
click at [886, 107] on button "source" at bounding box center [927, 106] width 158 height 28
click at [876, 250] on div "tags" at bounding box center [886, 251] width 21 height 13
click at [961, 140] on button "Fields" at bounding box center [947, 140] width 158 height 28
click at [896, 187] on div "name" at bounding box center [910, 187] width 28 height 13
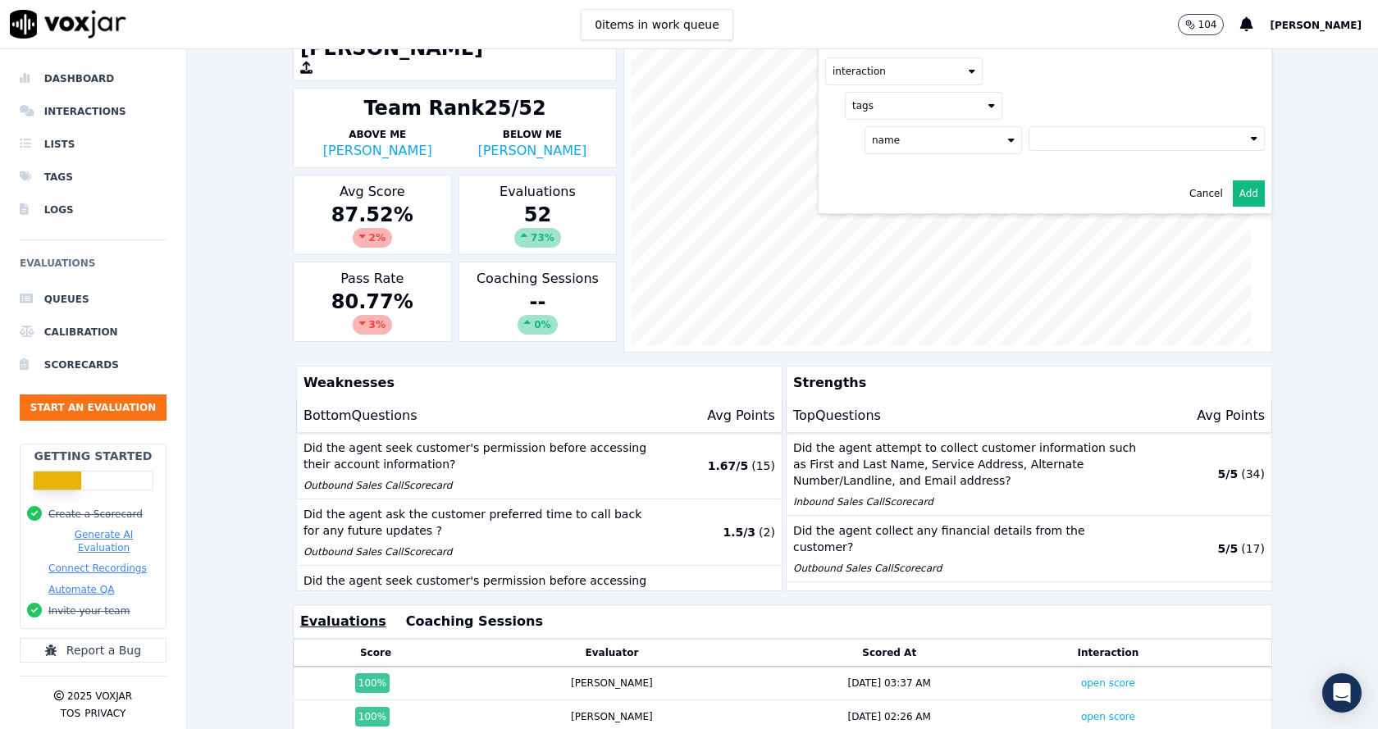
click at [1061, 139] on button at bounding box center [1147, 138] width 236 height 25
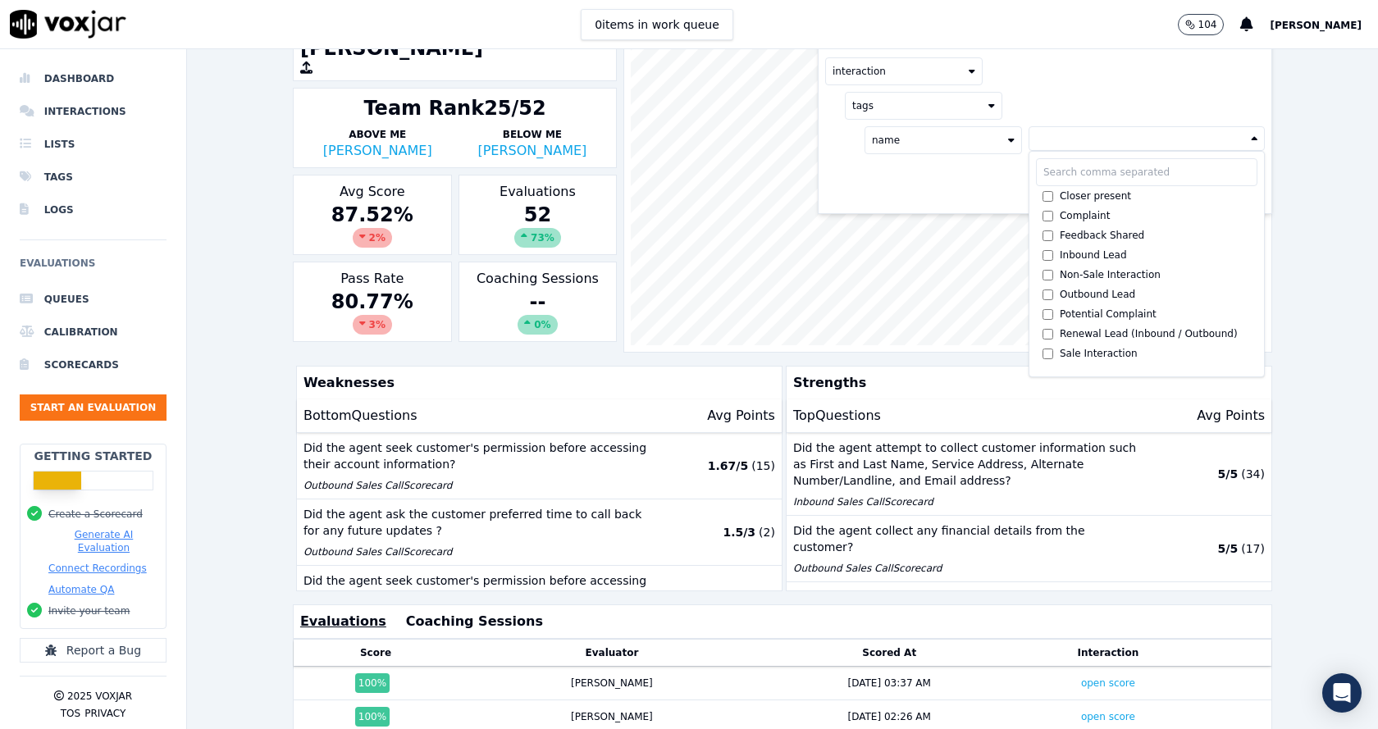
click at [907, 172] on div "interaction tags name Closer present Complaint Feedback Shared Inbound Lead Non…" at bounding box center [1045, 106] width 453 height 136
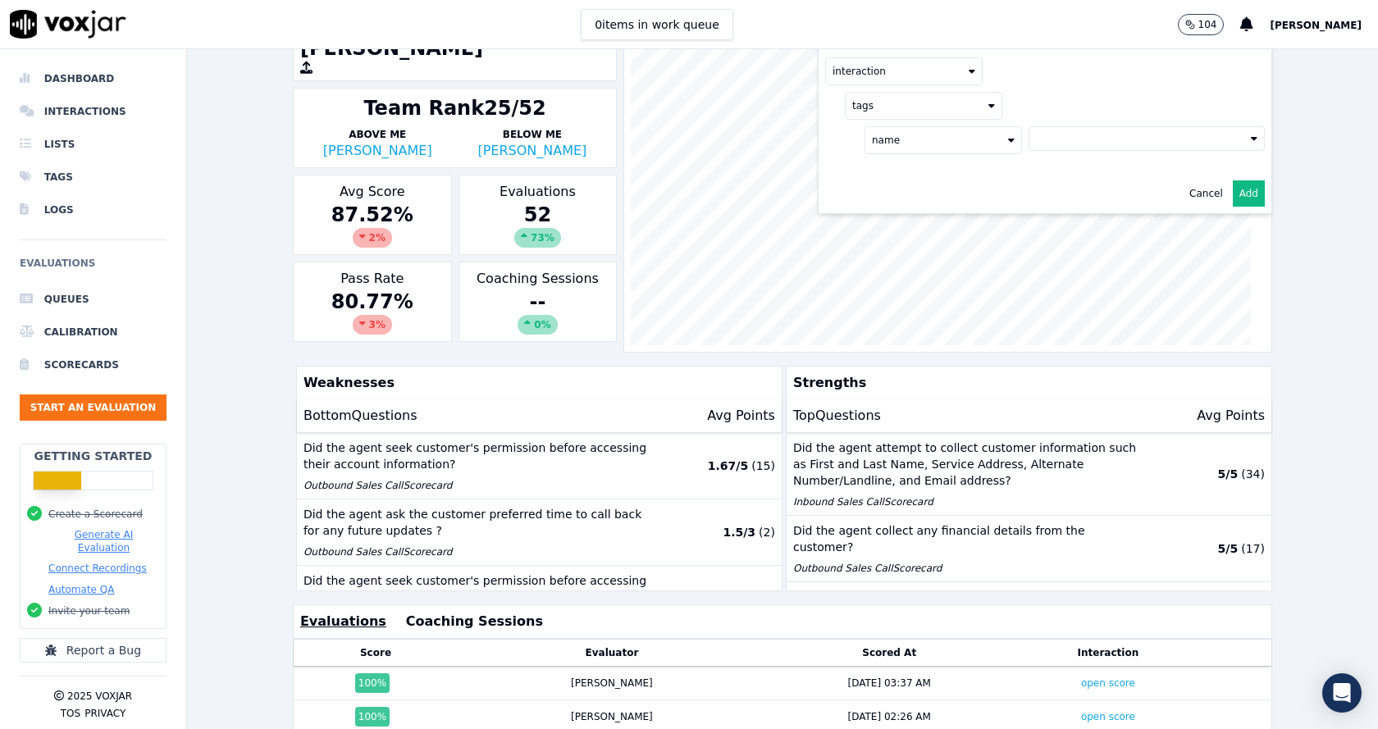
click at [915, 137] on button "name" at bounding box center [944, 140] width 158 height 28
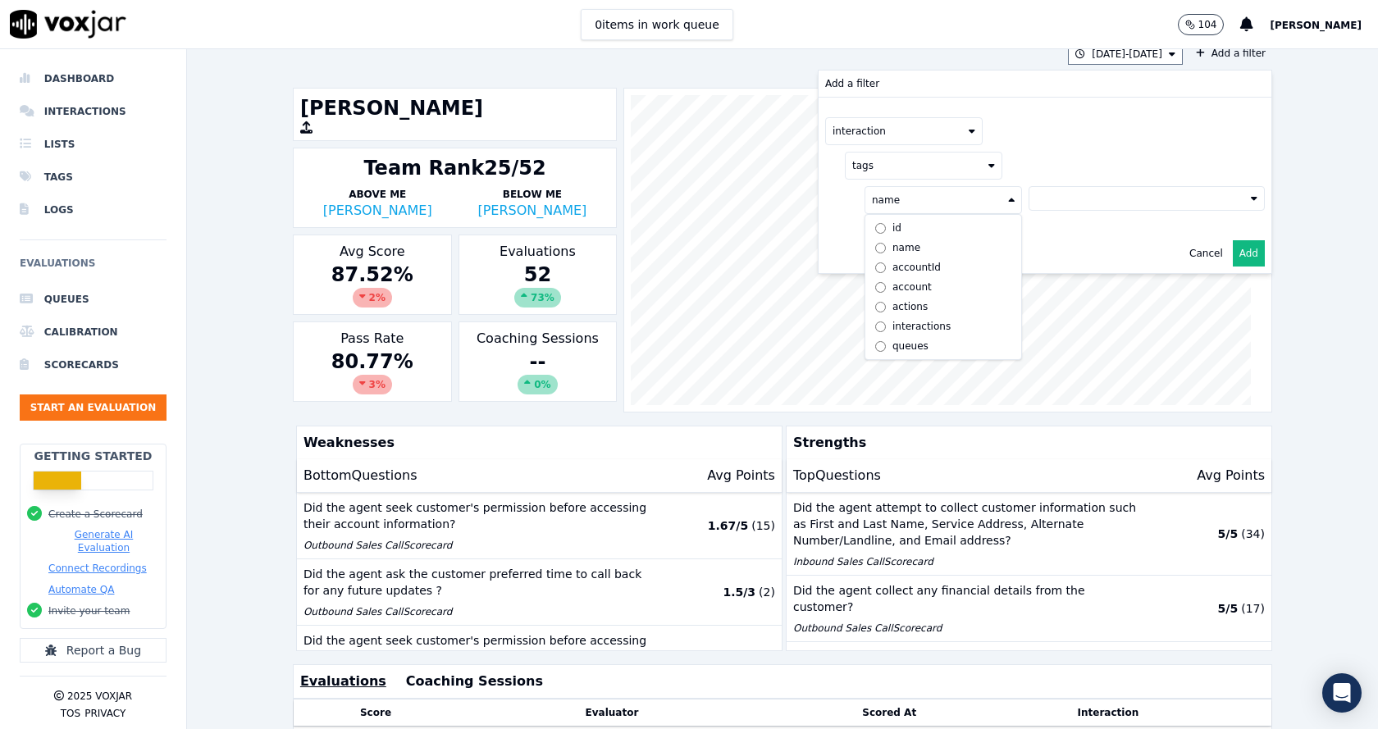
scroll to position [0, 0]
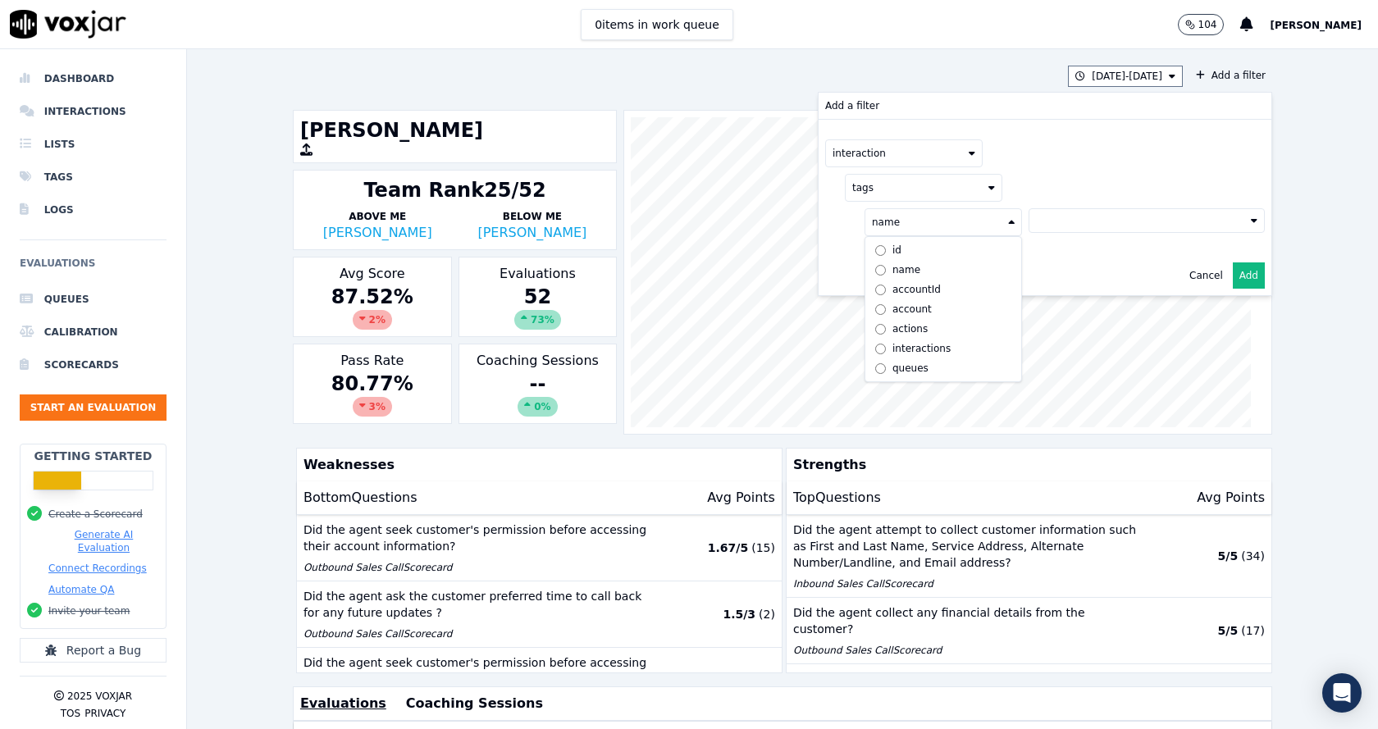
click at [870, 190] on button "tags" at bounding box center [924, 188] width 158 height 28
click at [825, 182] on div "tags id timestamp direction sourceIdentifier source duration tags name" at bounding box center [1045, 201] width 440 height 69
click at [835, 148] on button "interaction" at bounding box center [904, 153] width 158 height 28
click at [830, 290] on label "interaction" at bounding box center [904, 300] width 149 height 20
click at [1028, 162] on div "interaction byAi llm pass points agent score interaction scorecard" at bounding box center [1045, 153] width 440 height 28
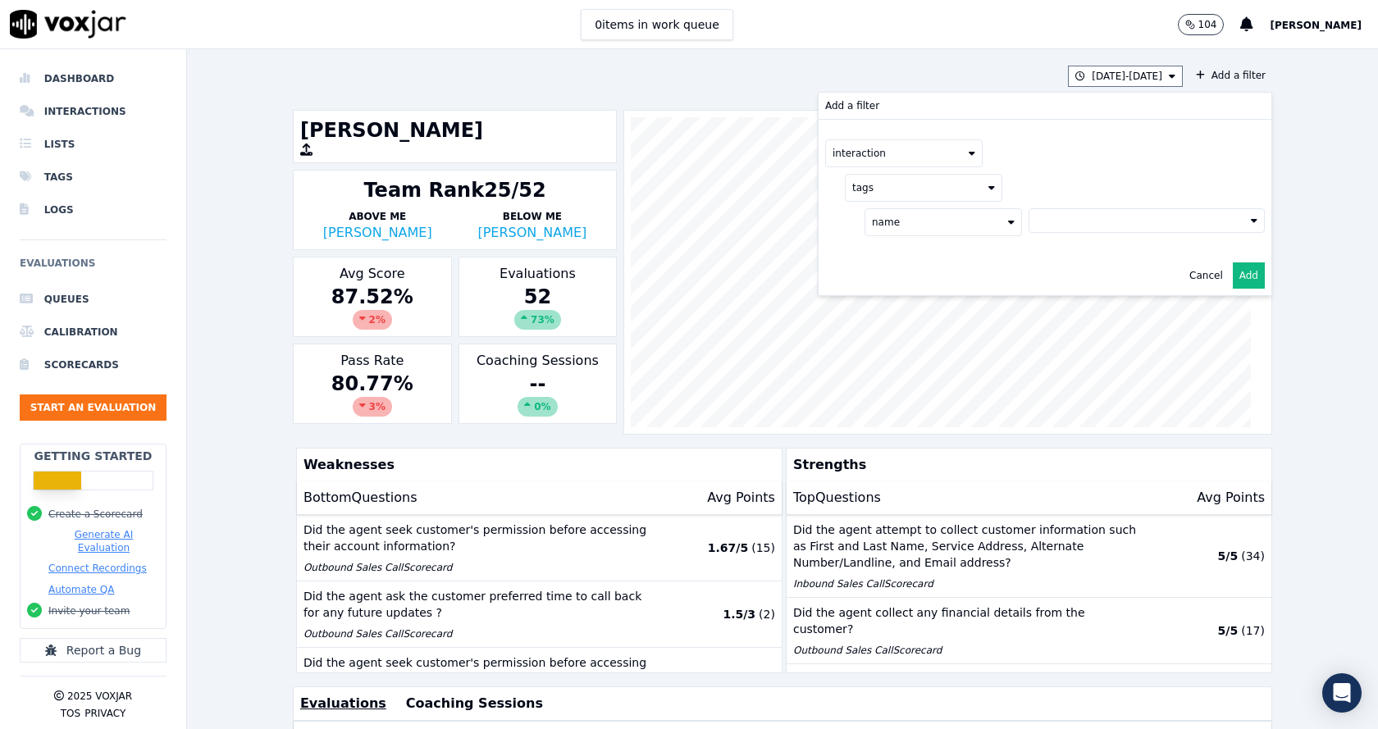
click at [1233, 274] on button "Add" at bounding box center [1249, 276] width 32 height 26
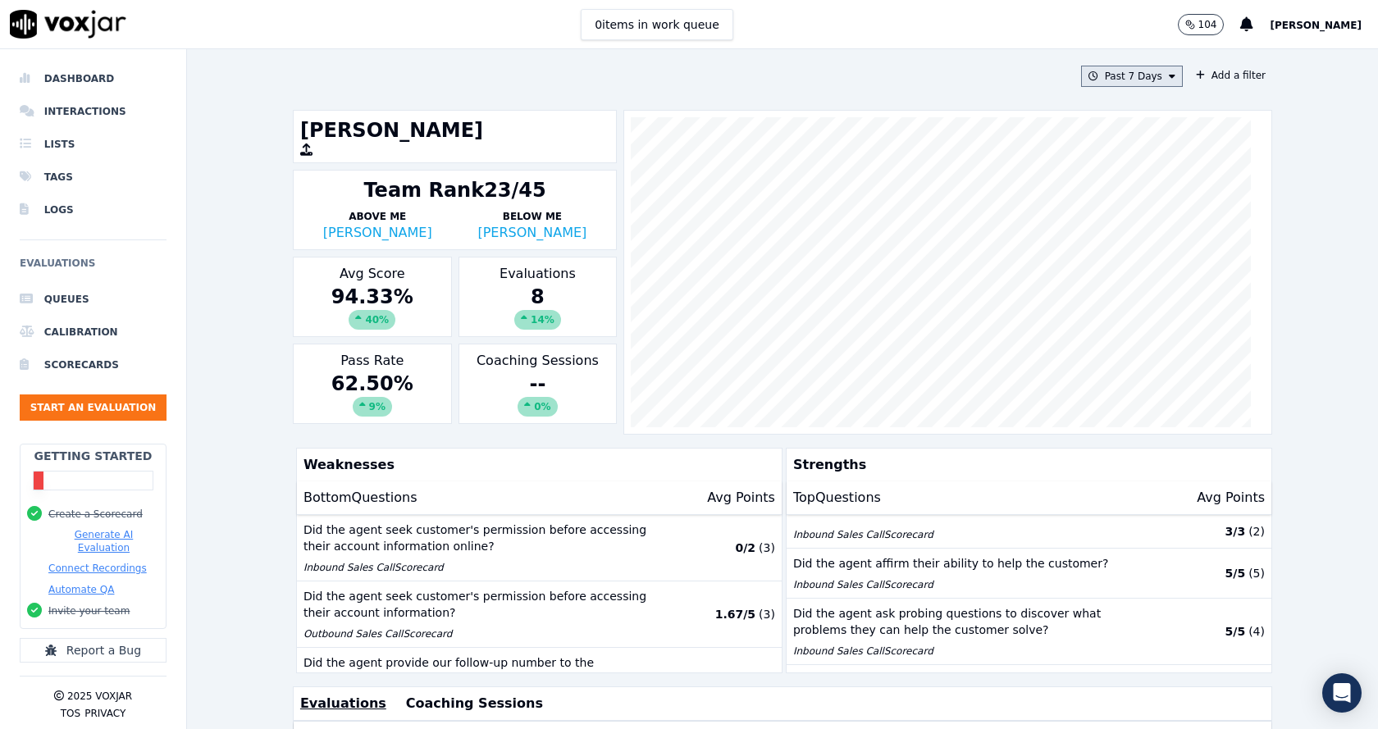
click at [1121, 72] on button "Past 7 Days" at bounding box center [1132, 76] width 102 height 21
click at [1108, 106] on div "Custom" at bounding box center [1127, 106] width 38 height 13
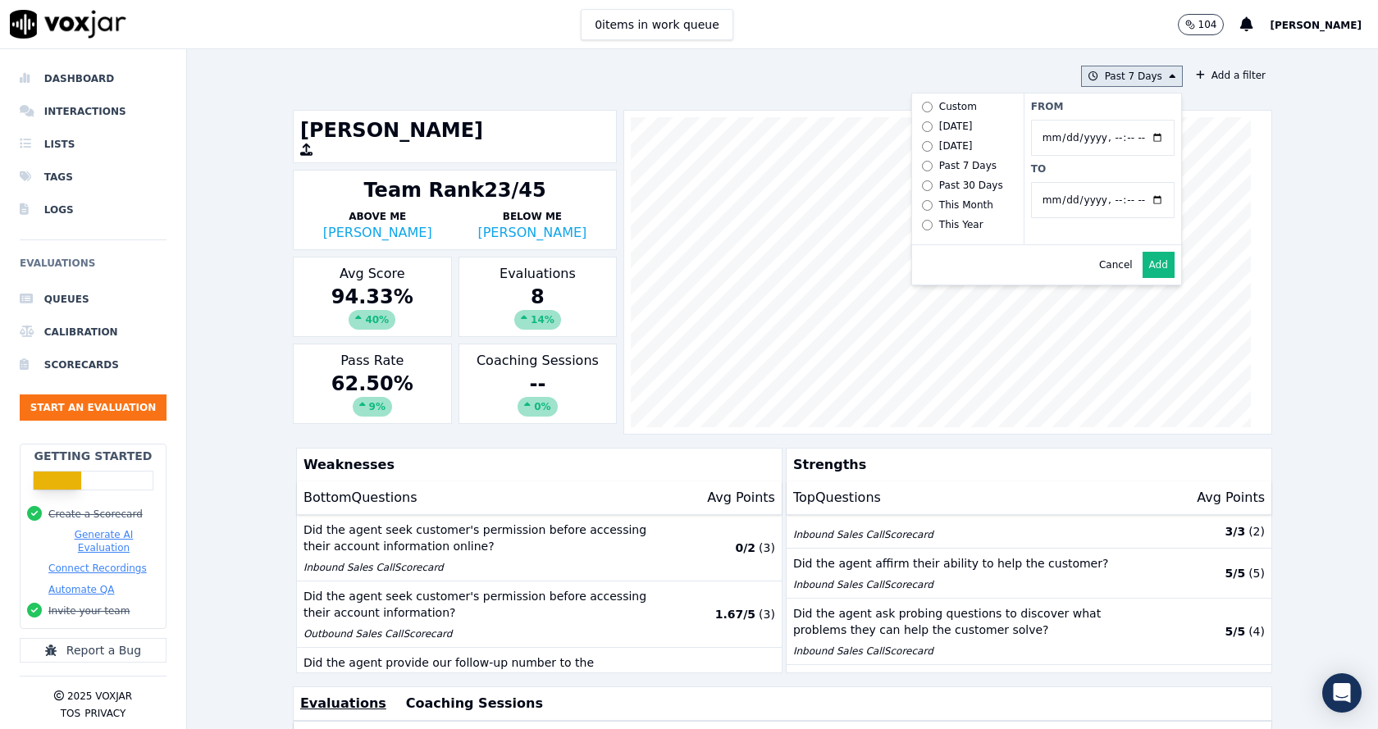
click at [1146, 136] on input "From" at bounding box center [1103, 138] width 144 height 36
click at [1127, 140] on input "From" at bounding box center [1103, 138] width 144 height 36
click at [1140, 143] on input "From" at bounding box center [1103, 138] width 144 height 36
type input "[DATE]T00:00"
click at [1106, 103] on label "From" at bounding box center [1103, 106] width 144 height 13
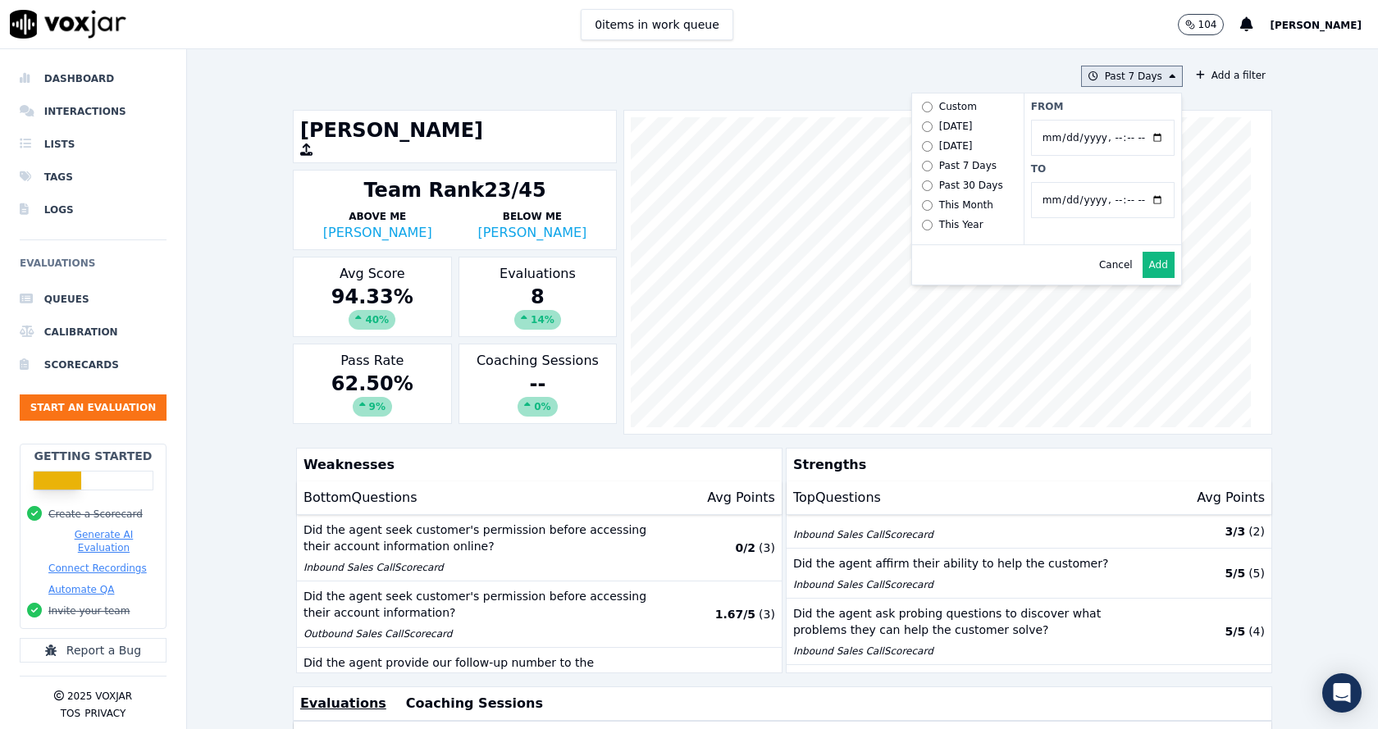
click at [1106, 120] on input "From" at bounding box center [1103, 138] width 144 height 36
click at [1139, 204] on input "To" at bounding box center [1103, 200] width 144 height 36
type input "[DATE]T23:59"
click at [1100, 105] on label "From" at bounding box center [1103, 106] width 144 height 13
click at [1100, 120] on input "From" at bounding box center [1103, 138] width 144 height 36
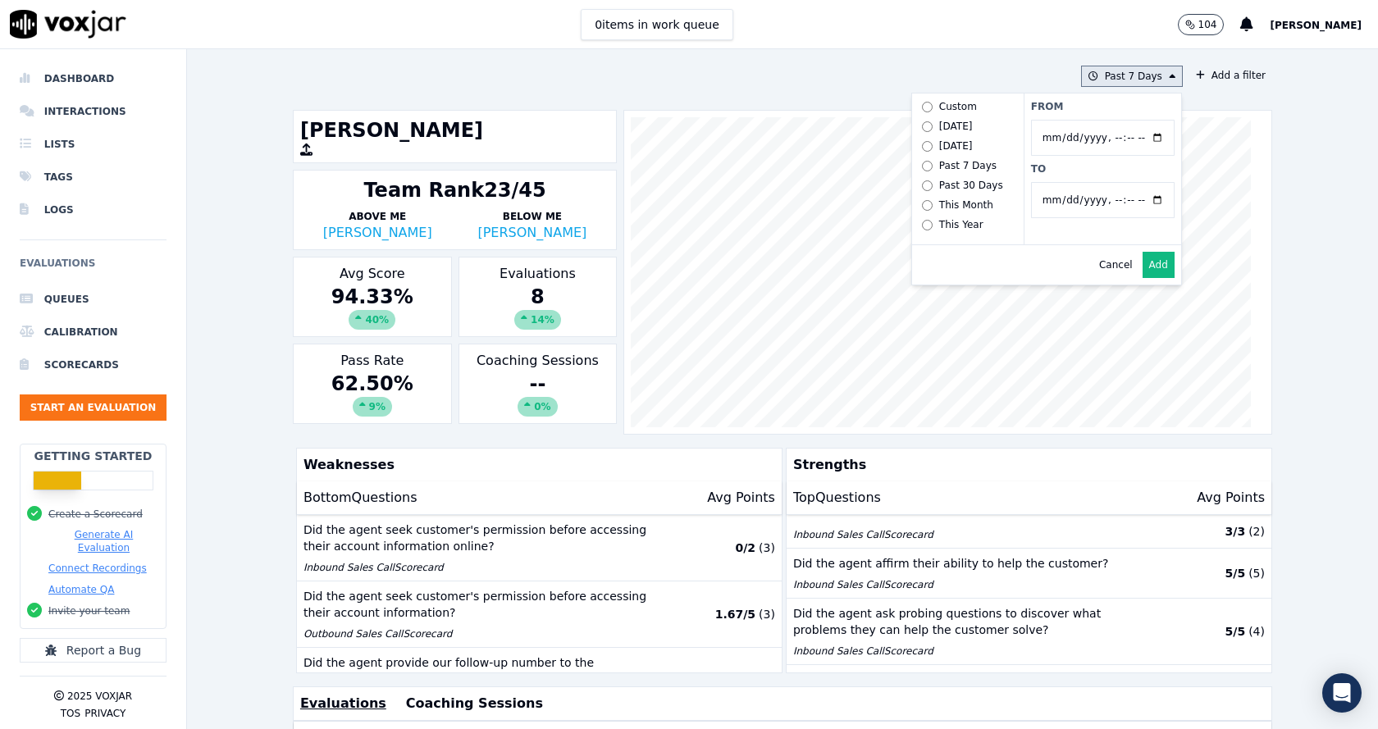
click at [1143, 278] on button "Add" at bounding box center [1159, 265] width 32 height 26
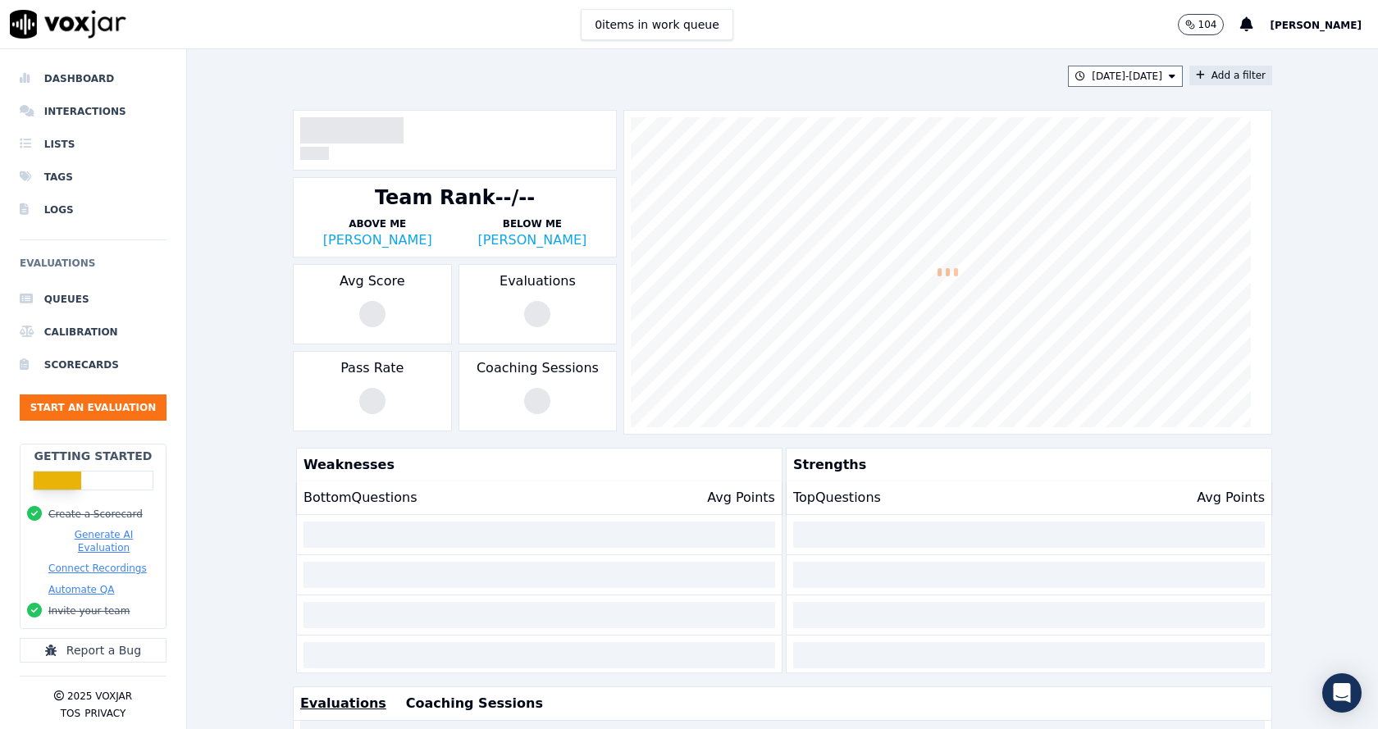
click at [1191, 74] on button "Add a filter" at bounding box center [1231, 76] width 83 height 20
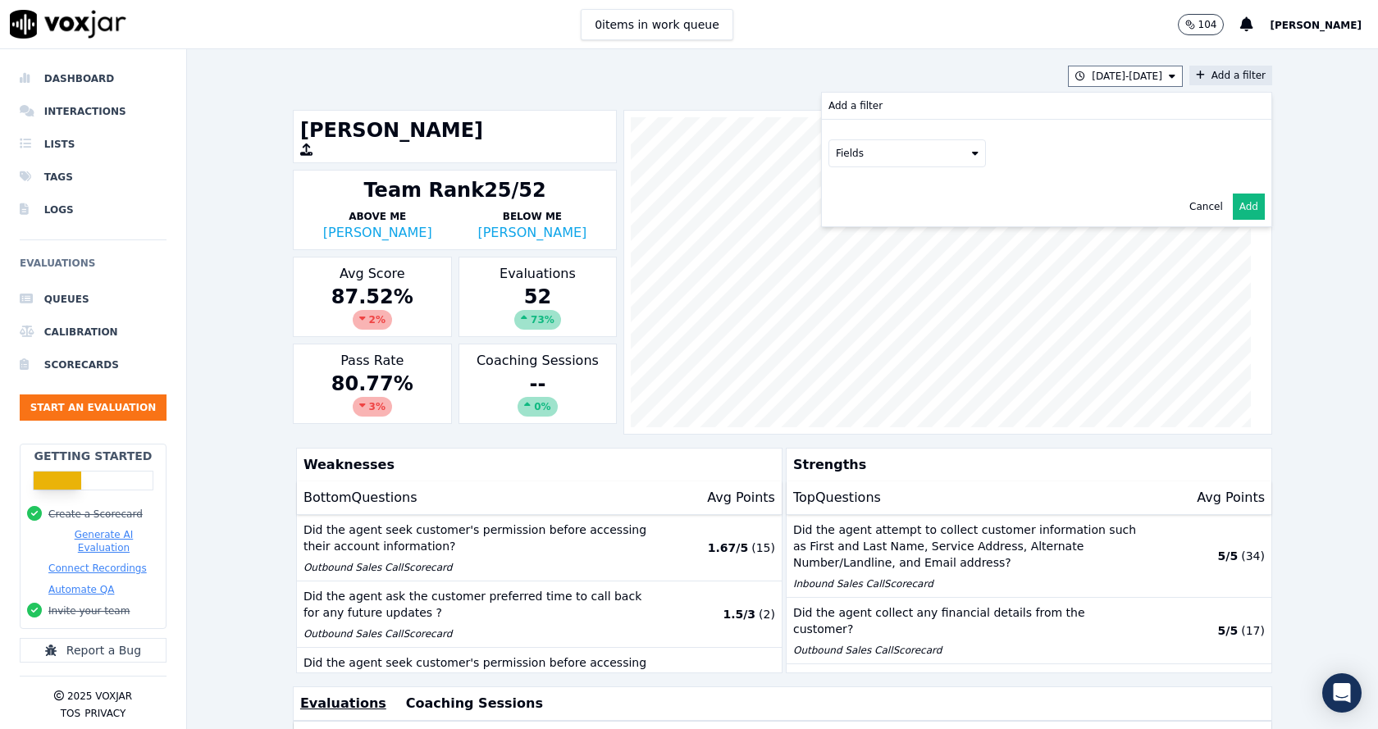
click at [943, 152] on button "Fields" at bounding box center [908, 153] width 158 height 28
click at [864, 297] on div "interaction" at bounding box center [883, 299] width 53 height 13
drag, startPoint x: 982, startPoint y: 186, endPoint x: 963, endPoint y: 190, distance: 19.2
click at [981, 186] on button "Fields" at bounding box center [927, 188] width 158 height 28
click at [911, 273] on div "sourceIdentifier" at bounding box center [914, 274] width 77 height 13
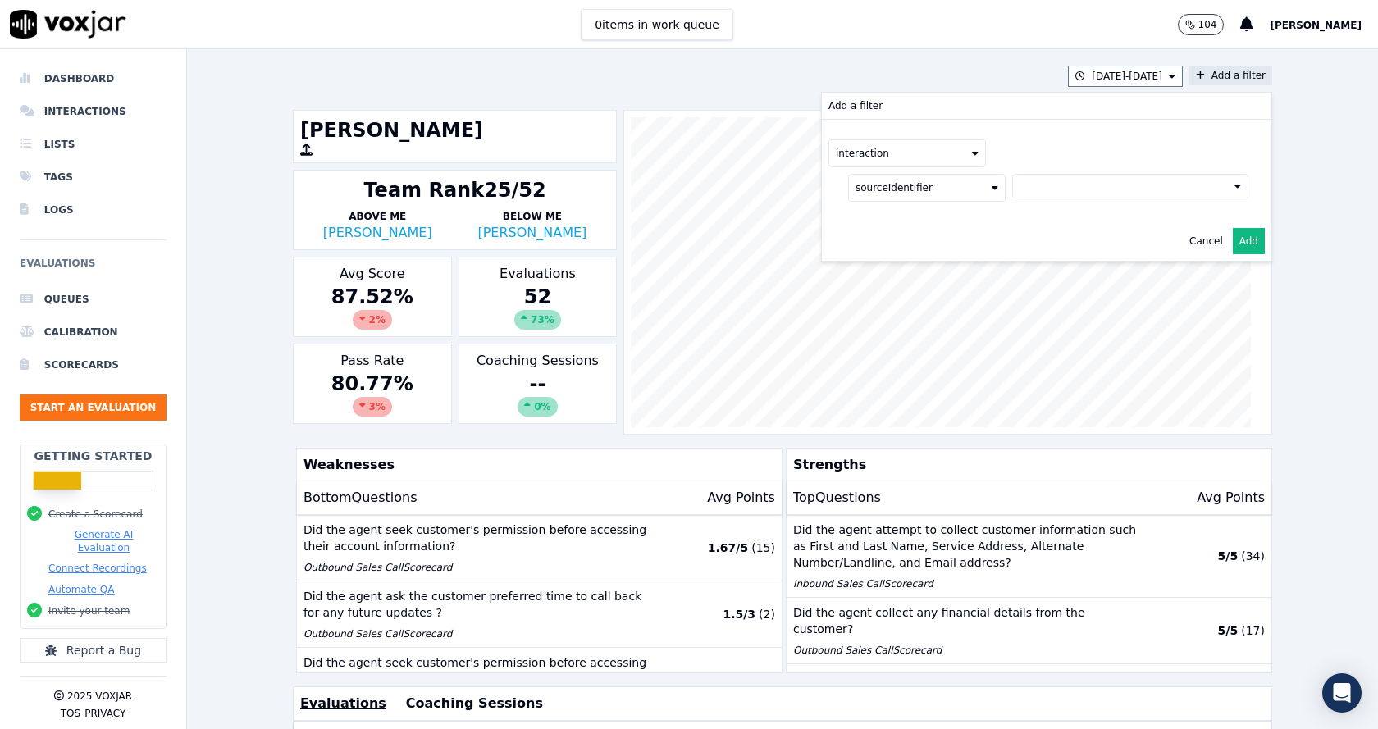
click at [1056, 185] on button at bounding box center [1131, 186] width 236 height 25
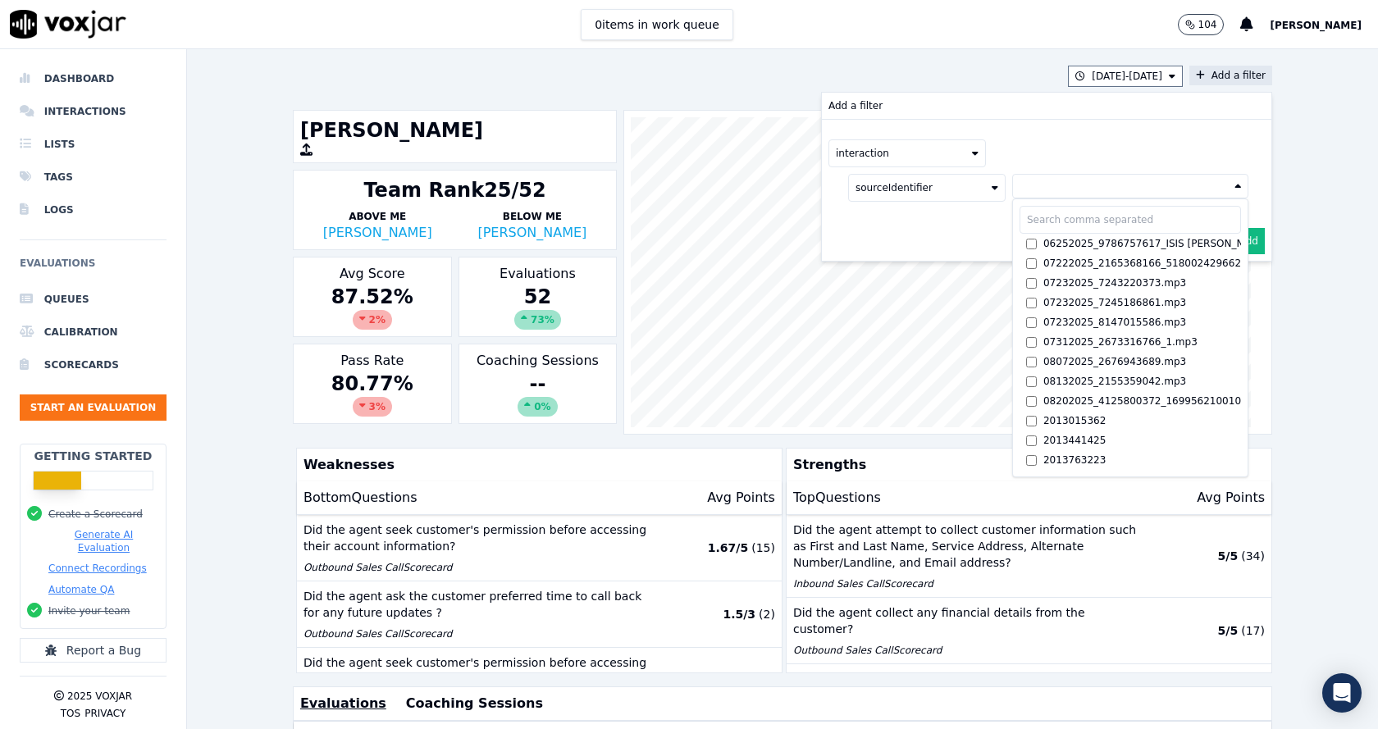
click at [1055, 186] on button at bounding box center [1131, 186] width 236 height 25
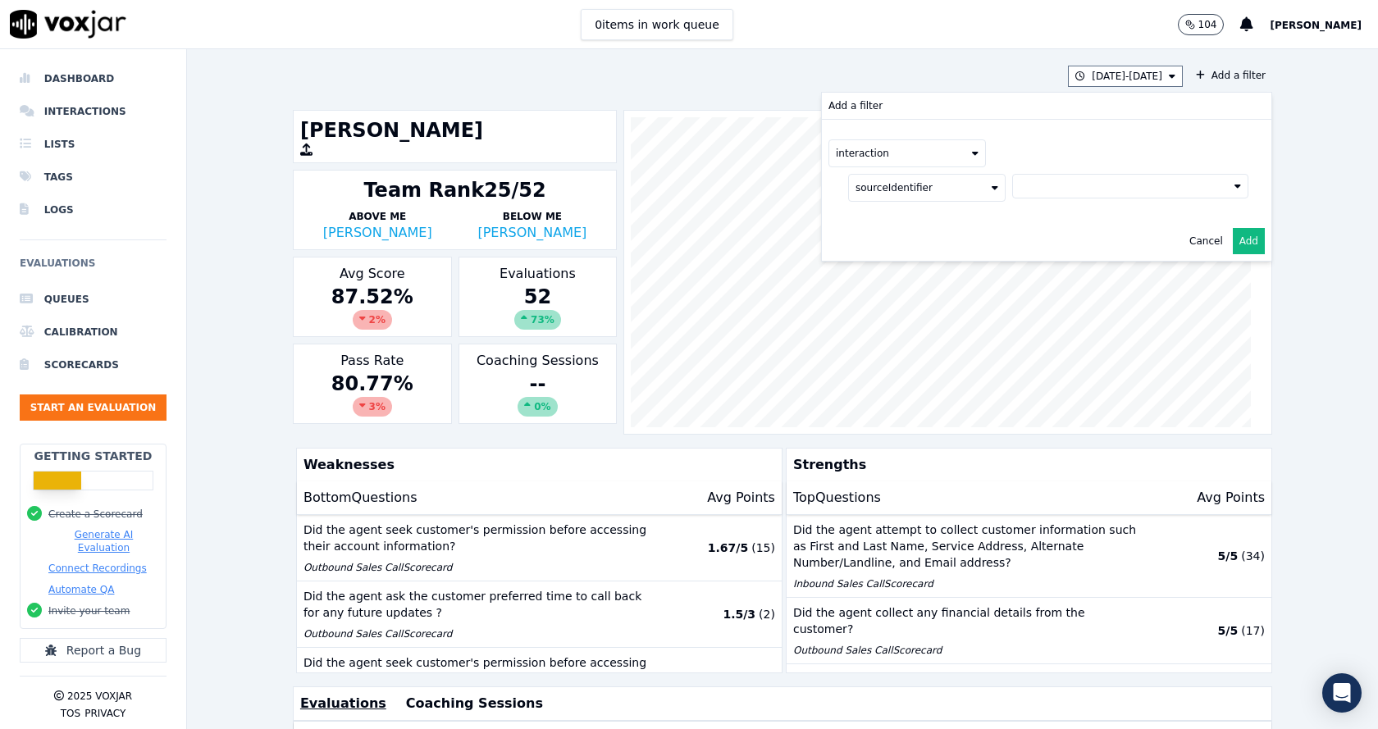
click at [906, 190] on button "sourceIdentifier" at bounding box center [927, 188] width 158 height 28
click at [1027, 185] on button at bounding box center [1131, 186] width 236 height 25
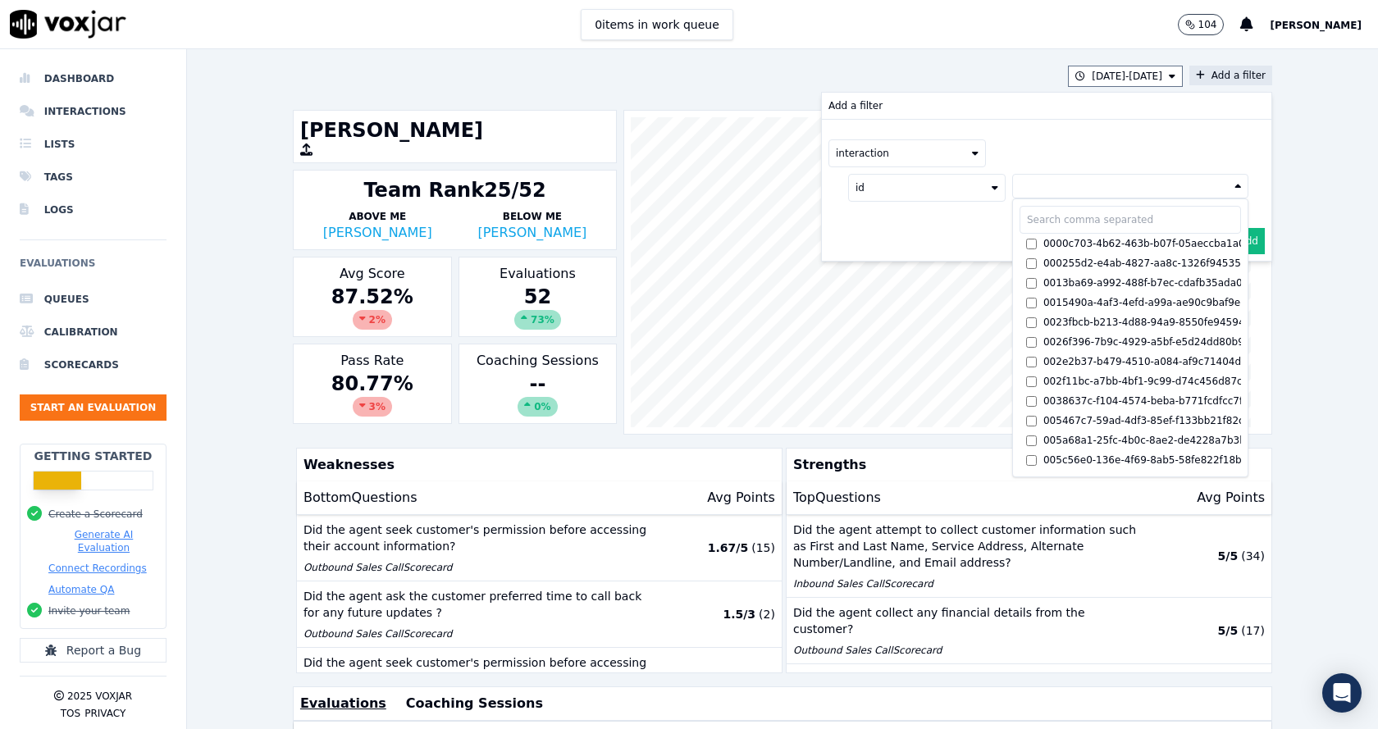
click at [1027, 185] on button at bounding box center [1131, 186] width 236 height 25
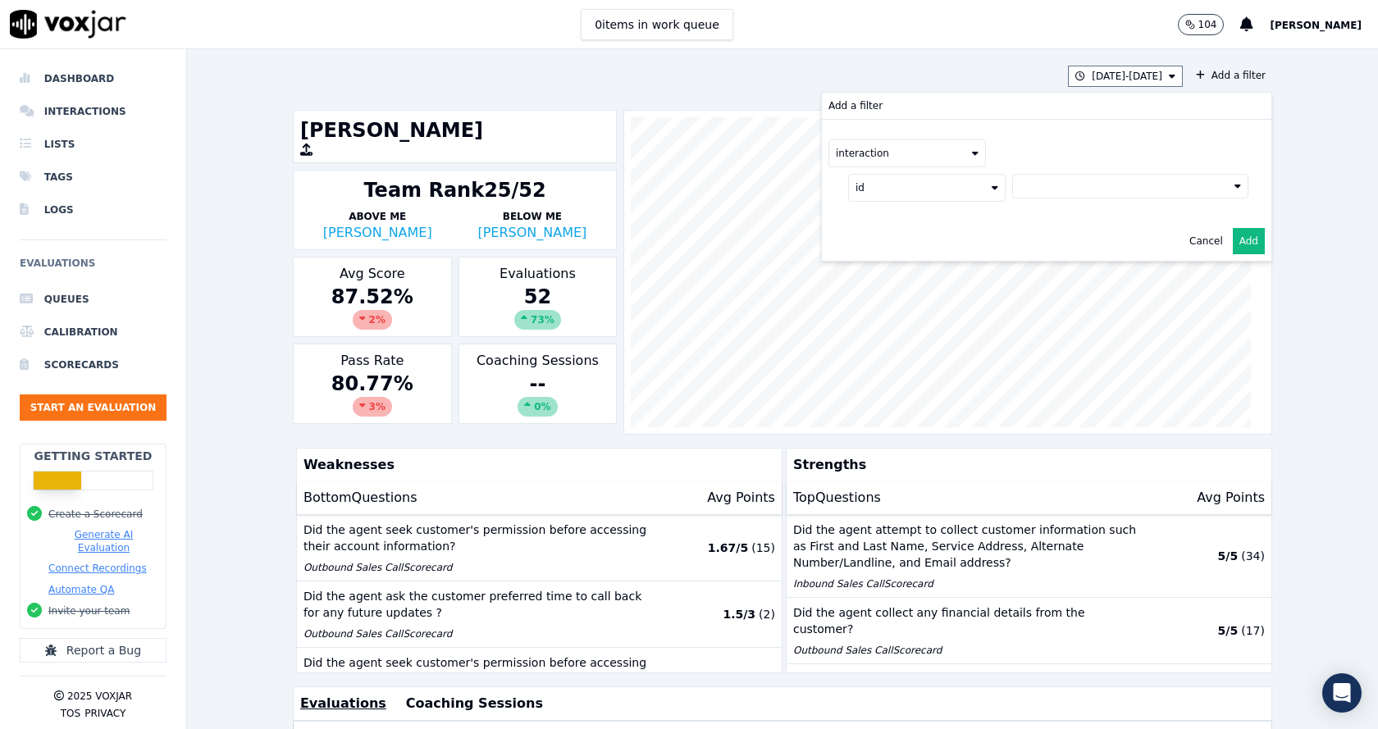
click at [896, 185] on button "id" at bounding box center [927, 188] width 158 height 28
click at [875, 242] on label "timestamp" at bounding box center [927, 236] width 149 height 20
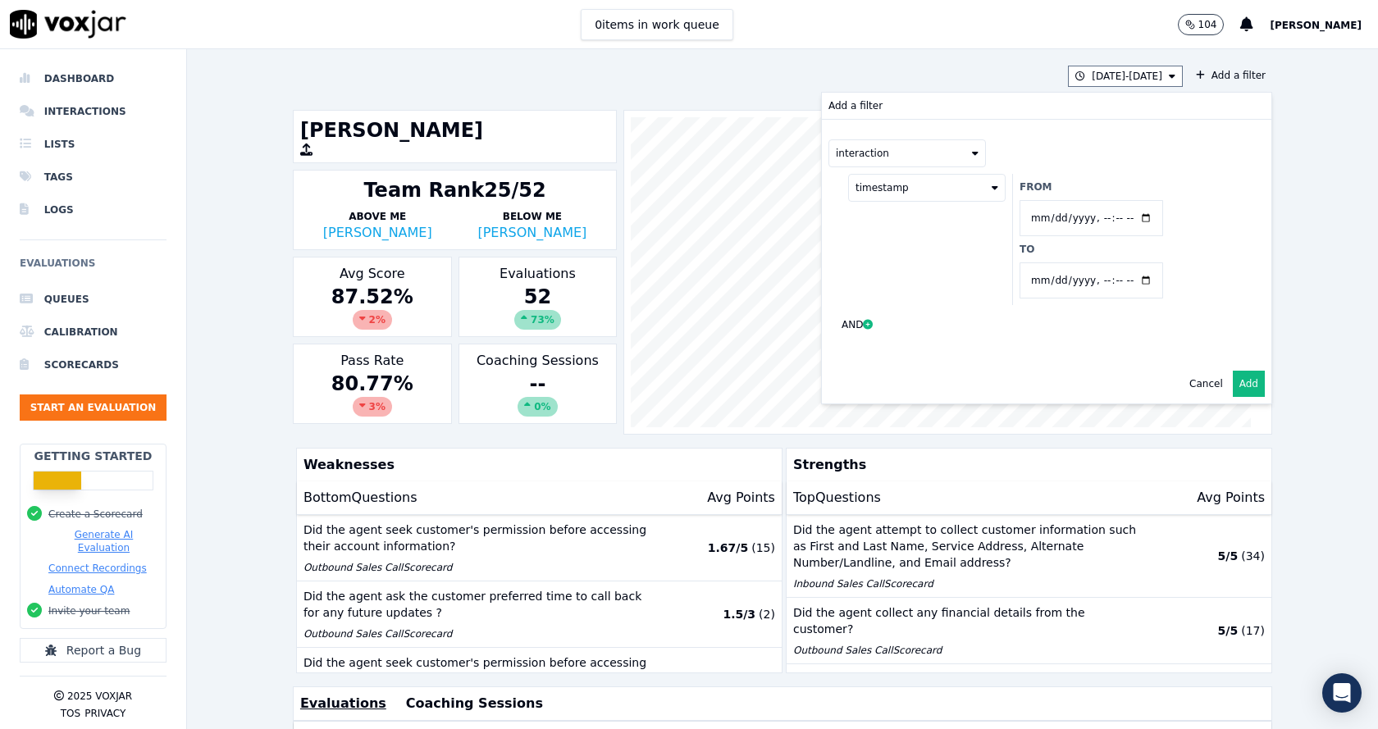
click at [869, 194] on button "timestamp" at bounding box center [927, 188] width 158 height 28
click at [876, 263] on label "direction" at bounding box center [927, 255] width 149 height 20
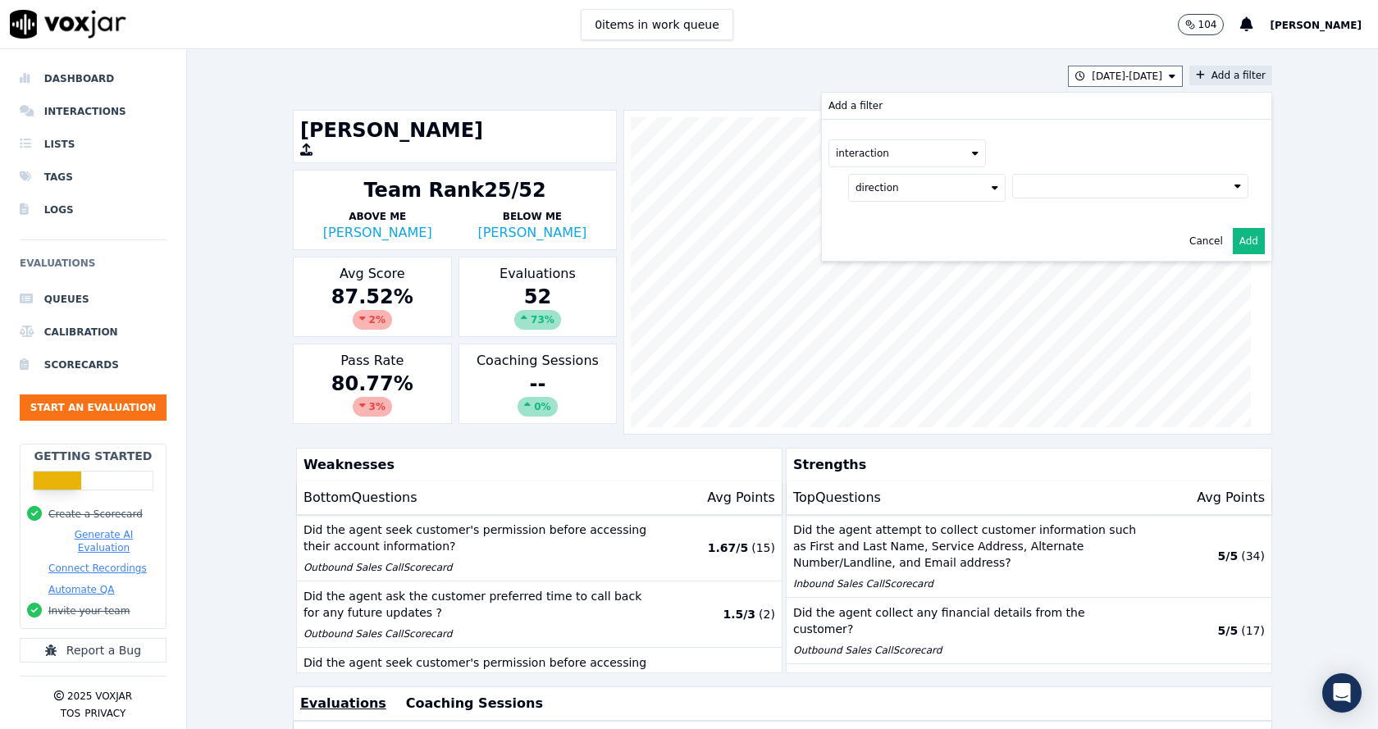
click at [1025, 185] on button at bounding box center [1131, 186] width 236 height 25
click at [1044, 217] on div "INBOUND" at bounding box center [1067, 215] width 47 height 13
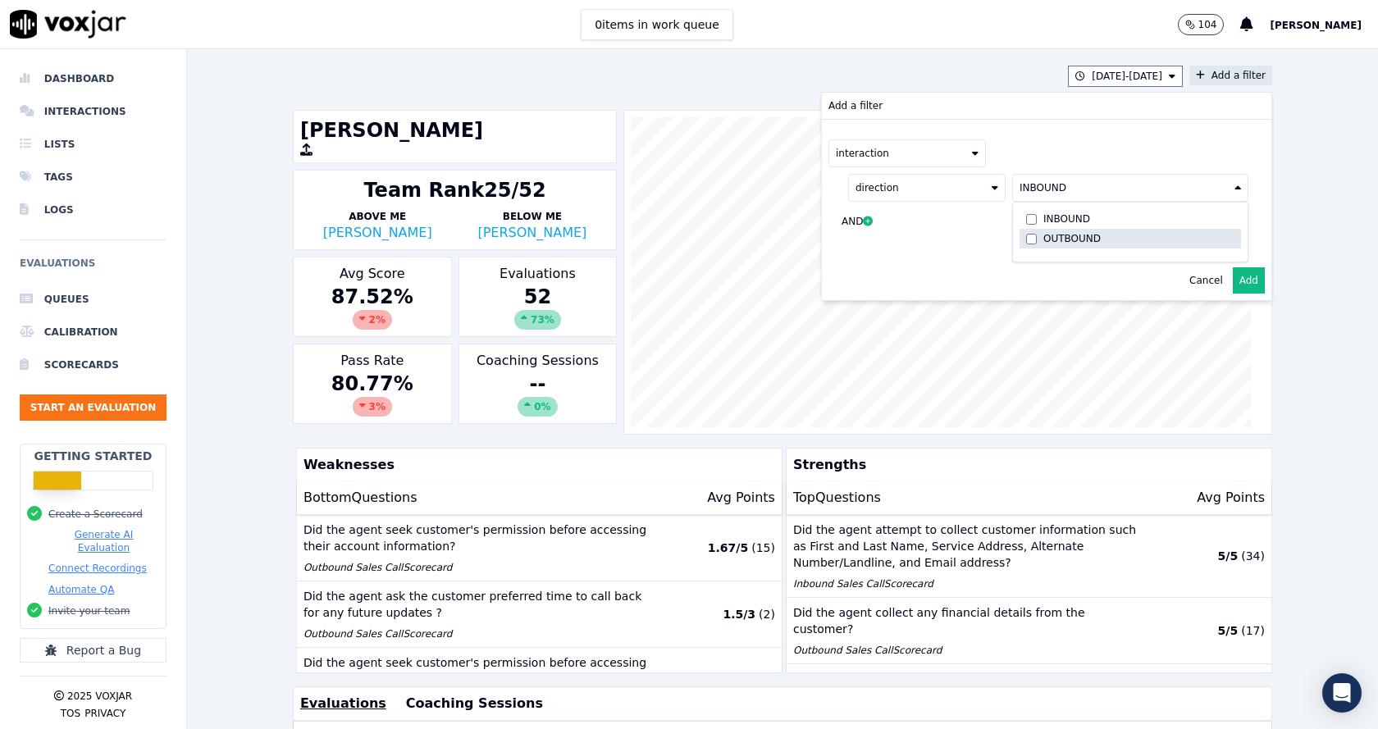
click at [1047, 235] on div "OUTBOUND" at bounding box center [1072, 238] width 57 height 13
click at [1044, 216] on div "INBOUND" at bounding box center [1067, 219] width 47 height 13
click at [1044, 234] on div "OUTBOUND" at bounding box center [1072, 238] width 57 height 13
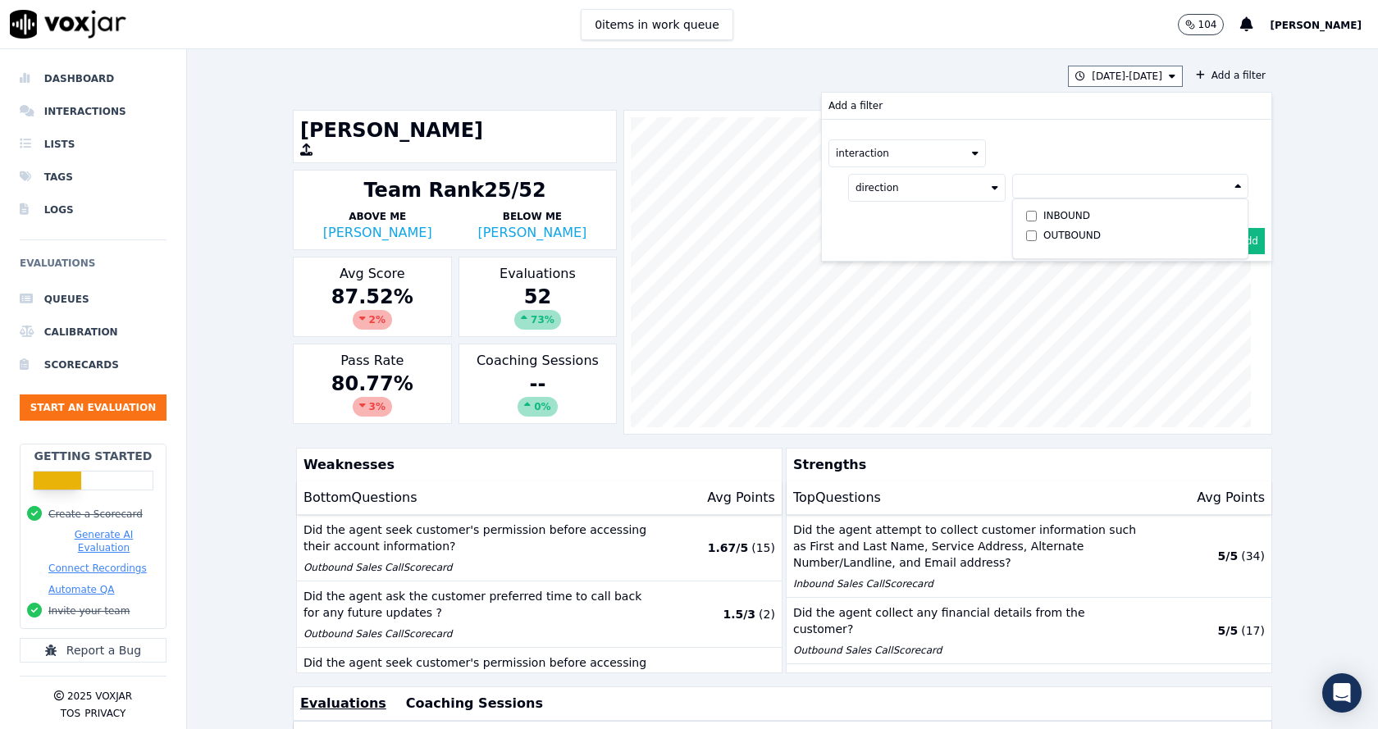
drag, startPoint x: 900, startPoint y: 186, endPoint x: 894, endPoint y: 199, distance: 14.3
click at [899, 185] on button "direction" at bounding box center [927, 188] width 158 height 28
click at [876, 274] on div "sourceIdentifier" at bounding box center [914, 274] width 77 height 13
click at [918, 190] on button "sourceIdentifier" at bounding box center [927, 188] width 158 height 28
click at [1036, 183] on button at bounding box center [1131, 186] width 236 height 25
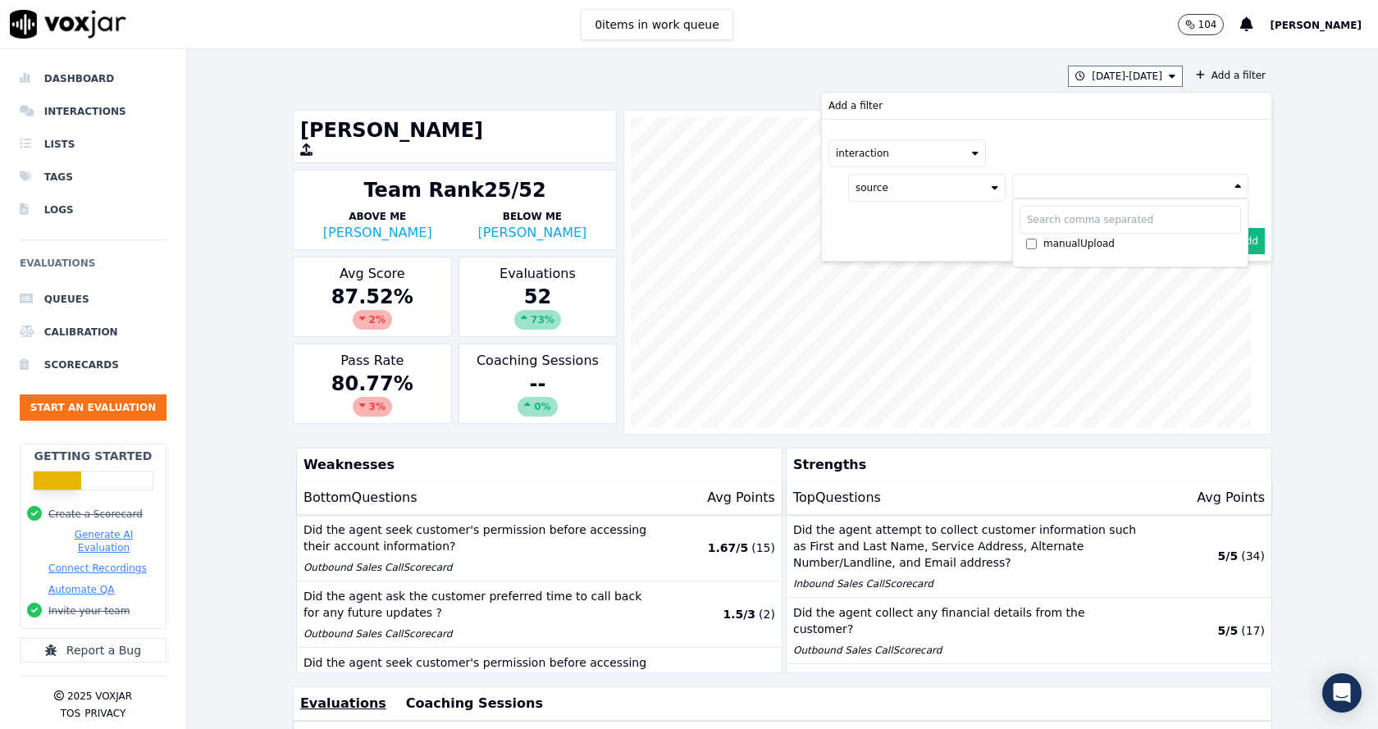
click at [1031, 184] on button at bounding box center [1131, 186] width 236 height 25
click at [848, 189] on button "source" at bounding box center [927, 188] width 158 height 28
click at [876, 313] on div "duration" at bounding box center [897, 314] width 42 height 13
click at [870, 195] on button "duration" at bounding box center [927, 188] width 158 height 28
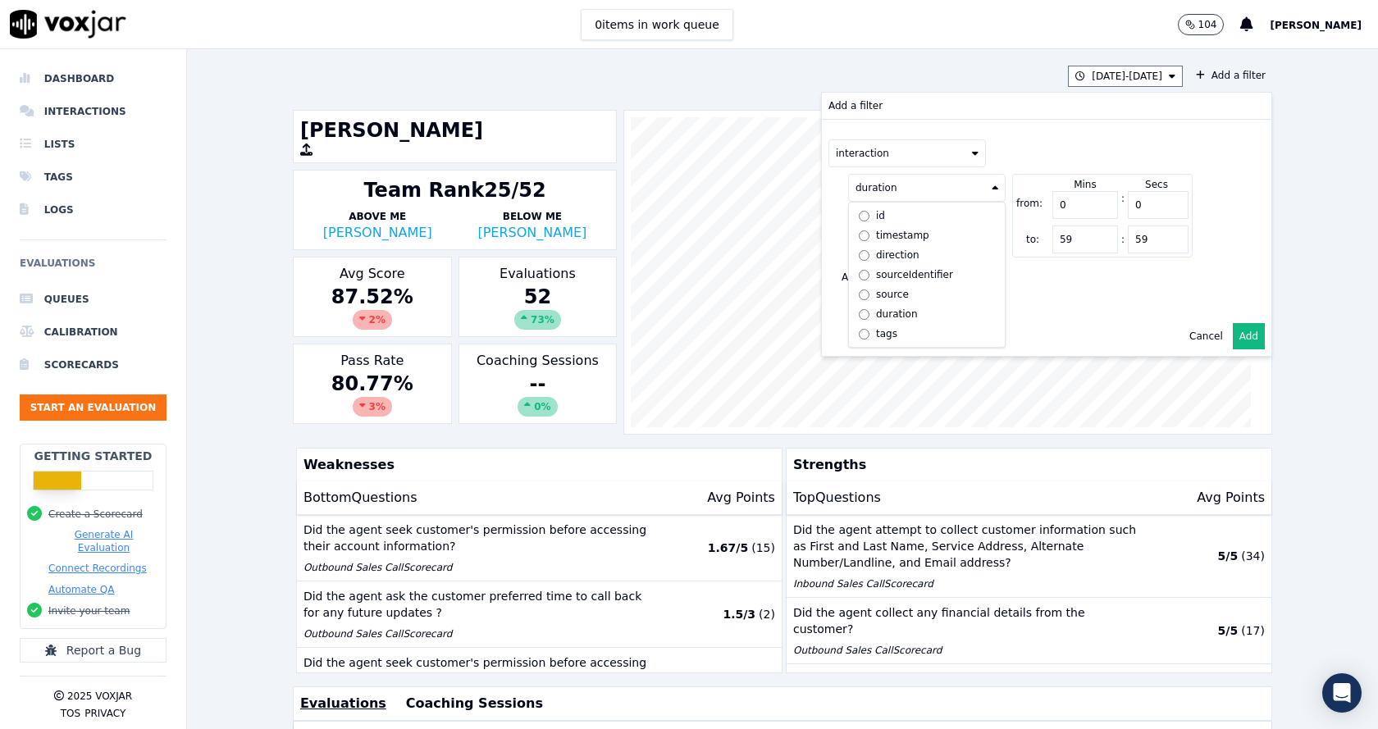
click at [876, 336] on div "tags" at bounding box center [886, 333] width 21 height 13
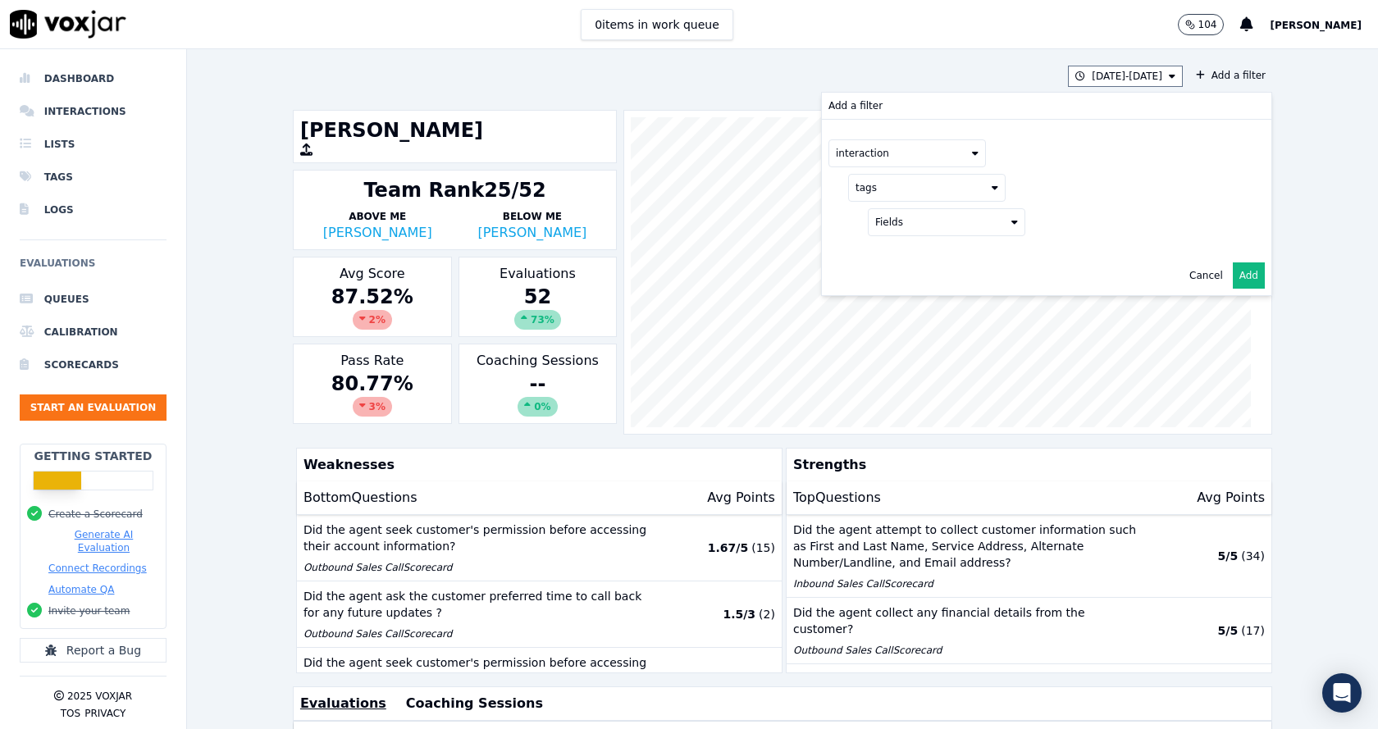
click at [926, 223] on button "Fields" at bounding box center [947, 222] width 158 height 28
click at [904, 350] on div "interactions" at bounding box center [925, 348] width 58 height 13
click at [953, 258] on button "Fields" at bounding box center [967, 257] width 158 height 28
drag, startPoint x: 955, startPoint y: 258, endPoint x: 920, endPoint y: 204, distance: 64.6
click at [956, 258] on button "Fields" at bounding box center [967, 257] width 158 height 28
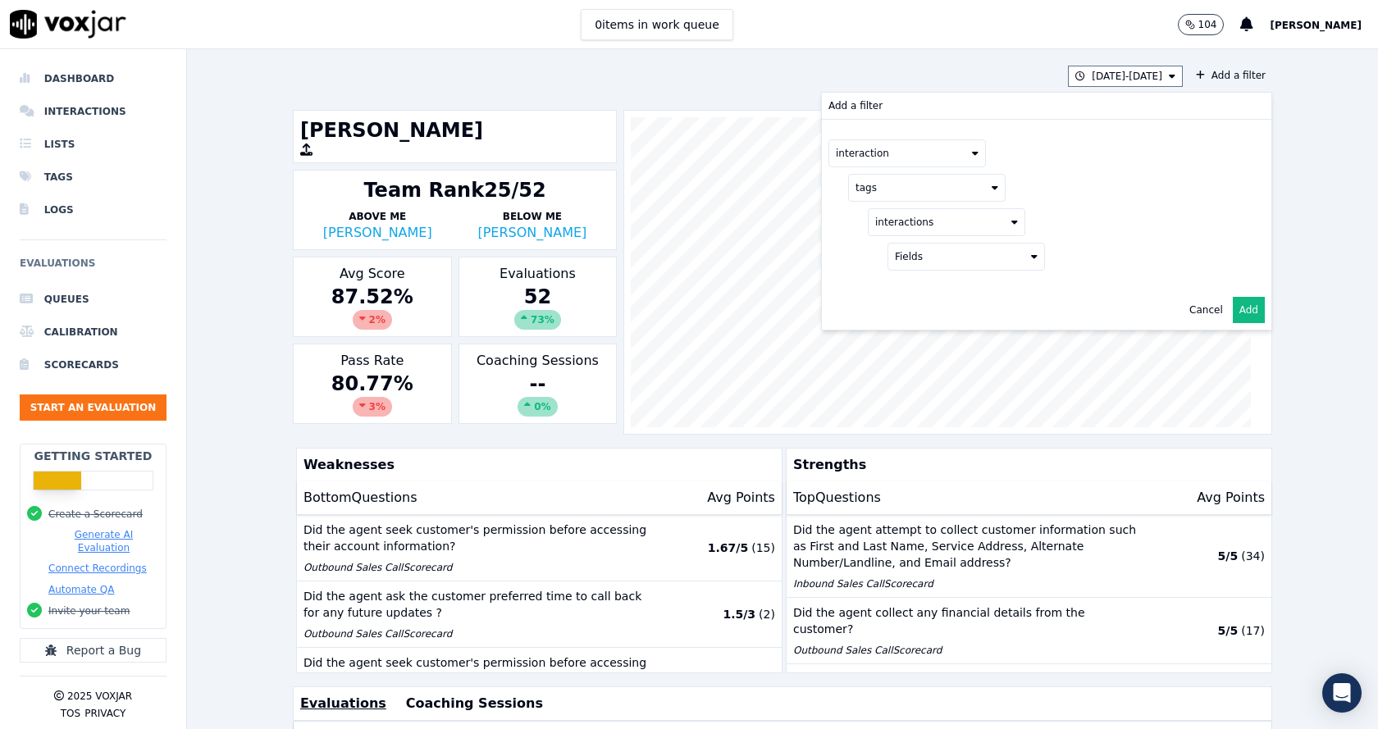
click at [888, 151] on button "interaction" at bounding box center [908, 153] width 158 height 28
click at [884, 155] on button "interaction" at bounding box center [908, 153] width 158 height 28
click at [748, 67] on div "[DATE] - [DATE] Add a filter Add a filter interaction tags interactions Fields …" at bounding box center [783, 76] width 980 height 21
drag, startPoint x: 1199, startPoint y: 67, endPoint x: 1189, endPoint y: 72, distance: 11.0
click at [1198, 69] on button "Add a filter" at bounding box center [1231, 76] width 83 height 20
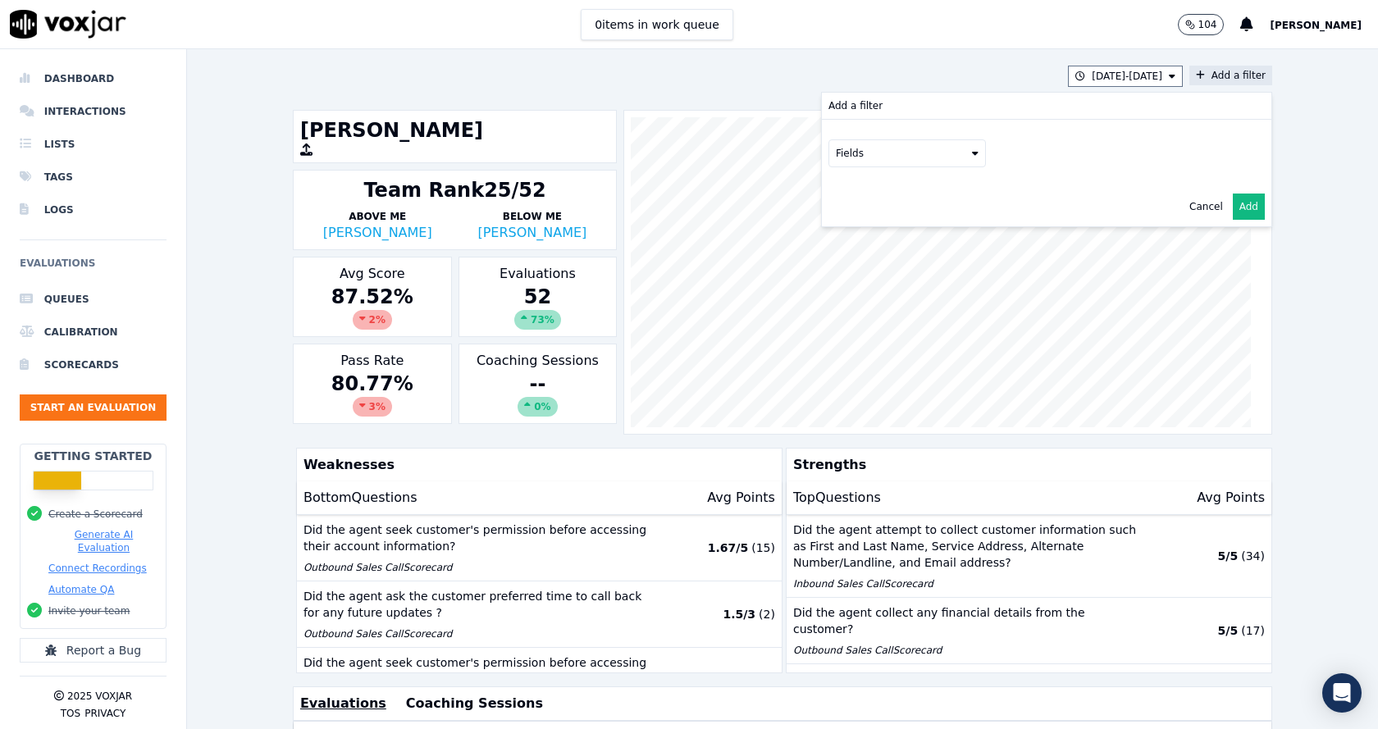
click at [920, 147] on button "Fields" at bounding box center [908, 153] width 158 height 28
click at [857, 298] on div "interaction" at bounding box center [883, 299] width 53 height 13
click at [726, 86] on div "[DATE] - [DATE] Add a filter Add a filter interaction Fields Cancel Add" at bounding box center [783, 76] width 980 height 21
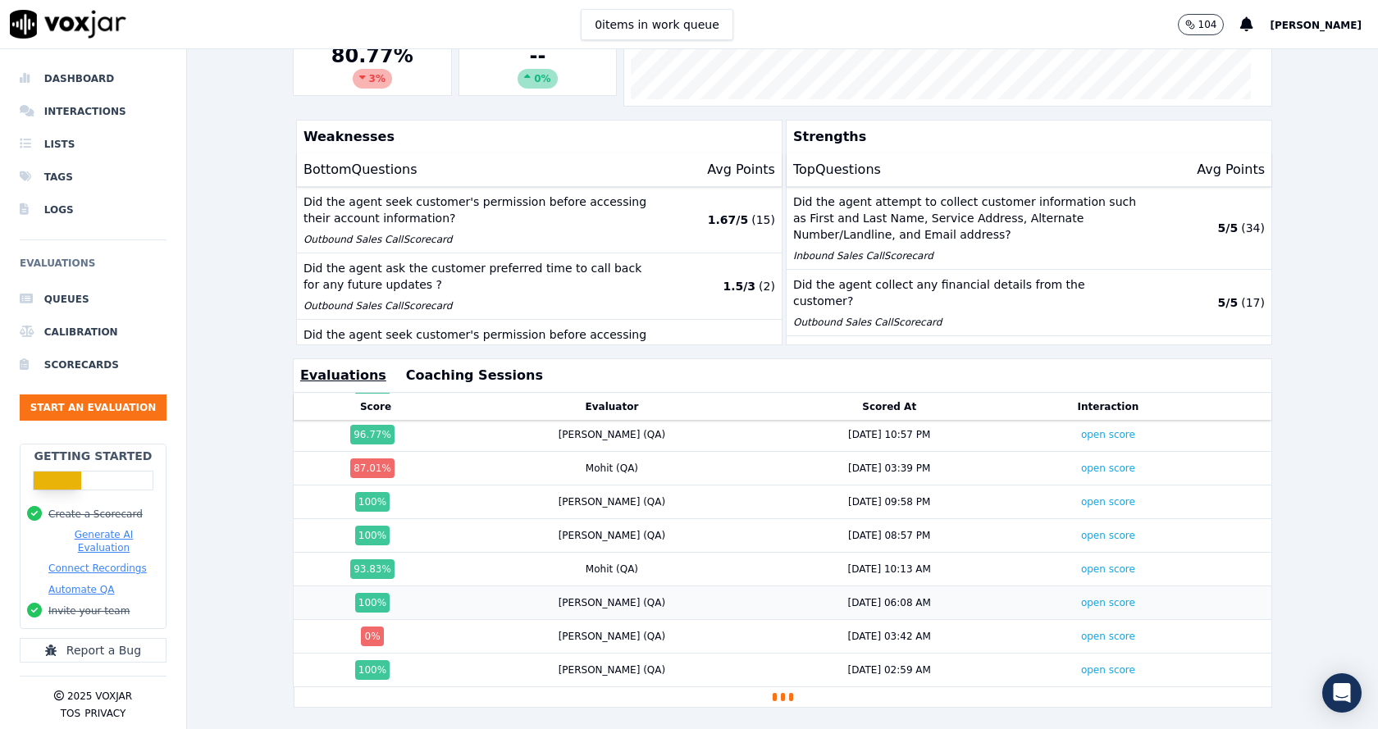
scroll to position [1475, 0]
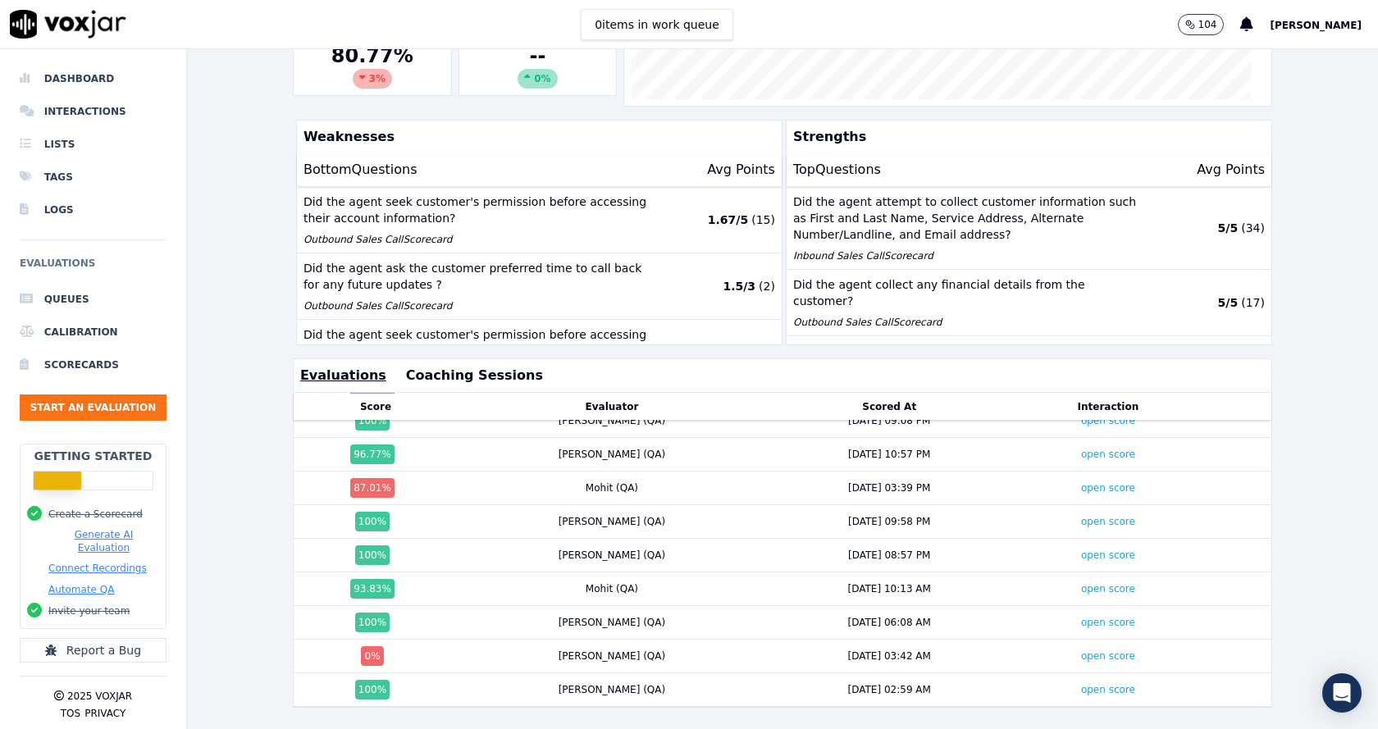
click at [217, 313] on div "[DATE] - [DATE] Add a filter [PERSON_NAME] Team Rank 25/52 Above Me [PERSON_NAM…" at bounding box center [782, 389] width 1191 height 680
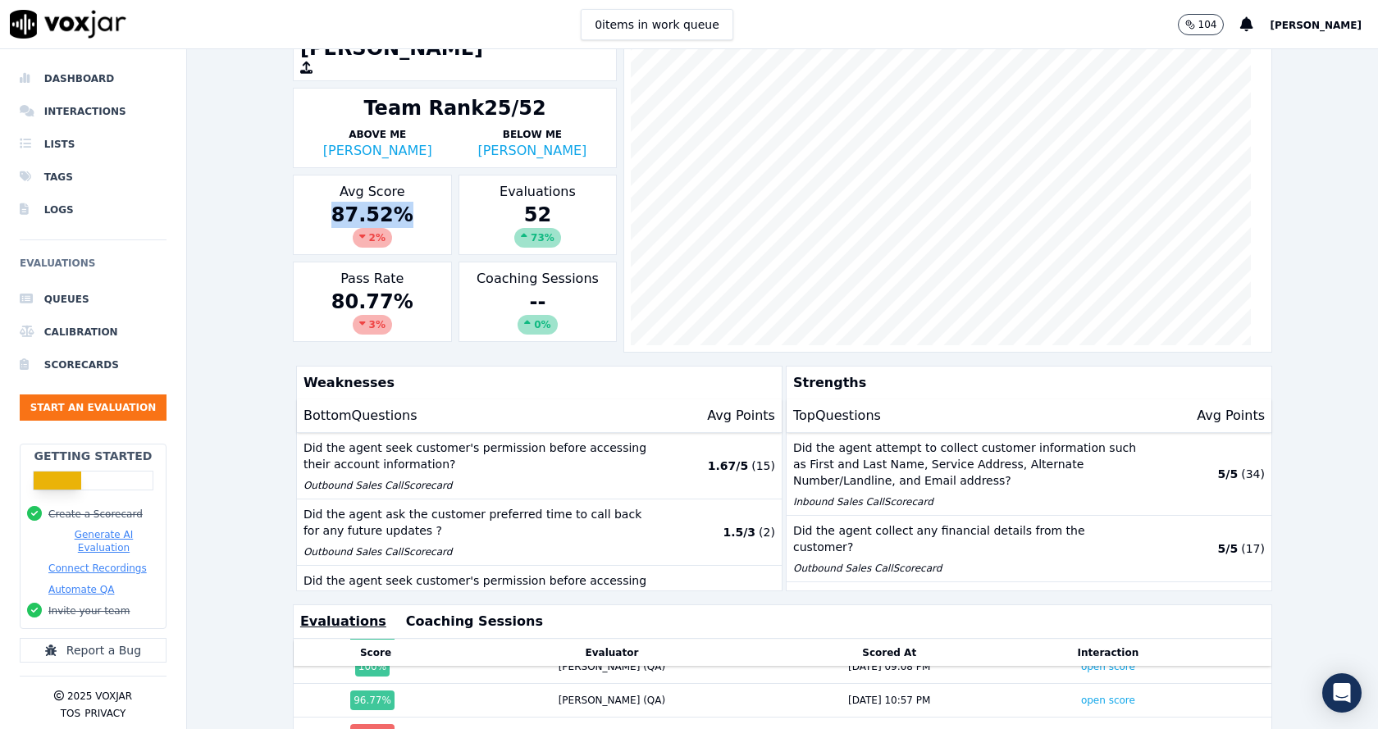
drag, startPoint x: 328, startPoint y: 217, endPoint x: 313, endPoint y: 257, distance: 42.1
click at [431, 221] on div "87.52 % 2 %" at bounding box center [372, 225] width 144 height 46
click at [225, 272] on div "[DATE] - [DATE] Add a filter [PERSON_NAME] Team Rank 25/52 Above Me [PERSON_NAM…" at bounding box center [782, 389] width 1191 height 680
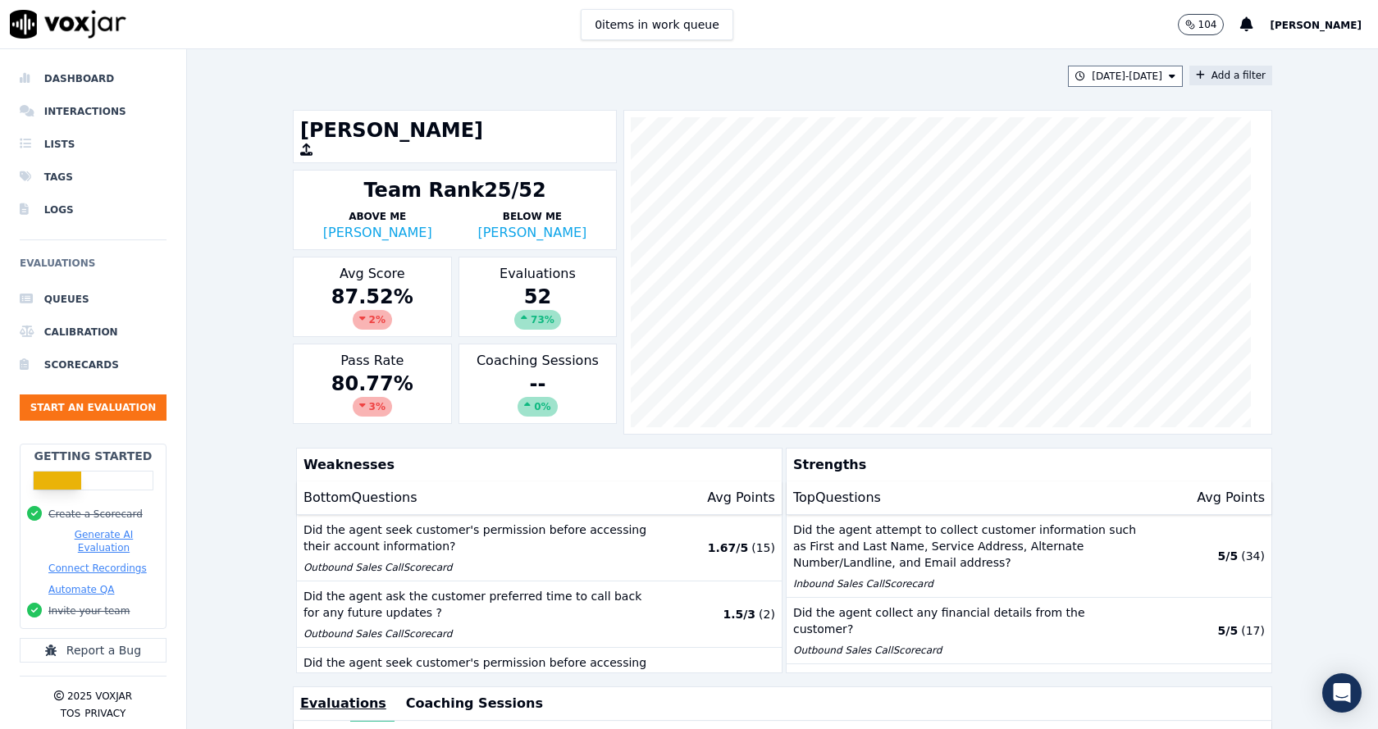
click at [259, 325] on div "[DATE] - [DATE] Add a filter [PERSON_NAME] Team Rank 25/52 Above Me [PERSON_NAM…" at bounding box center [782, 389] width 1191 height 680
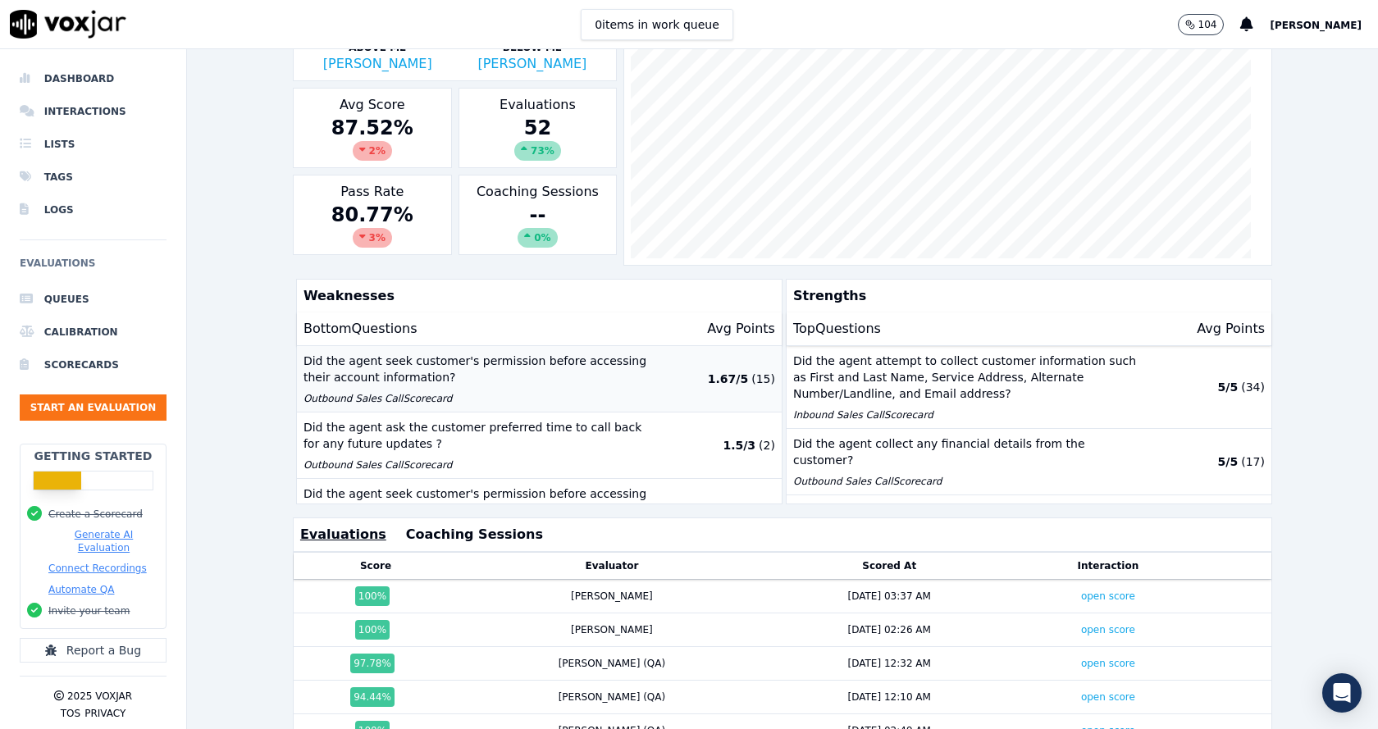
scroll to position [118, 0]
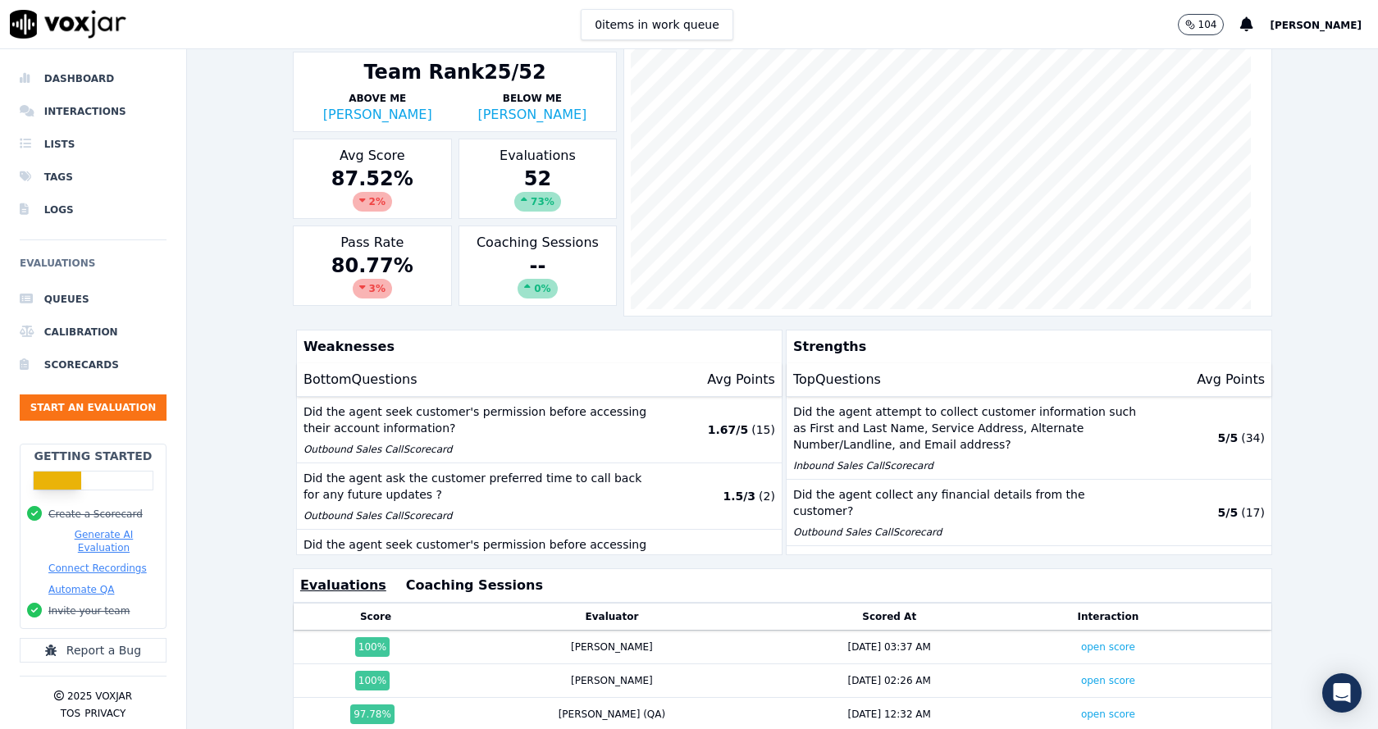
click at [250, 358] on div "[DATE] - [DATE] Add a filter [PERSON_NAME] Team Rank 25/52 Above Me [PERSON_NAM…" at bounding box center [782, 389] width 1191 height 680
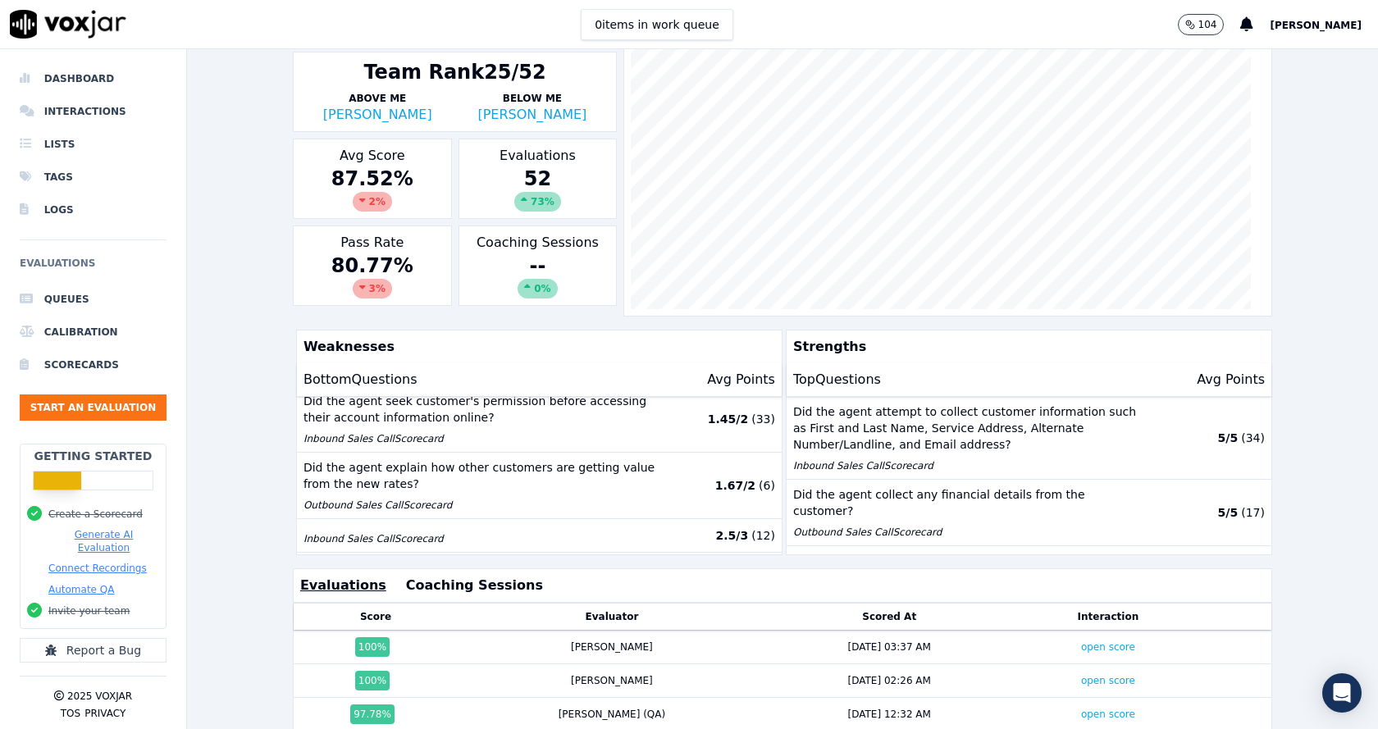
scroll to position [0, 0]
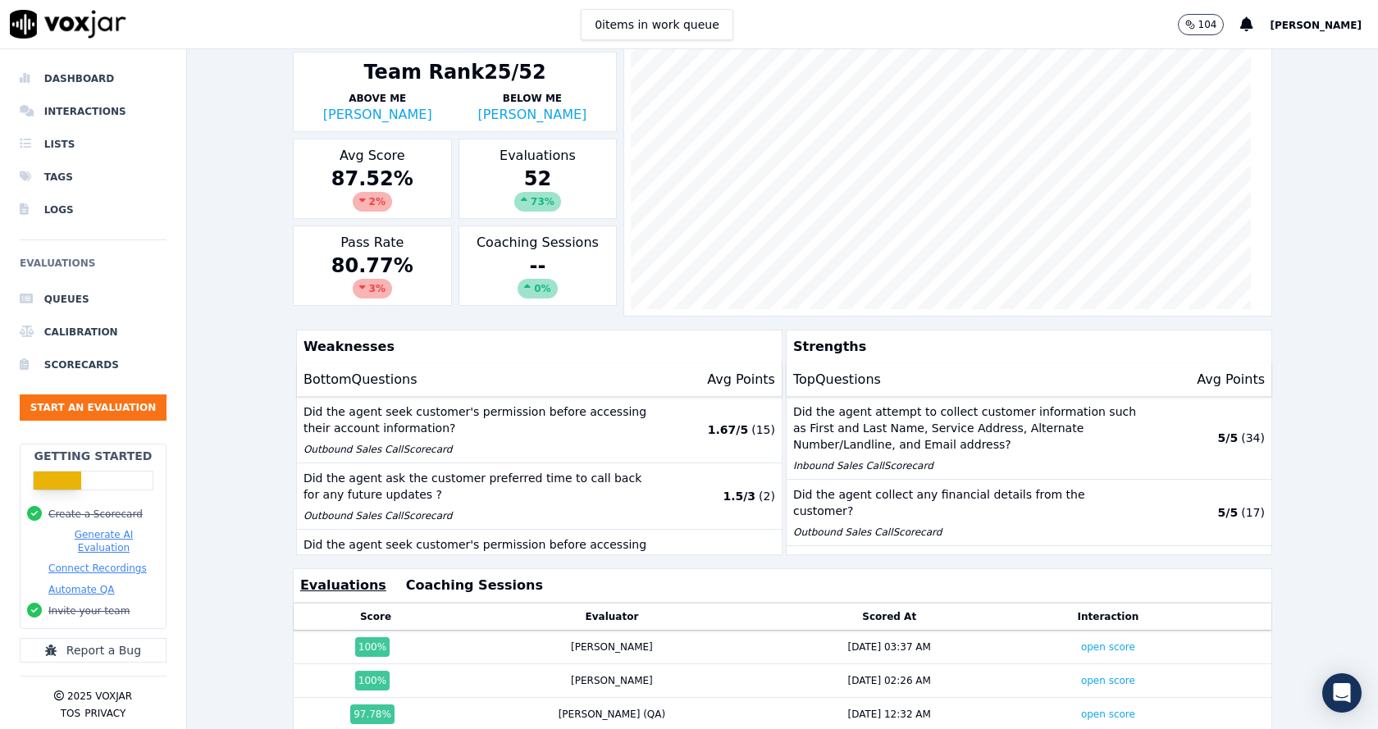
click at [227, 231] on div "[DATE] - [DATE] Add a filter [PERSON_NAME] Team Rank 25/52 Above Me [PERSON_NAM…" at bounding box center [782, 389] width 1191 height 680
